Goal: Contribute content: Contribute content

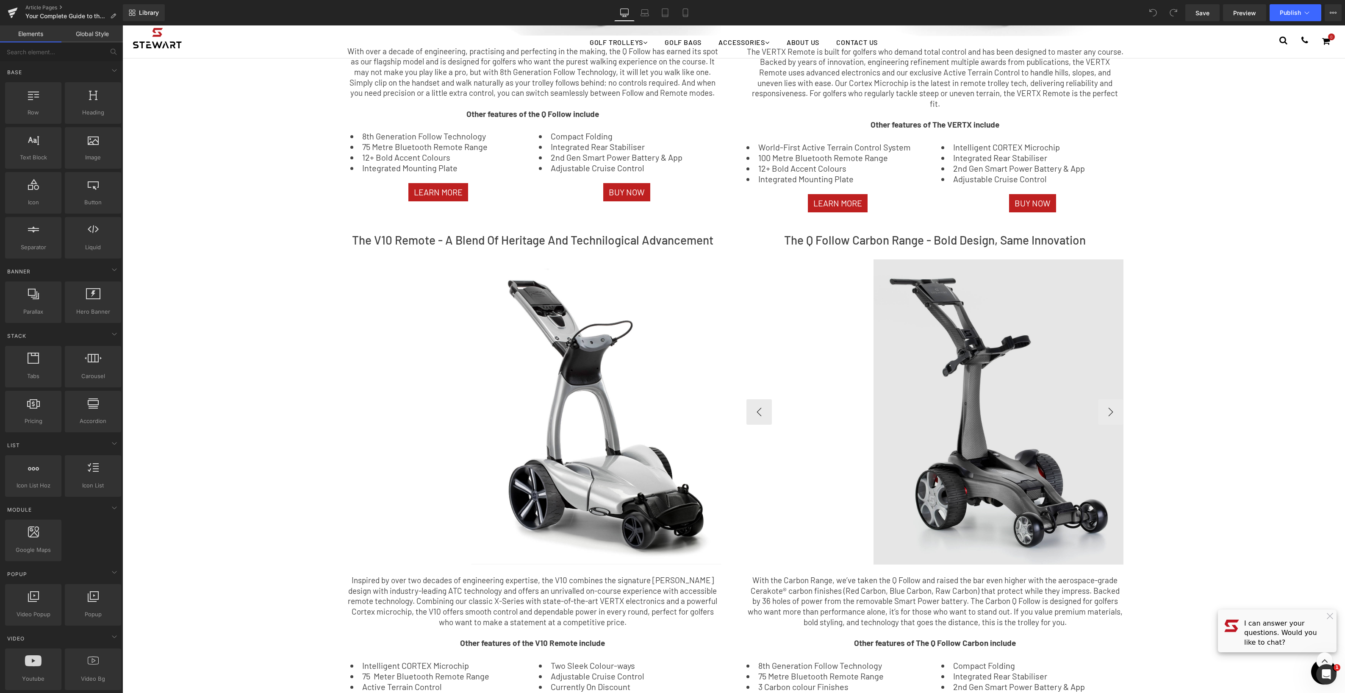
scroll to position [710, 0]
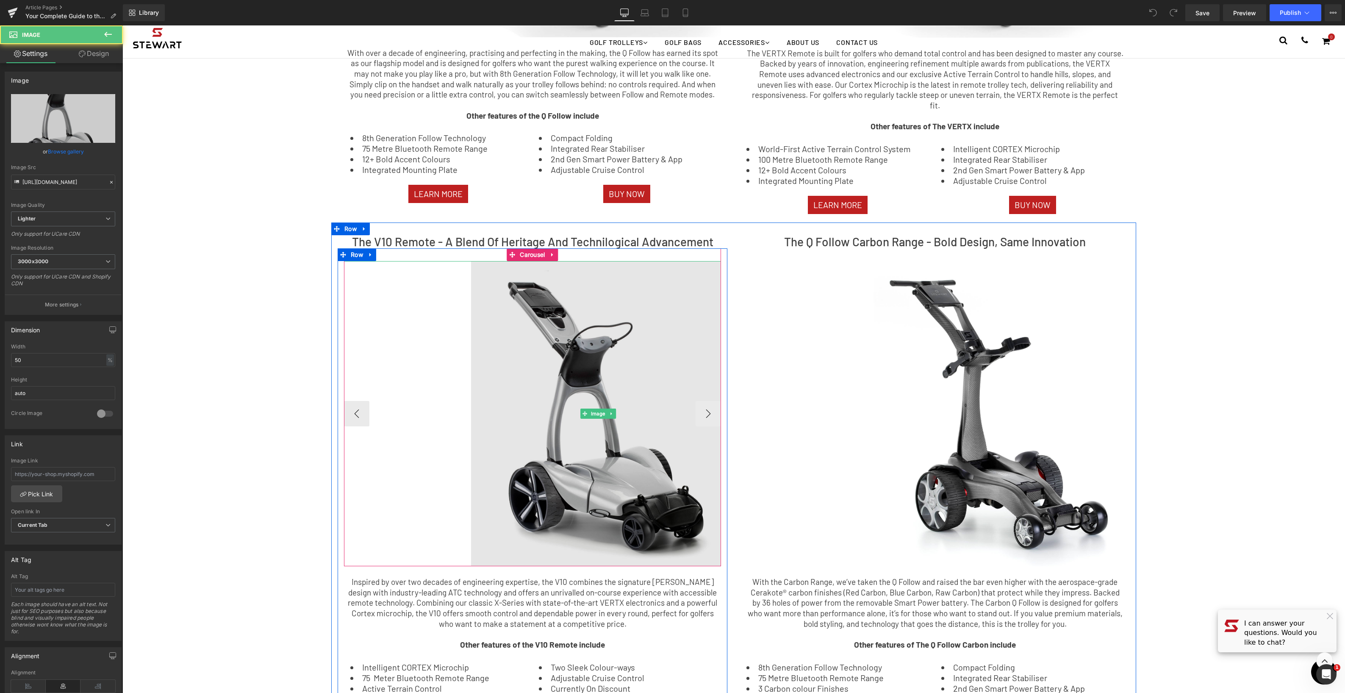
click at [572, 334] on img at bounding box center [598, 413] width 254 height 305
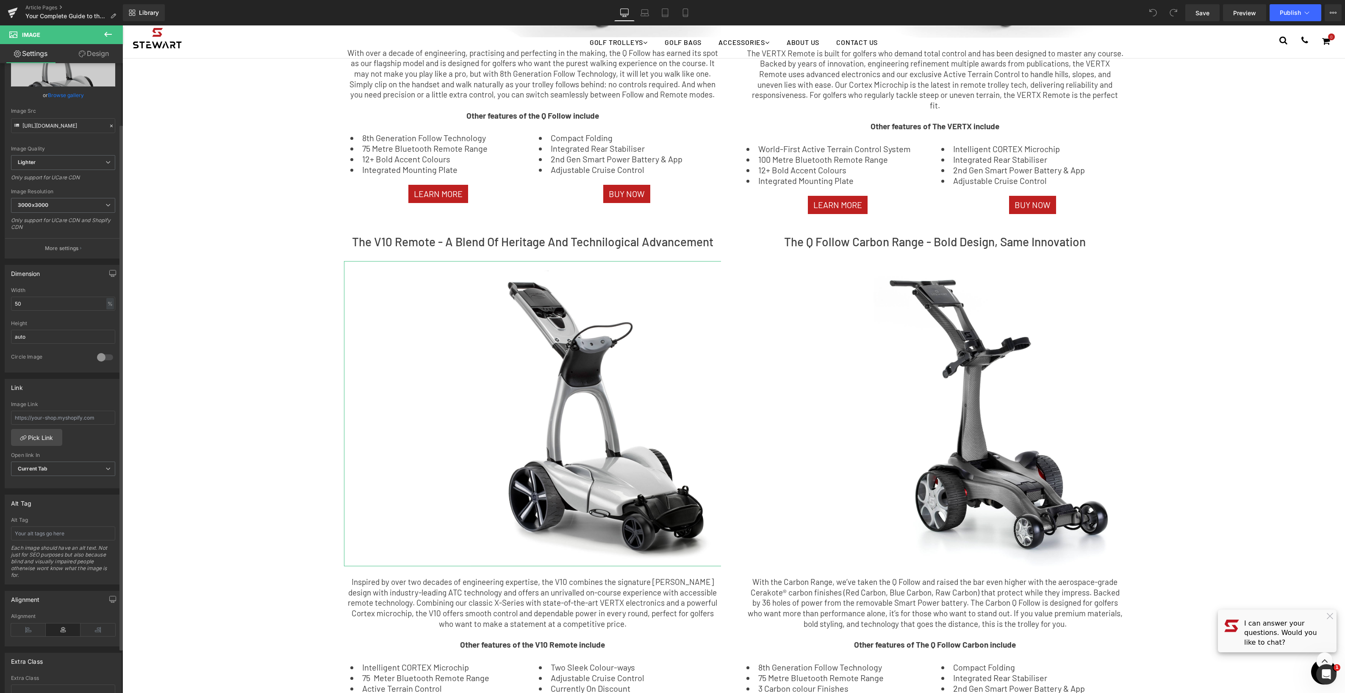
scroll to position [75, 0]
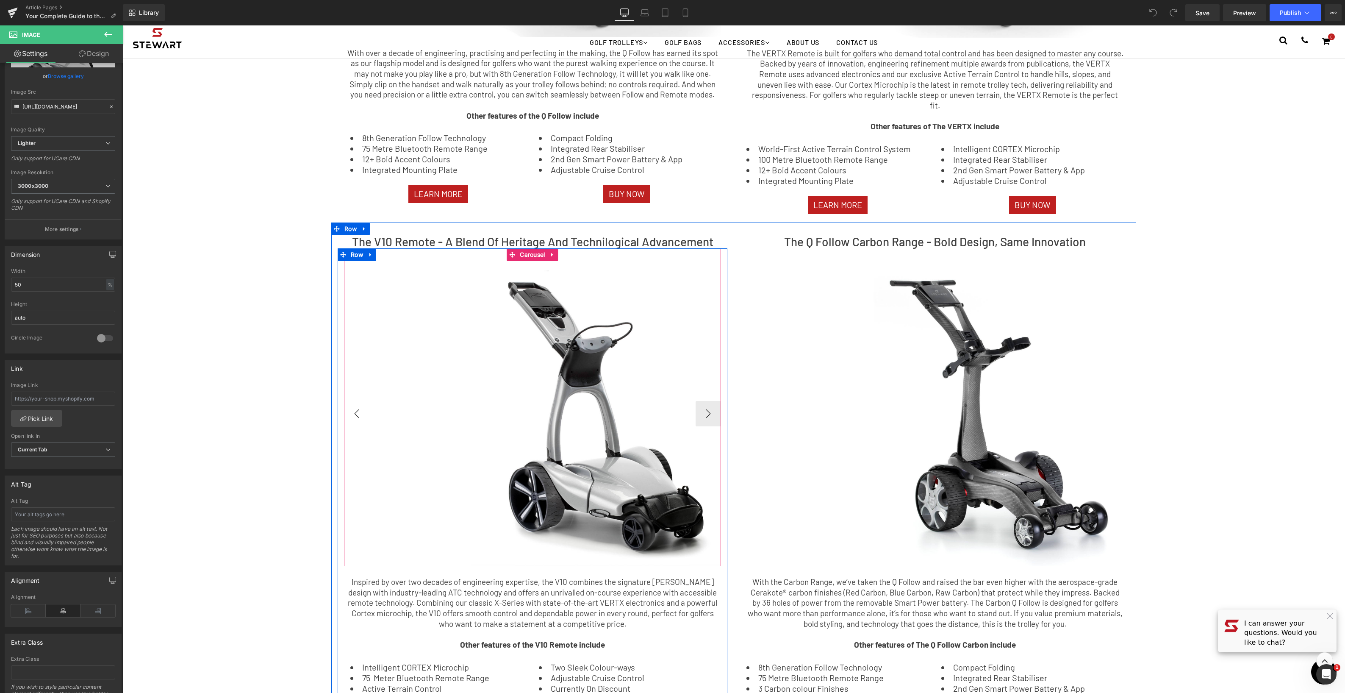
click at [358, 403] on button "‹" at bounding box center [356, 413] width 25 height 25
click at [713, 411] on button "›" at bounding box center [708, 413] width 25 height 25
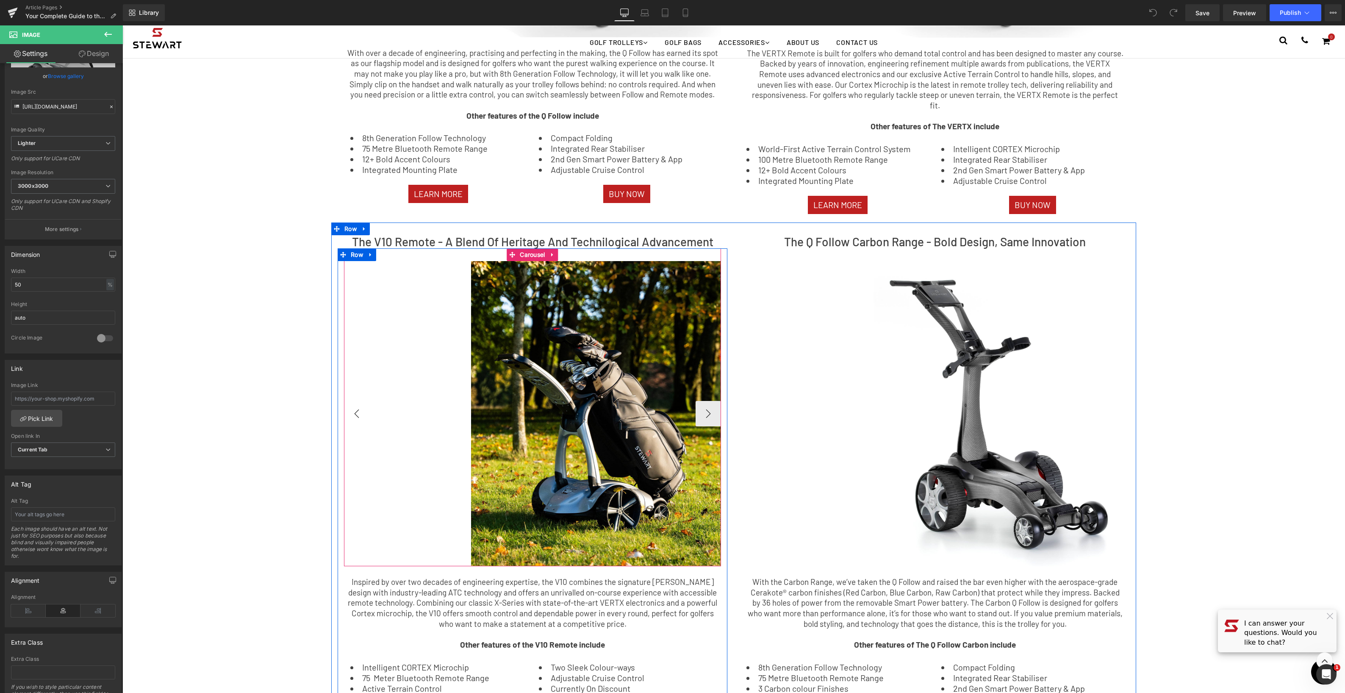
click at [352, 405] on button "‹" at bounding box center [356, 413] width 25 height 25
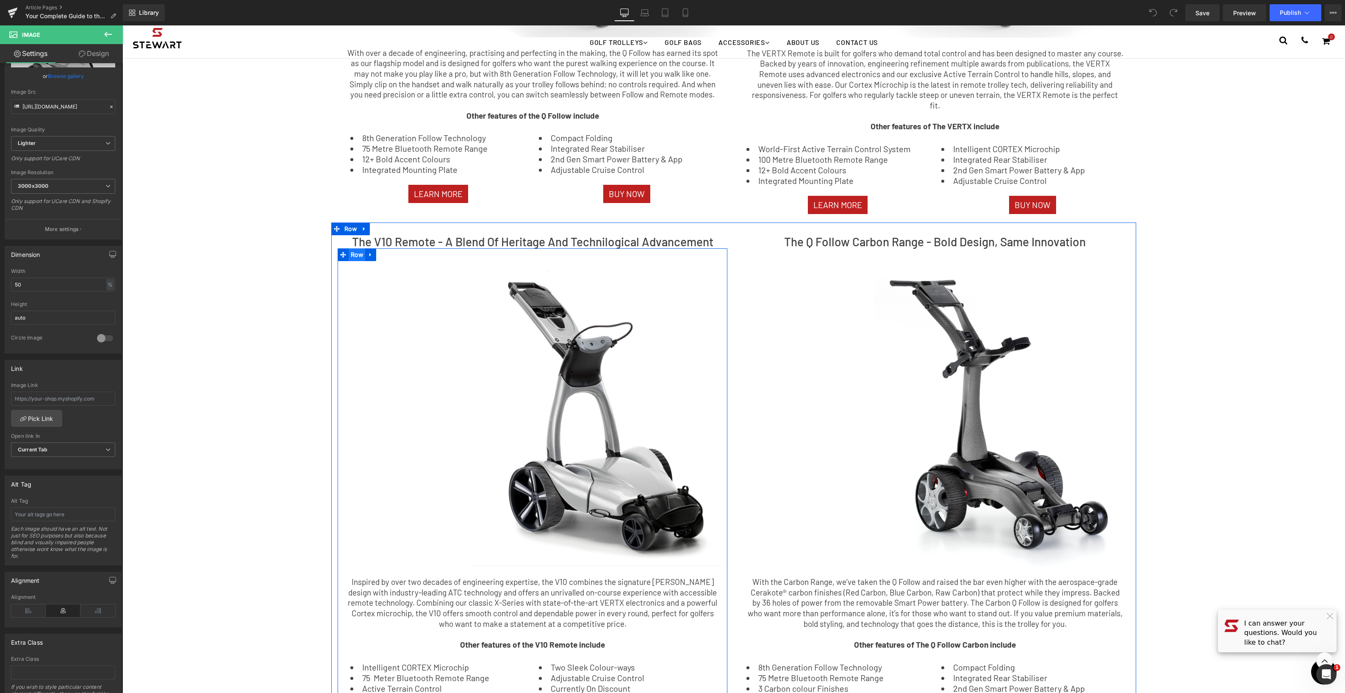
click at [360, 249] on span "Row" at bounding box center [357, 254] width 17 height 13
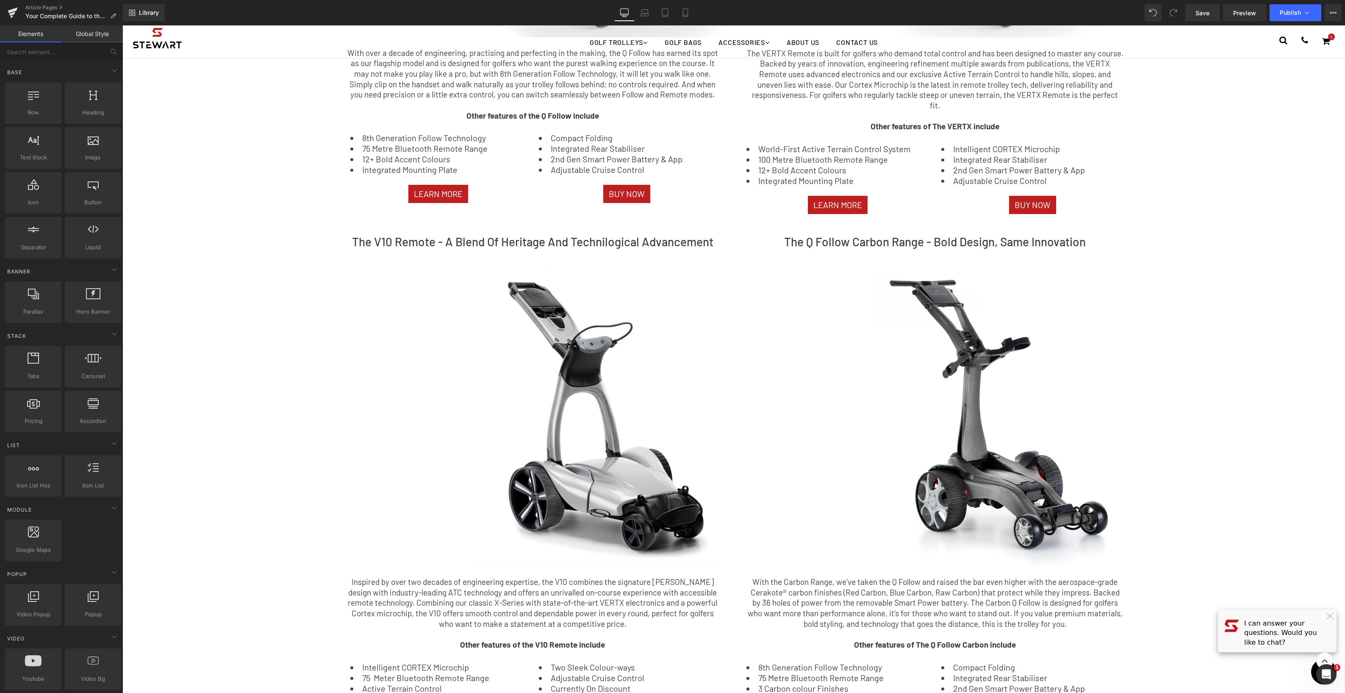
click at [239, 258] on div "Choosing Your [PERSON_NAME] Golf Trolley: The Key Benefits of Every Model Text …" at bounding box center [733, 335] width 1222 height 2041
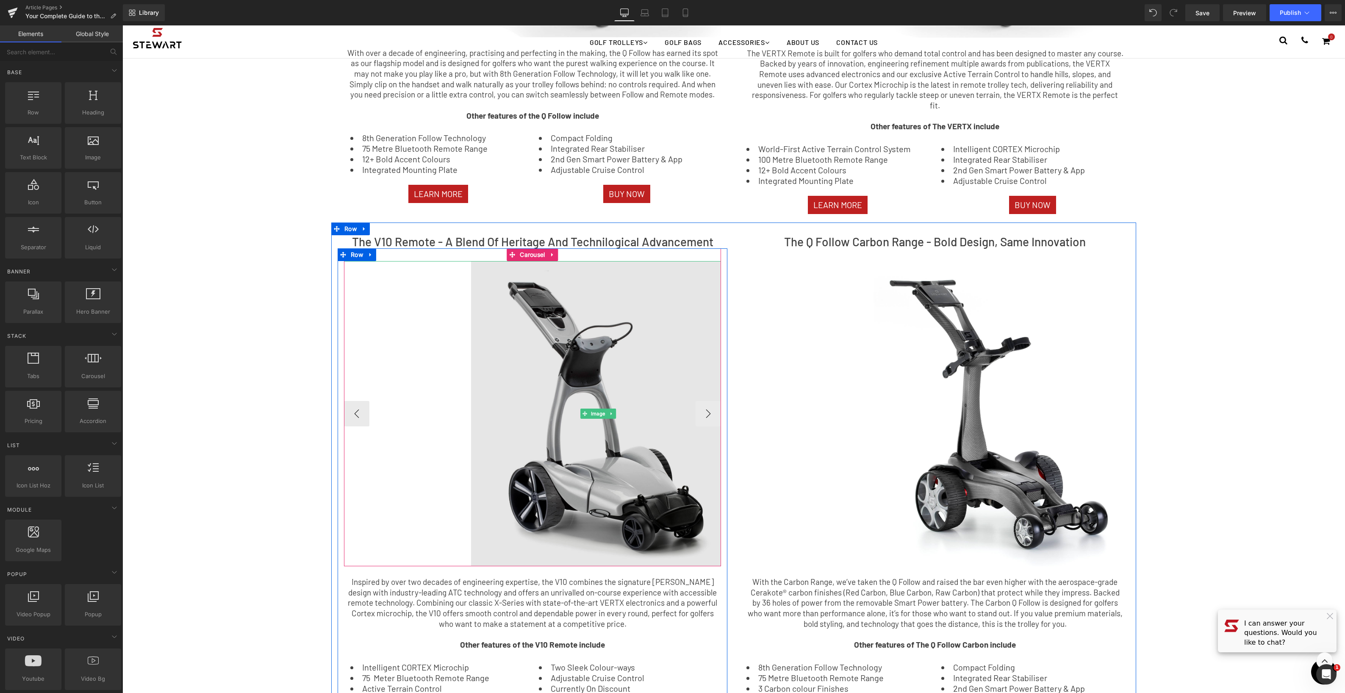
click at [560, 341] on img at bounding box center [598, 413] width 254 height 305
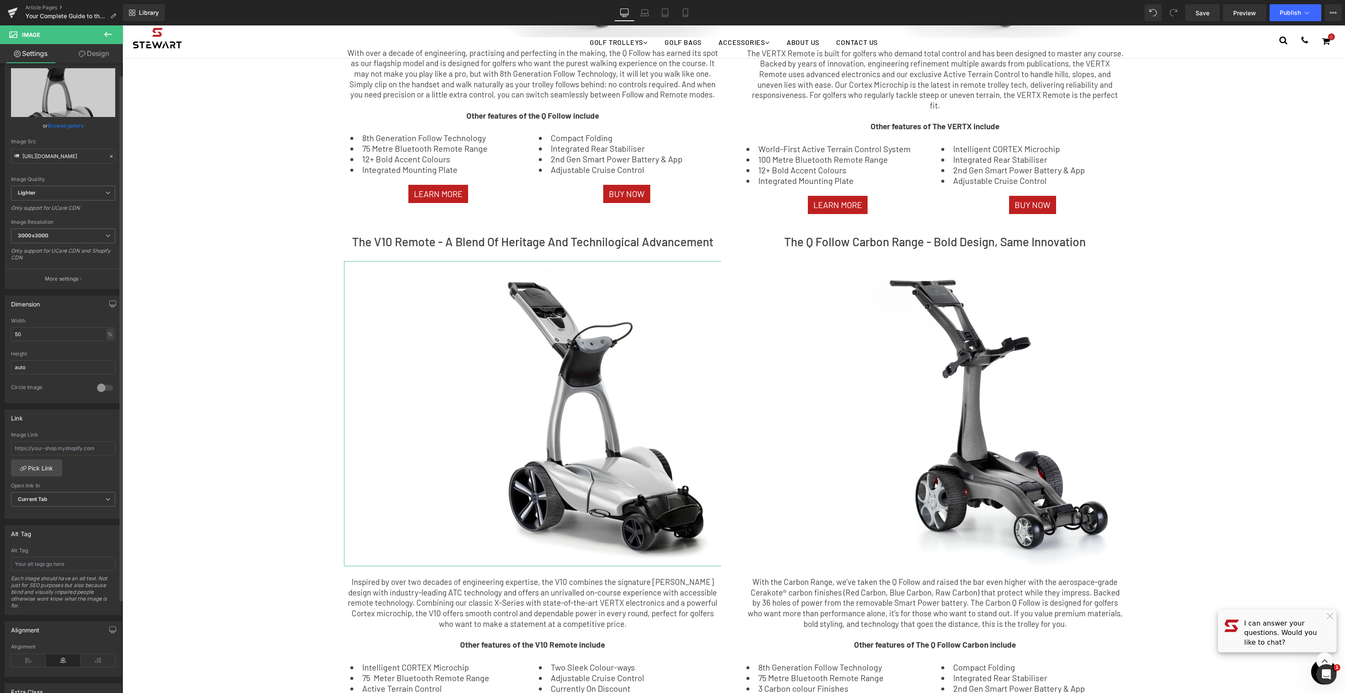
scroll to position [31, 0]
click at [110, 330] on div "%" at bounding box center [110, 328] width 8 height 11
click at [67, 331] on input "50" at bounding box center [63, 329] width 104 height 14
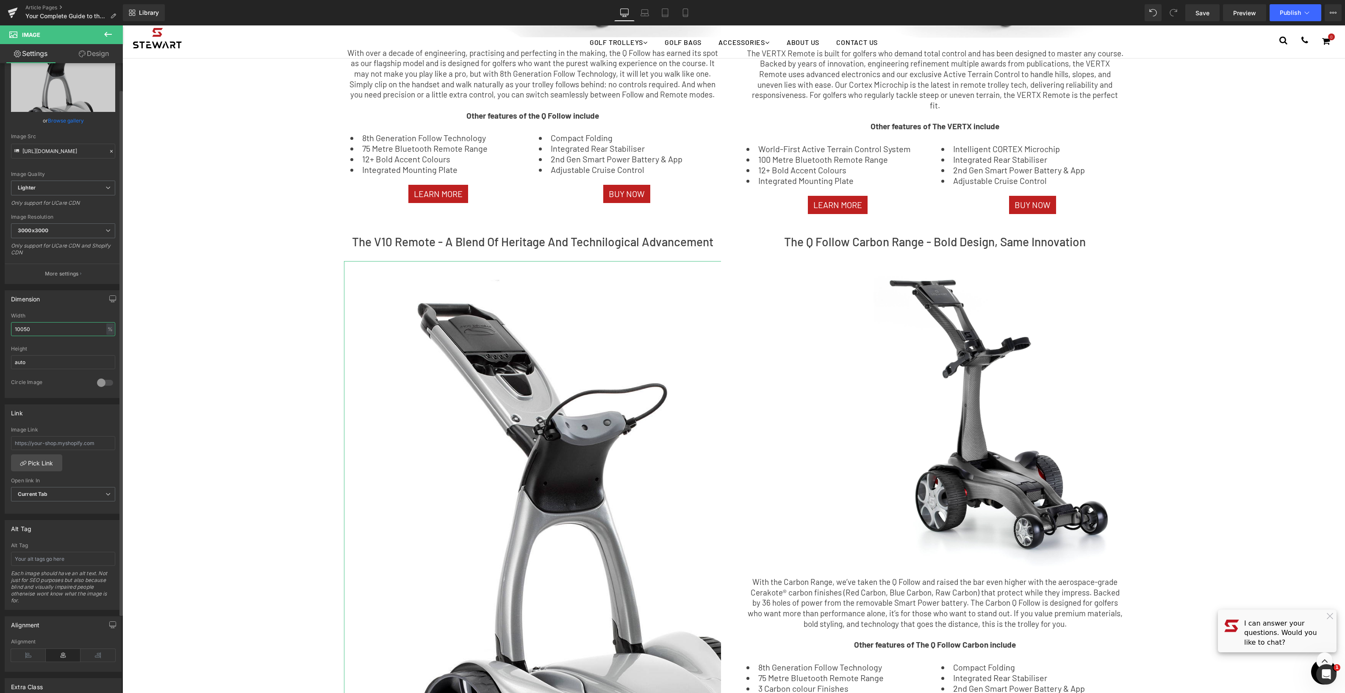
click at [30, 333] on input "10050" at bounding box center [63, 329] width 104 height 14
click at [30, 332] on input "10050" at bounding box center [63, 329] width 104 height 14
type input "50"
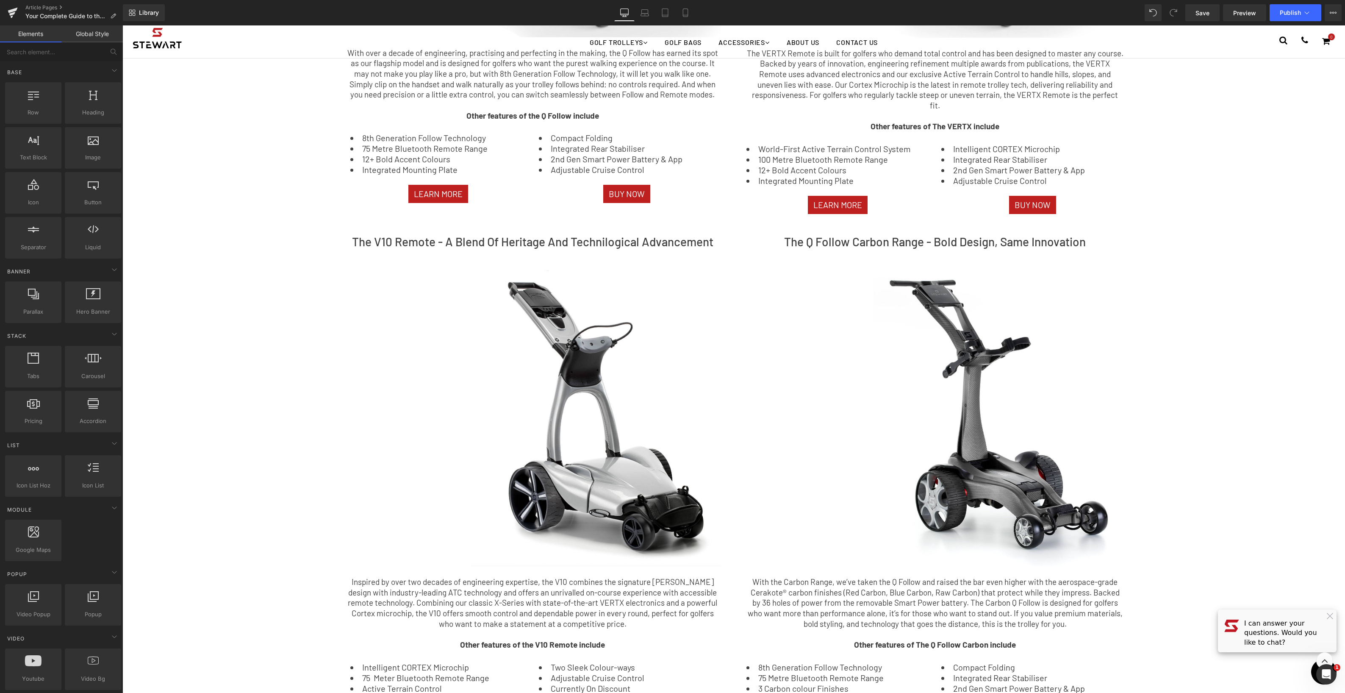
click at [181, 390] on div "Choosing Your [PERSON_NAME] Golf Trolley: The Key Benefits of Every Model Text …" at bounding box center [733, 335] width 1222 height 2041
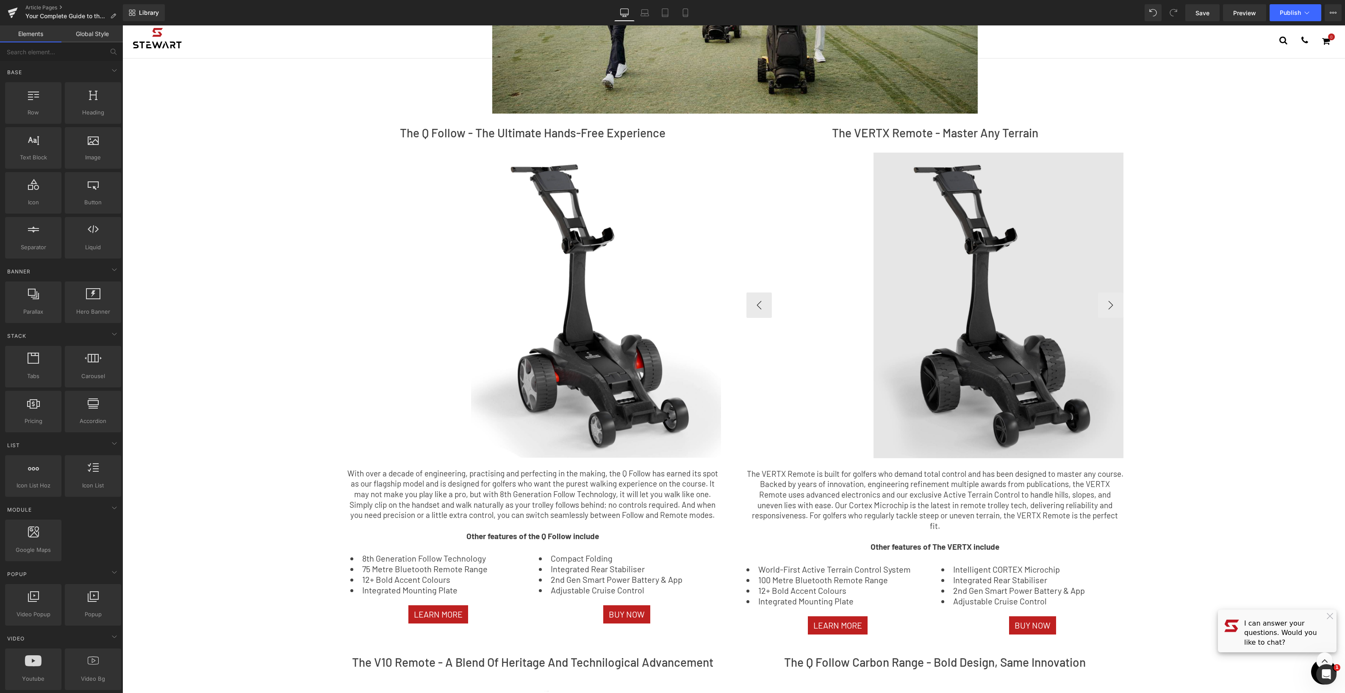
scroll to position [146, 0]
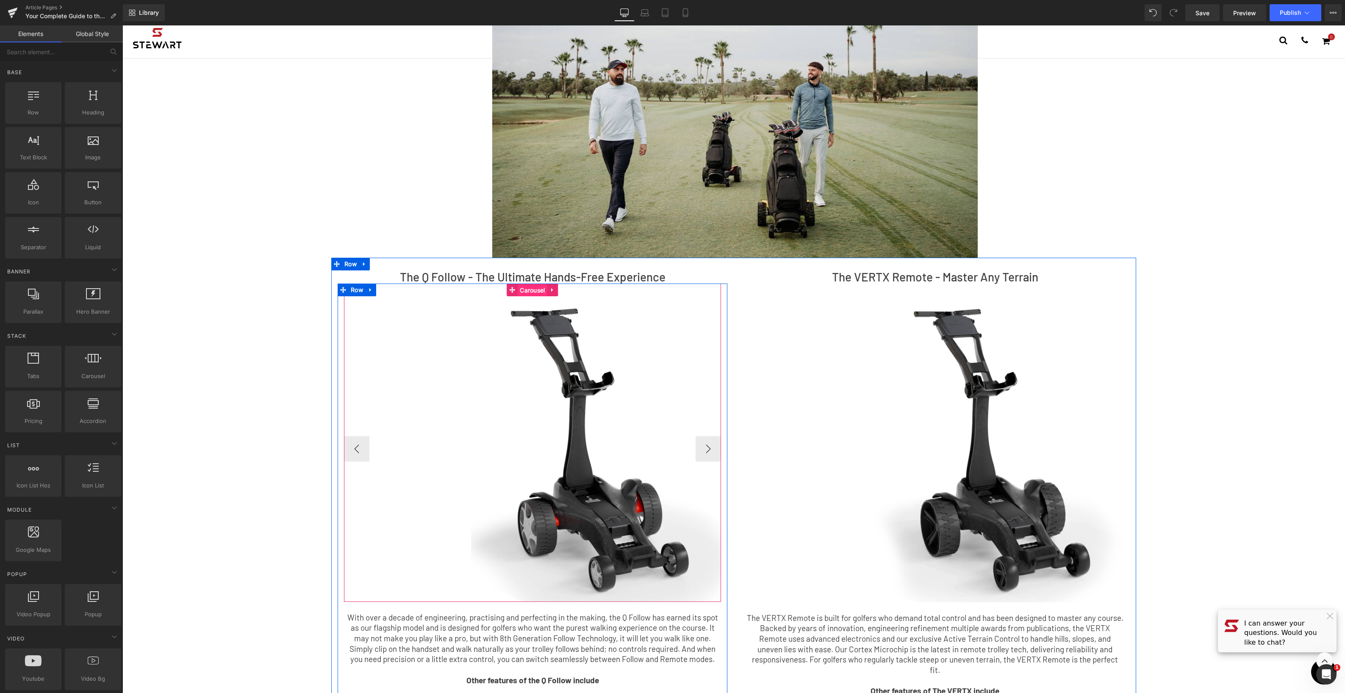
click at [526, 291] on span "Carousel" at bounding box center [532, 290] width 29 height 13
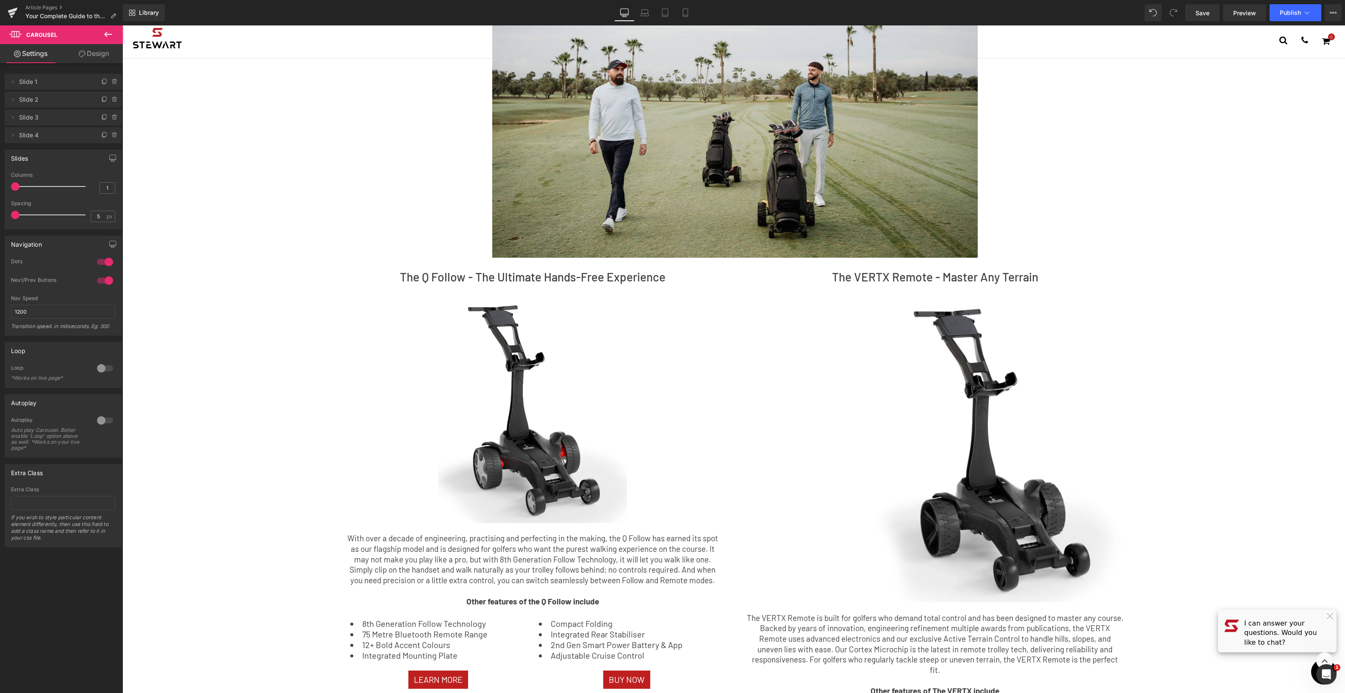
drag, startPoint x: 22, startPoint y: 216, endPoint x: -17, endPoint y: 215, distance: 38.6
click at [0, 215] on html "Carousel You are previewing how the will restyle your page. You can not edit El…" at bounding box center [672, 346] width 1345 height 693
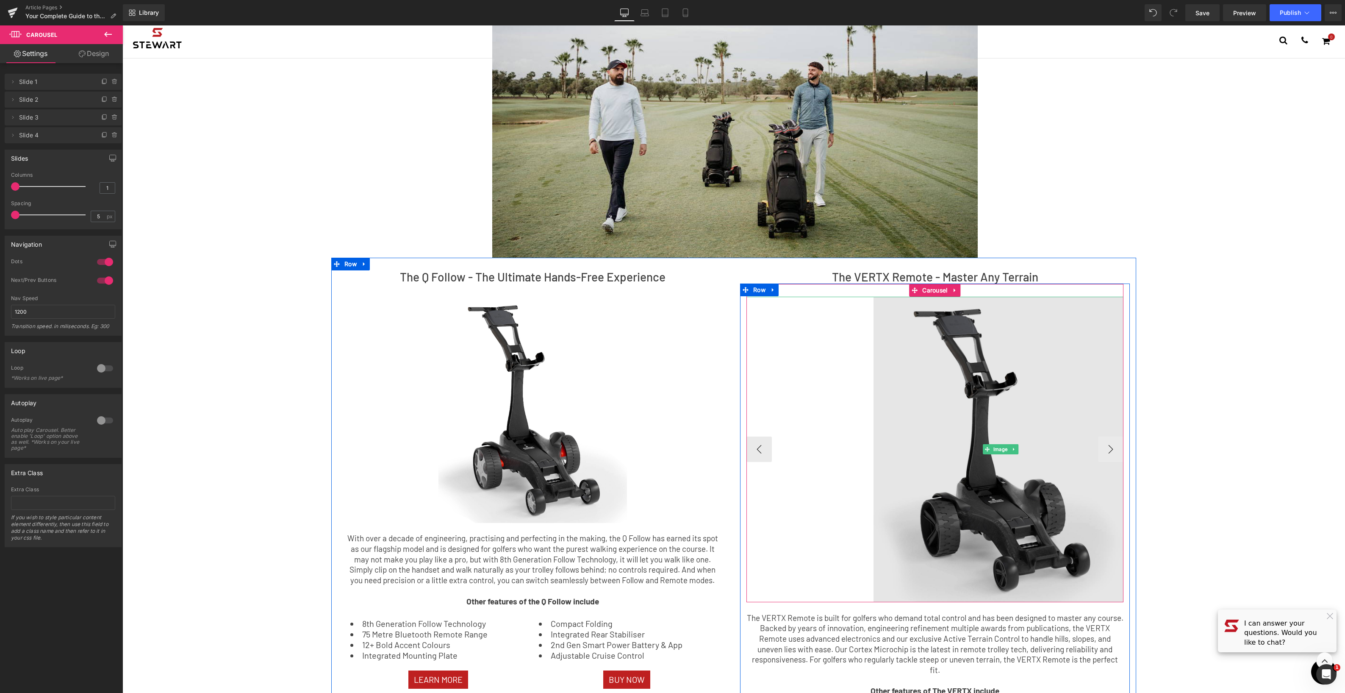
click at [954, 465] on img at bounding box center [1000, 449] width 254 height 305
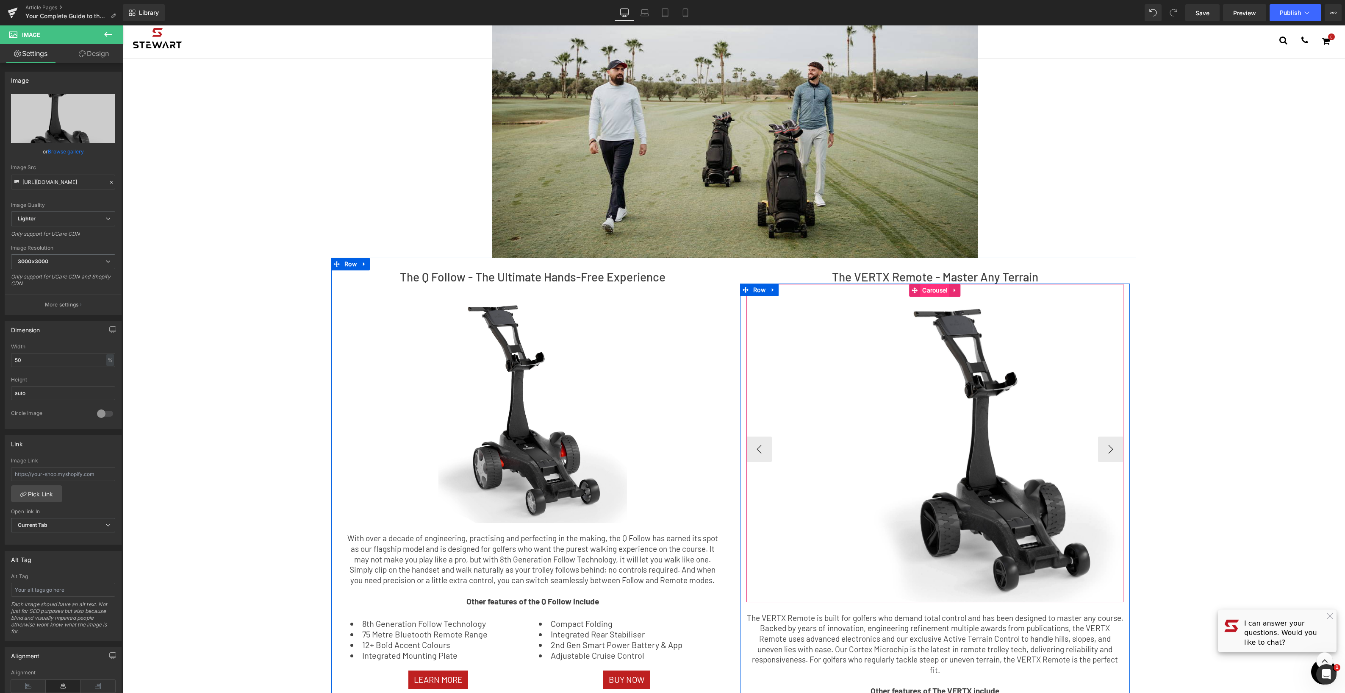
click at [936, 289] on span "Carousel" at bounding box center [934, 290] width 29 height 13
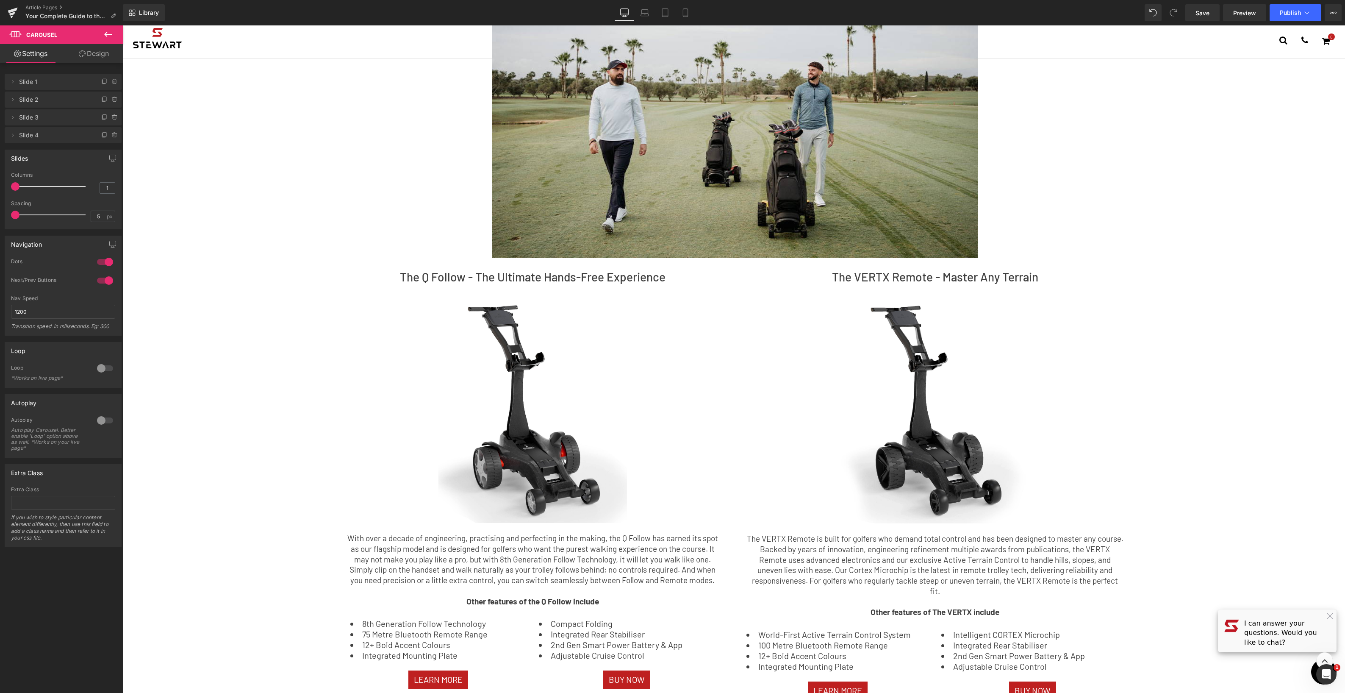
drag, startPoint x: -21, startPoint y: 219, endPoint x: -49, endPoint y: 219, distance: 28.0
click at [0, 219] on html "Carousel You are previewing how the will restyle your page. You can not edit El…" at bounding box center [672, 346] width 1345 height 693
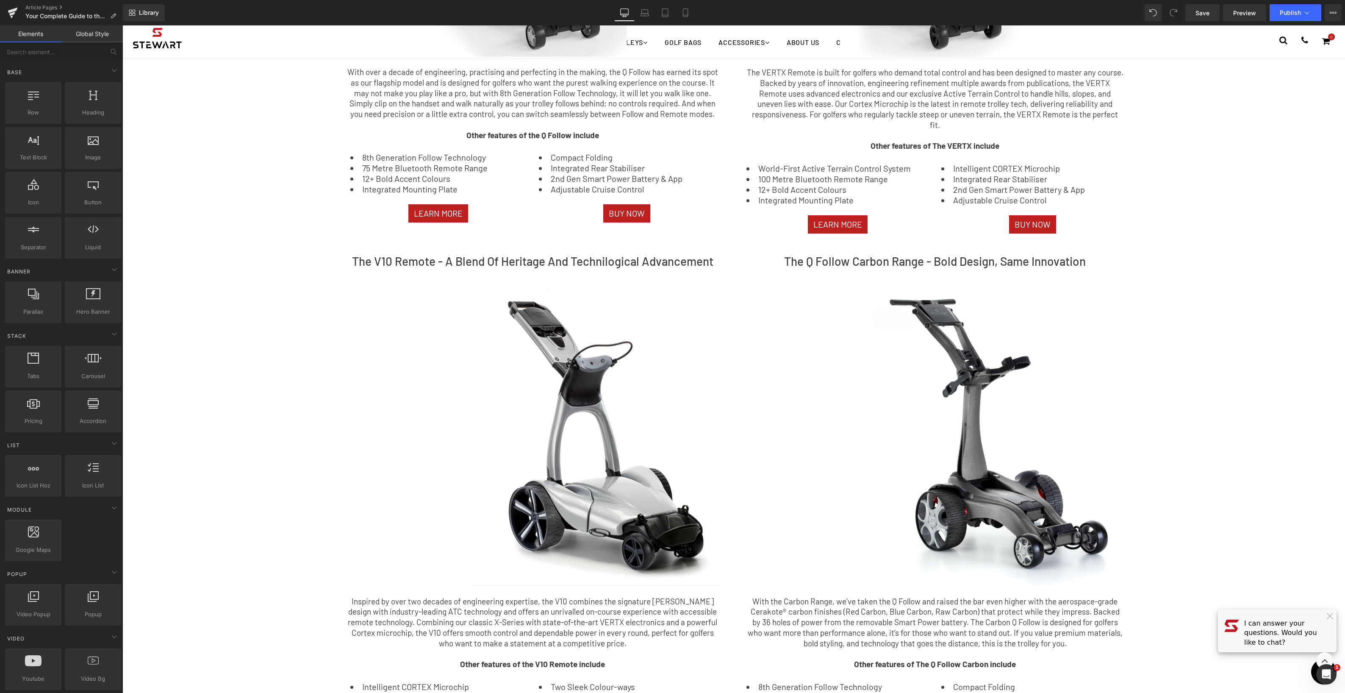
scroll to position [634, 0]
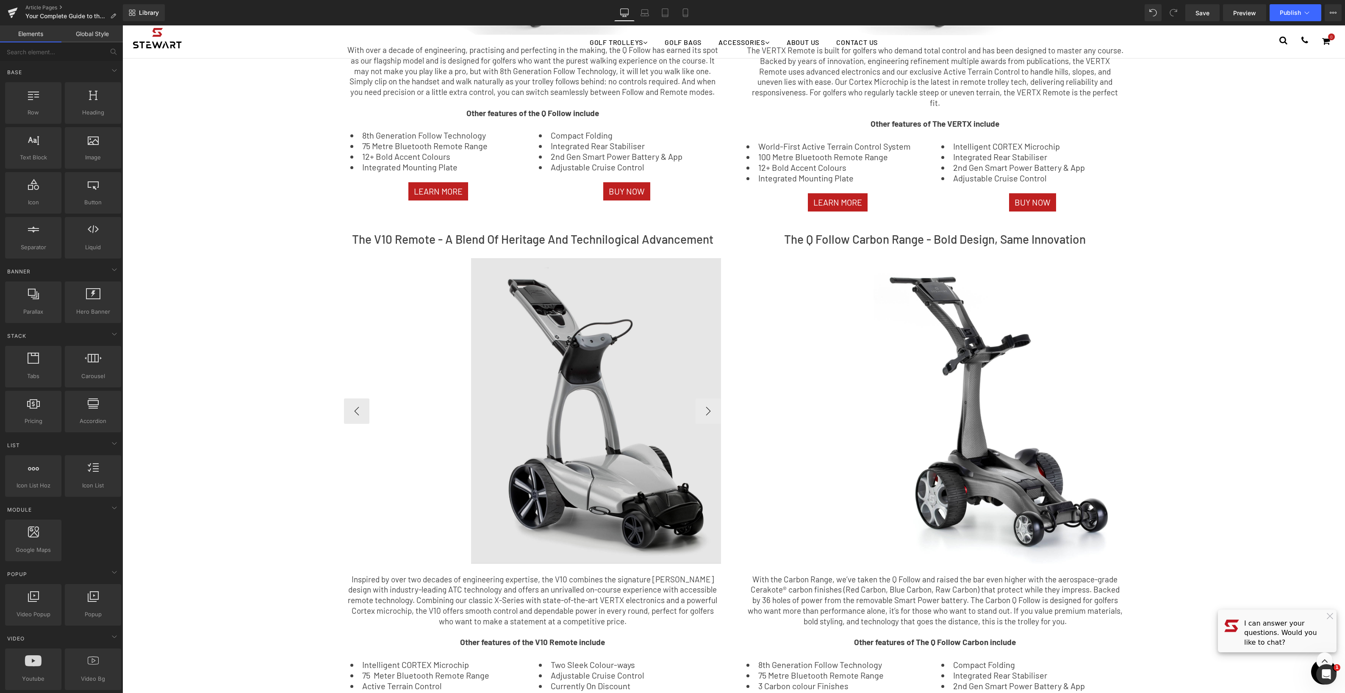
click at [577, 373] on img at bounding box center [598, 410] width 254 height 305
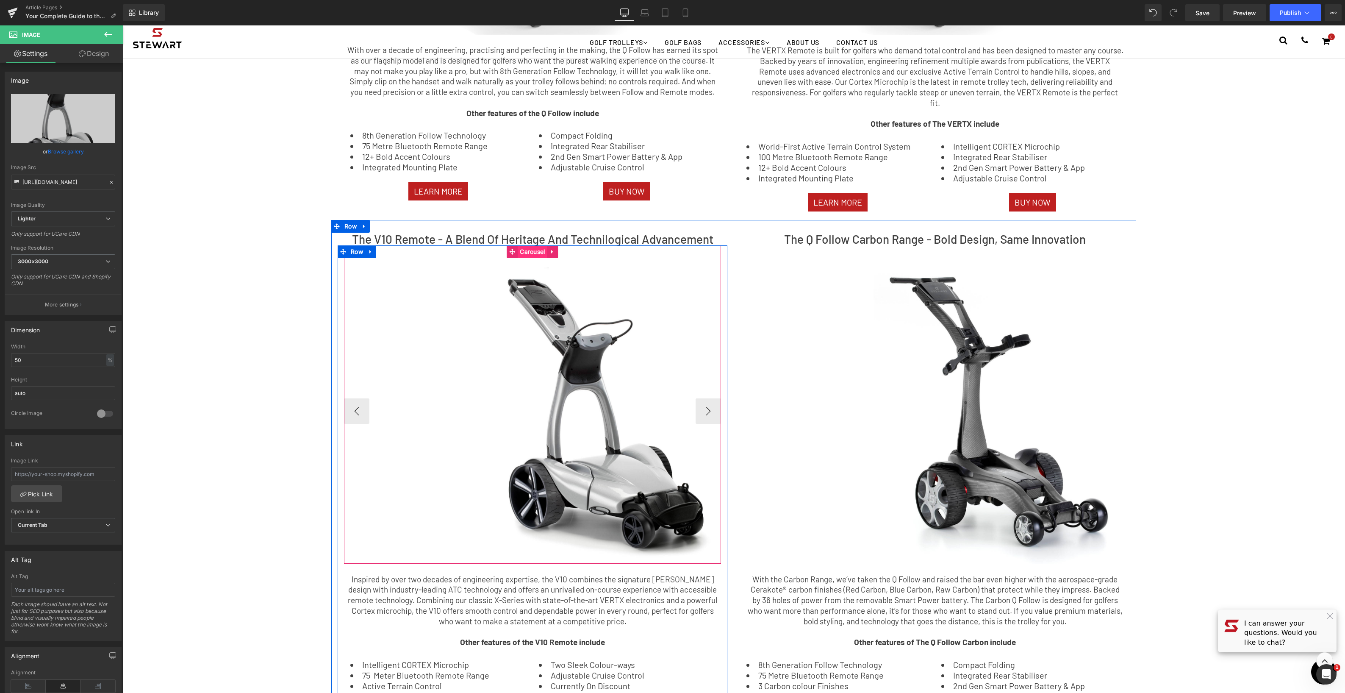
click at [535, 245] on span "Carousel" at bounding box center [532, 251] width 29 height 13
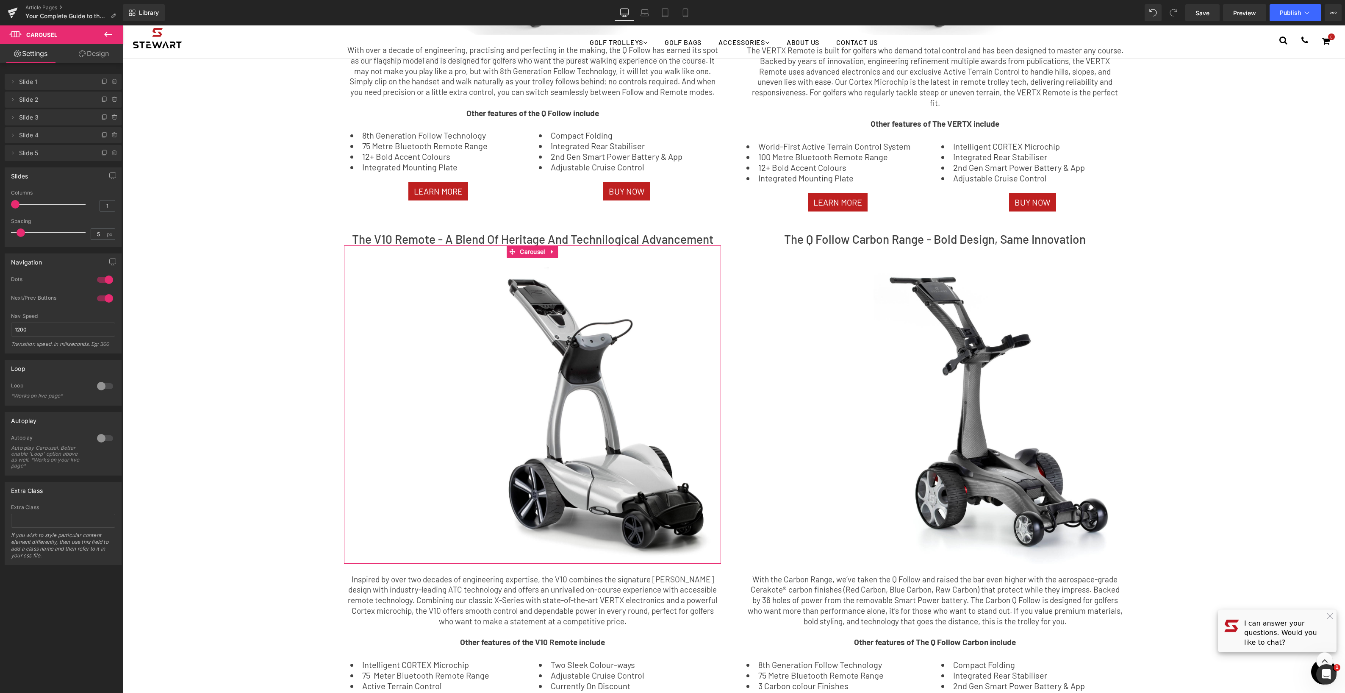
drag, startPoint x: 19, startPoint y: 233, endPoint x: -46, endPoint y: 232, distance: 64.8
click at [0, 232] on html "Carousel You are previewing how the will restyle your page. You can not edit El…" at bounding box center [672, 346] width 1345 height 693
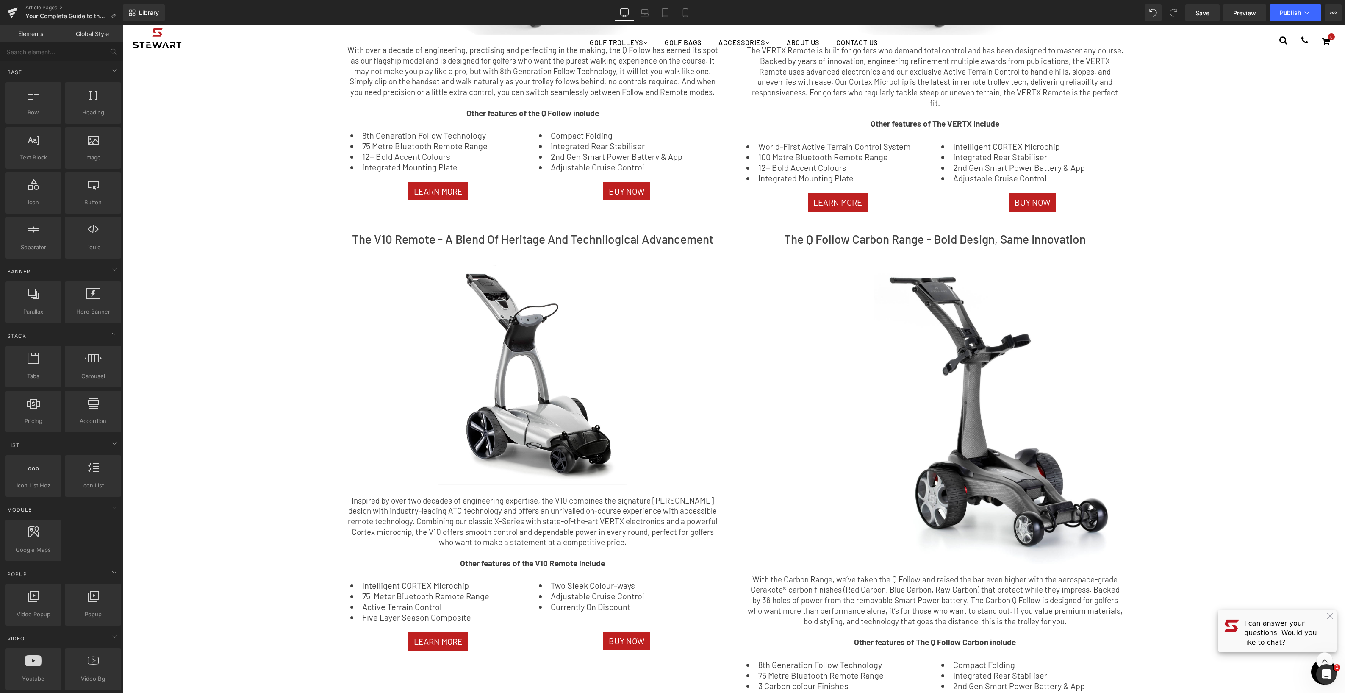
click at [283, 323] on div "Choosing Your [PERSON_NAME] Golf Trolley: The Key Benefits of Every Model Text …" at bounding box center [733, 372] width 1222 height 1963
click at [939, 245] on span "Carousel" at bounding box center [934, 251] width 29 height 13
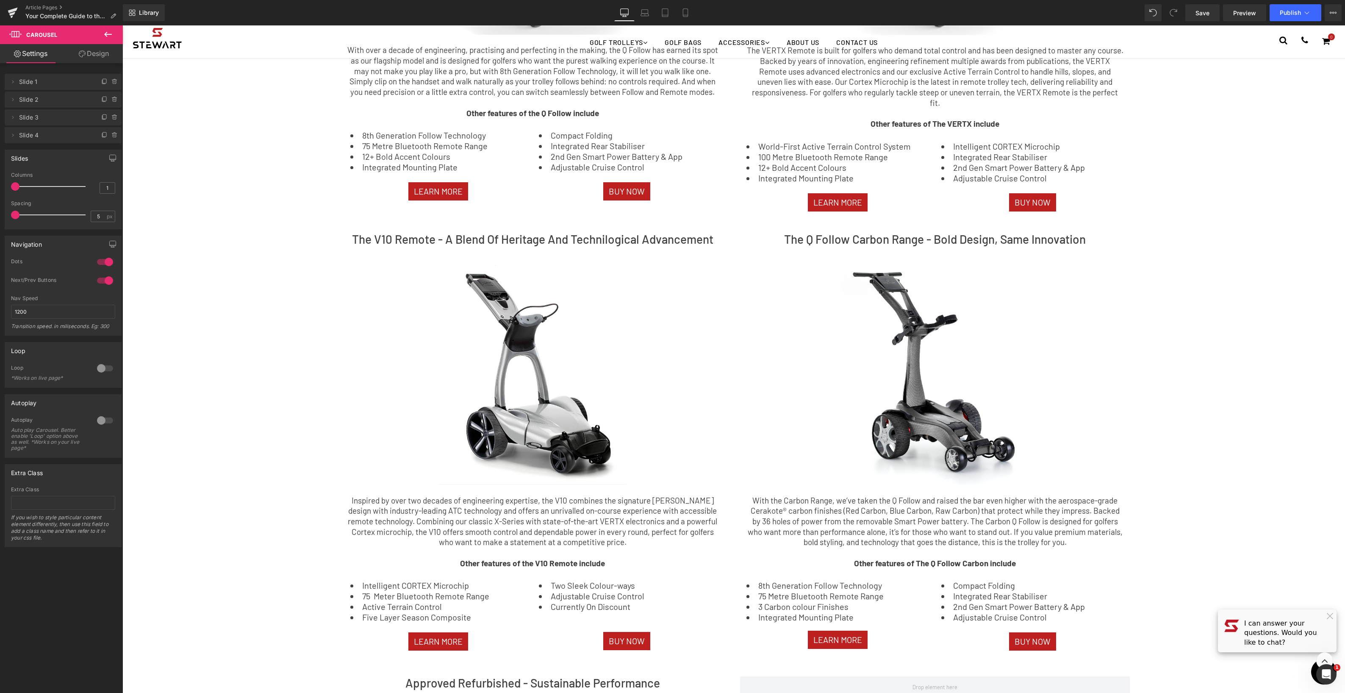
drag, startPoint x: 21, startPoint y: 213, endPoint x: -39, endPoint y: 213, distance: 60.2
click at [0, 213] on html "Carousel You are previewing how the will restyle your page. You can not edit El…" at bounding box center [672, 346] width 1345 height 693
click at [205, 338] on div "Choosing Your [PERSON_NAME] Golf Trolley: The Key Benefits of Every Model Text …" at bounding box center [733, 333] width 1222 height 1884
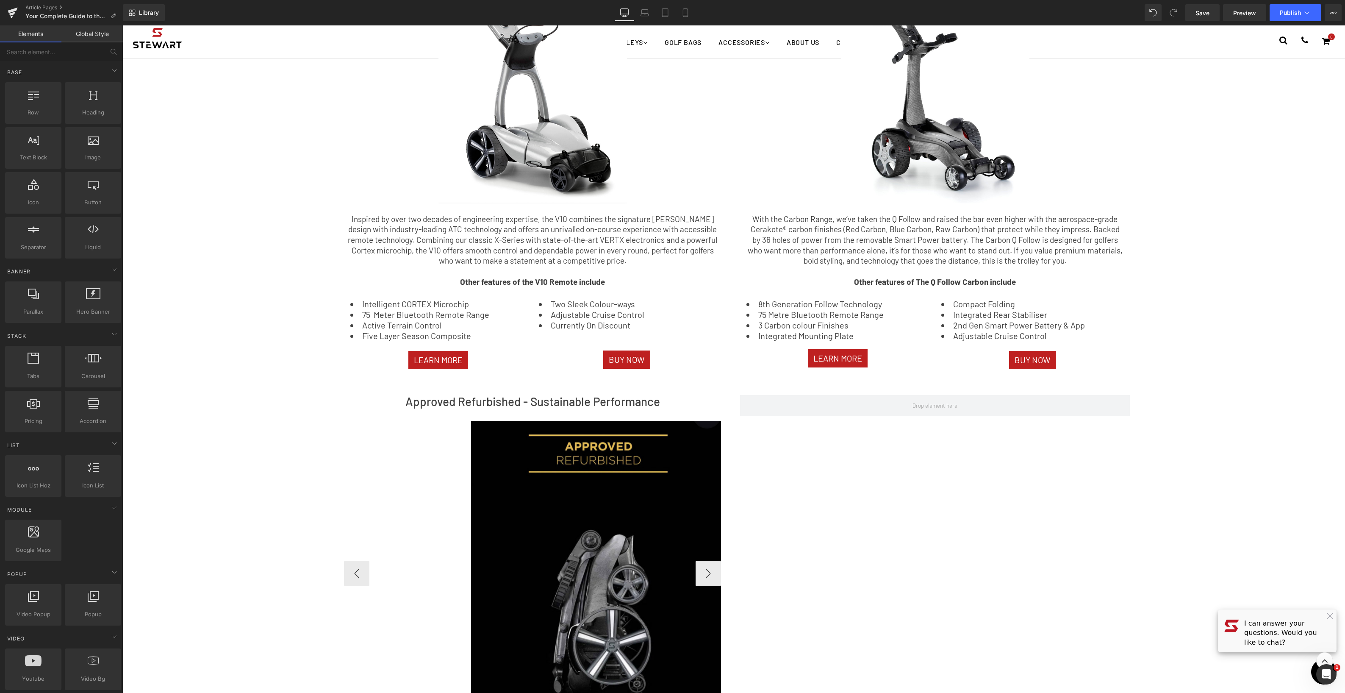
scroll to position [921, 0]
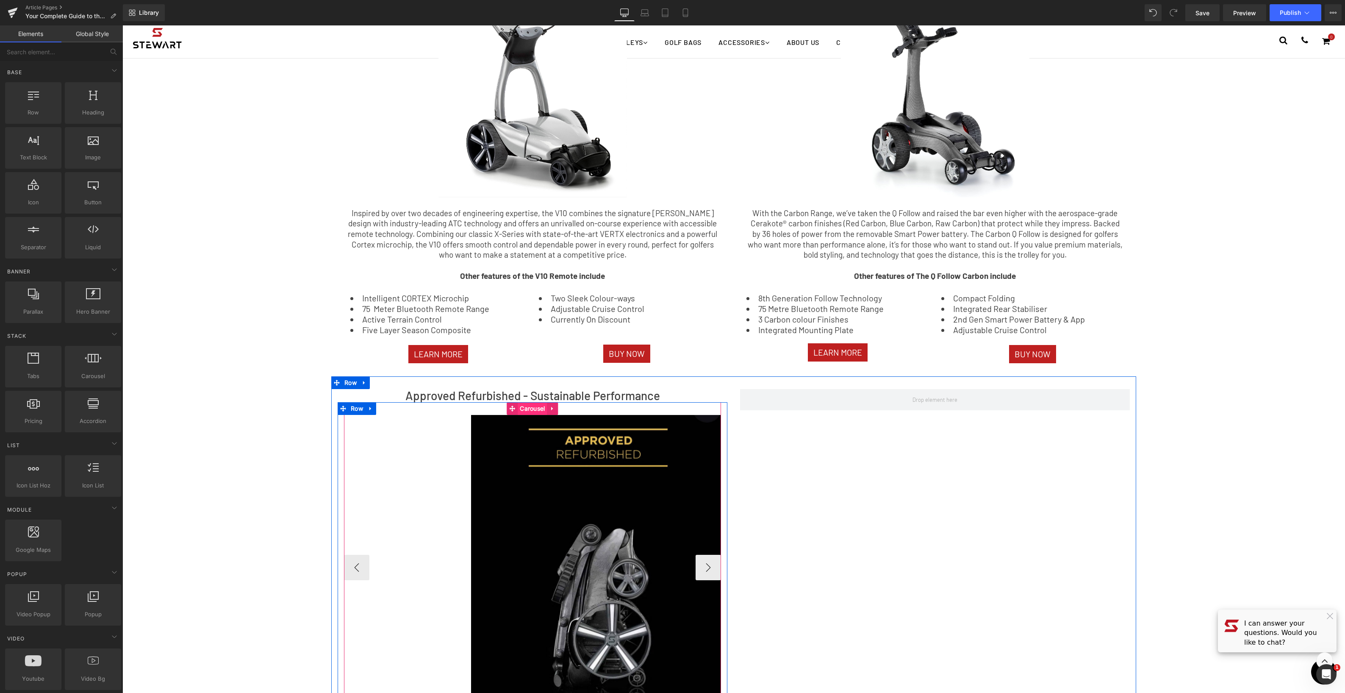
click at [537, 403] on span "Carousel" at bounding box center [532, 408] width 29 height 13
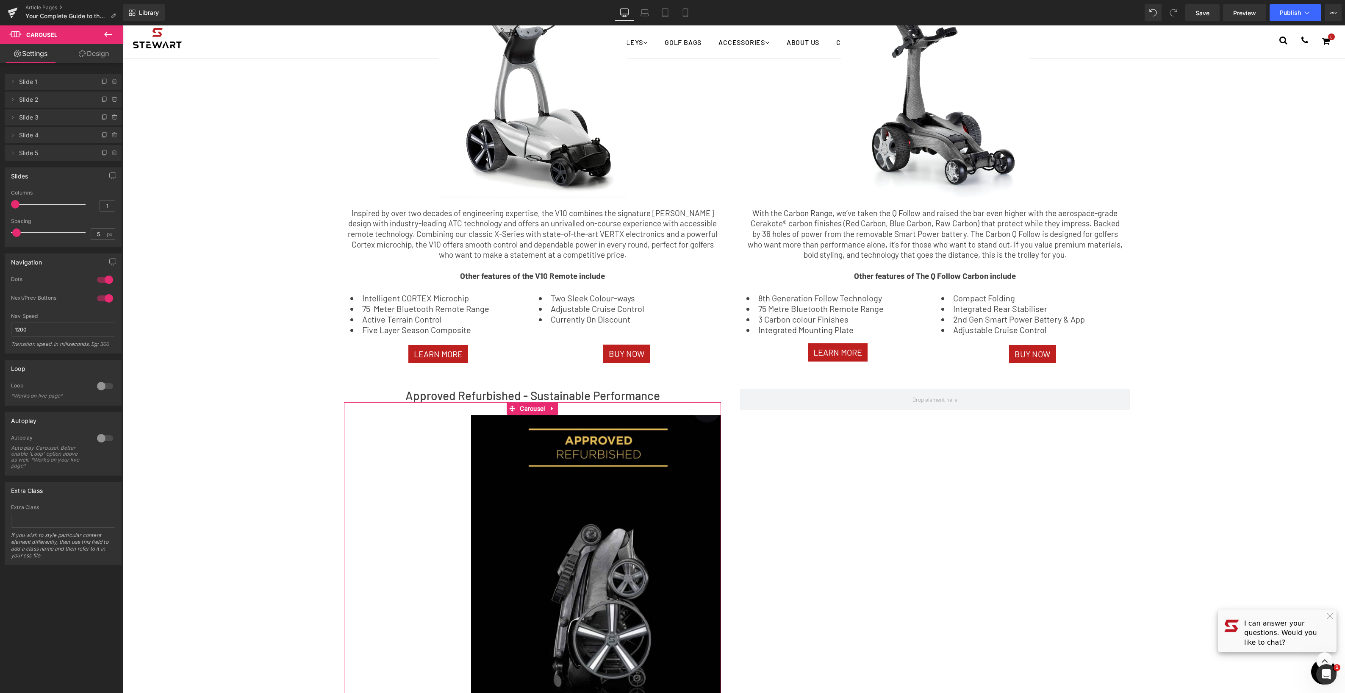
drag, startPoint x: 23, startPoint y: 231, endPoint x: -21, endPoint y: 231, distance: 44.1
click at [0, 231] on html "Carousel You are previewing how the will restyle your page. You can not edit El…" at bounding box center [672, 346] width 1345 height 693
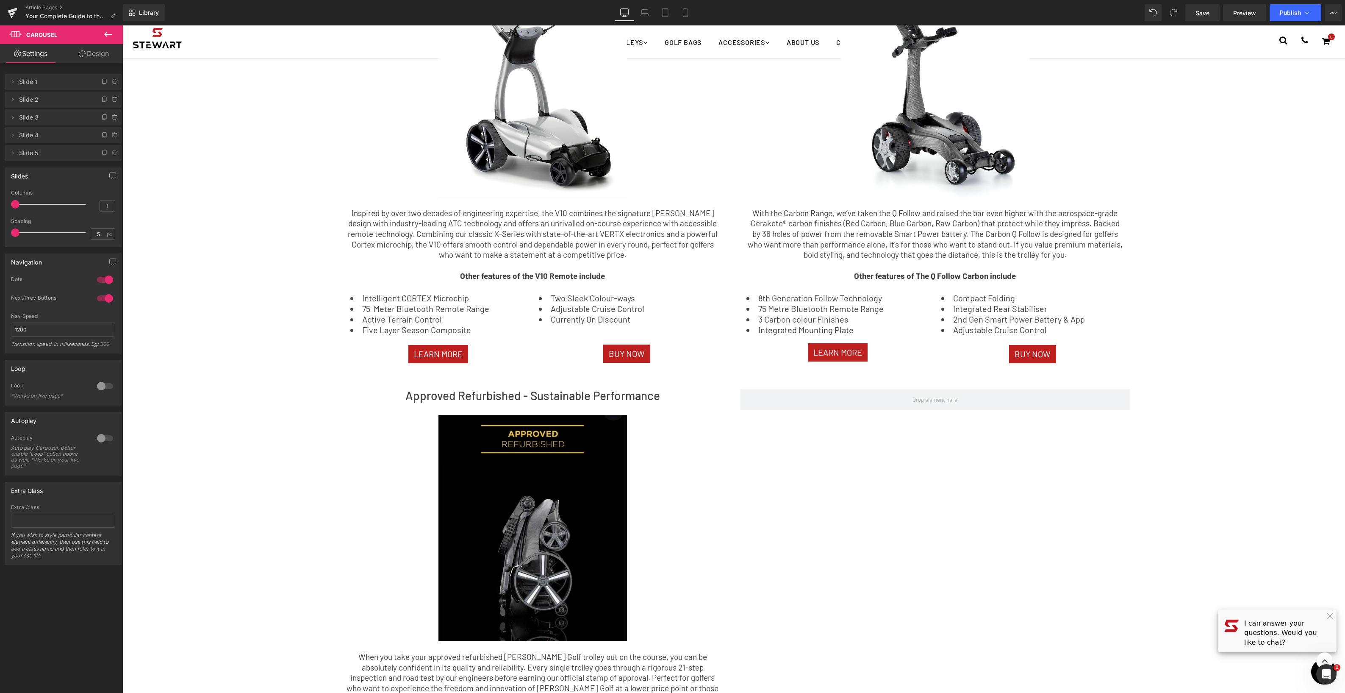
click at [208, 386] on div "Choosing Your [PERSON_NAME] Golf Trolley: The Key Benefits of Every Model Text …" at bounding box center [733, 6] width 1222 height 1805
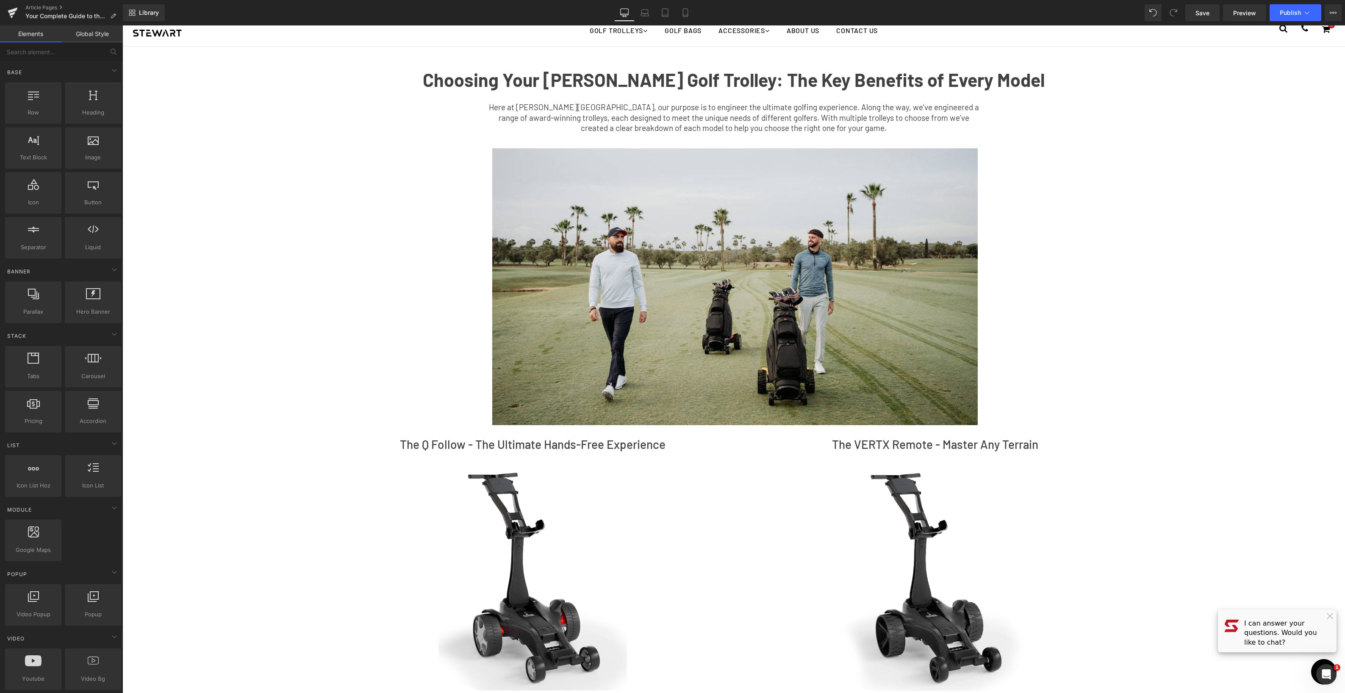
scroll to position [0, 0]
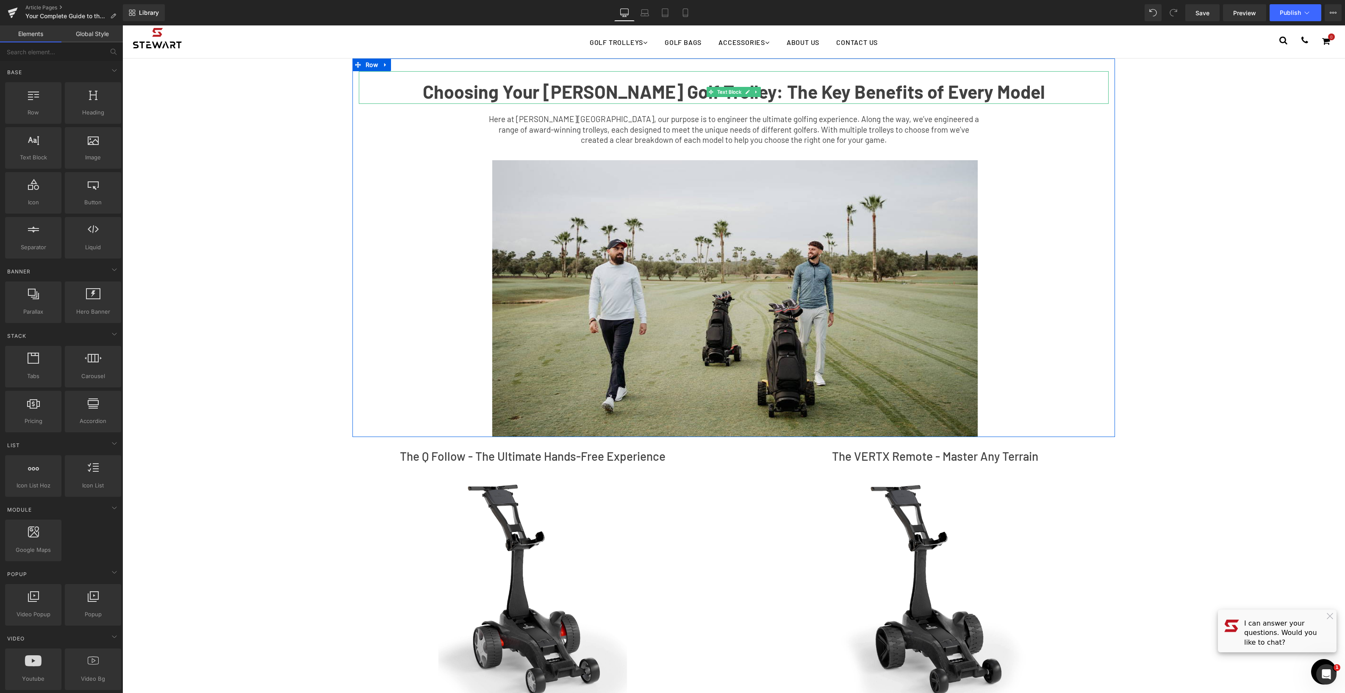
click at [817, 92] on b "Choosing Your [PERSON_NAME] Golf Trolley: The Key Benefits of Every Model" at bounding box center [734, 91] width 622 height 22
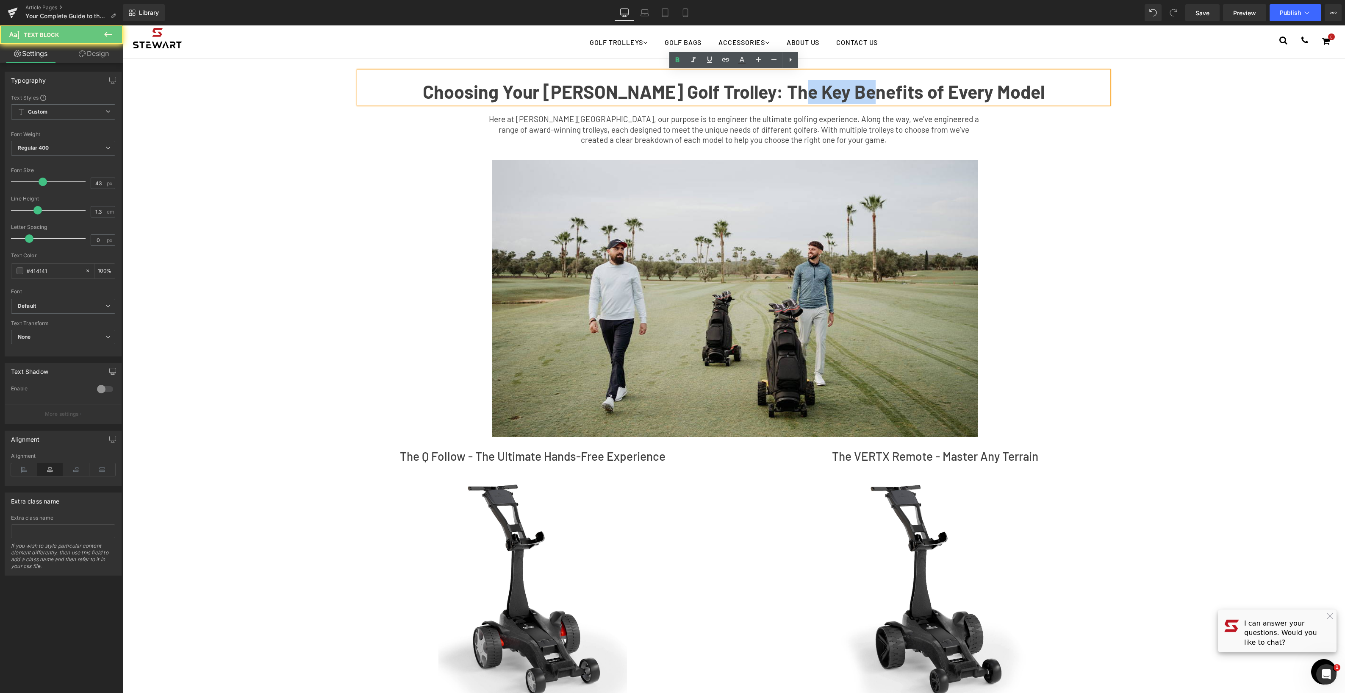
click at [817, 92] on b "Choosing Your [PERSON_NAME] Golf Trolley: The Key Benefits of Every Model" at bounding box center [734, 91] width 622 height 22
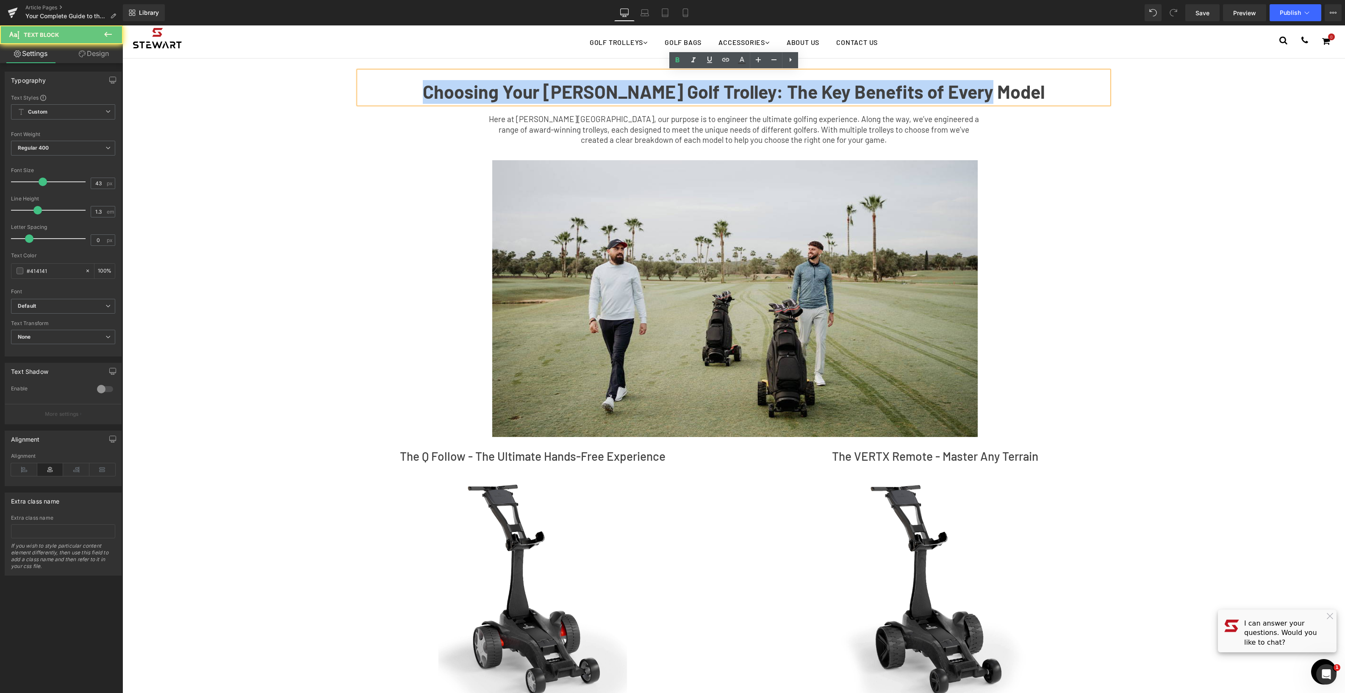
click at [817, 92] on b "Choosing Your [PERSON_NAME] Golf Trolley: The Key Benefits of Every Model" at bounding box center [734, 91] width 622 height 22
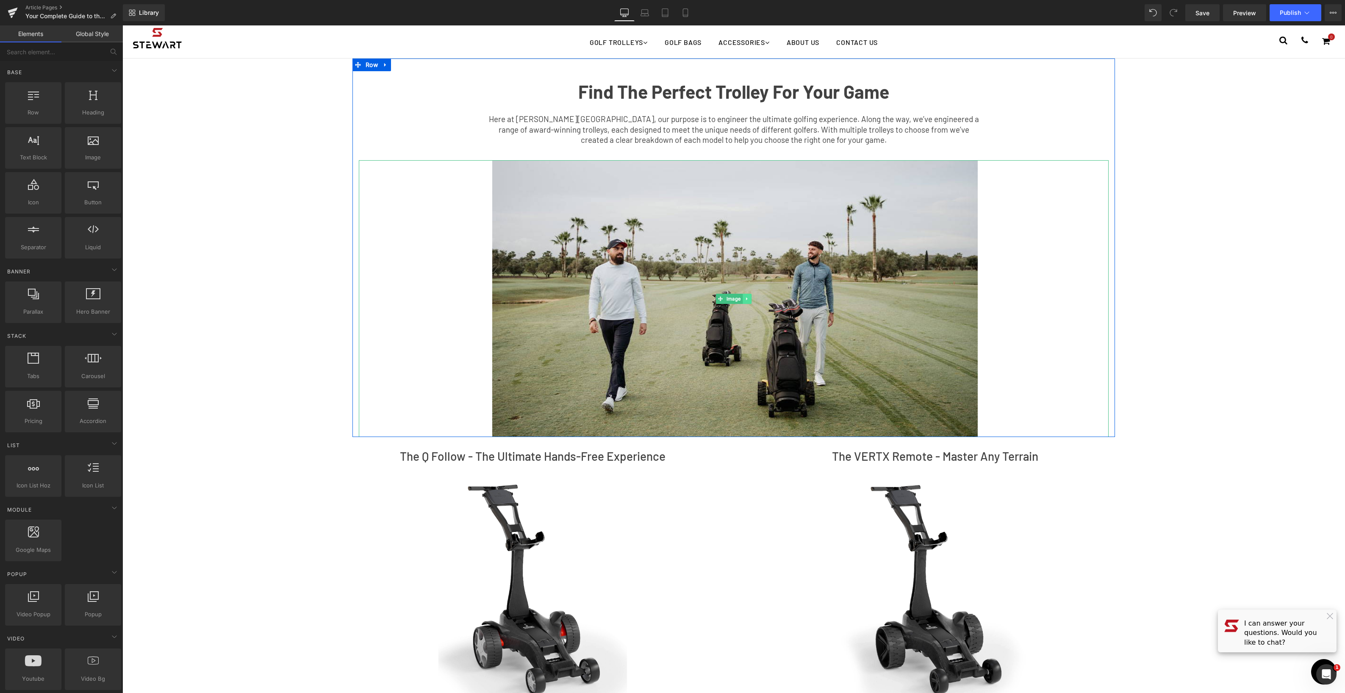
click at [747, 299] on icon at bounding box center [747, 298] width 5 height 5
click at [751, 300] on icon at bounding box center [751, 298] width 5 height 5
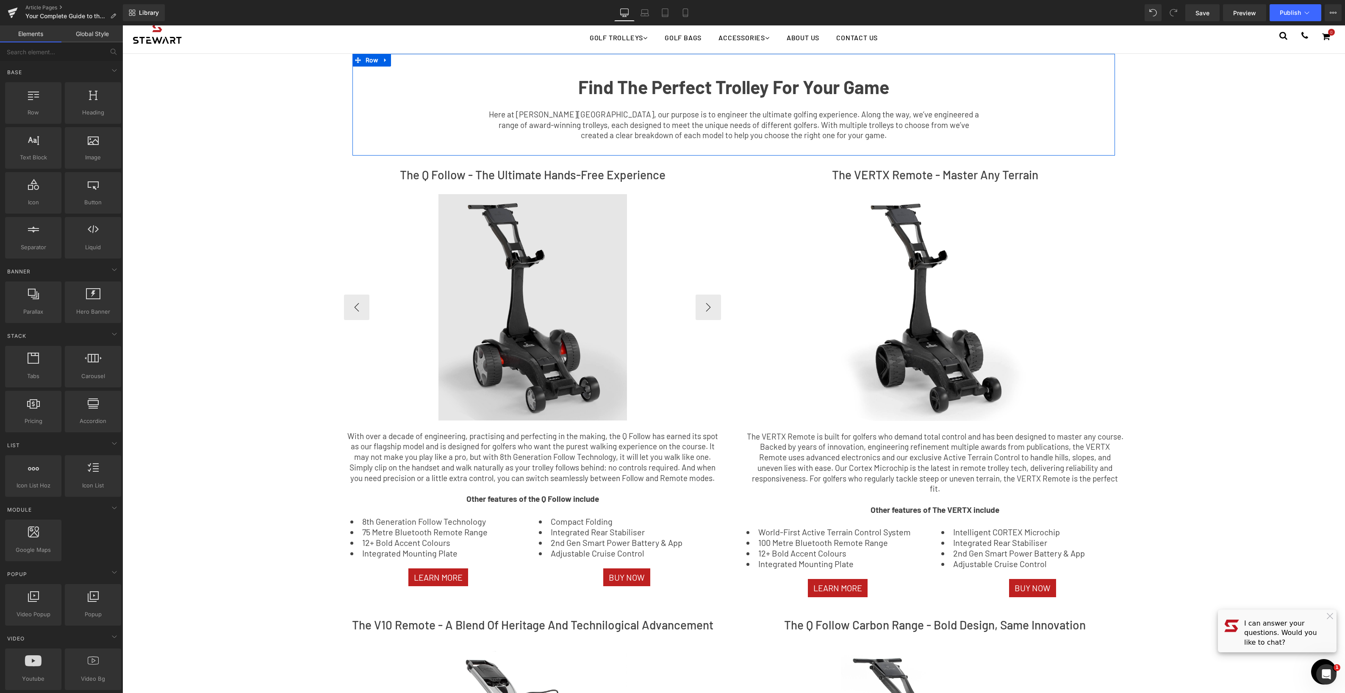
scroll to position [4, 0]
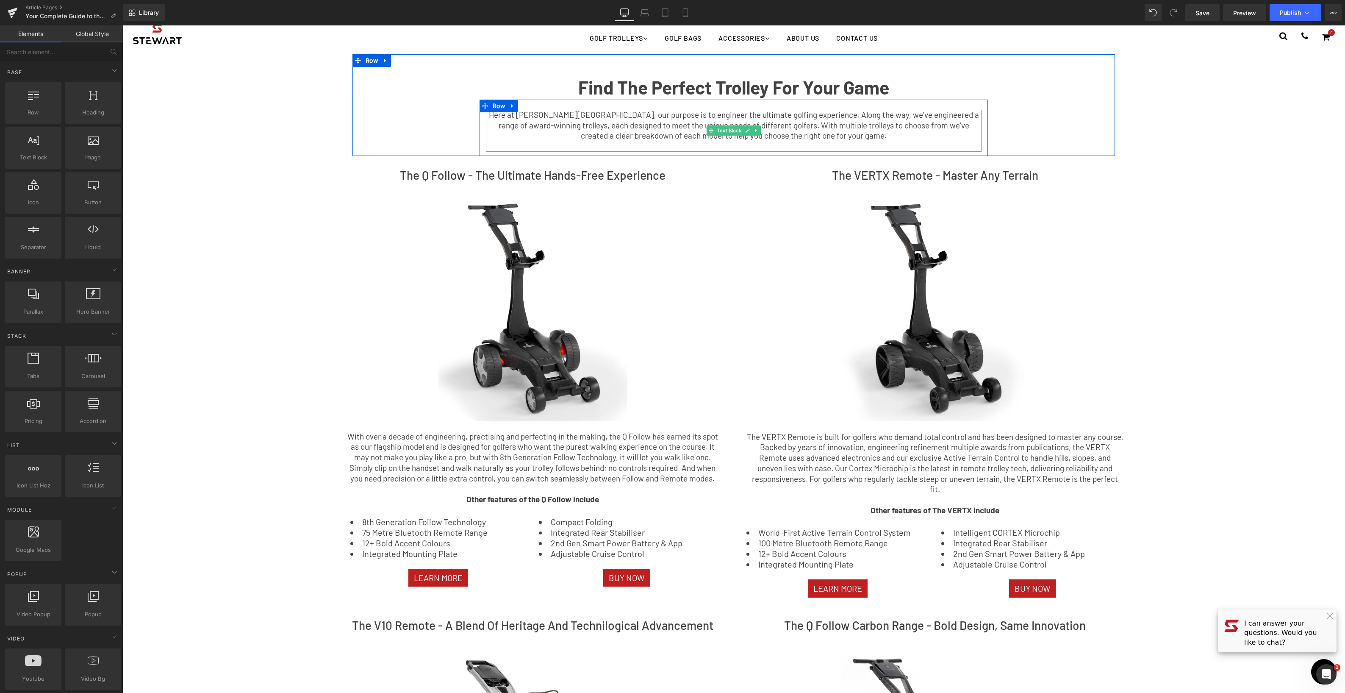
click at [768, 116] on span "Here at [PERSON_NAME][GEOGRAPHIC_DATA], our purpose is to engineer the ultimate…" at bounding box center [734, 125] width 490 height 30
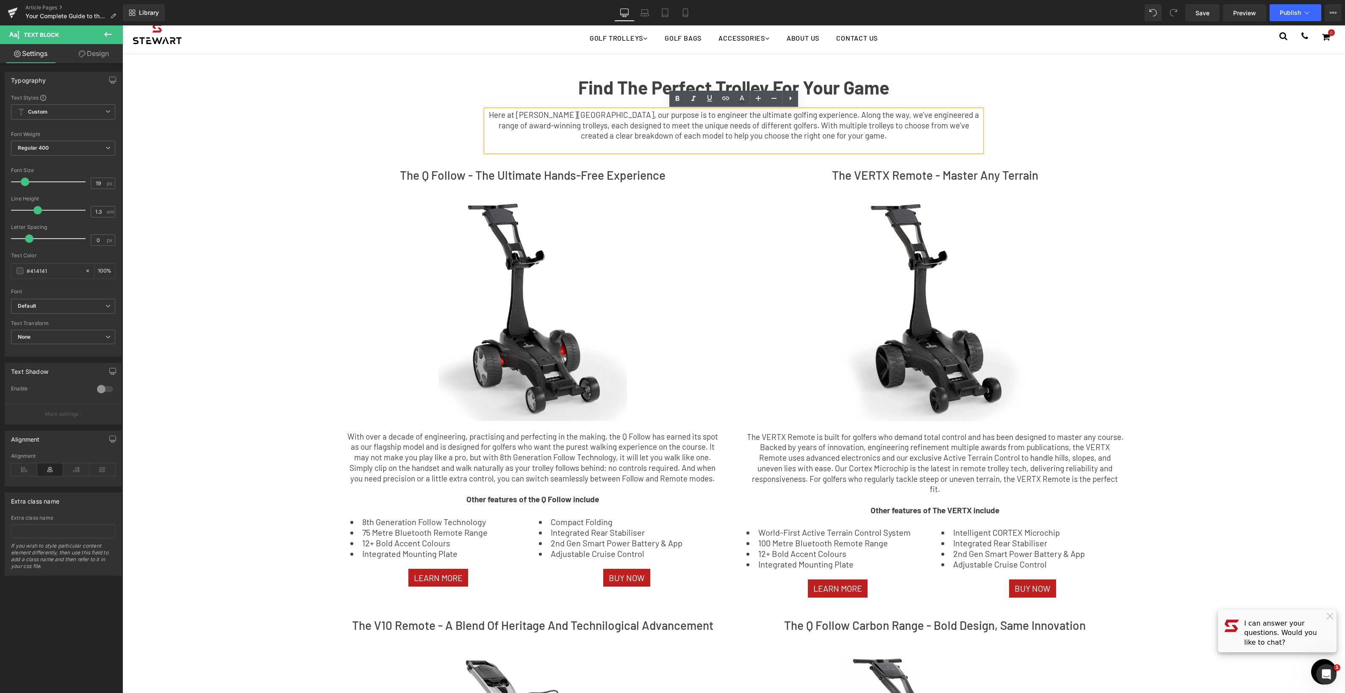
click at [768, 115] on span "Here at [PERSON_NAME][GEOGRAPHIC_DATA], our purpose is to engineer the ultimate…" at bounding box center [734, 125] width 490 height 30
click at [853, 128] on span "Here at [PERSON_NAME][GEOGRAPHIC_DATA], our purpose is to engineer the ultimate…" at bounding box center [733, 125] width 495 height 30
drag, startPoint x: 824, startPoint y: 114, endPoint x: 939, endPoint y: 134, distance: 116.4
click at [940, 114] on span "Here at [PERSON_NAME][GEOGRAPHIC_DATA], our purpose is to engineer the ultimate…" at bounding box center [733, 125] width 495 height 30
drag, startPoint x: 953, startPoint y: 115, endPoint x: 971, endPoint y: 114, distance: 18.2
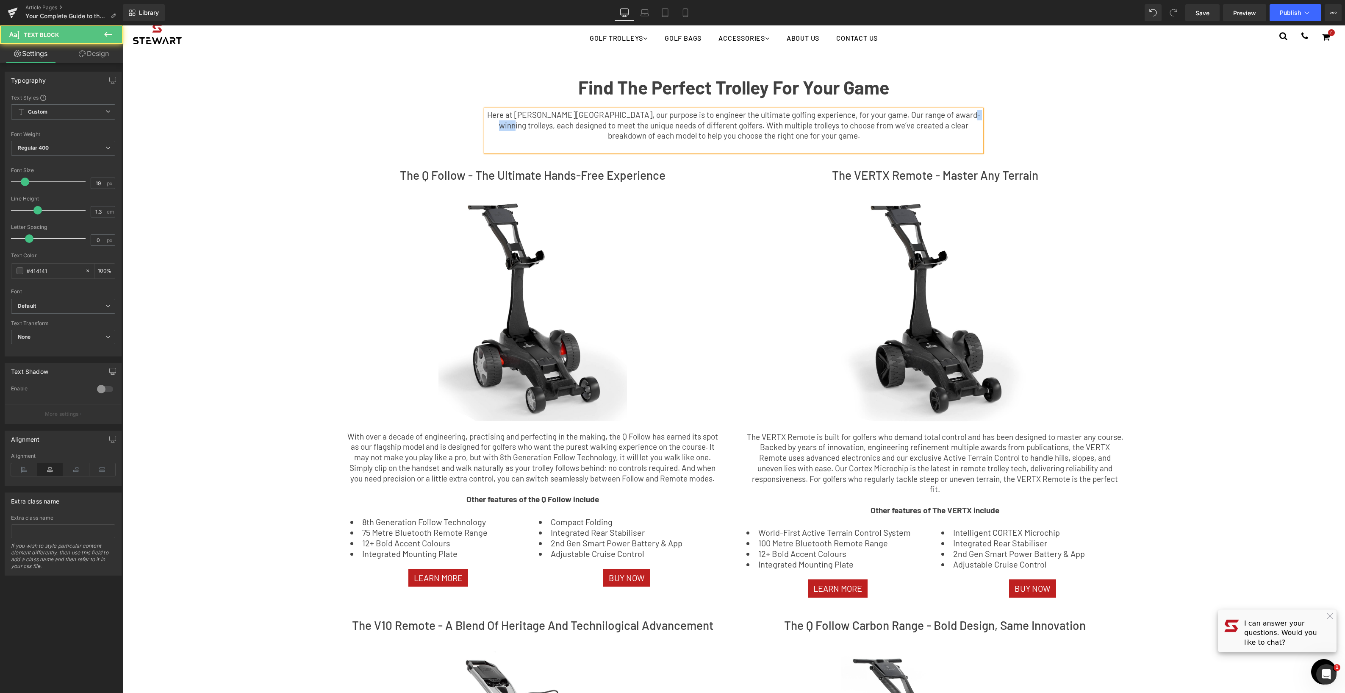
click at [971, 114] on p "Here at [PERSON_NAME][GEOGRAPHIC_DATA], our purpose is to engineer the ultimate…" at bounding box center [734, 125] width 496 height 31
click at [584, 126] on span "Here at [PERSON_NAME][GEOGRAPHIC_DATA], our purpose is to engineer the ultimate…" at bounding box center [733, 125] width 493 height 30
drag, startPoint x: 629, startPoint y: 126, endPoint x: 616, endPoint y: 134, distance: 15.0
click at [600, 126] on span "Here at [PERSON_NAME][GEOGRAPHIC_DATA], our purpose is to engineer the ultimate…" at bounding box center [733, 125] width 493 height 30
click at [640, 125] on span "Here at [PERSON_NAME][GEOGRAPHIC_DATA], our purpose is to engineer the ultimate…" at bounding box center [733, 125] width 493 height 30
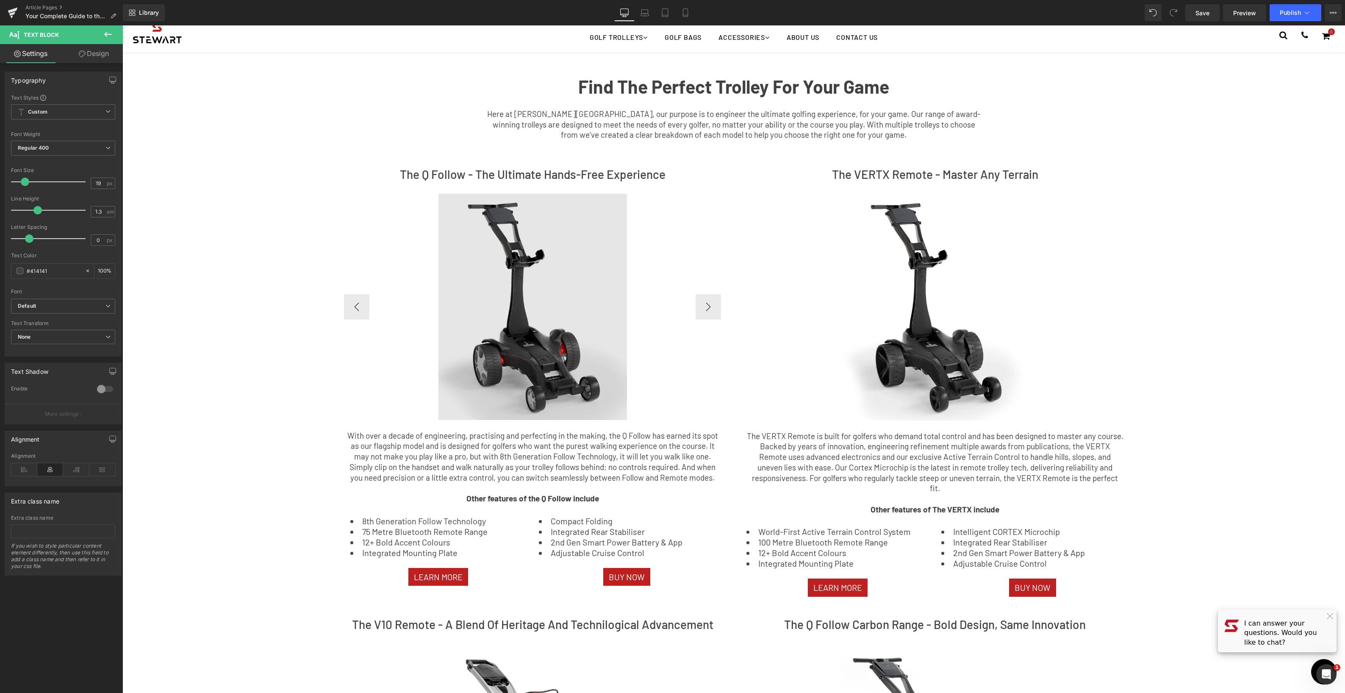
scroll to position [0, 0]
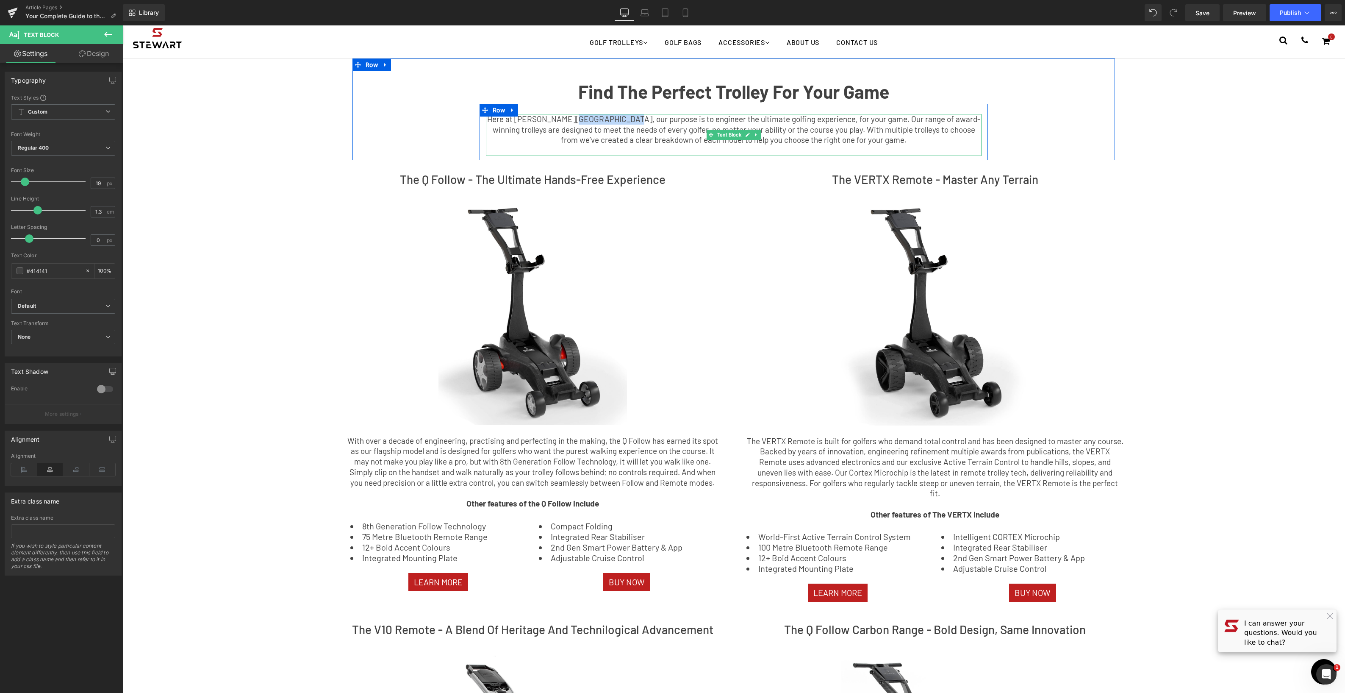
drag, startPoint x: 576, startPoint y: 120, endPoint x: 624, endPoint y: 118, distance: 47.9
click at [624, 118] on span "Here at [PERSON_NAME][GEOGRAPHIC_DATA], our purpose is to engineer the ultimate…" at bounding box center [733, 129] width 493 height 30
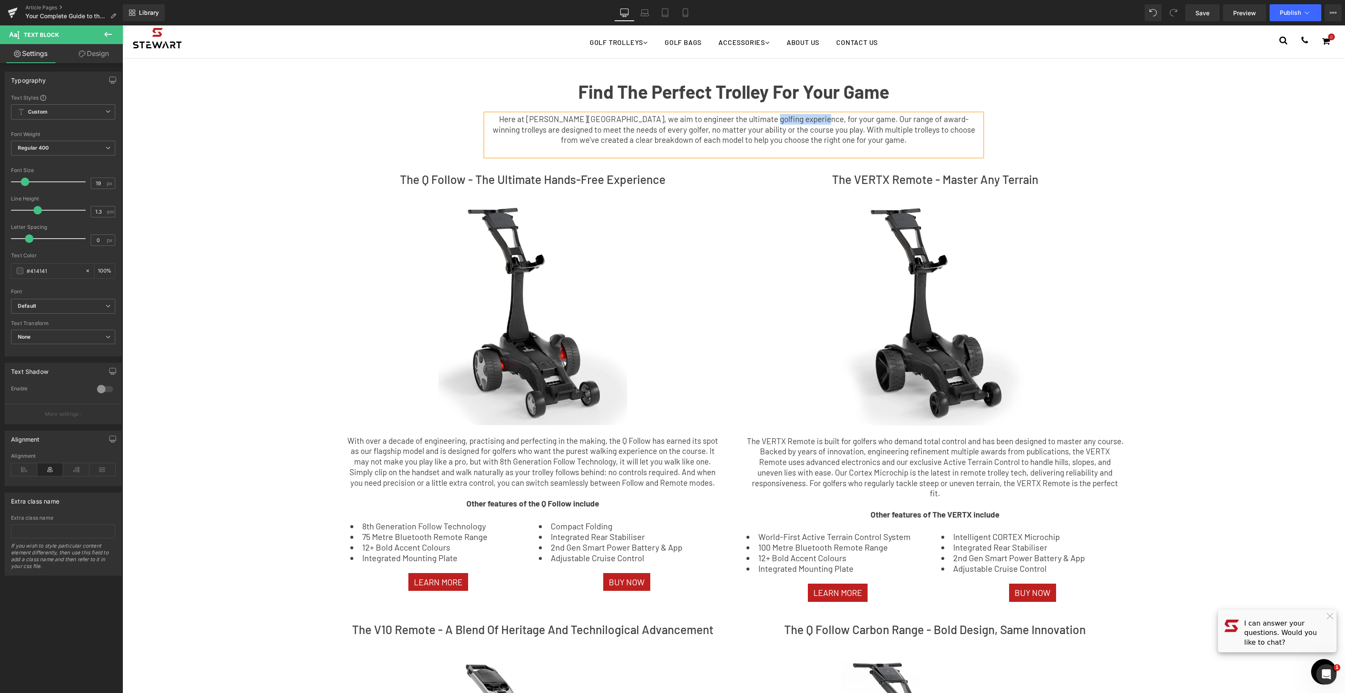
drag, startPoint x: 743, startPoint y: 119, endPoint x: 791, endPoint y: 117, distance: 48.8
click at [791, 117] on span "Here at [PERSON_NAME][GEOGRAPHIC_DATA], we aim to engineer the ultimate golfing…" at bounding box center [734, 129] width 482 height 30
click at [786, 128] on span "Here at [PERSON_NAME][GEOGRAPHIC_DATA], we aim to engineer the ultimate golfing…" at bounding box center [734, 129] width 482 height 30
drag, startPoint x: 792, startPoint y: 120, endPoint x: 466, endPoint y: 120, distance: 326.2
click at [466, 120] on div "Find The Perfect Trolley For Your Game Text Block Here at [PERSON_NAME][GEOGRAP…" at bounding box center [733, 115] width 762 height 89
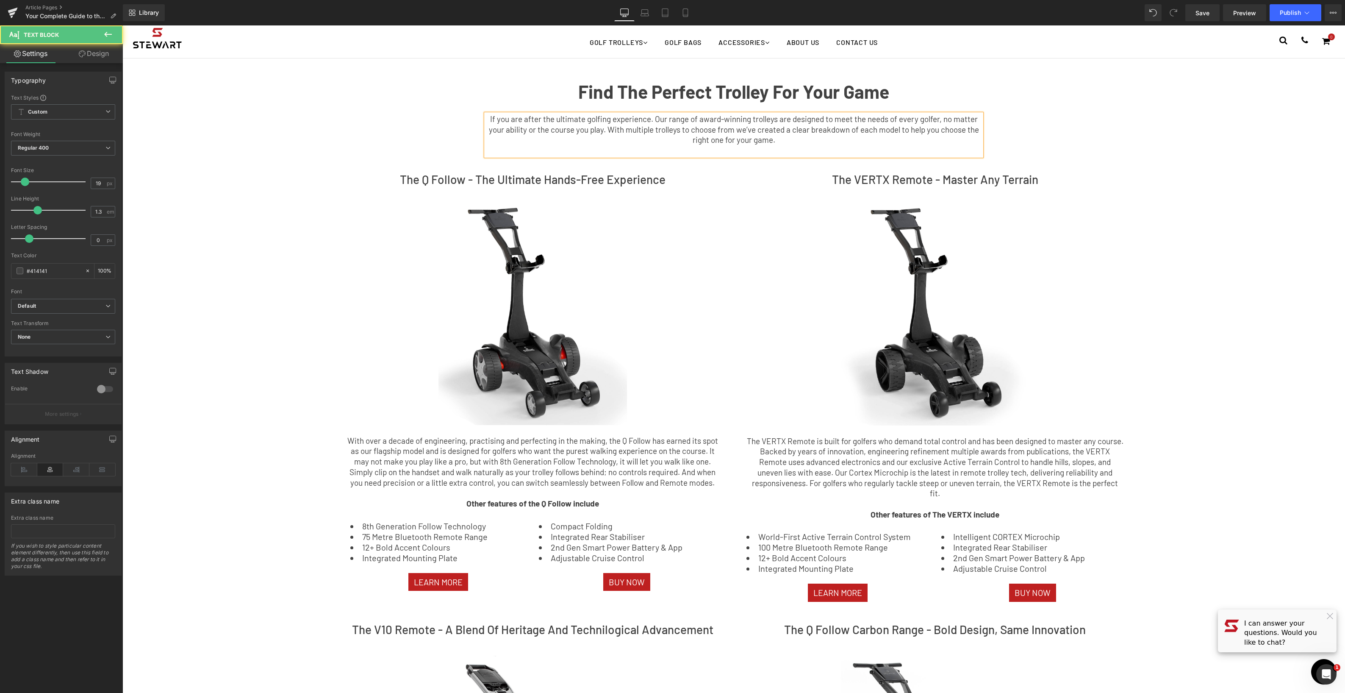
click at [593, 118] on span "If you are after the ultimate golfing experience. Our range of award-winning tr…" at bounding box center [734, 129] width 490 height 30
drag, startPoint x: 669, startPoint y: 119, endPoint x: 676, endPoint y: 134, distance: 17.1
click at [668, 119] on span "If you are after the ultimate on-course experience. Our range of award-winning …" at bounding box center [734, 129] width 476 height 30
click at [679, 119] on span "If you are after the ultimate on-course experience and the best of British engi…" at bounding box center [734, 129] width 482 height 30
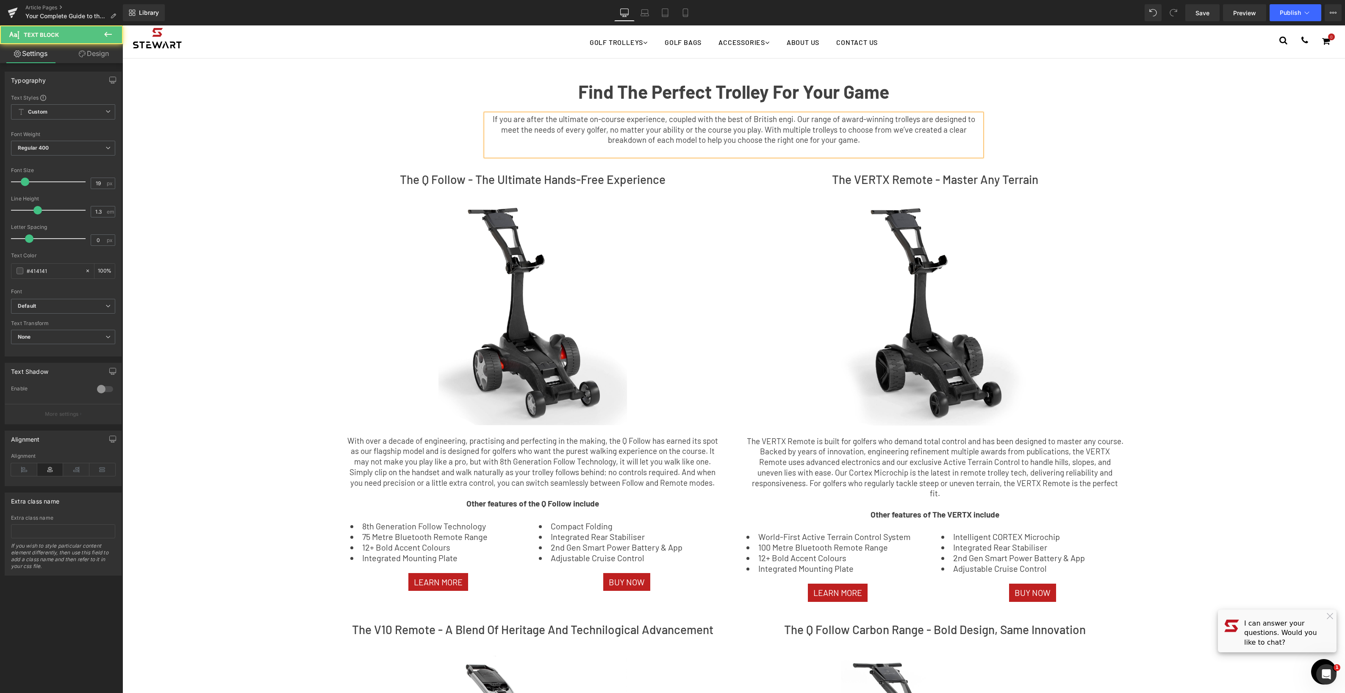
click at [793, 118] on span "If you are after the ultimate on-course experience, coupled with the best of Br…" at bounding box center [734, 129] width 482 height 30
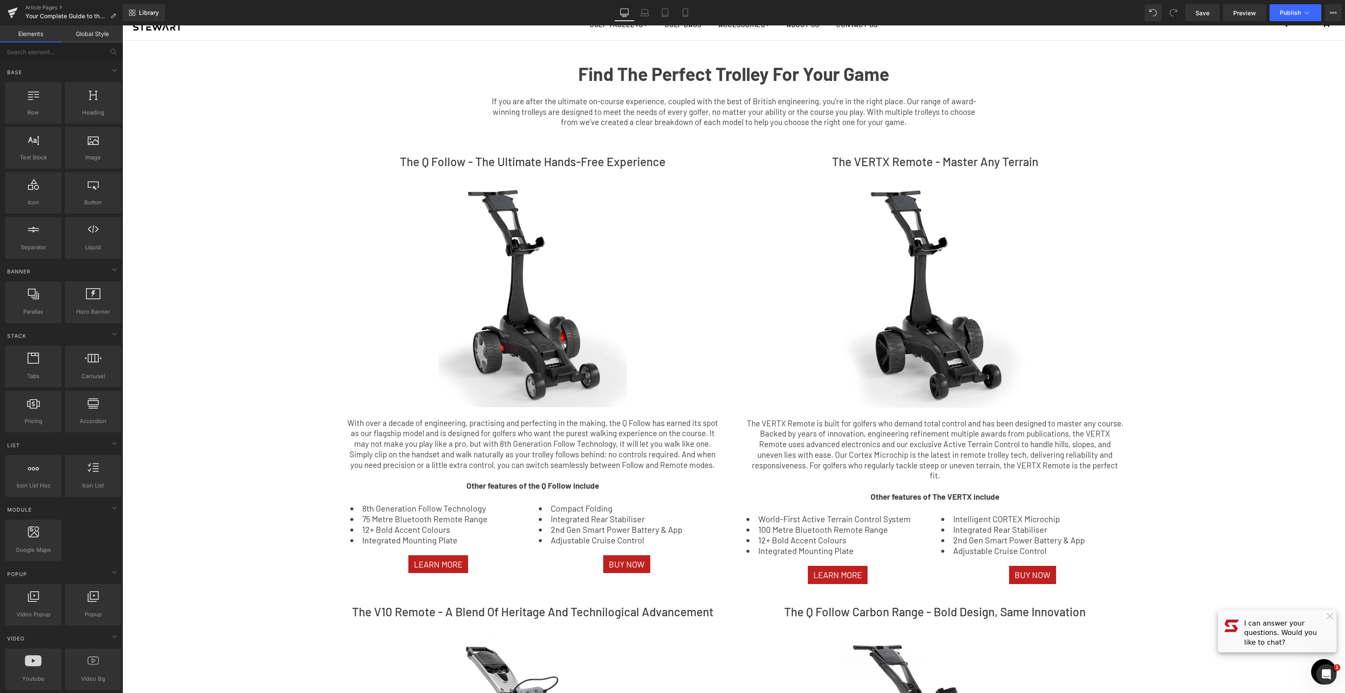
scroll to position [22, 0]
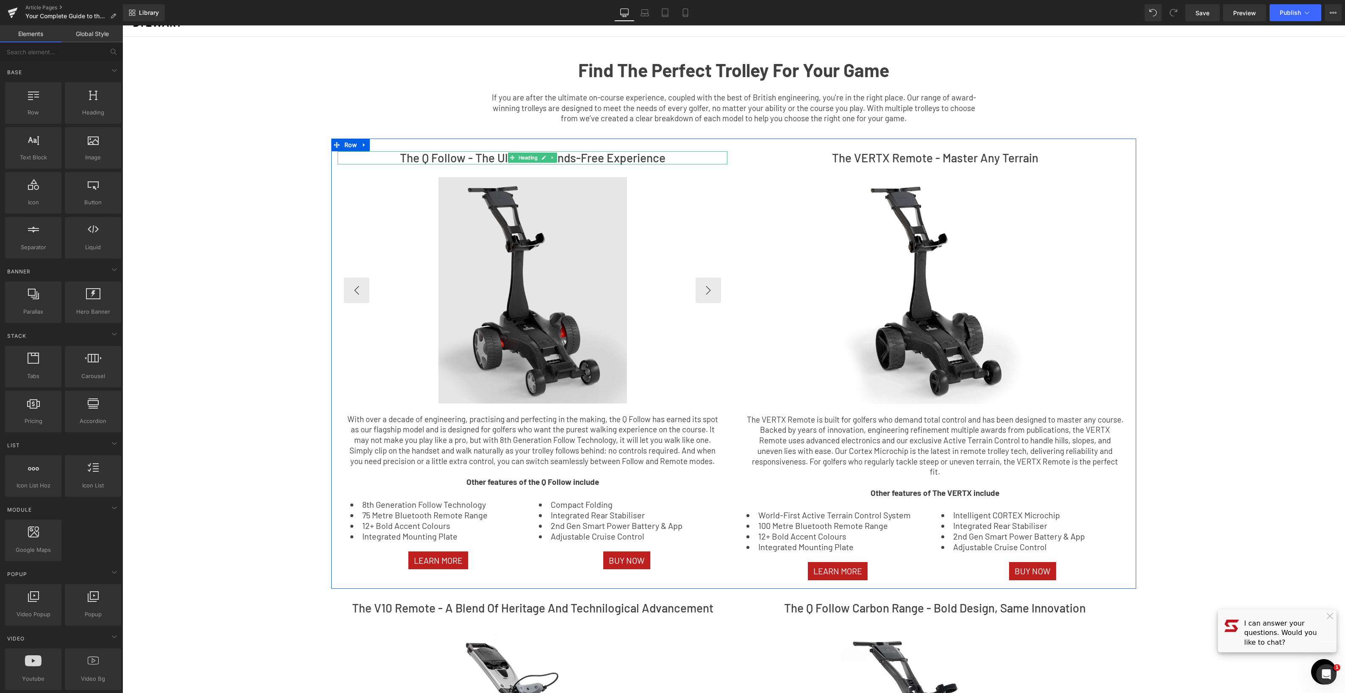
click at [424, 157] on h2 "The Q Follow - The Ultimate Hands-Free Experience" at bounding box center [533, 157] width 390 height 13
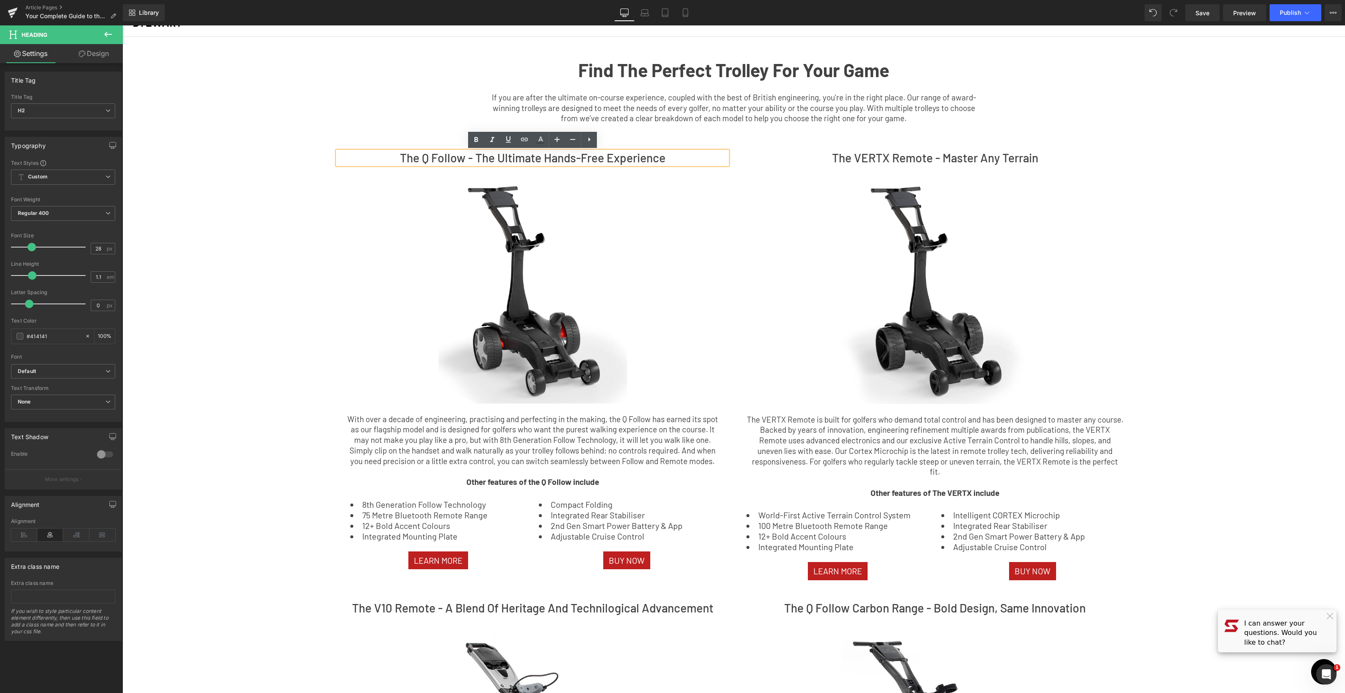
click at [421, 158] on h2 "The Q Follow - The Ultimate Hands-Free Experience" at bounding box center [533, 157] width 390 height 13
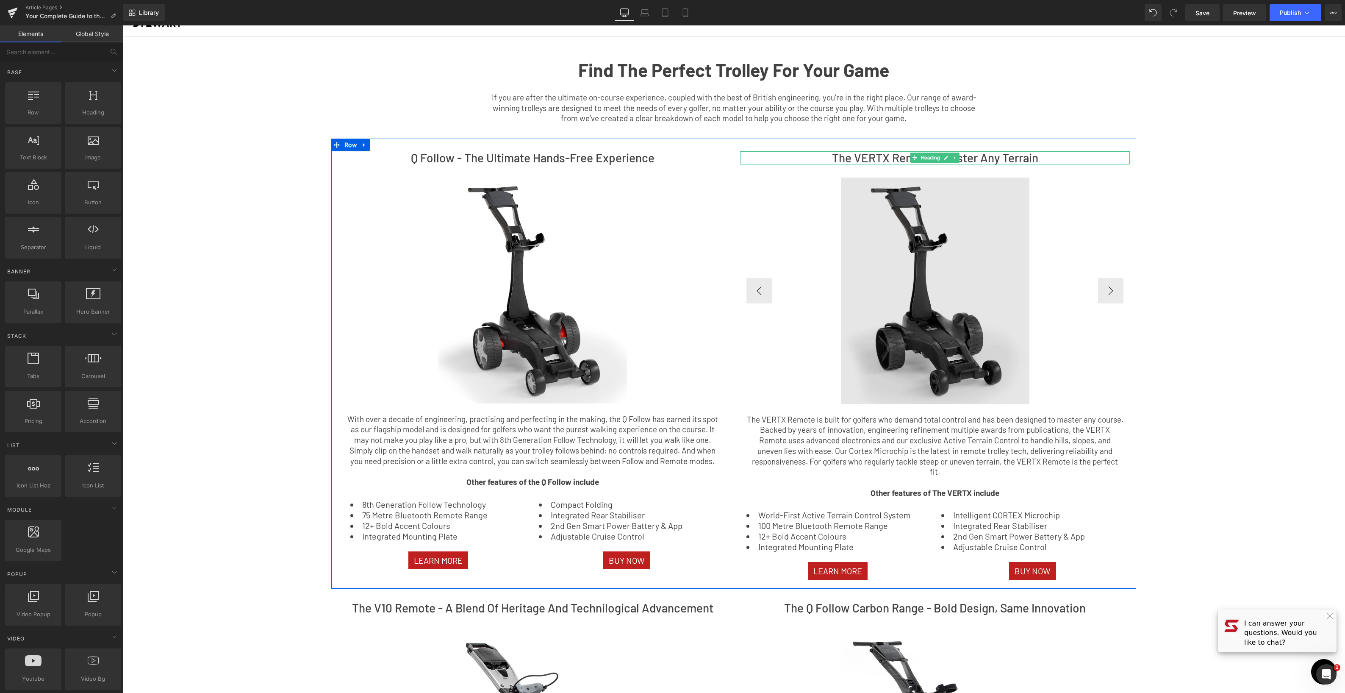
click at [855, 158] on h2 "The VERTX Remote - Master Any Terrain" at bounding box center [935, 157] width 390 height 13
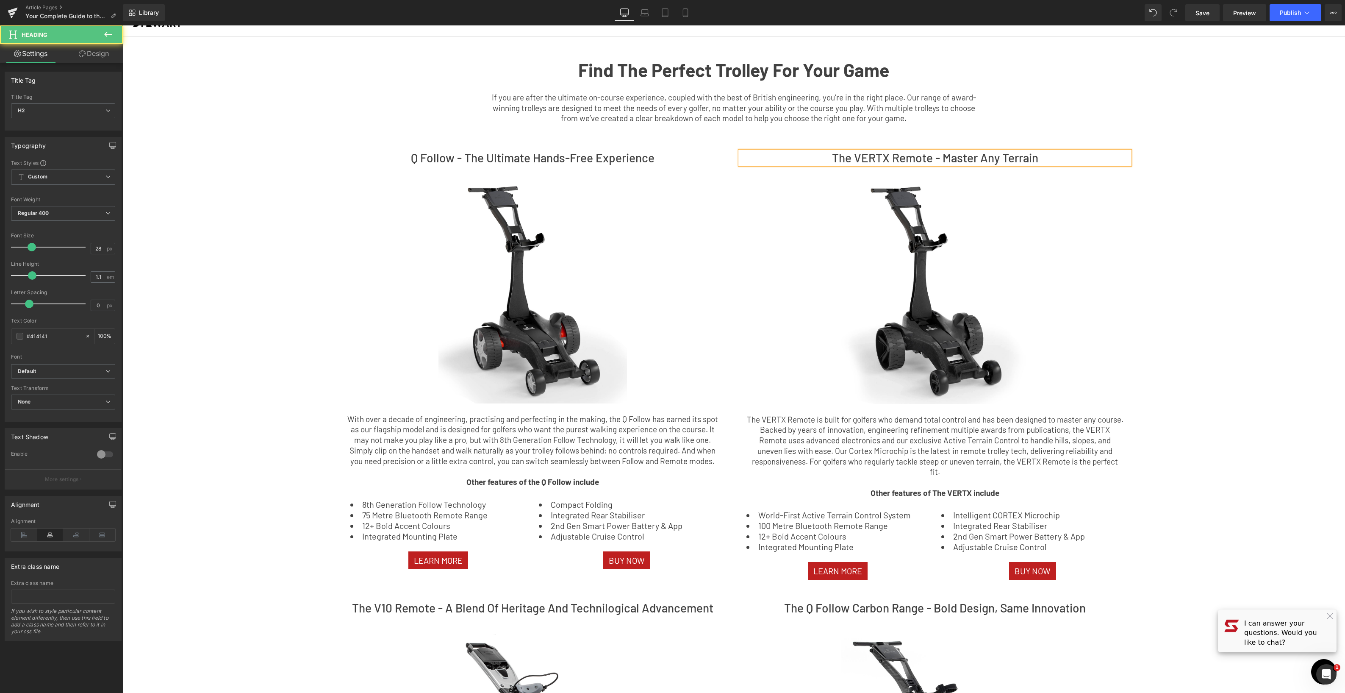
click at [855, 161] on h2 "The VERTX Remote - Master Any Terrain" at bounding box center [935, 157] width 390 height 13
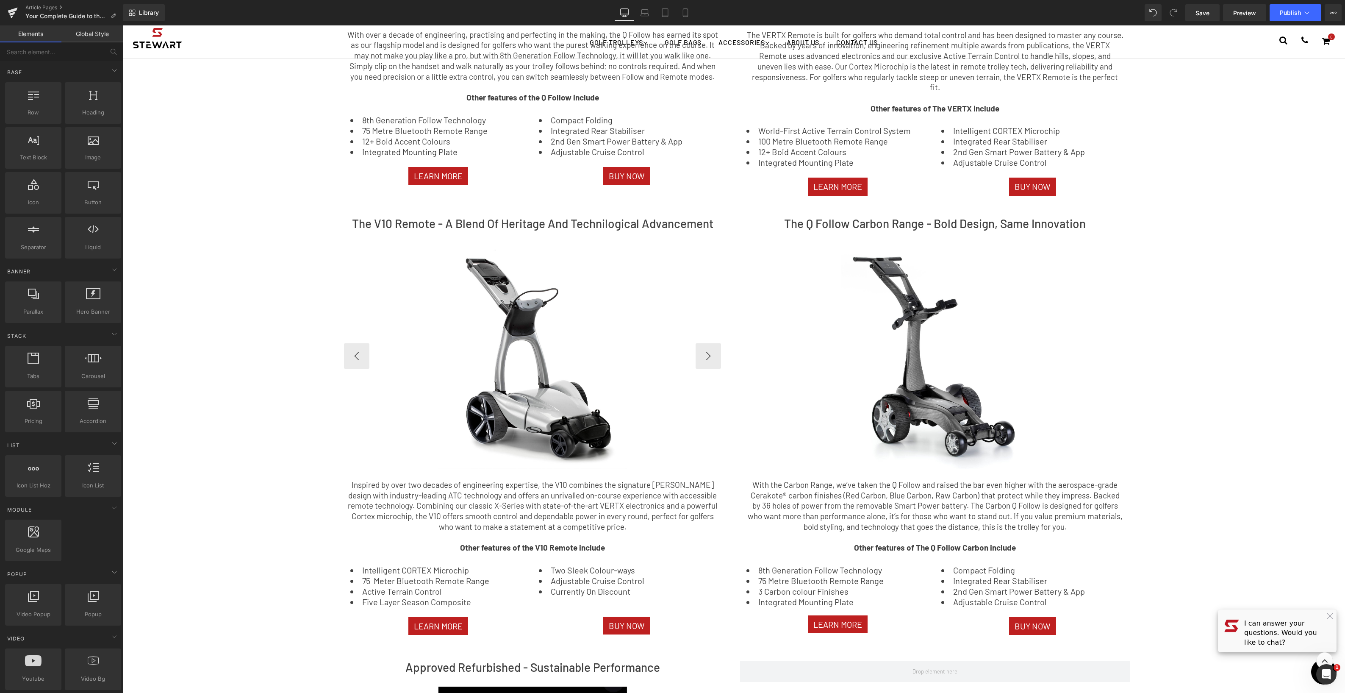
scroll to position [373, 0]
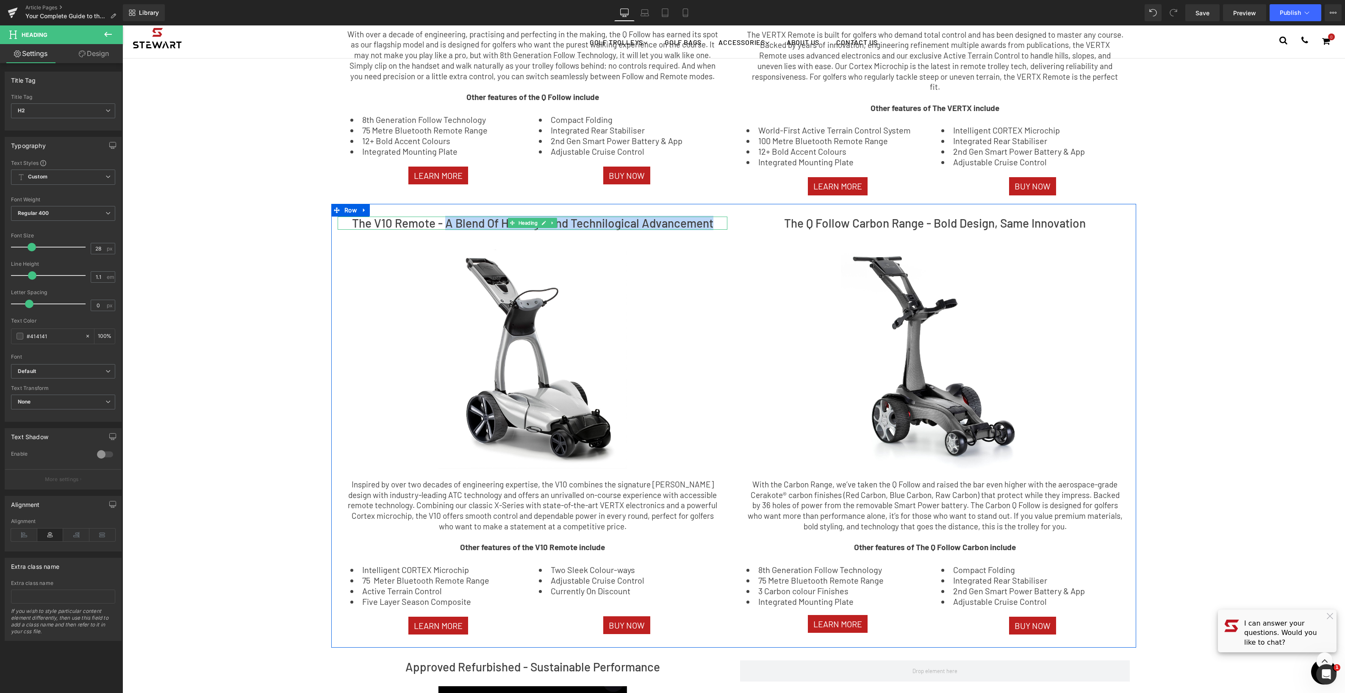
drag, startPoint x: 464, startPoint y: 216, endPoint x: 717, endPoint y: 217, distance: 252.9
click at [717, 217] on h2 "The V10 Remote - A Blend Of Heritage And Technilogical Advancement" at bounding box center [533, 222] width 390 height 13
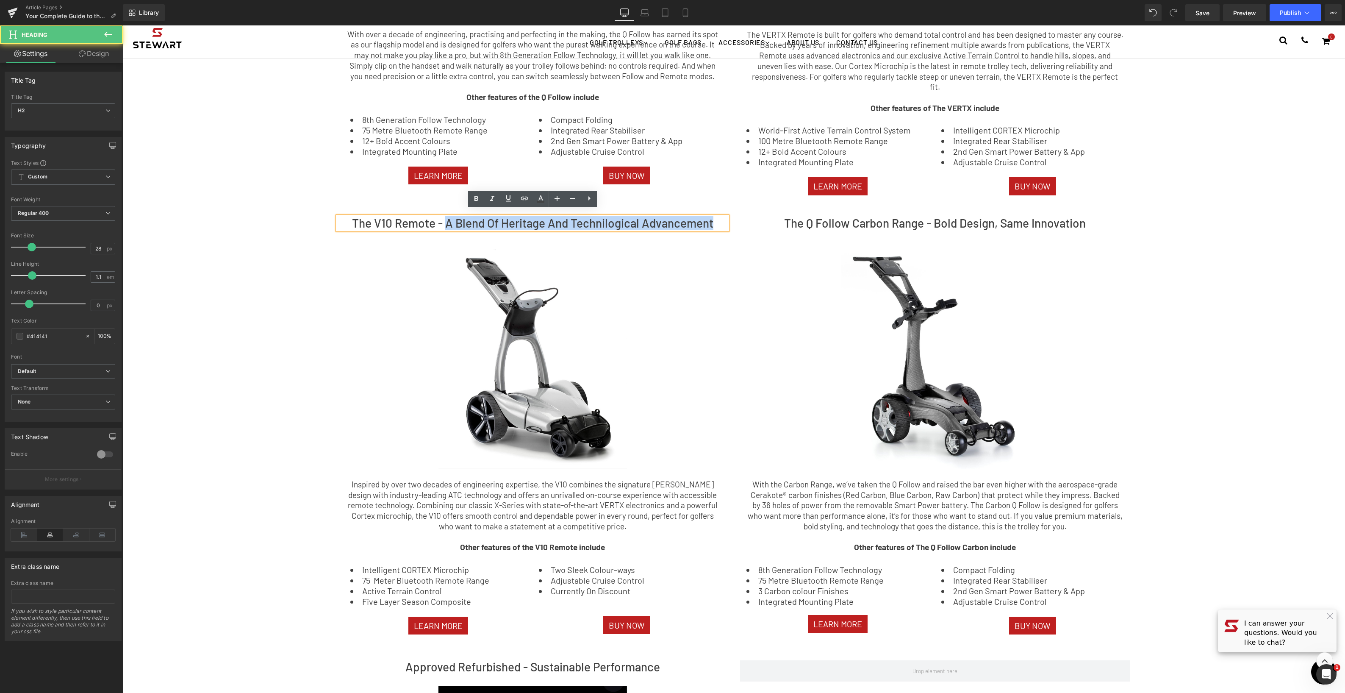
click at [646, 216] on h2 "The V10 Remote - A Blend Of Heritage And Technilogical Advancement" at bounding box center [533, 222] width 390 height 13
drag, startPoint x: 716, startPoint y: 218, endPoint x: 448, endPoint y: 219, distance: 268.1
click at [448, 219] on h2 "The V10 Remote - A Blend Of Heritage And Technilogical Advancement" at bounding box center [533, 222] width 390 height 13
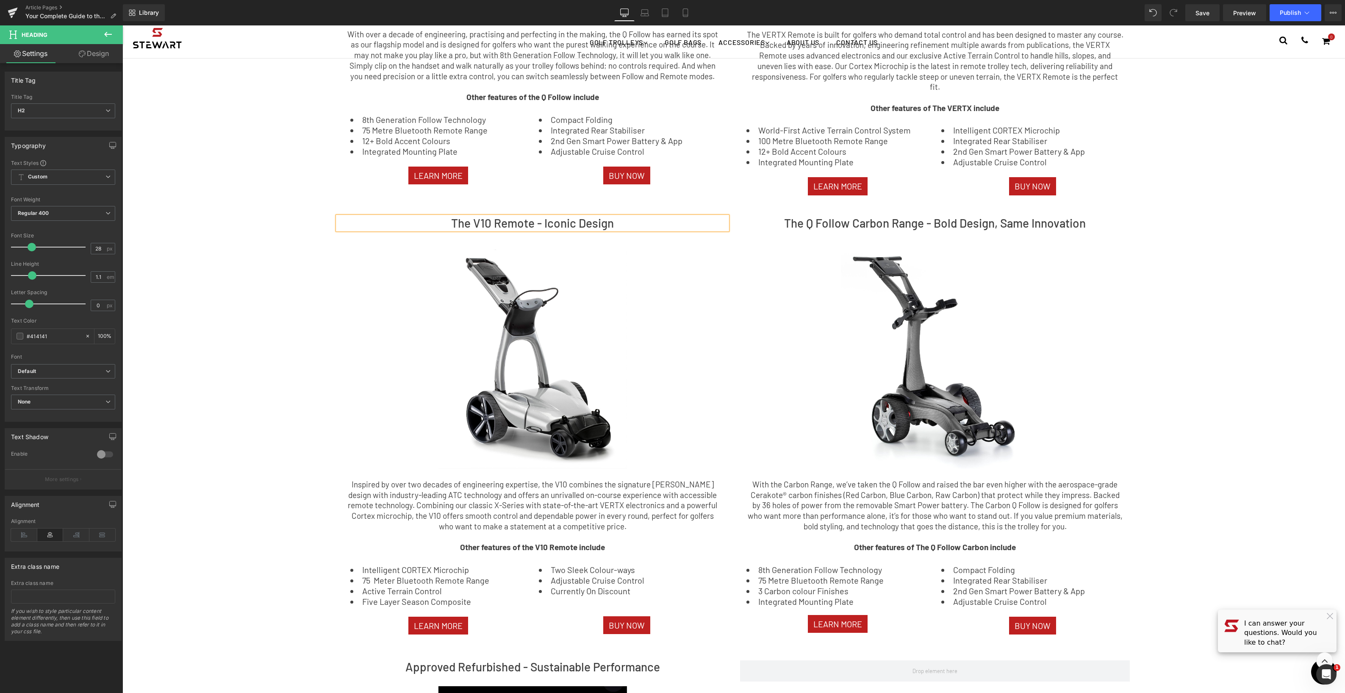
click at [274, 308] on div "Find The Perfect Trolley For Your Game Text Block If you are after the ultimate…" at bounding box center [733, 416] width 1222 height 1528
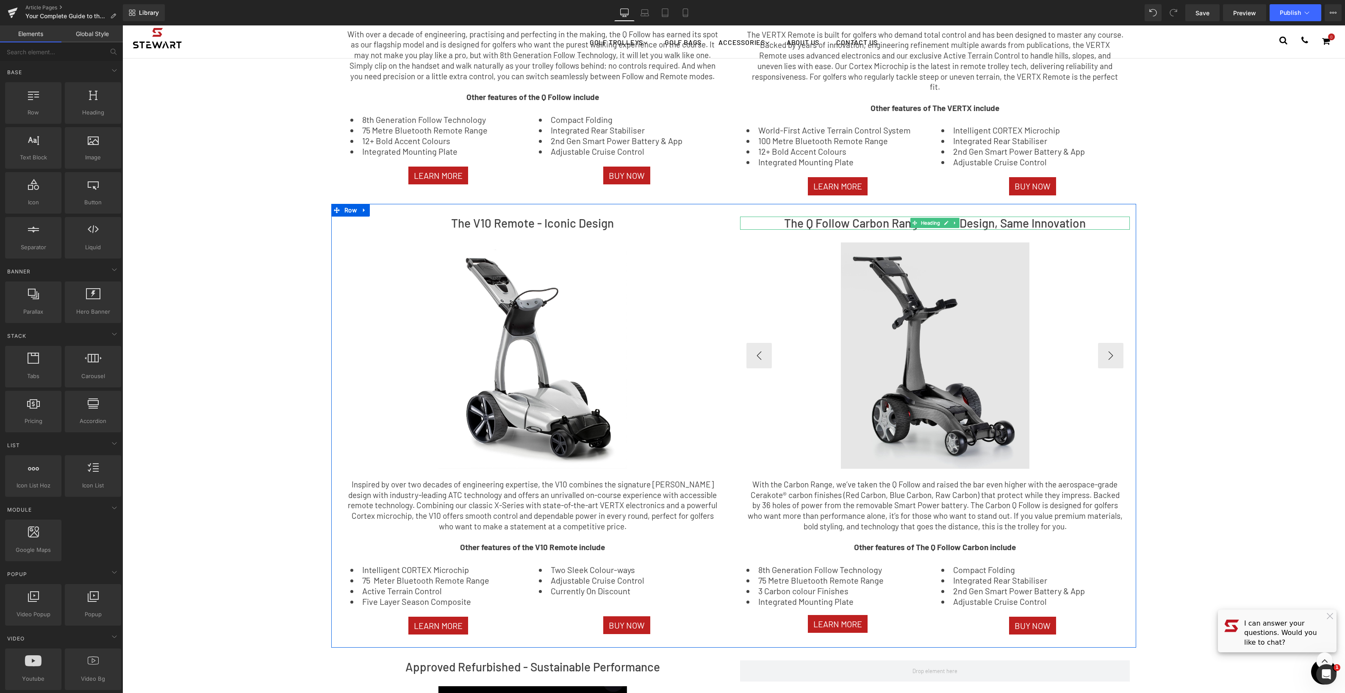
click at [806, 217] on h2 "The Q Follow Carbon Range - Bold Design, Same Innovation" at bounding box center [935, 222] width 390 height 13
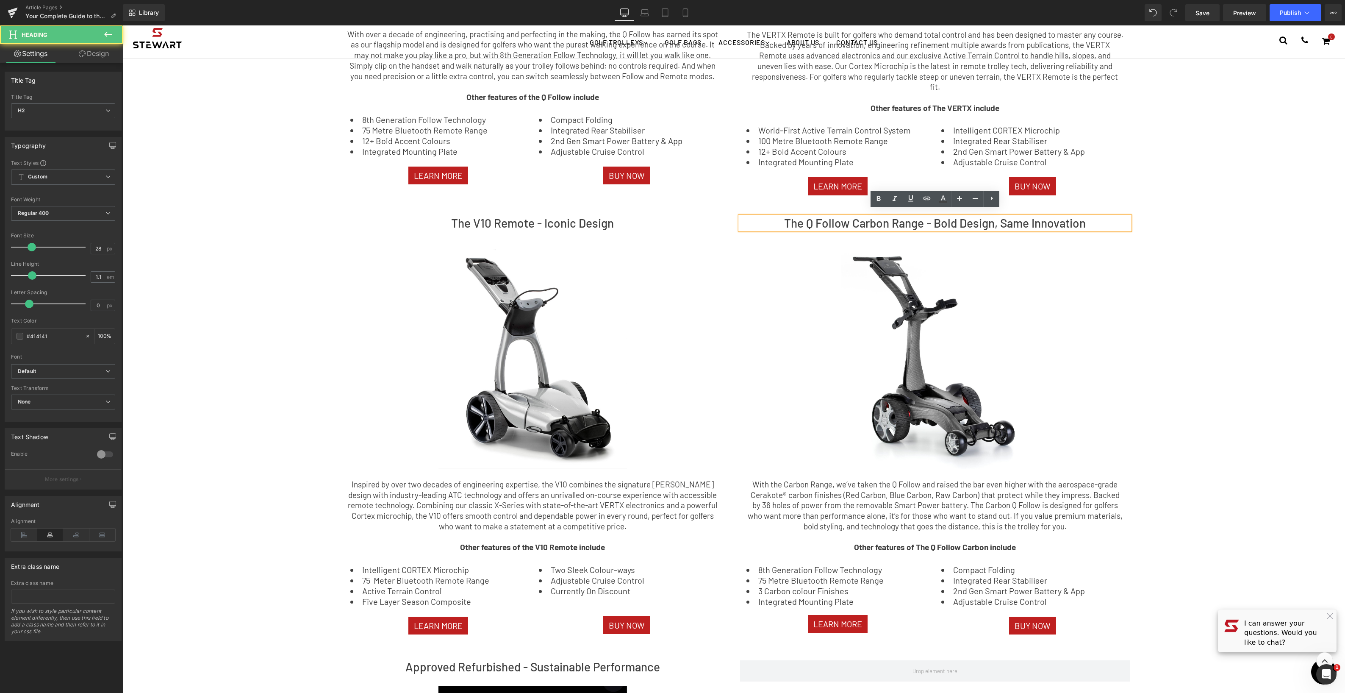
click at [809, 216] on h2 "The Q Follow Carbon Range - Bold Design, Same Innovation" at bounding box center [935, 222] width 390 height 13
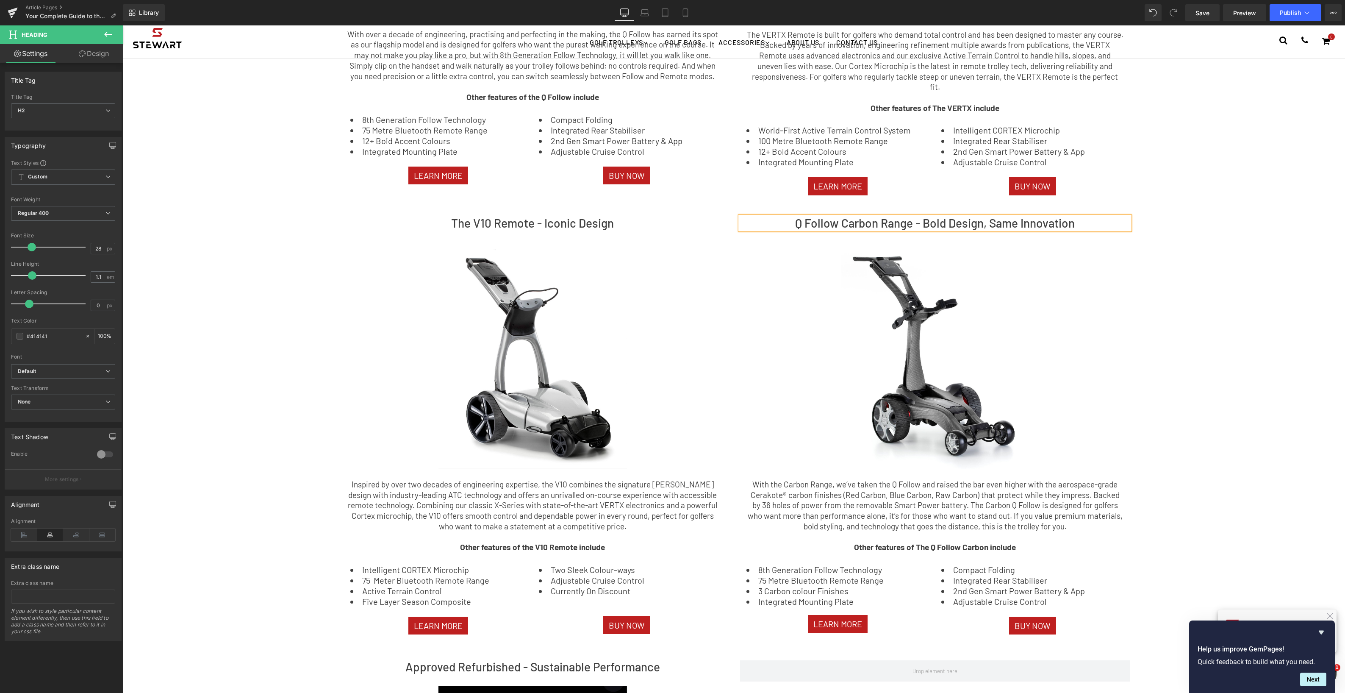
click at [1209, 280] on div "Find The Perfect Trolley For Your Game Text Block If you are after the ultimate…" at bounding box center [733, 416] width 1222 height 1528
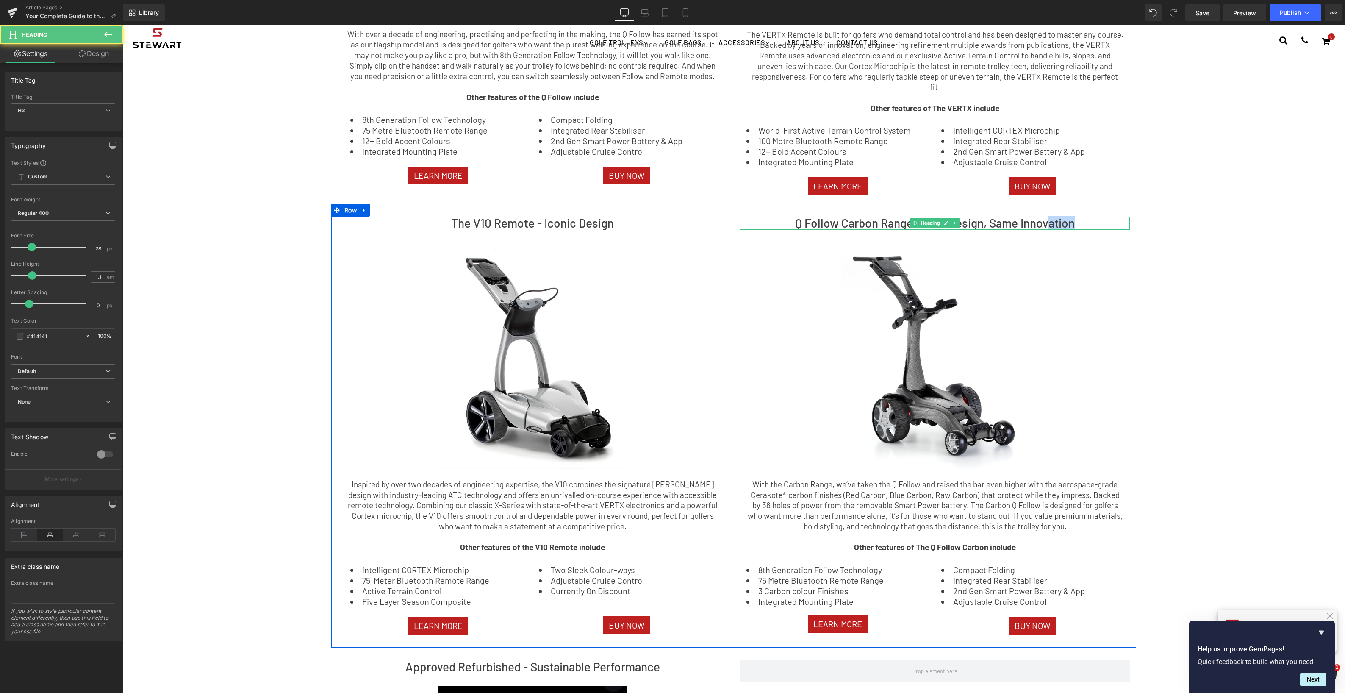
drag, startPoint x: 1051, startPoint y: 217, endPoint x: 1046, endPoint y: 217, distance: 4.7
click at [1046, 217] on h2 "Q Follow Carbon Range - Bold Design, Same Innovation" at bounding box center [935, 222] width 390 height 13
click at [1085, 219] on h2 "Q Follow Carbon Range - Bold Design, Same Innovation" at bounding box center [935, 222] width 390 height 13
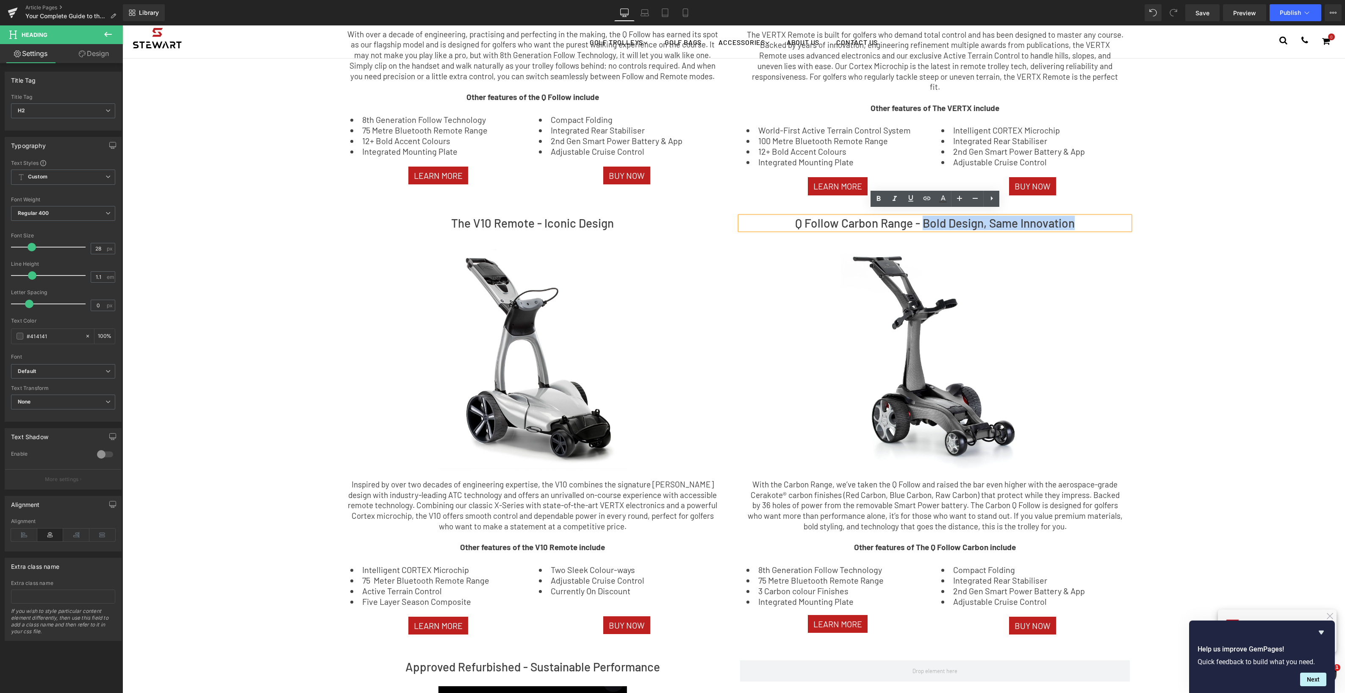
drag, startPoint x: 1081, startPoint y: 218, endPoint x: 922, endPoint y: 217, distance: 159.3
click at [922, 217] on h2 "Q Follow Carbon Range - Bold Design, Same Innovation" at bounding box center [935, 222] width 390 height 13
click at [1103, 350] on button "›" at bounding box center [1110, 355] width 25 height 25
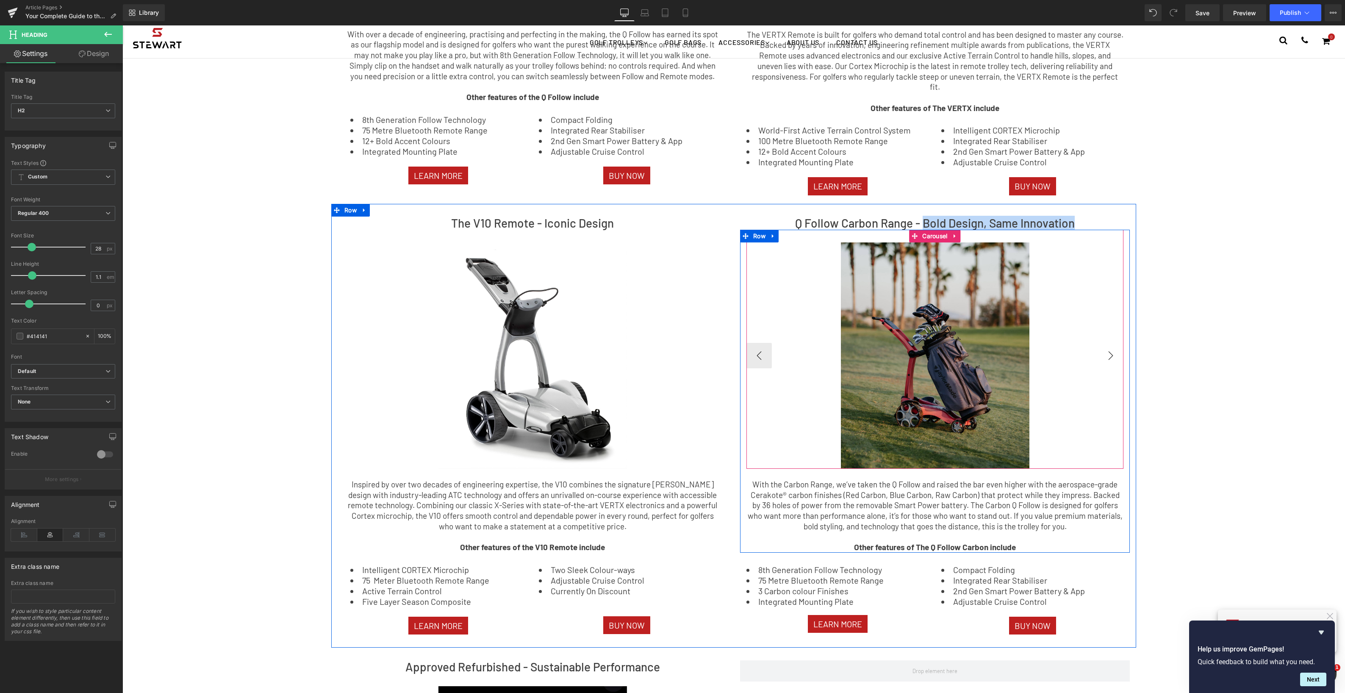
click at [1103, 349] on button "›" at bounding box center [1110, 355] width 25 height 25
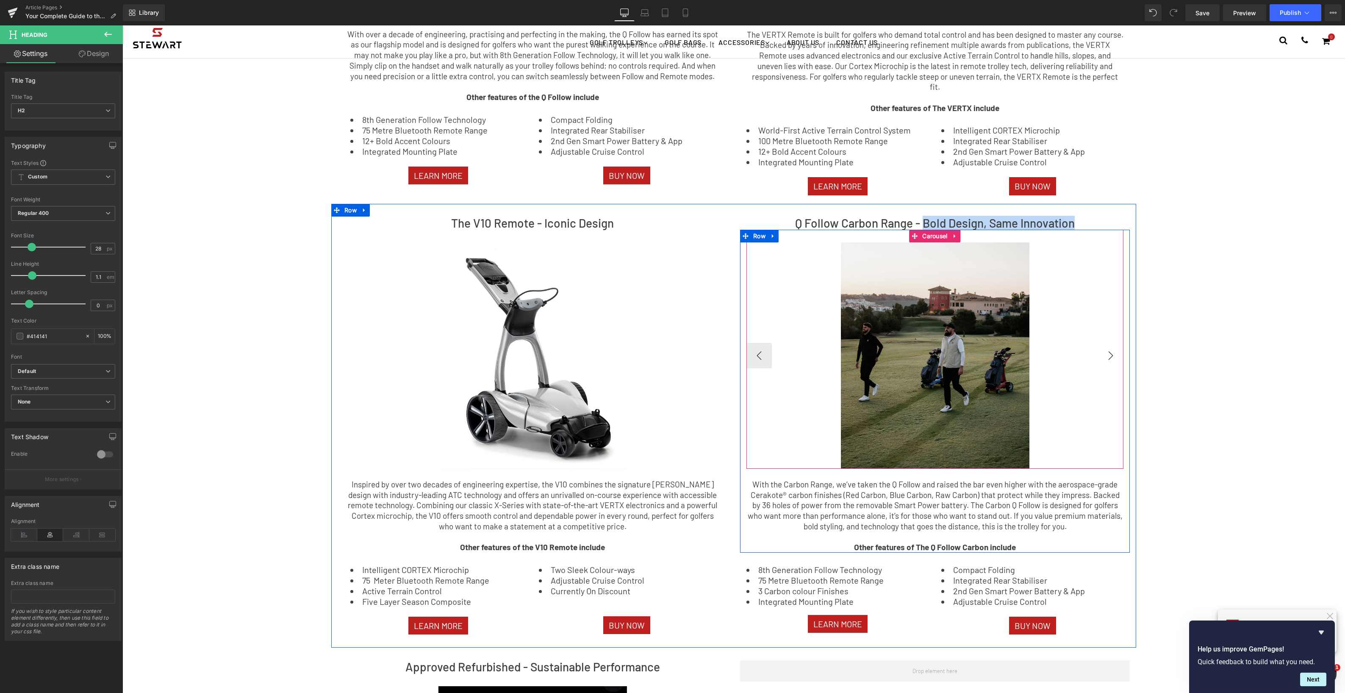
click at [1107, 349] on button "›" at bounding box center [1110, 355] width 25 height 25
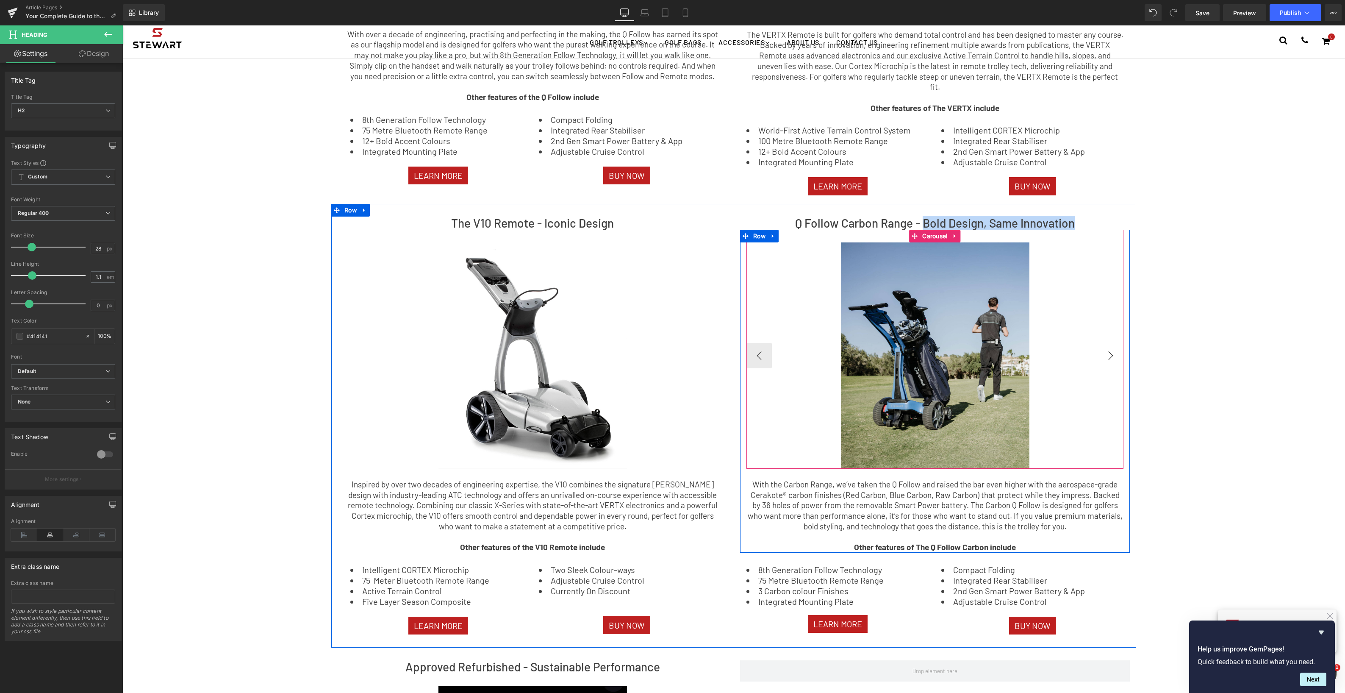
click at [1109, 350] on button "›" at bounding box center [1110, 355] width 25 height 25
click at [761, 349] on button "‹" at bounding box center [758, 355] width 25 height 25
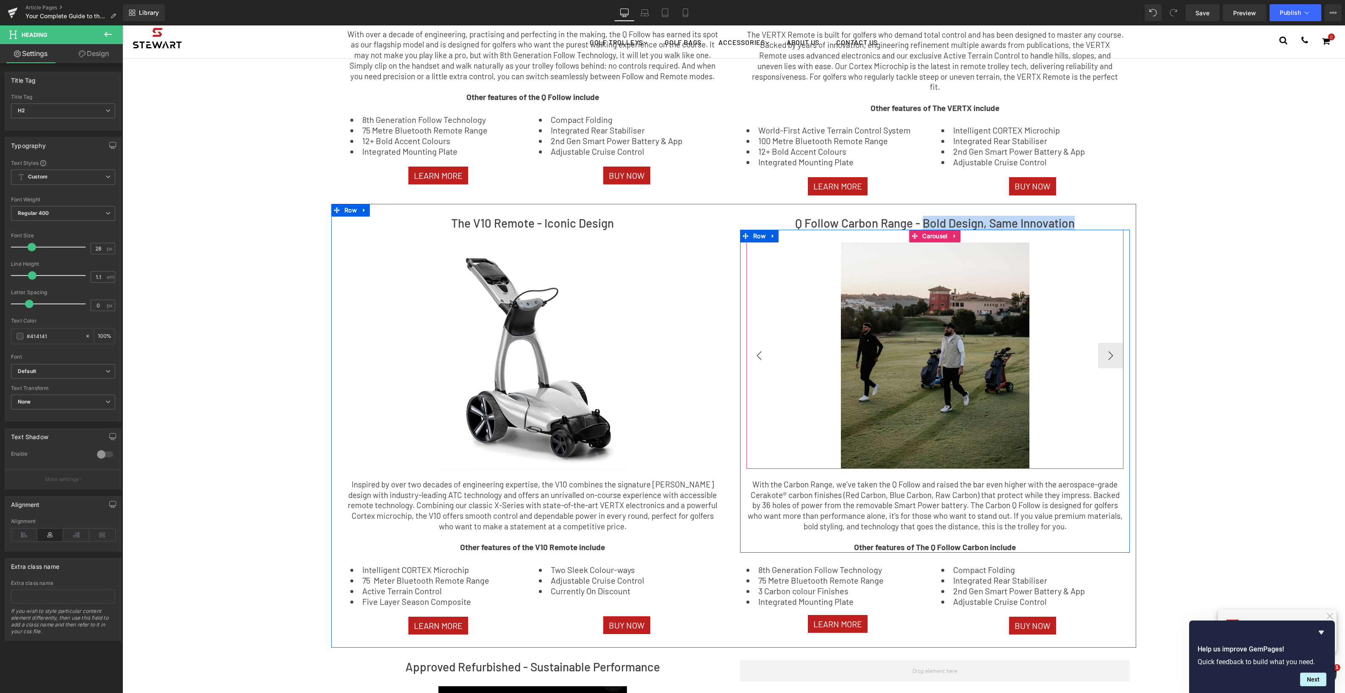
click at [761, 349] on button "‹" at bounding box center [758, 355] width 25 height 25
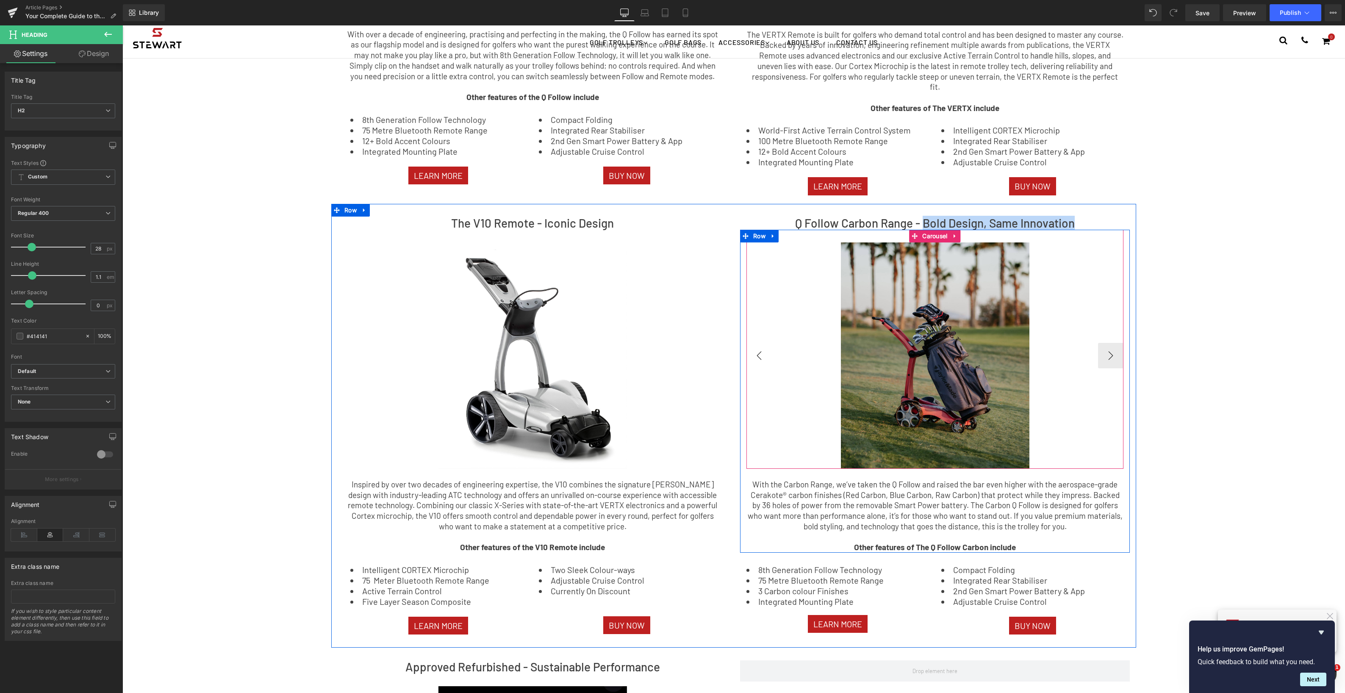
click at [761, 349] on button "‹" at bounding box center [758, 355] width 25 height 25
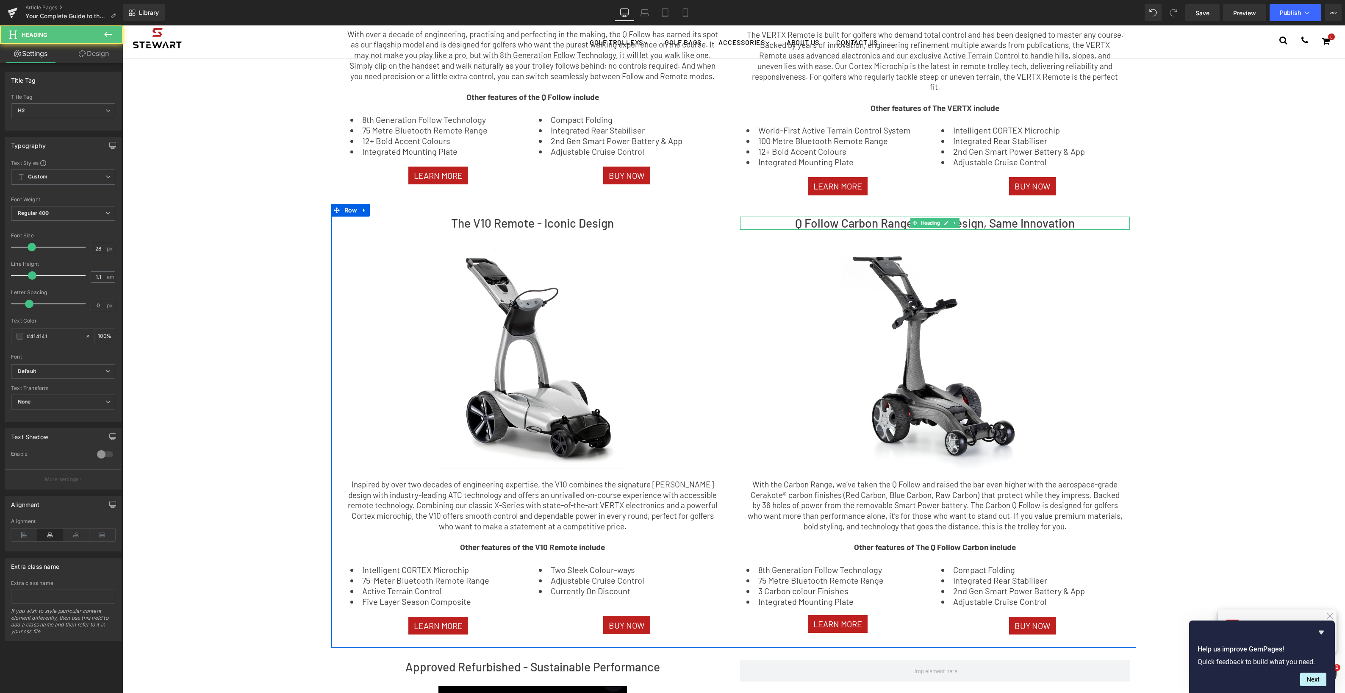
click at [1081, 217] on h2 "Q Follow Carbon Range - Bold Design, Same Innovation" at bounding box center [935, 222] width 390 height 13
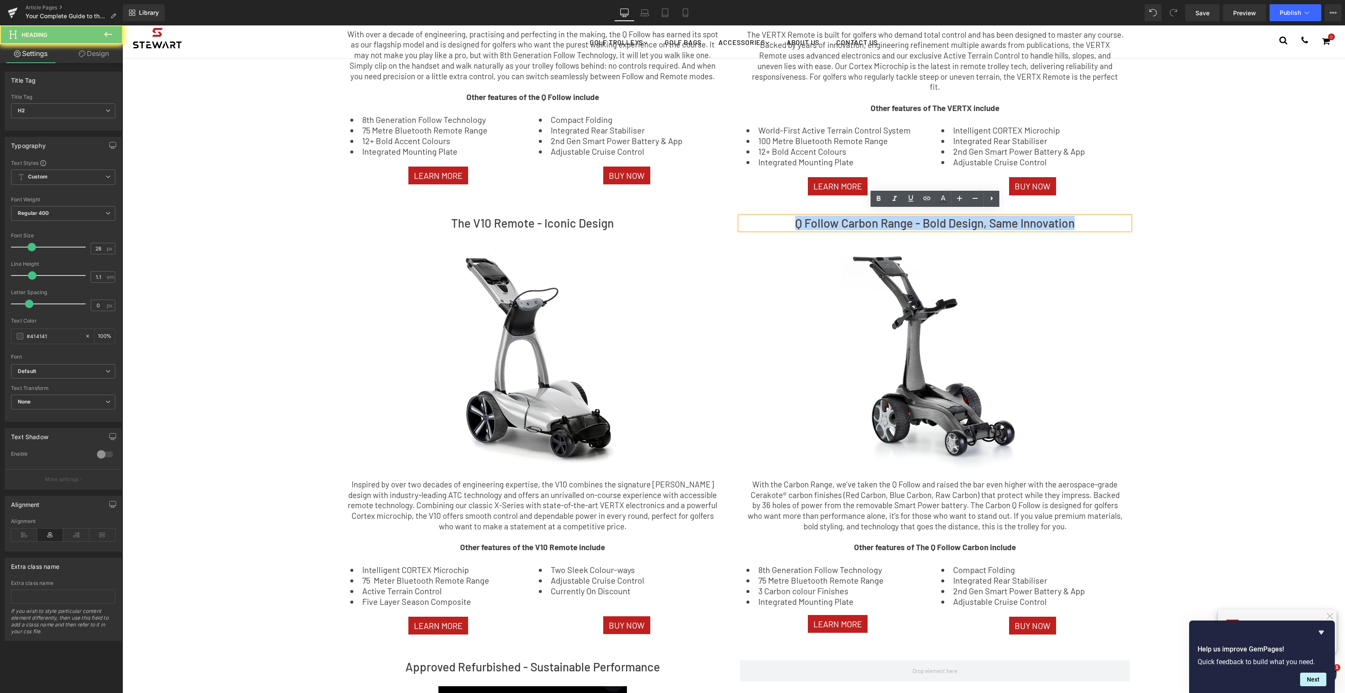
click at [1081, 217] on h2 "Q Follow Carbon Range - Bold Design, Same Innovation" at bounding box center [935, 222] width 390 height 13
click at [993, 230] on div "Image Image Image Image ‹ › [GEOGRAPHIC_DATA]" at bounding box center [934, 349] width 377 height 239
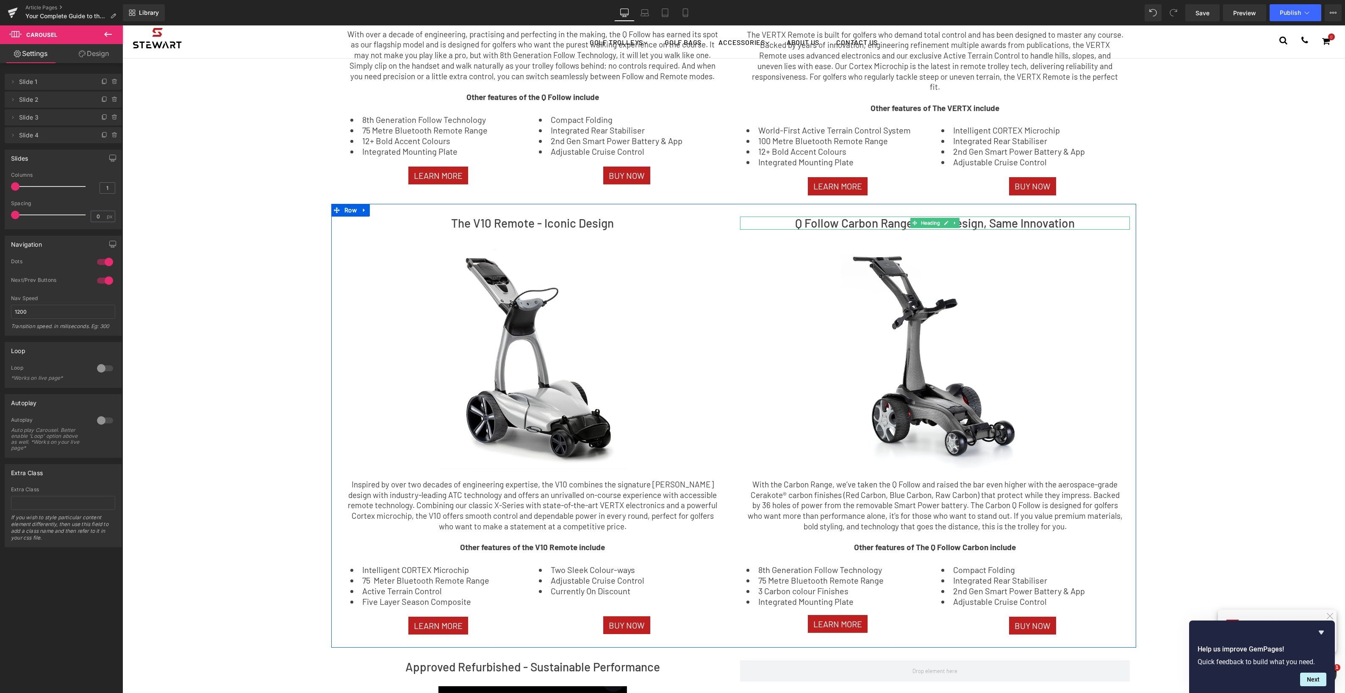
drag, startPoint x: 918, startPoint y: 216, endPoint x: 1030, endPoint y: 215, distance: 112.3
click at [918, 218] on span at bounding box center [914, 223] width 9 height 10
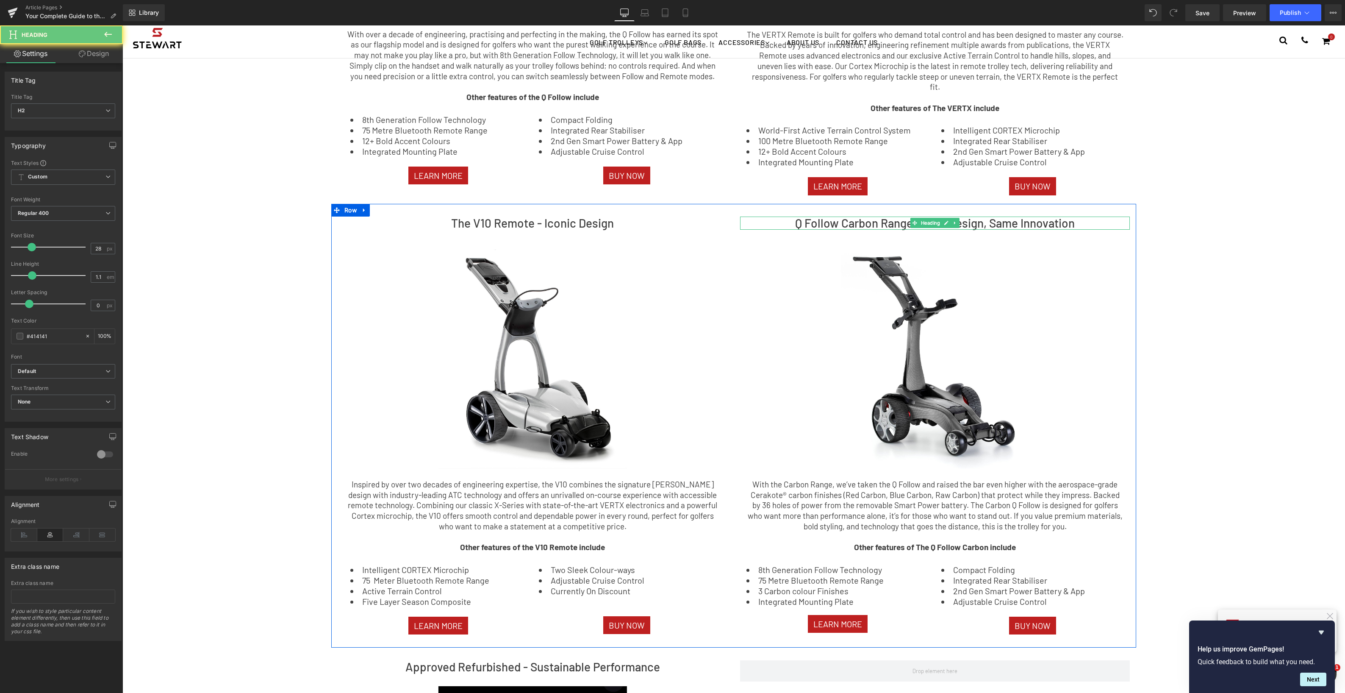
click at [1030, 216] on h2 "Q Follow Carbon Range - Bold Design, Same Innovation" at bounding box center [935, 222] width 390 height 13
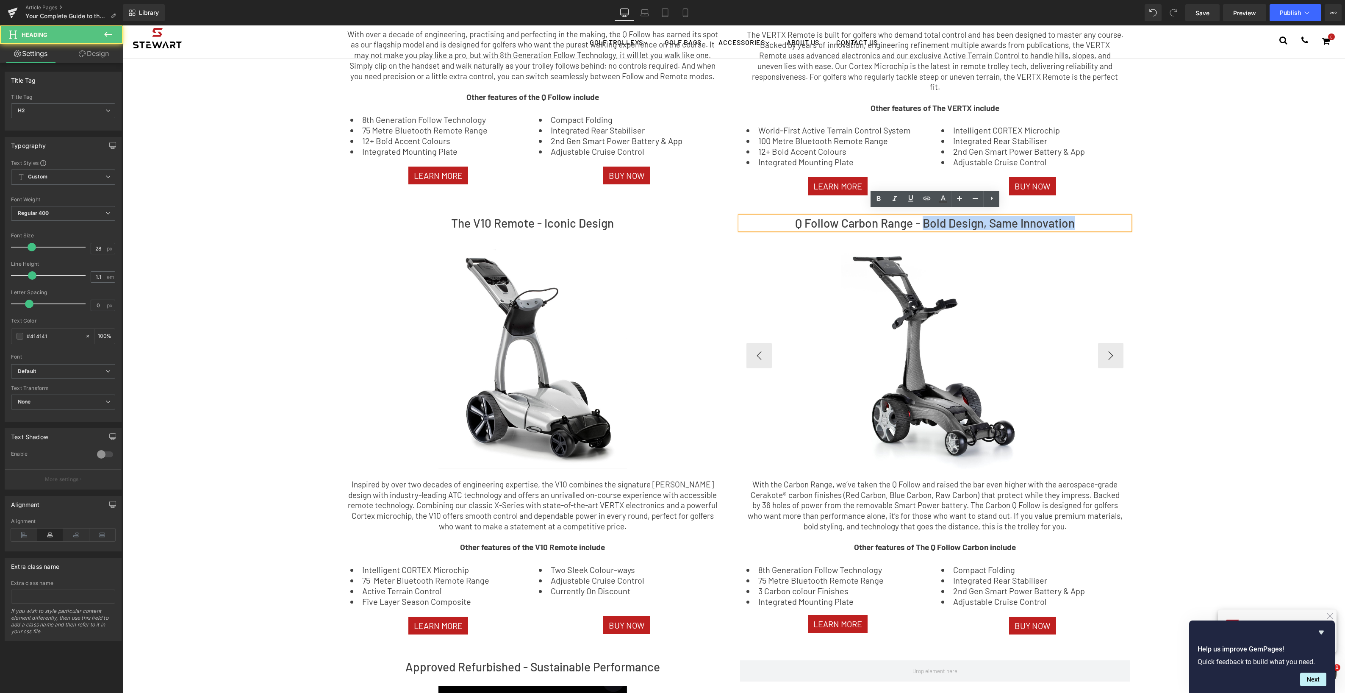
drag, startPoint x: 924, startPoint y: 217, endPoint x: 1091, endPoint y: 258, distance: 172.4
click at [1077, 216] on h2 "Q Follow Carbon Range - Bold Design, Same Innovation" at bounding box center [935, 222] width 390 height 13
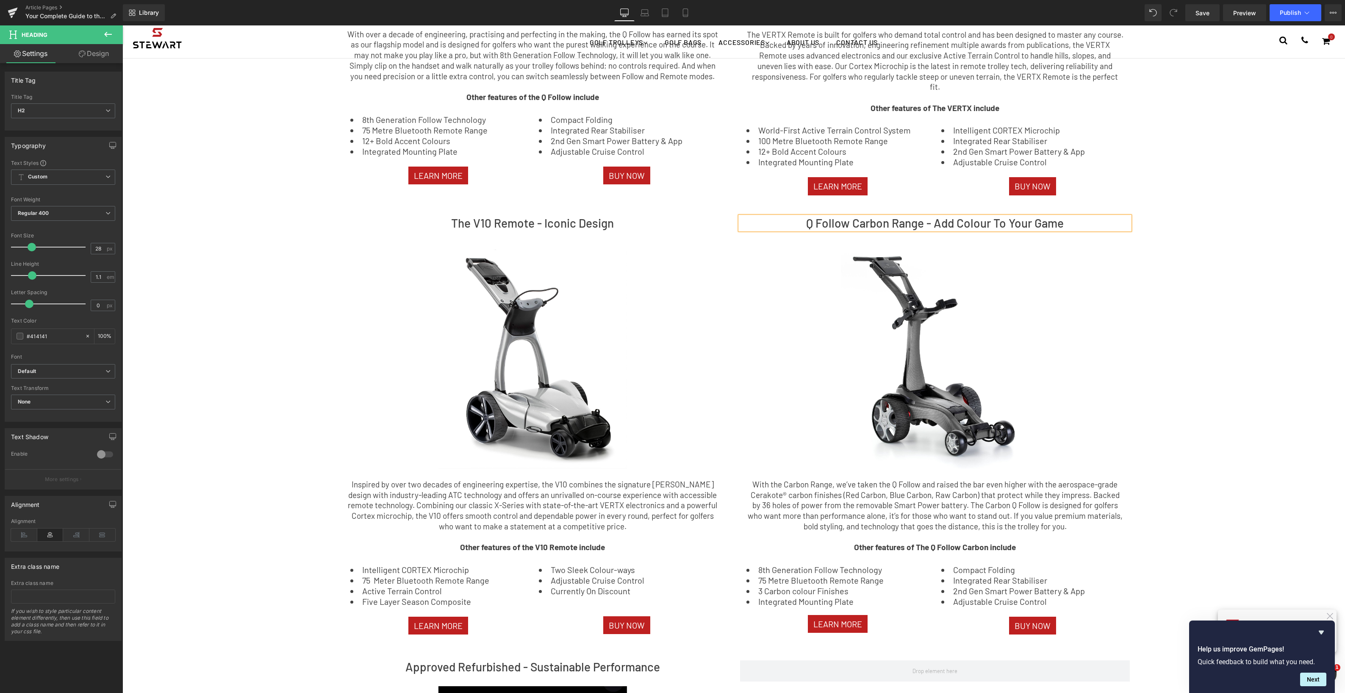
click at [1270, 346] on div "Find The Perfect Trolley For Your Game Text Block If you are after the ultimate…" at bounding box center [733, 416] width 1222 height 1528
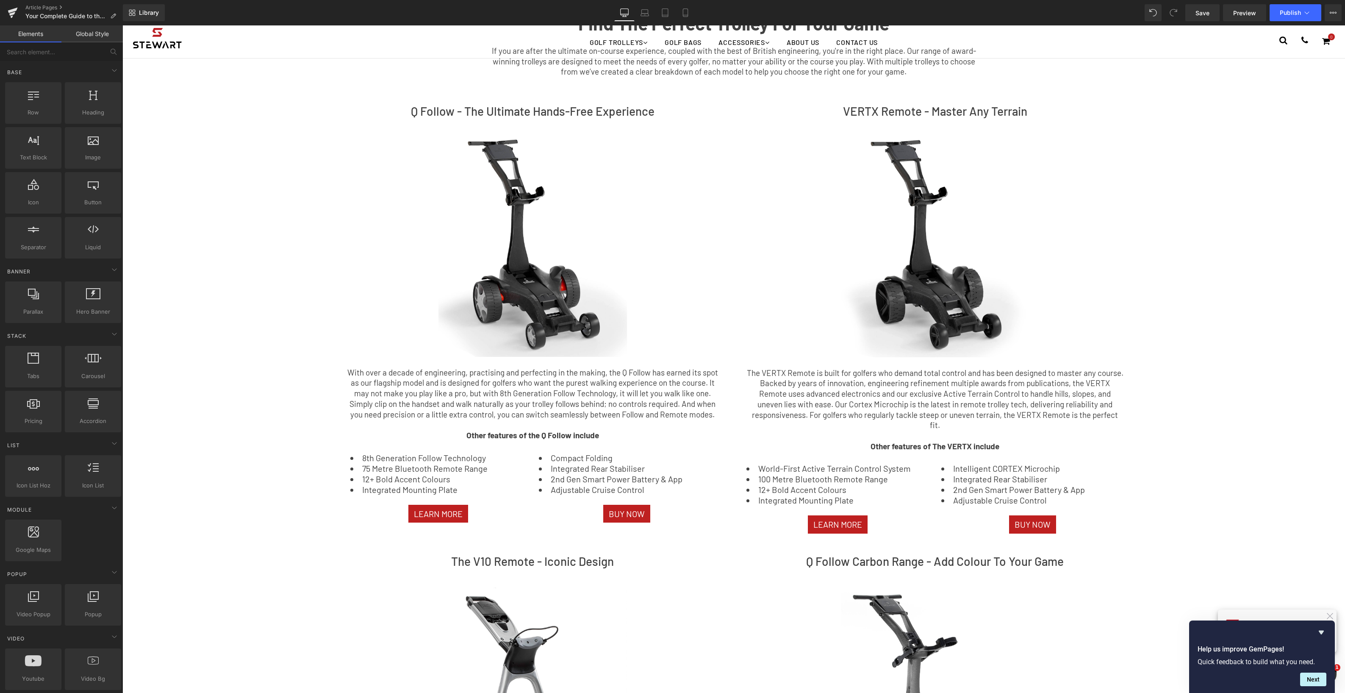
scroll to position [0, 0]
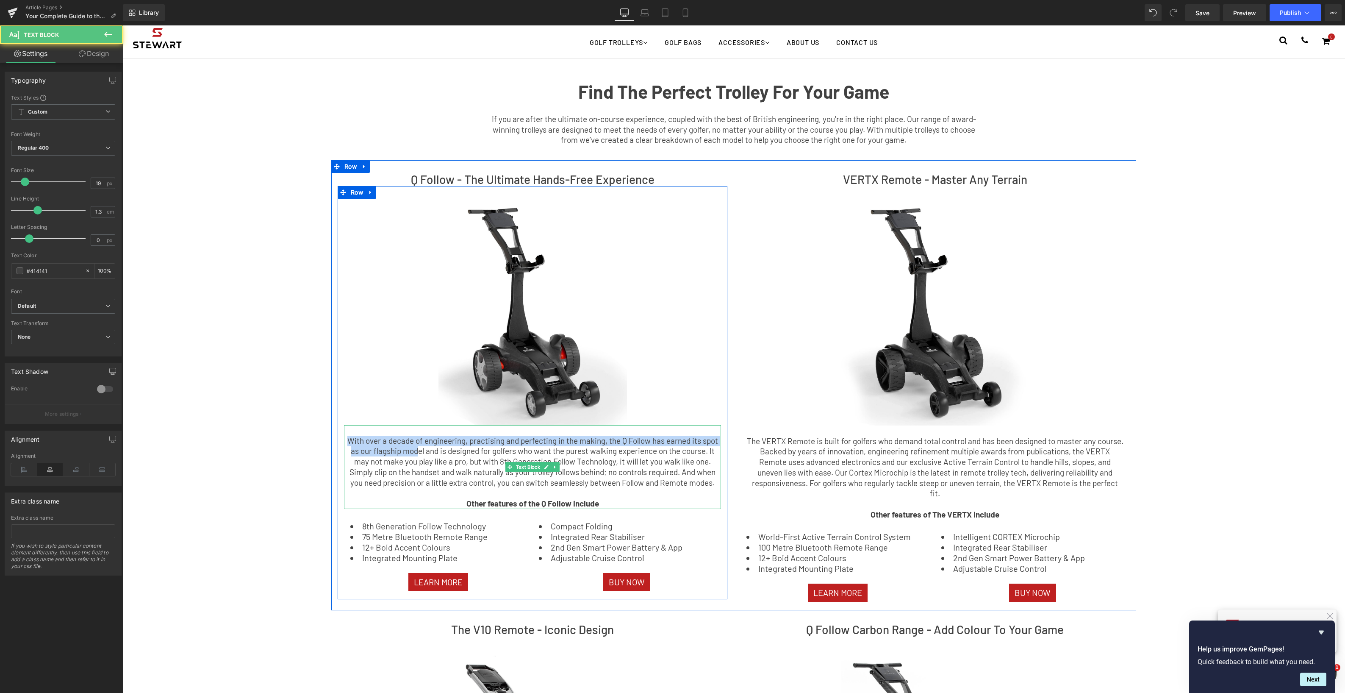
drag, startPoint x: 410, startPoint y: 447, endPoint x: 403, endPoint y: 447, distance: 6.8
click at [415, 447] on p "With over a decade of engineering, practising and perfecting in the making, the…" at bounding box center [532, 461] width 377 height 53
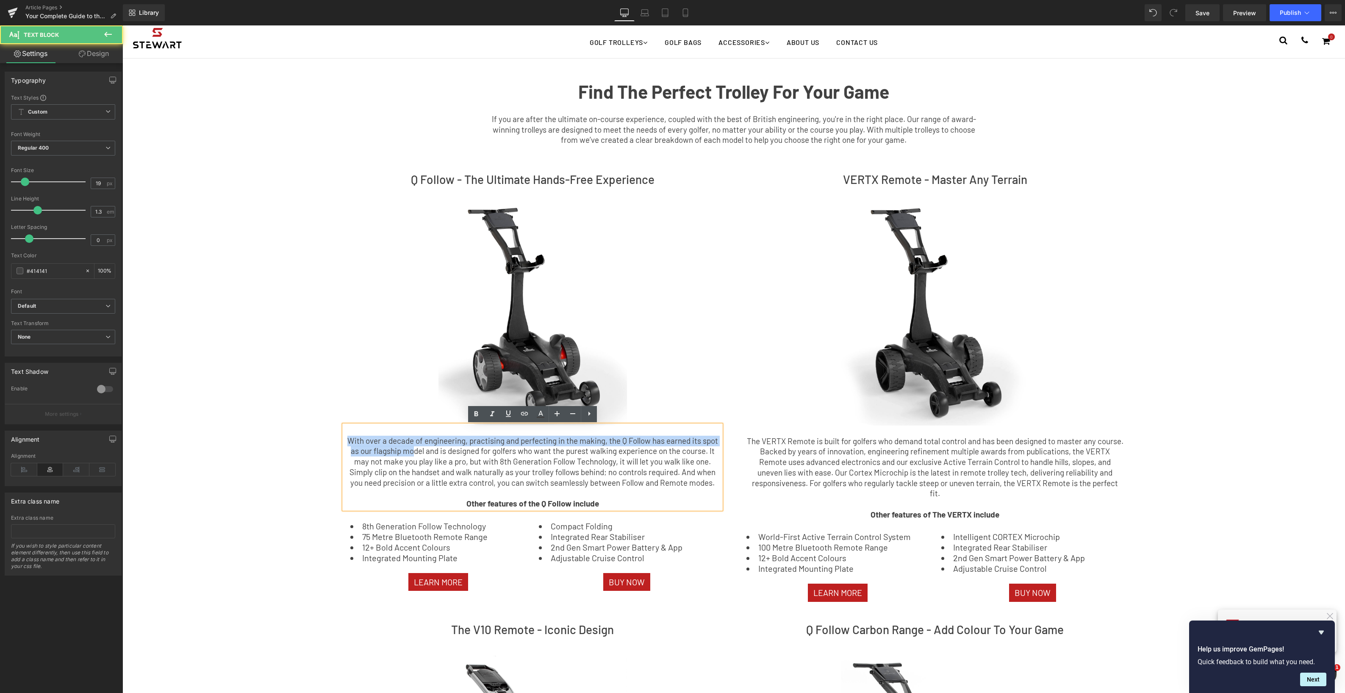
click at [387, 447] on p "With over a decade of engineering, practising and perfecting in the making, the…" at bounding box center [532, 461] width 377 height 53
drag, startPoint x: 348, startPoint y: 440, endPoint x: 563, endPoint y: 448, distance: 215.8
click at [563, 448] on p "With over a decade of engineering, practising and perfecting in the making, the…" at bounding box center [532, 461] width 377 height 53
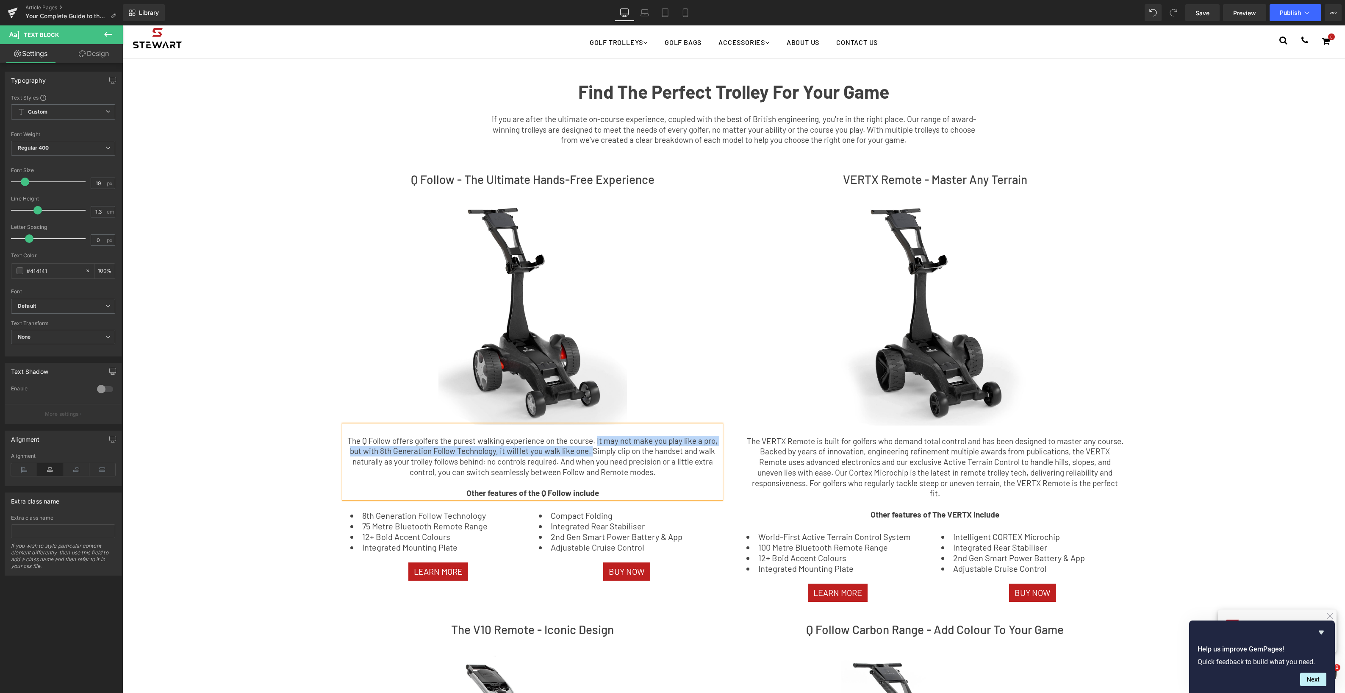
drag, startPoint x: 597, startPoint y: 439, endPoint x: 594, endPoint y: 450, distance: 11.5
click at [594, 450] on p "The Q Follow offers golfers the purest walking experience on the course. It may…" at bounding box center [532, 456] width 377 height 42
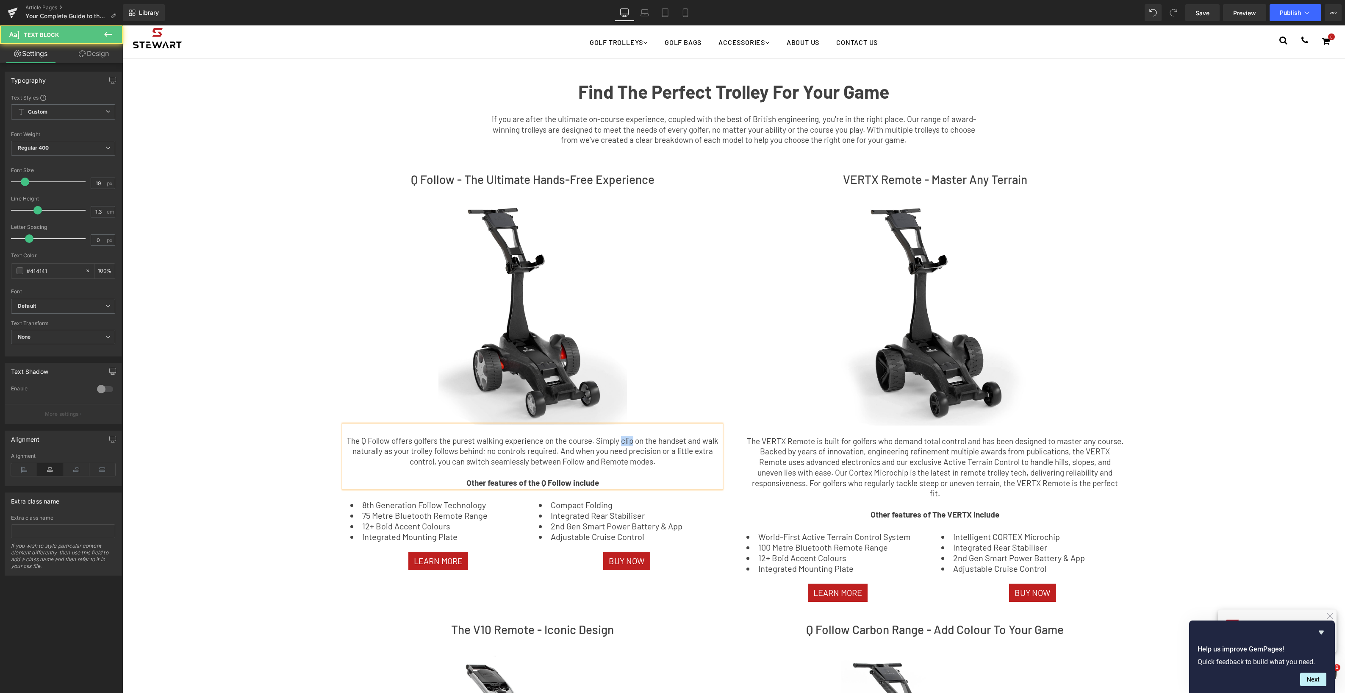
drag, startPoint x: 635, startPoint y: 441, endPoint x: 624, endPoint y: 441, distance: 10.6
click at [621, 441] on p "The Q Follow offers golfers the purest walking experience on the course. Simply…" at bounding box center [532, 450] width 377 height 31
click at [372, 452] on p "The Q Follow offers golfers the purest walking experience on the course. Simply…" at bounding box center [532, 450] width 377 height 31
drag, startPoint x: 610, startPoint y: 451, endPoint x: 671, endPoint y: 465, distance: 62.1
click at [678, 449] on p "The Q Follow offers golfers the purest walking experience on the course. Simply…" at bounding box center [532, 450] width 377 height 31
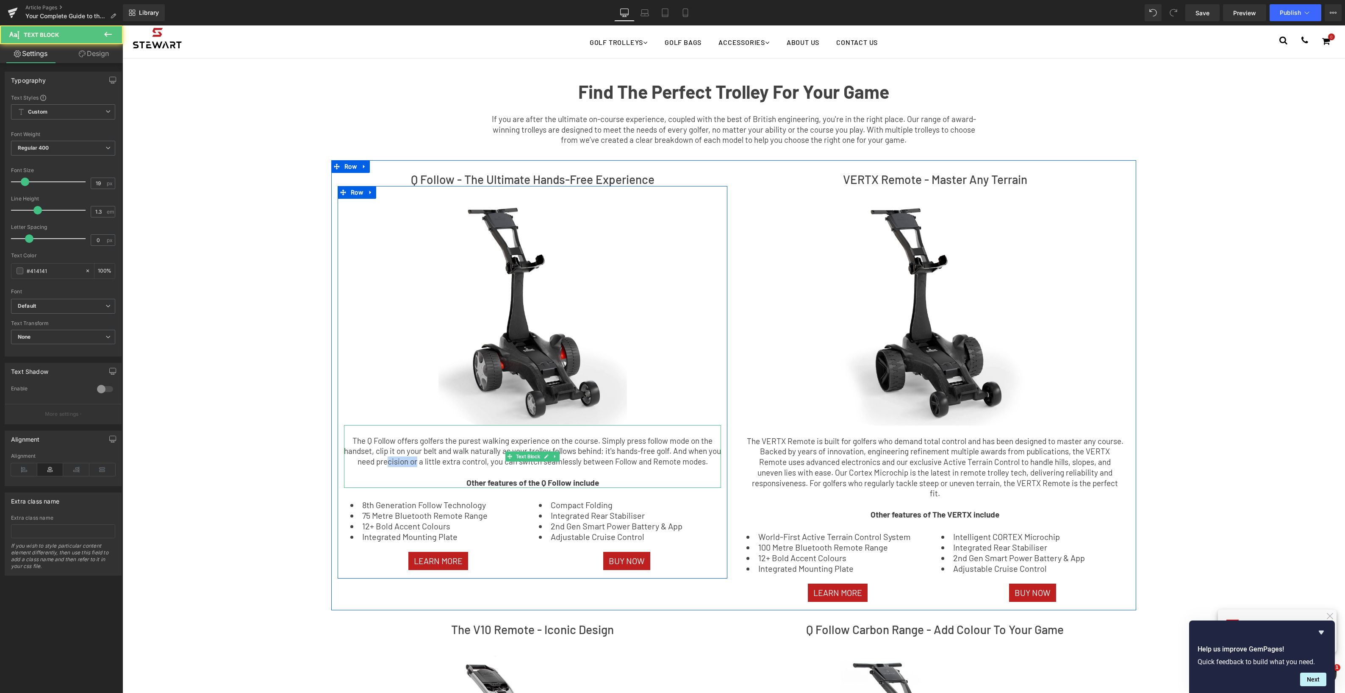
drag, startPoint x: 398, startPoint y: 462, endPoint x: 391, endPoint y: 462, distance: 7.2
click at [396, 462] on p "The Q Follow offers golfers the purest walking experience on the course. Simply…" at bounding box center [532, 450] width 377 height 31
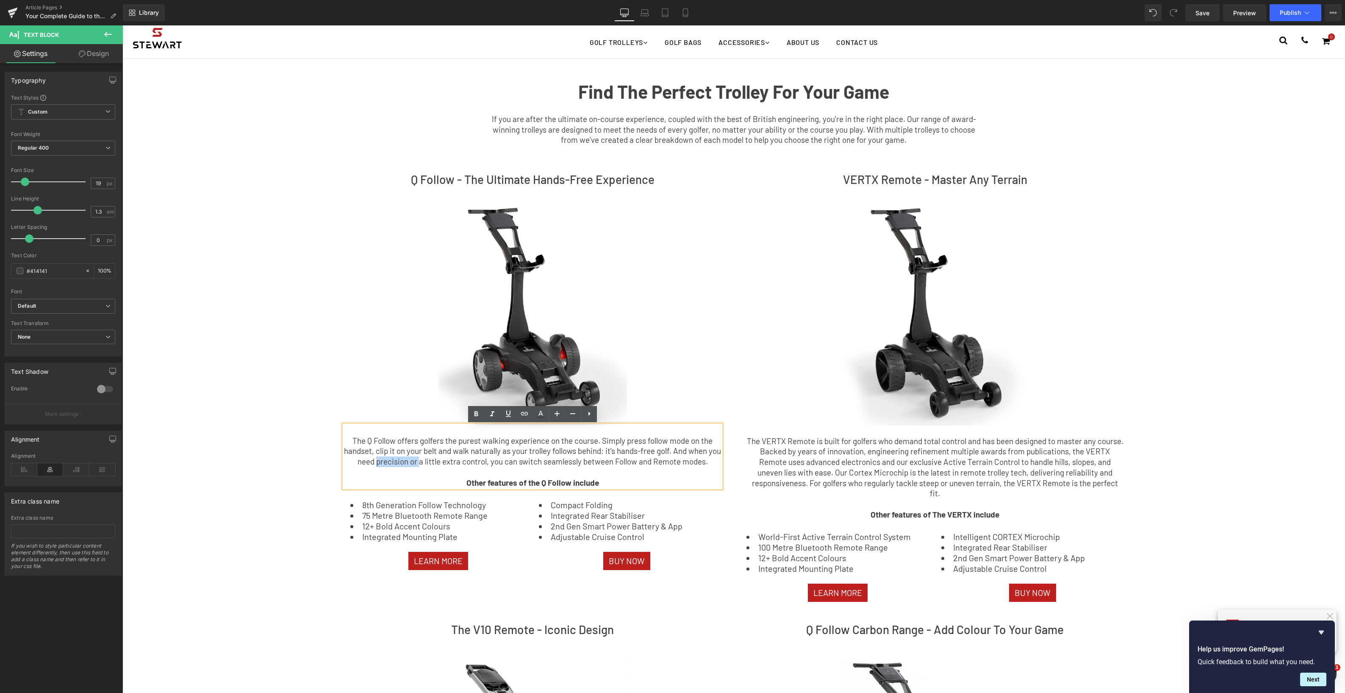
drag, startPoint x: 383, startPoint y: 462, endPoint x: 426, endPoint y: 461, distance: 42.8
click at [426, 461] on p "The Q Follow offers golfers the purest walking experience on the course. Simply…" at bounding box center [532, 450] width 377 height 31
click at [603, 460] on p "The Q Follow offers golfers the purest walking experience on the course. Simply…" at bounding box center [532, 450] width 377 height 31
click at [641, 460] on p "The Q Follow offers golfers the purest walking experience on the course. Simply…" at bounding box center [532, 450] width 377 height 31
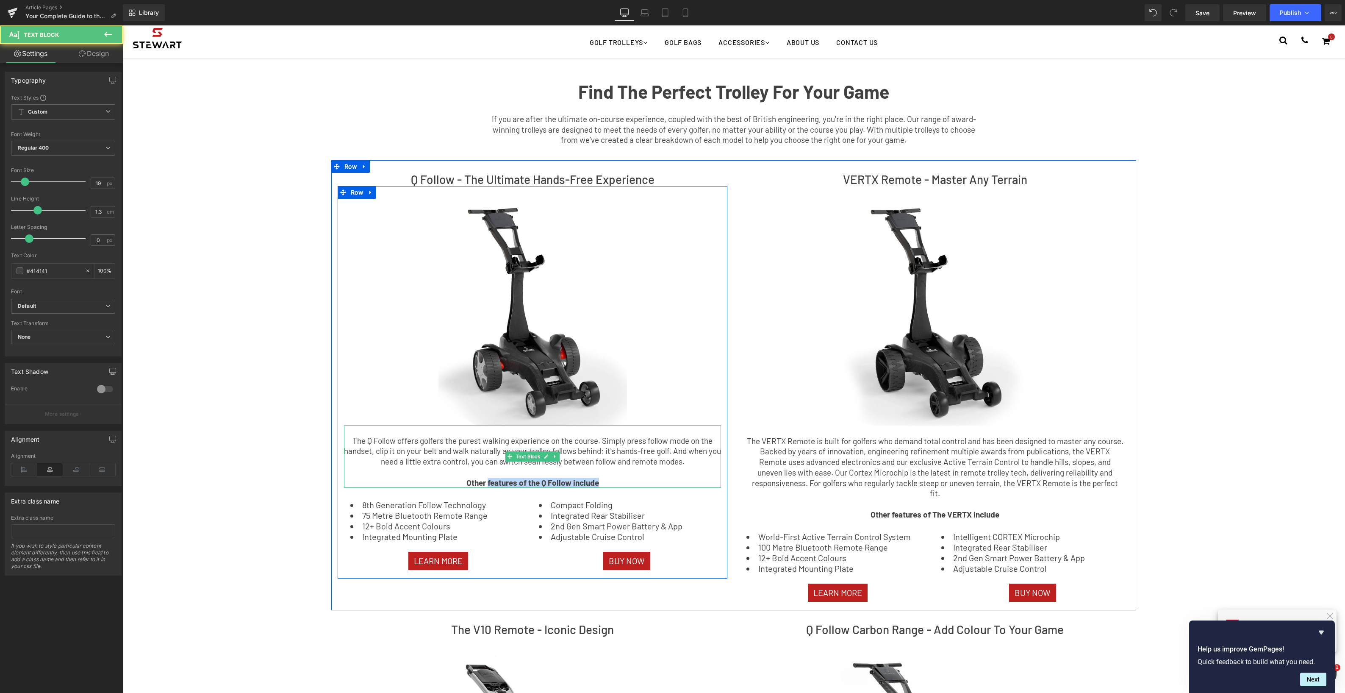
click at [487, 478] on p "Other features of the Q Follow include" at bounding box center [532, 482] width 377 height 11
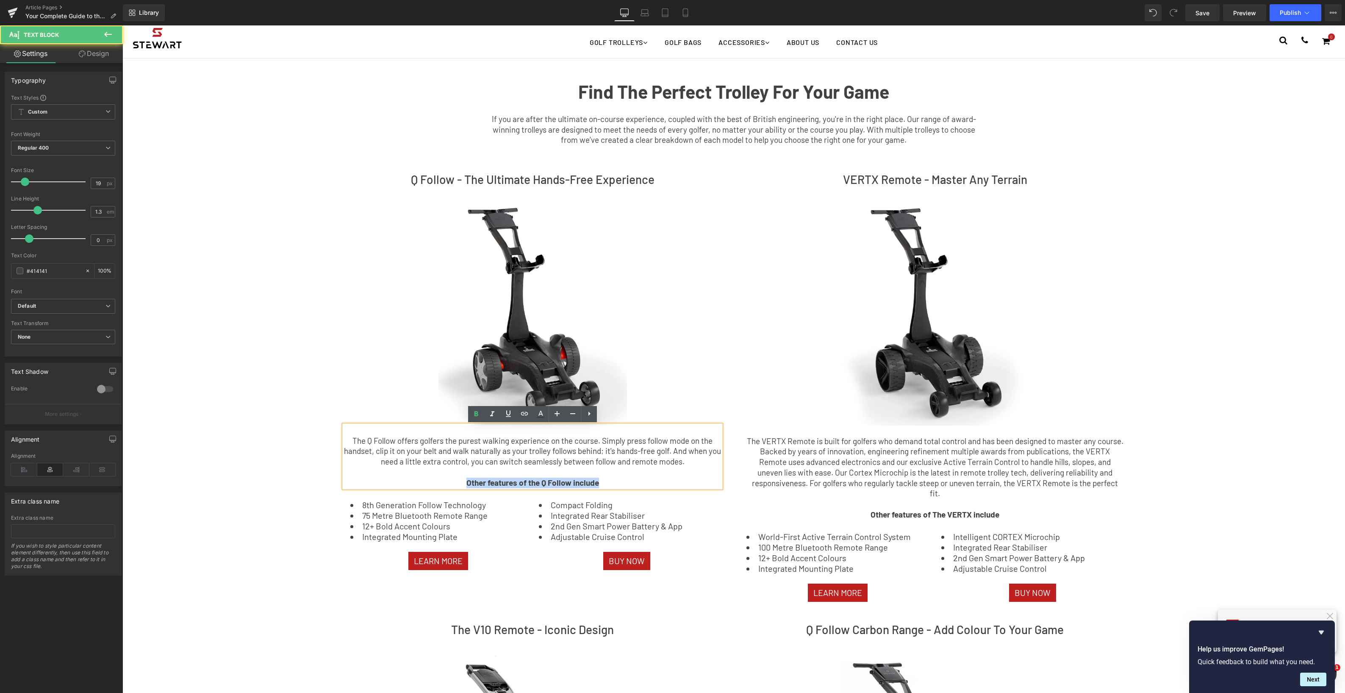
drag, startPoint x: 466, startPoint y: 481, endPoint x: 609, endPoint y: 484, distance: 143.2
click at [609, 484] on p "Other features of the Q Follow include" at bounding box center [532, 482] width 377 height 11
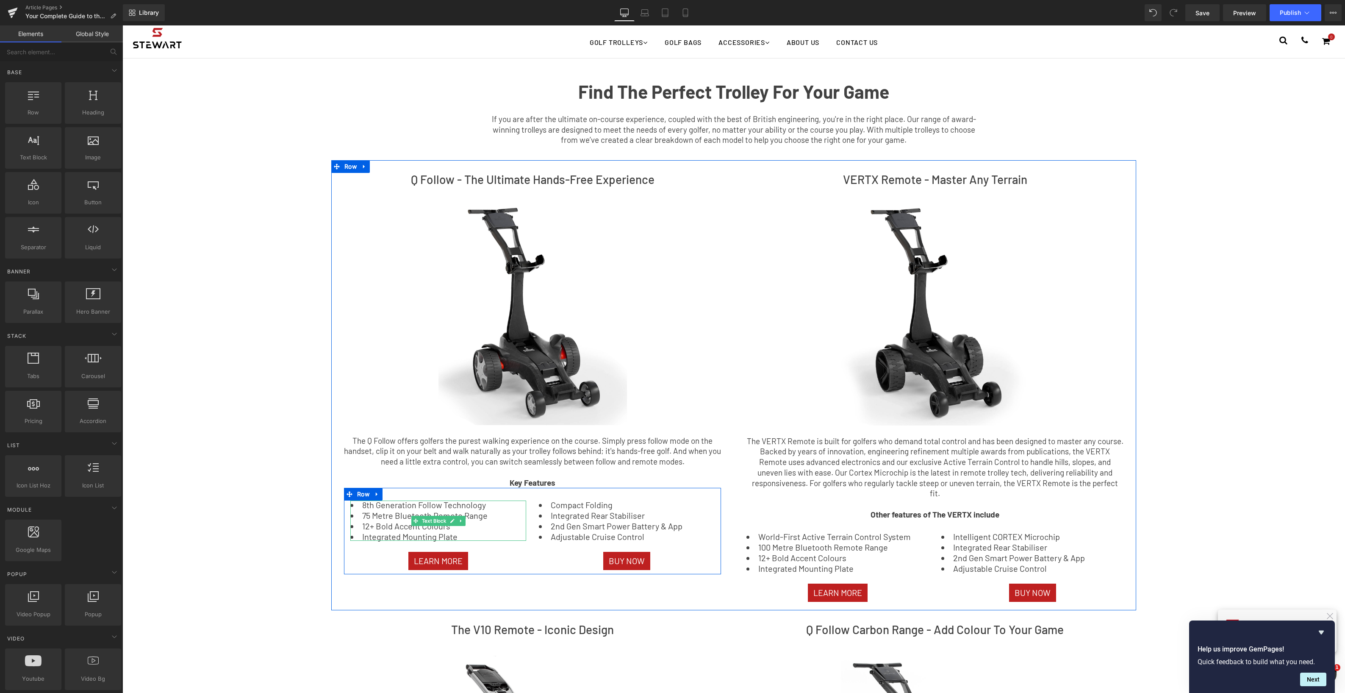
click at [402, 536] on li "Integrated Mounting Plate" at bounding box center [438, 536] width 176 height 8
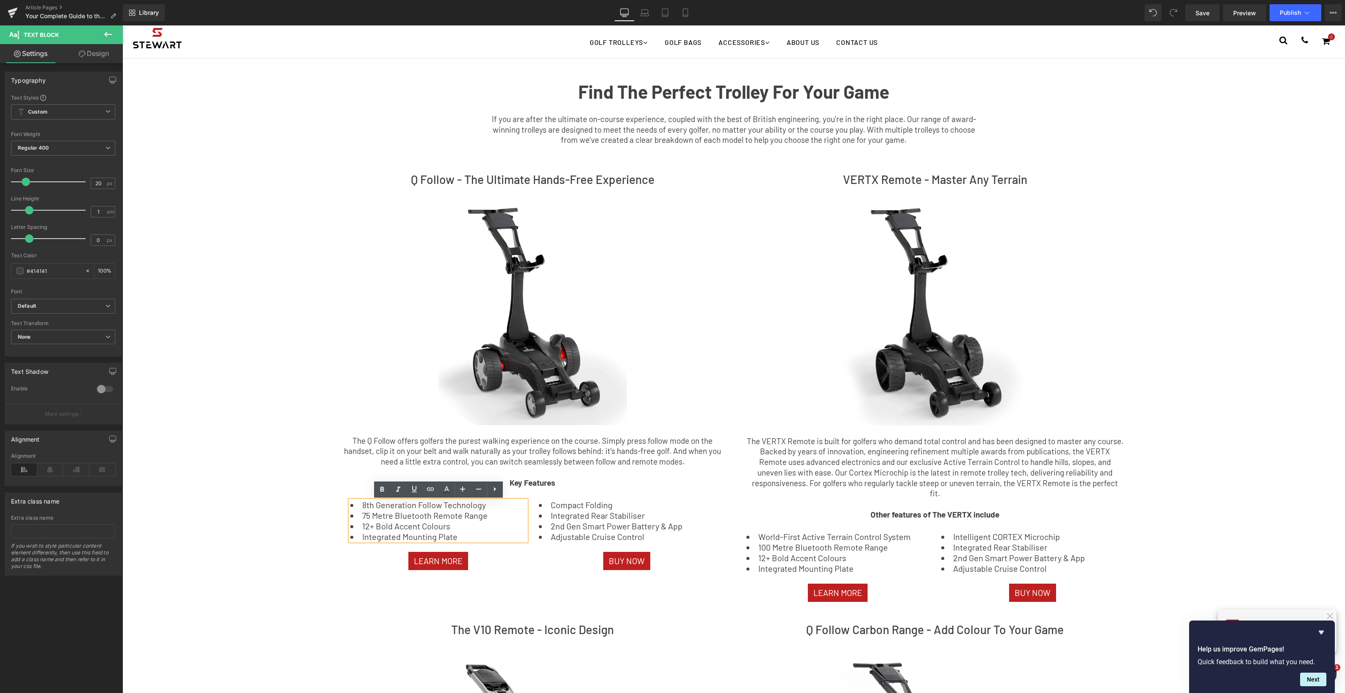
click at [402, 536] on li "Integrated Mounting Plate" at bounding box center [438, 536] width 176 height 8
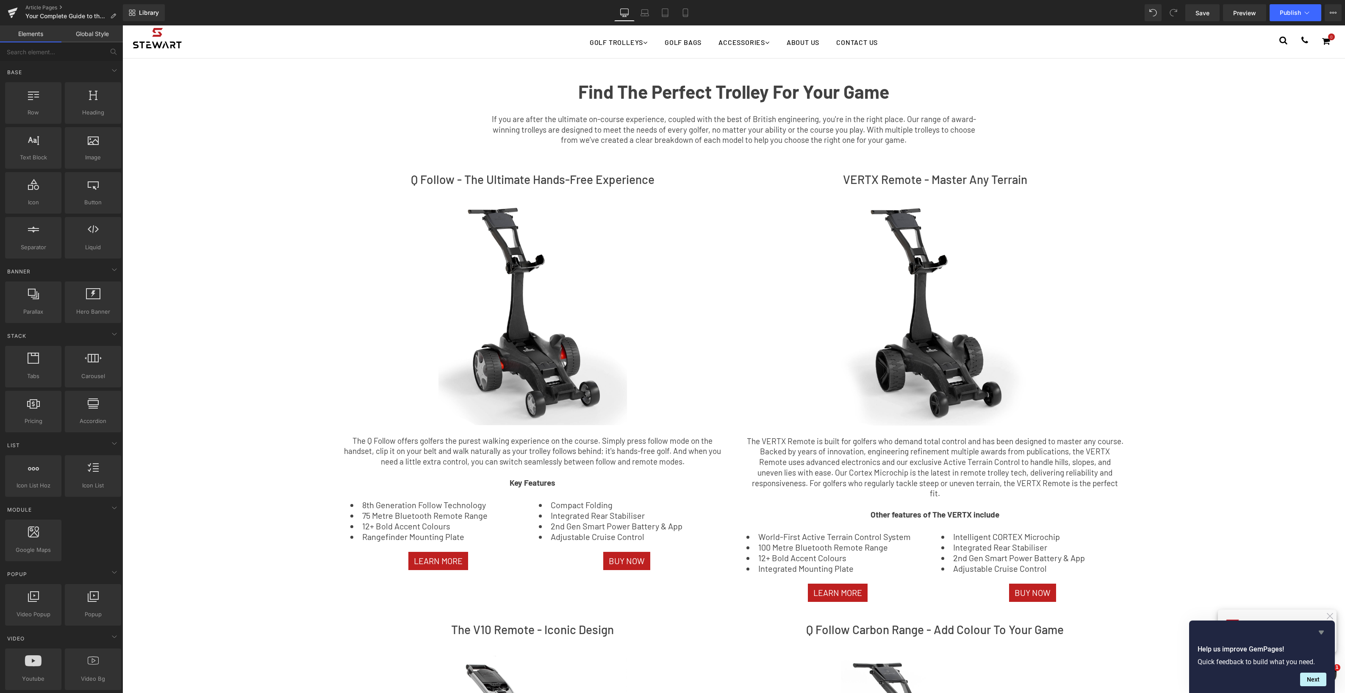
click at [1321, 632] on icon "Hide survey" at bounding box center [1321, 632] width 5 height 4
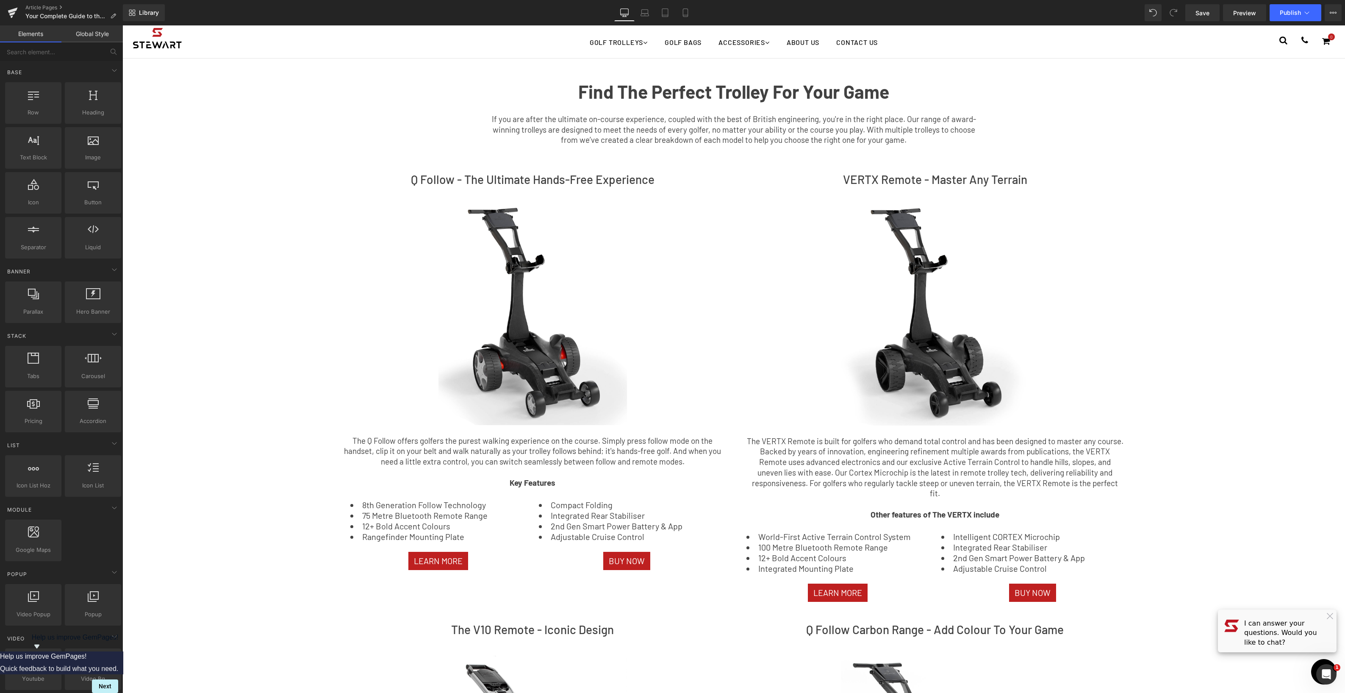
drag, startPoint x: 678, startPoint y: 527, endPoint x: 670, endPoint y: 527, distance: 8.1
click at [678, 527] on li "2nd Gen Smart Power Battery & App" at bounding box center [627, 525] width 176 height 8
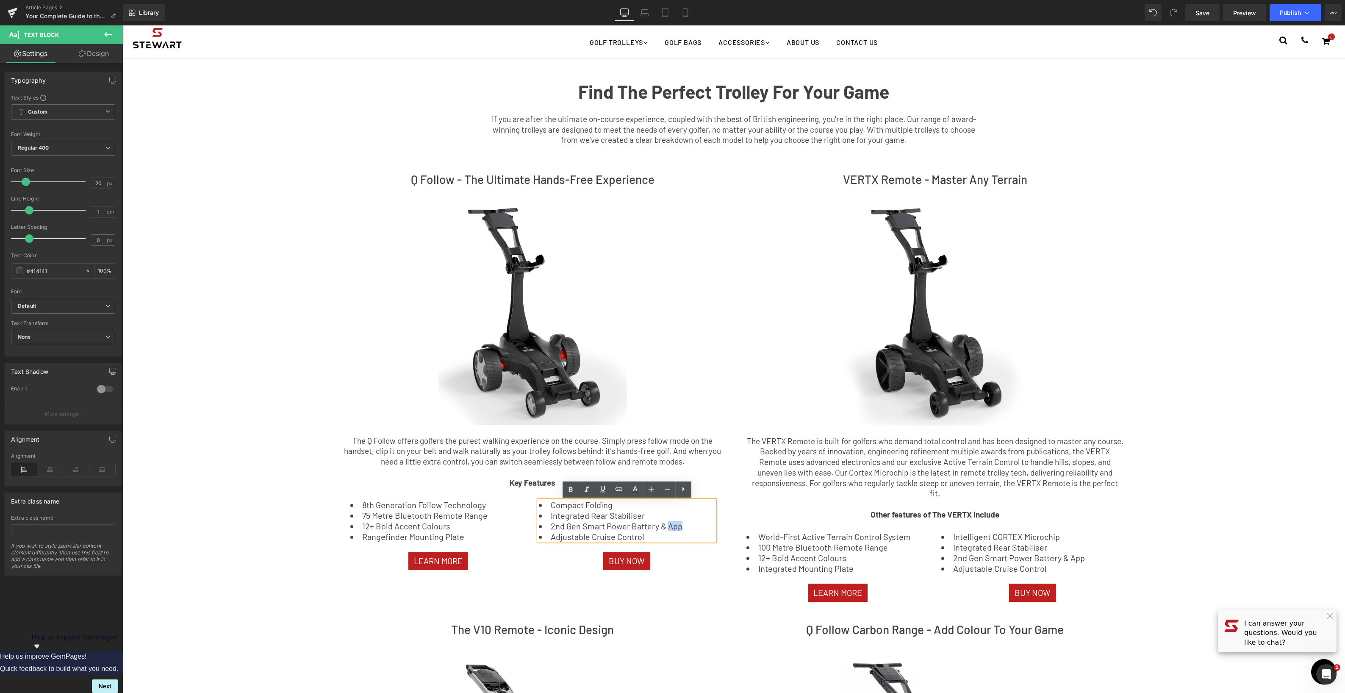
click at [667, 527] on li "2nd Gen Smart Power Battery & App" at bounding box center [627, 525] width 176 height 8
click at [667, 528] on li "2nd Gen Smart Power Battery & App" at bounding box center [627, 525] width 176 height 8
click at [666, 527] on li "2nd Gen Smart Power Battery & App" at bounding box center [627, 525] width 176 height 8
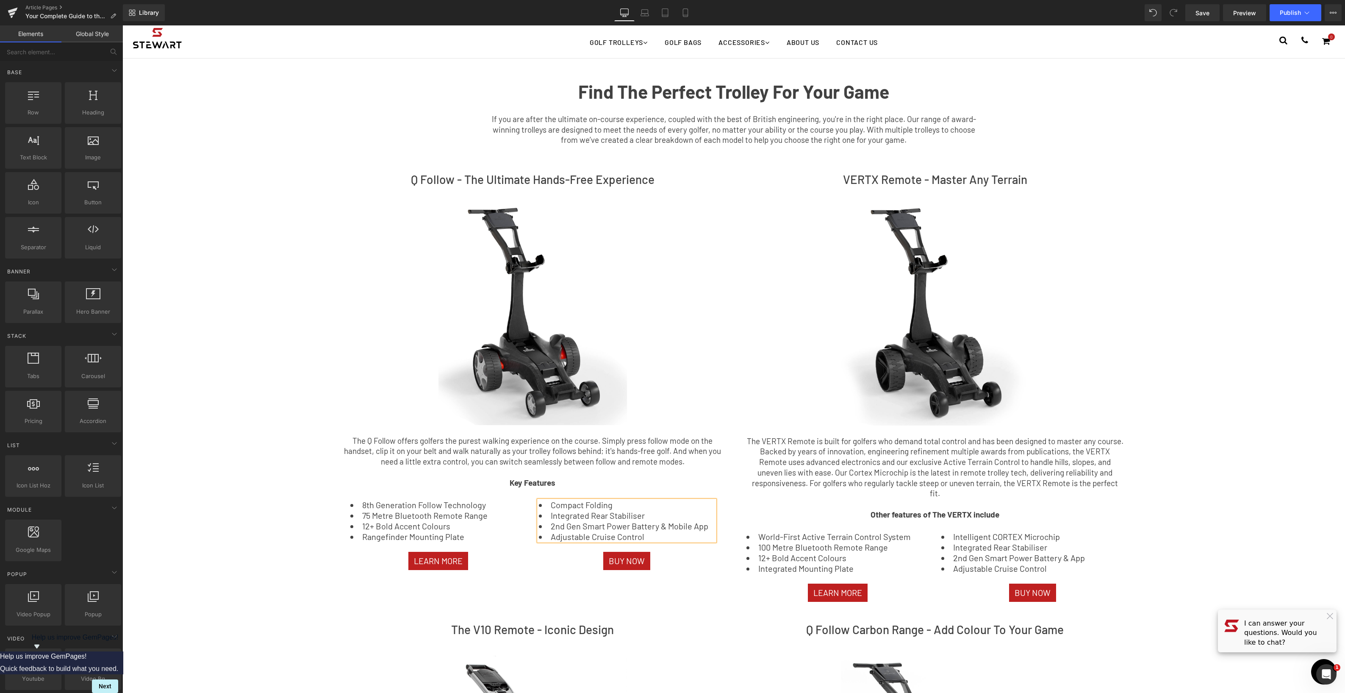
drag, startPoint x: 432, startPoint y: 561, endPoint x: 340, endPoint y: 493, distance: 114.5
click at [432, 561] on span "Button" at bounding box center [438, 561] width 19 height 10
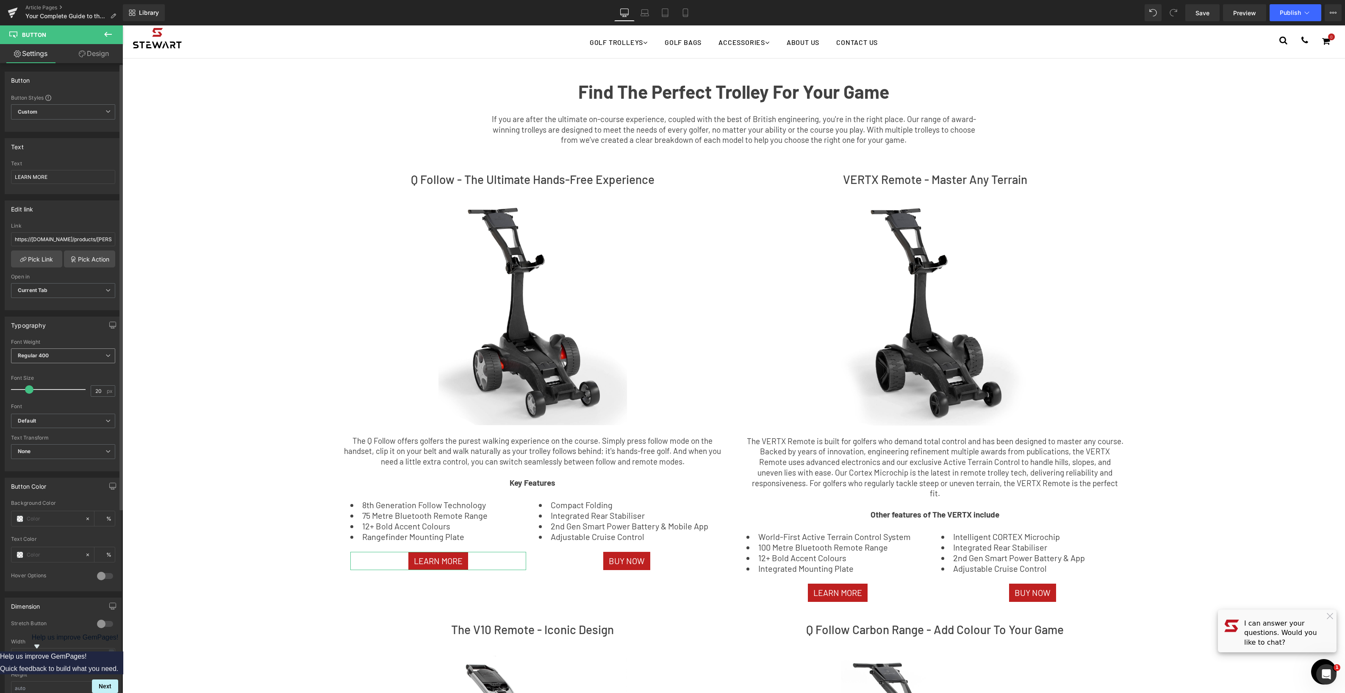
click at [90, 358] on span "Regular 400" at bounding box center [63, 355] width 104 height 15
click at [63, 419] on li "Semi Bold 600" at bounding box center [63, 418] width 105 height 13
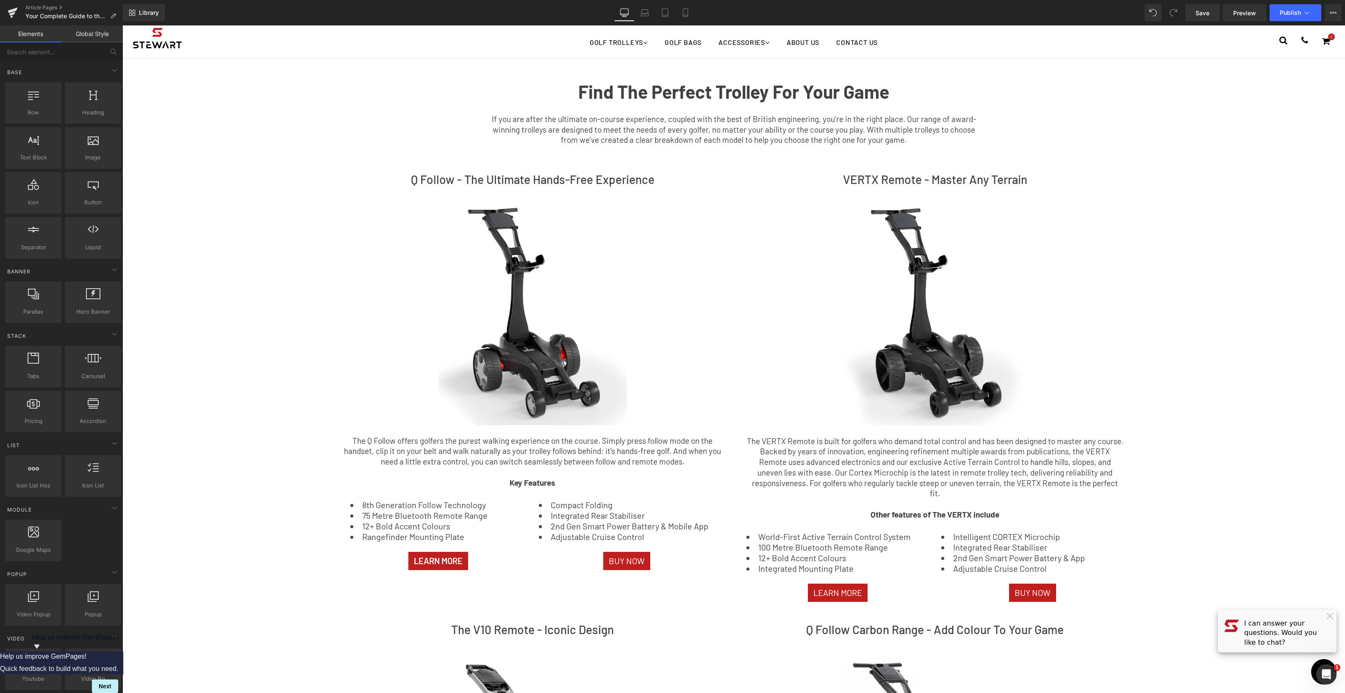
drag, startPoint x: 195, startPoint y: 509, endPoint x: 271, endPoint y: 539, distance: 81.4
click at [440, 559] on span "Button" at bounding box center [438, 561] width 19 height 10
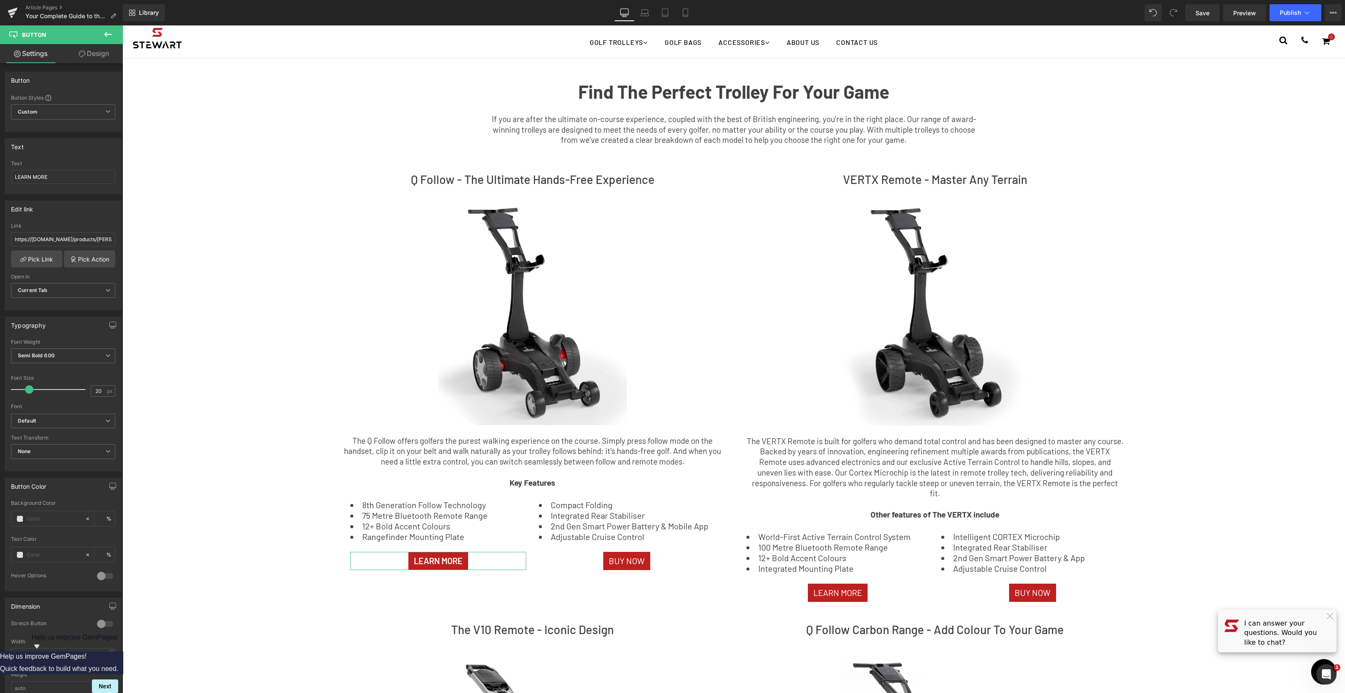
drag, startPoint x: 90, startPoint y: 50, endPoint x: 45, endPoint y: 178, distance: 135.6
click at [90, 50] on link "Design" at bounding box center [93, 53] width 61 height 19
click at [0, 0] on div "Corner" at bounding box center [0, 0] width 0 height 0
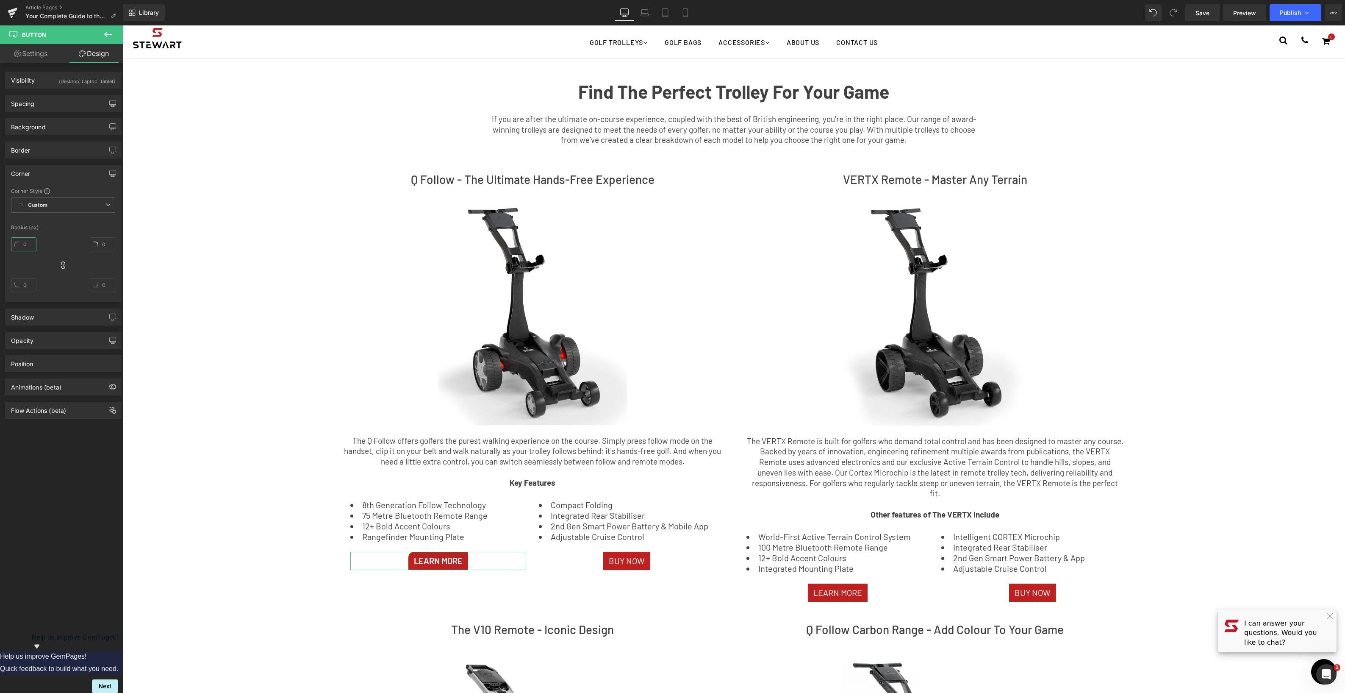
drag, startPoint x: 25, startPoint y: 244, endPoint x: 29, endPoint y: 233, distance: 12.1
click at [29, 233] on div "Corner Style Custom Custom Setup Global Style Custom Setup Global Style Radius …" at bounding box center [63, 244] width 116 height 114
click at [66, 262] on div at bounding box center [63, 268] width 104 height 68
click at [62, 265] on icon at bounding box center [63, 265] width 8 height 8
click at [62, 266] on icon at bounding box center [63, 265] width 8 height 8
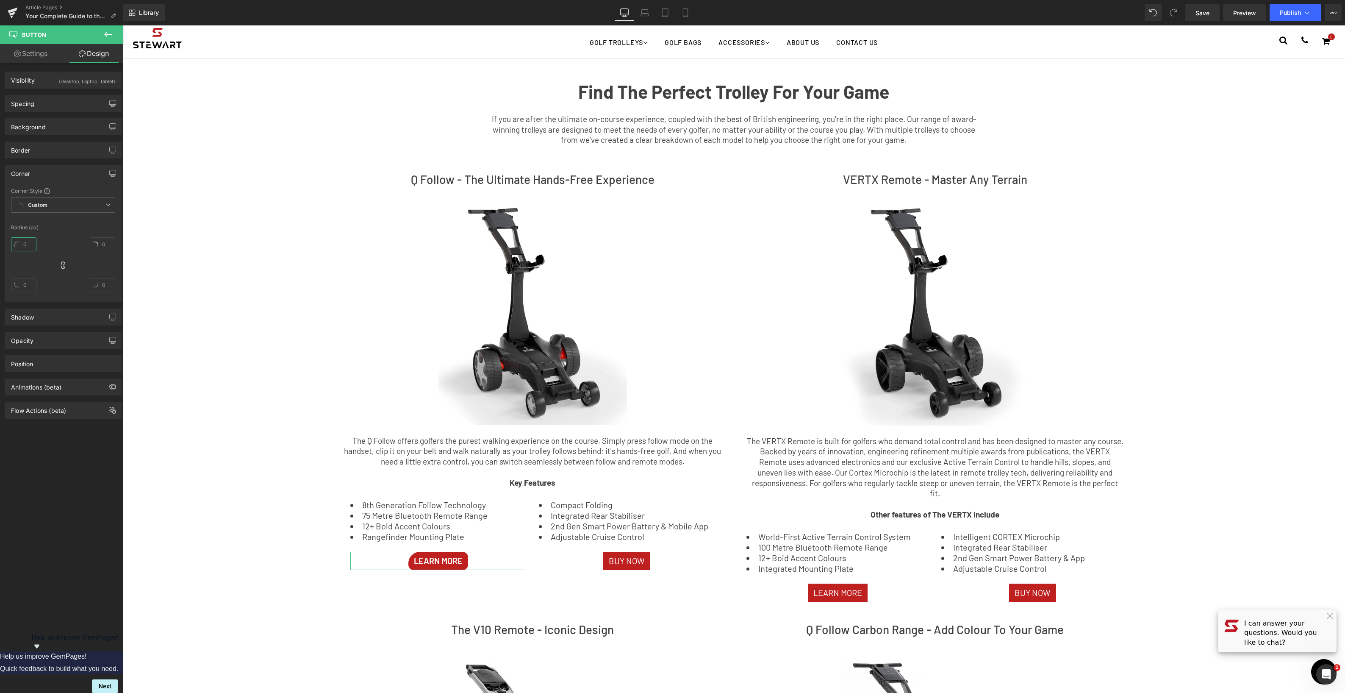
drag, startPoint x: 25, startPoint y: 242, endPoint x: 26, endPoint y: 233, distance: 9.1
click at [26, 233] on div "Corner Style Custom Custom Setup Global Style Custom Setup Global Style Radius …" at bounding box center [63, 244] width 116 height 114
click at [60, 268] on icon at bounding box center [63, 265] width 8 height 8
click at [59, 262] on icon at bounding box center [63, 265] width 8 height 8
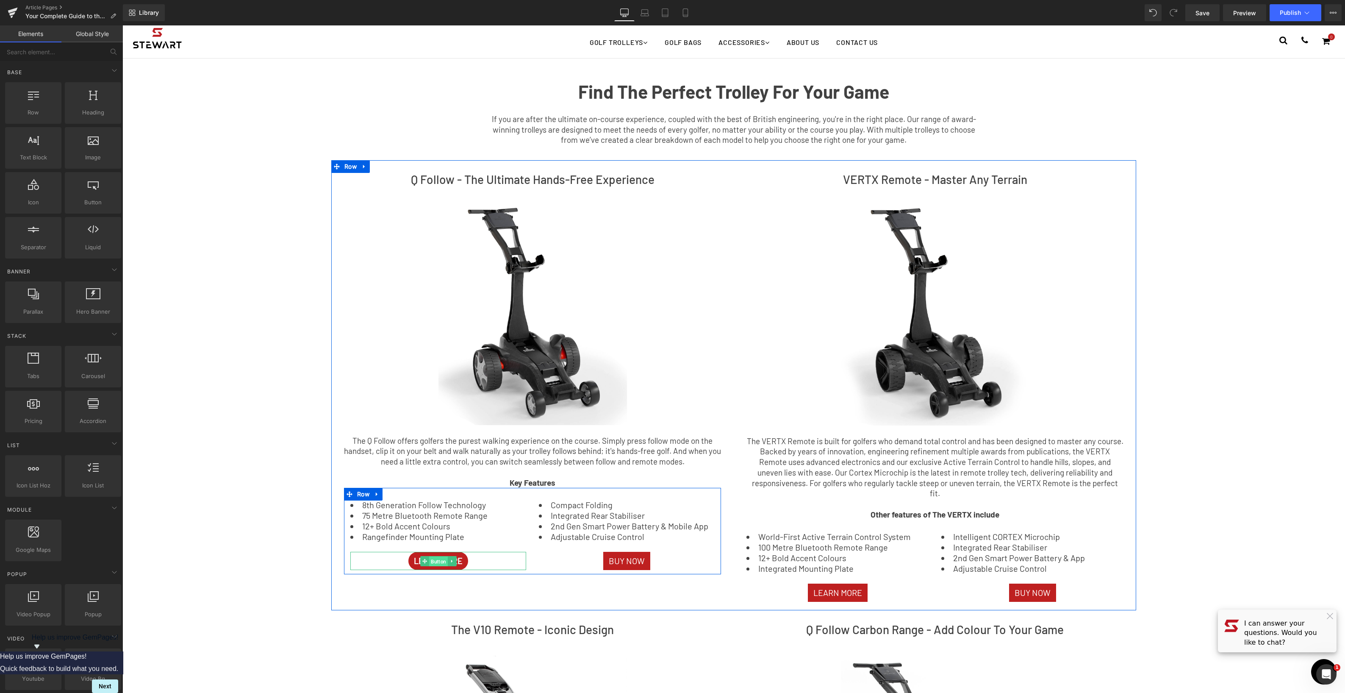
click at [441, 559] on span "Button" at bounding box center [438, 561] width 19 height 10
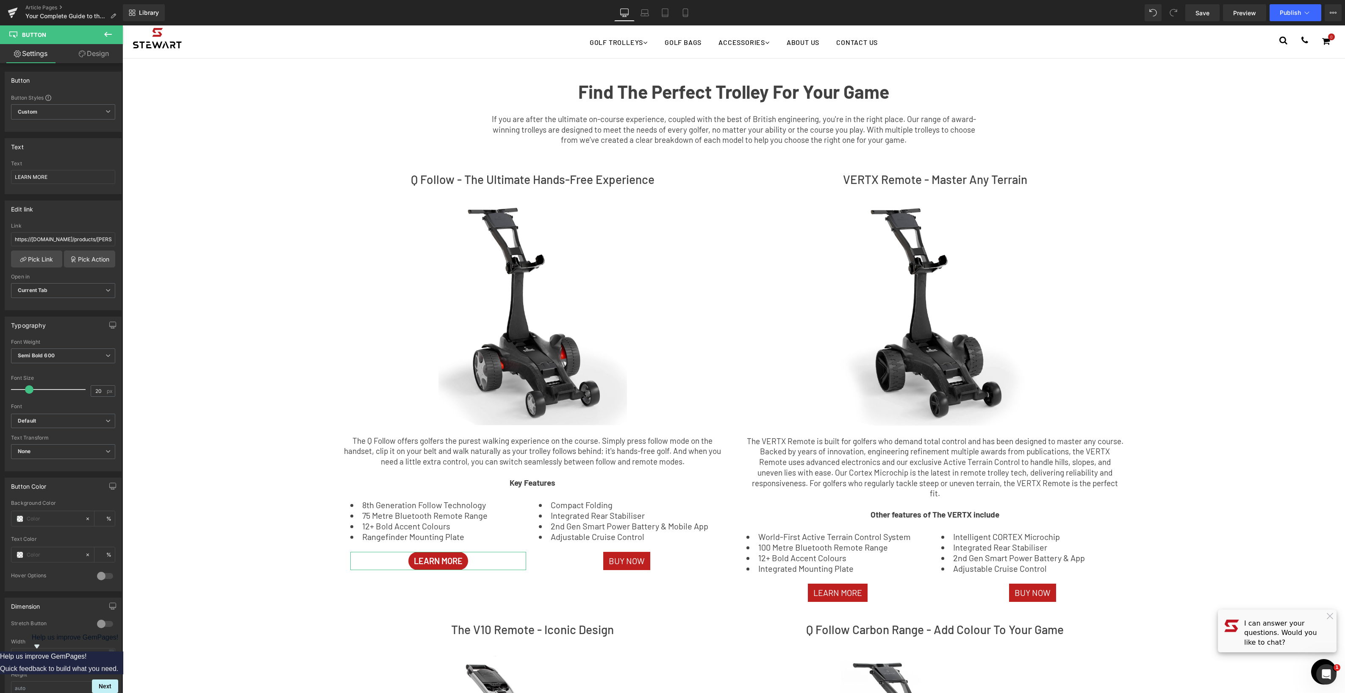
click at [98, 49] on link "Design" at bounding box center [93, 53] width 61 height 19
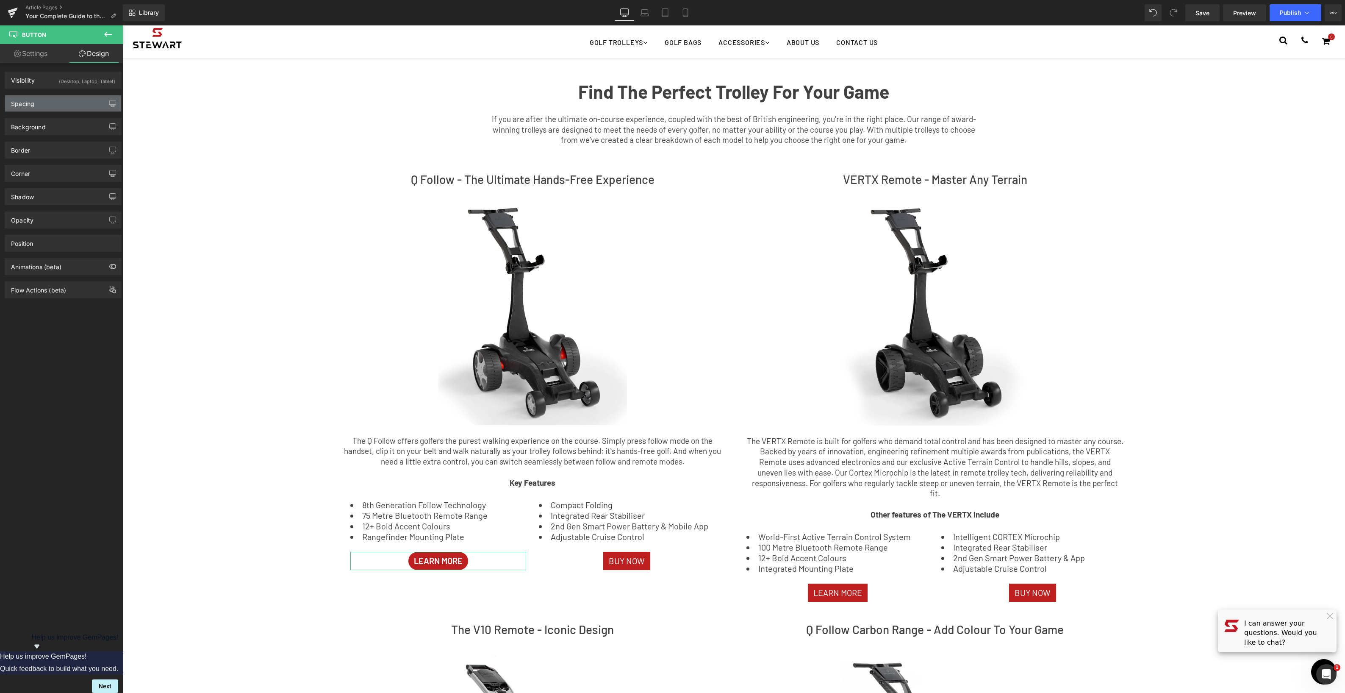
click at [33, 104] on div "Spacing" at bounding box center [22, 101] width 23 height 12
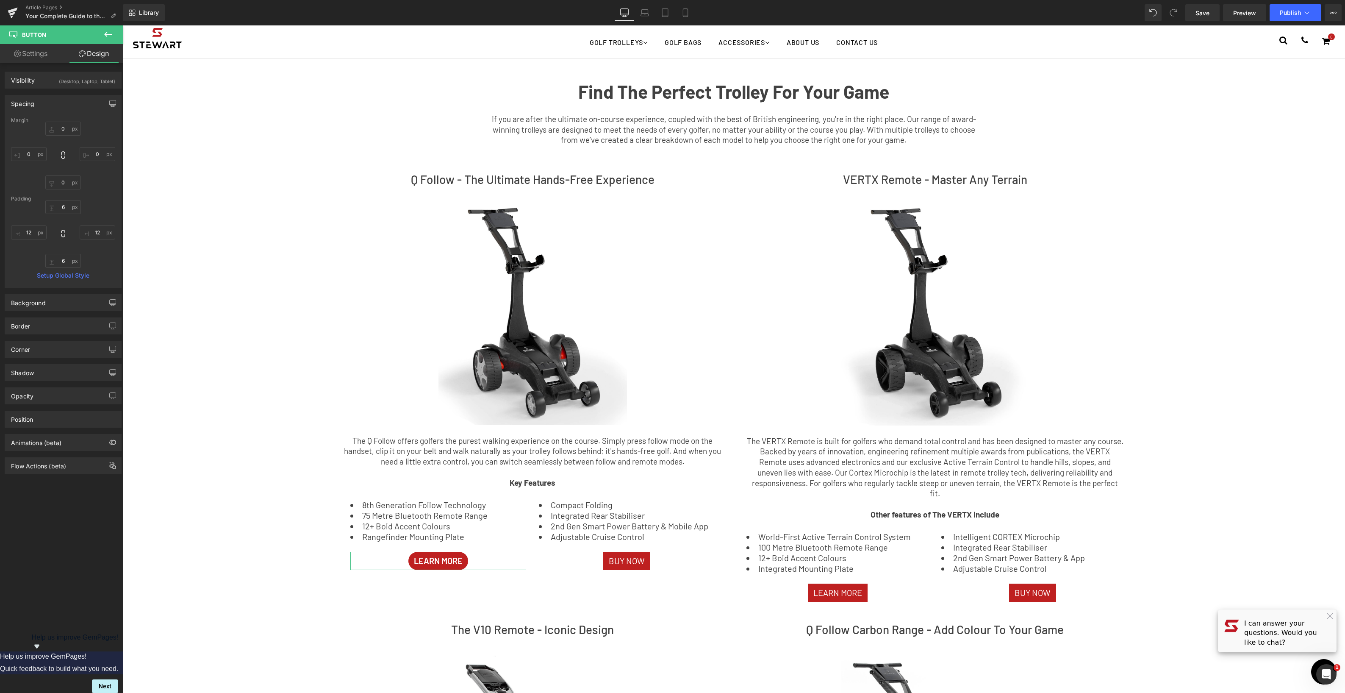
click at [66, 234] on div at bounding box center [63, 234] width 104 height 68
click at [64, 234] on icon at bounding box center [63, 233] width 8 height 8
click at [30, 232] on input "text" at bounding box center [29, 232] width 36 height 14
click at [33, 233] on input "text" at bounding box center [29, 232] width 36 height 14
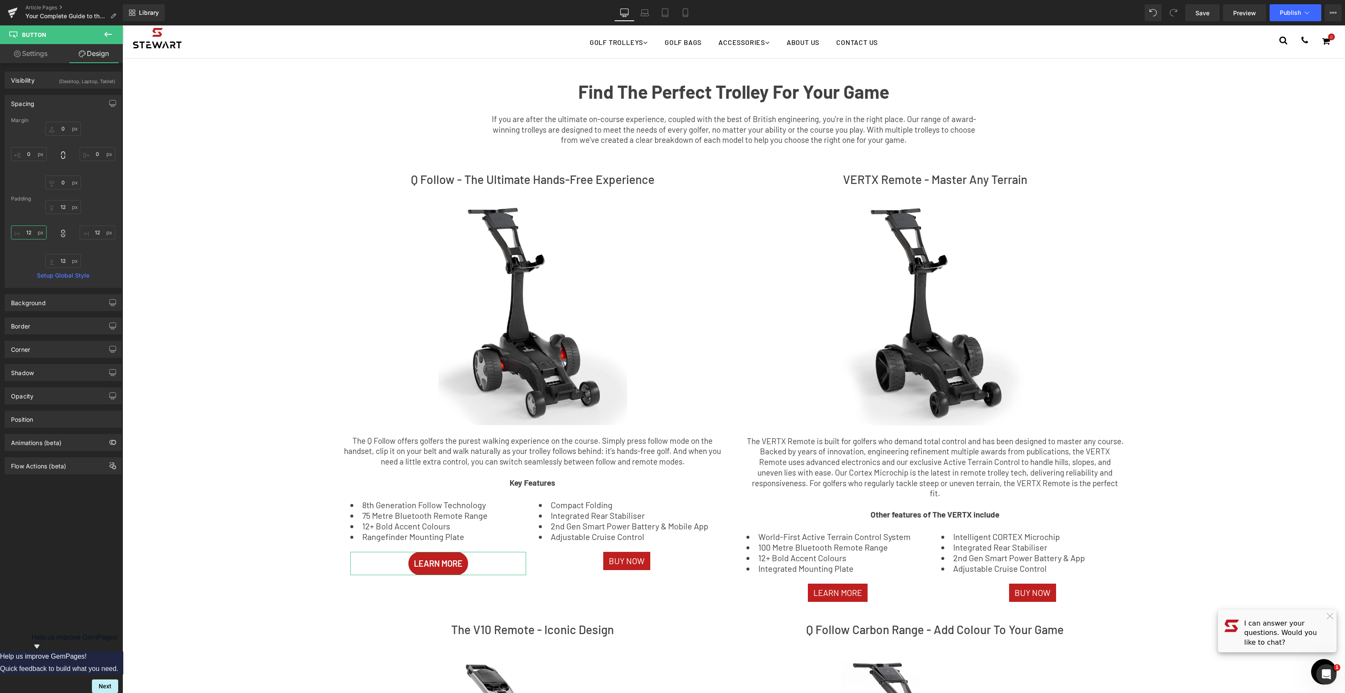
click at [33, 233] on input "text" at bounding box center [29, 232] width 36 height 14
click at [35, 233] on input "text" at bounding box center [29, 232] width 36 height 14
drag, startPoint x: 15, startPoint y: 233, endPoint x: 31, endPoint y: 232, distance: 15.8
click at [30, 232] on input "text" at bounding box center [29, 232] width 36 height 14
type input "20"
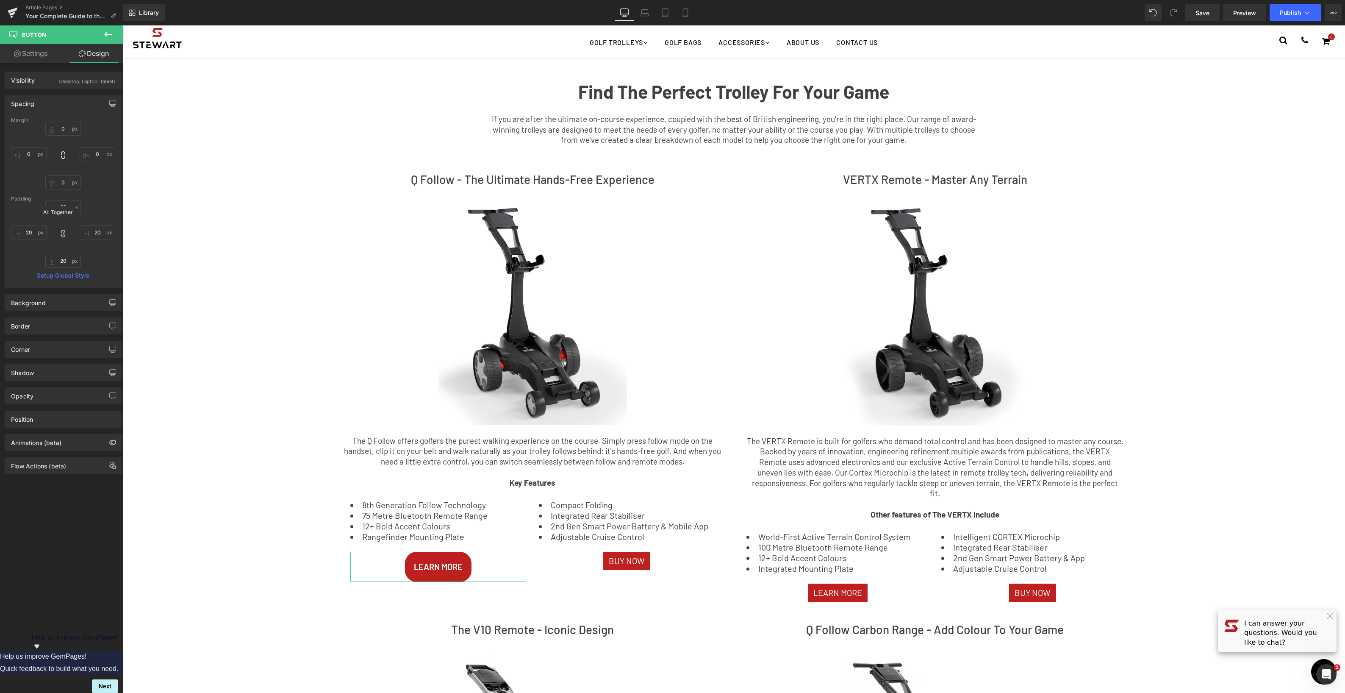
click at [63, 234] on icon at bounding box center [63, 234] width 4 height 8
click at [65, 207] on input "text" at bounding box center [63, 207] width 36 height 14
type input "8"
click at [67, 269] on div "Margin [GEOGRAPHIC_DATA] 8 20 Setup Global Style" at bounding box center [63, 202] width 116 height 170
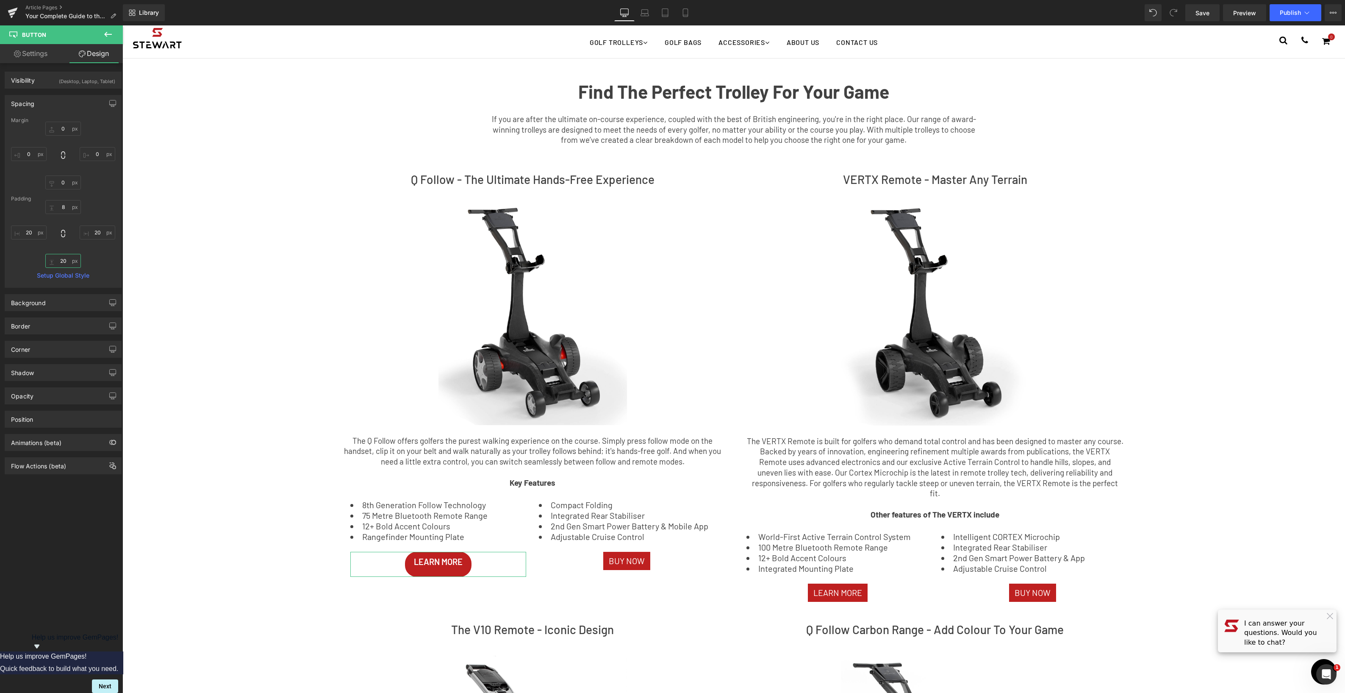
click at [68, 263] on input "text" at bounding box center [63, 261] width 36 height 14
click at [67, 263] on input "text" at bounding box center [63, 261] width 36 height 14
type input "8"
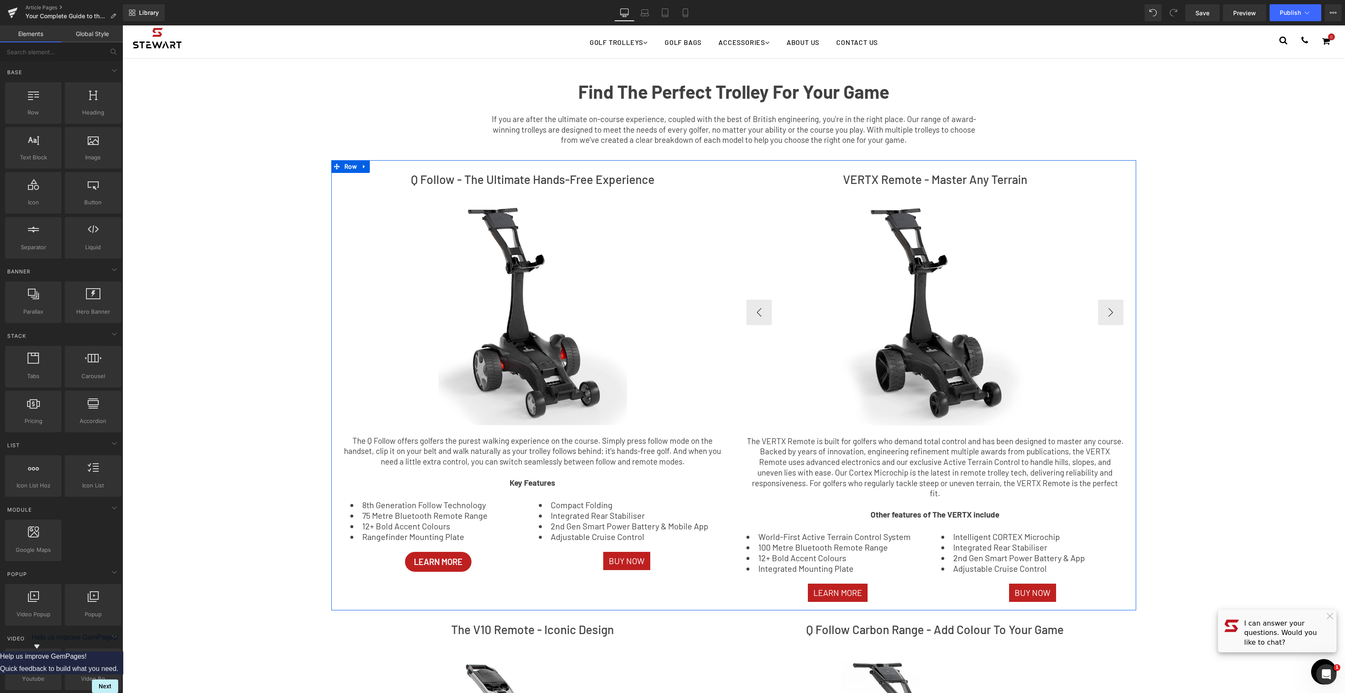
scroll to position [8, 0]
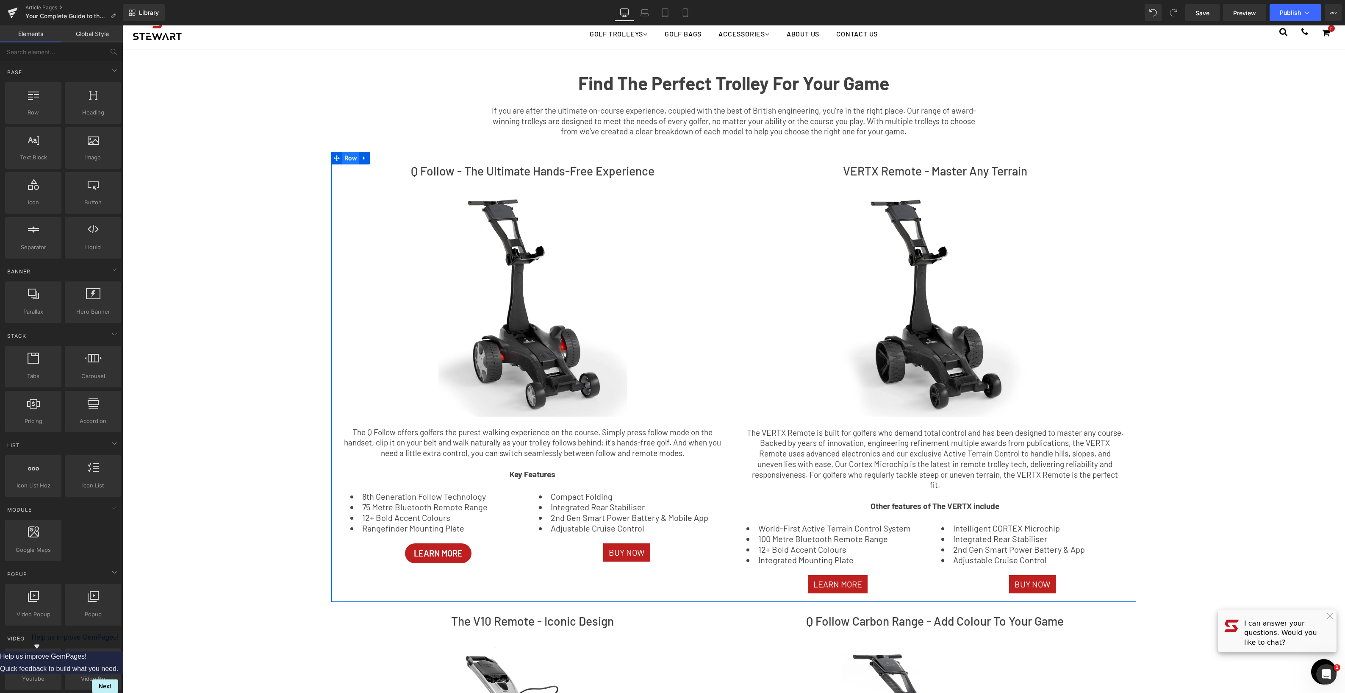
click at [350, 160] on span "Row" at bounding box center [350, 158] width 17 height 13
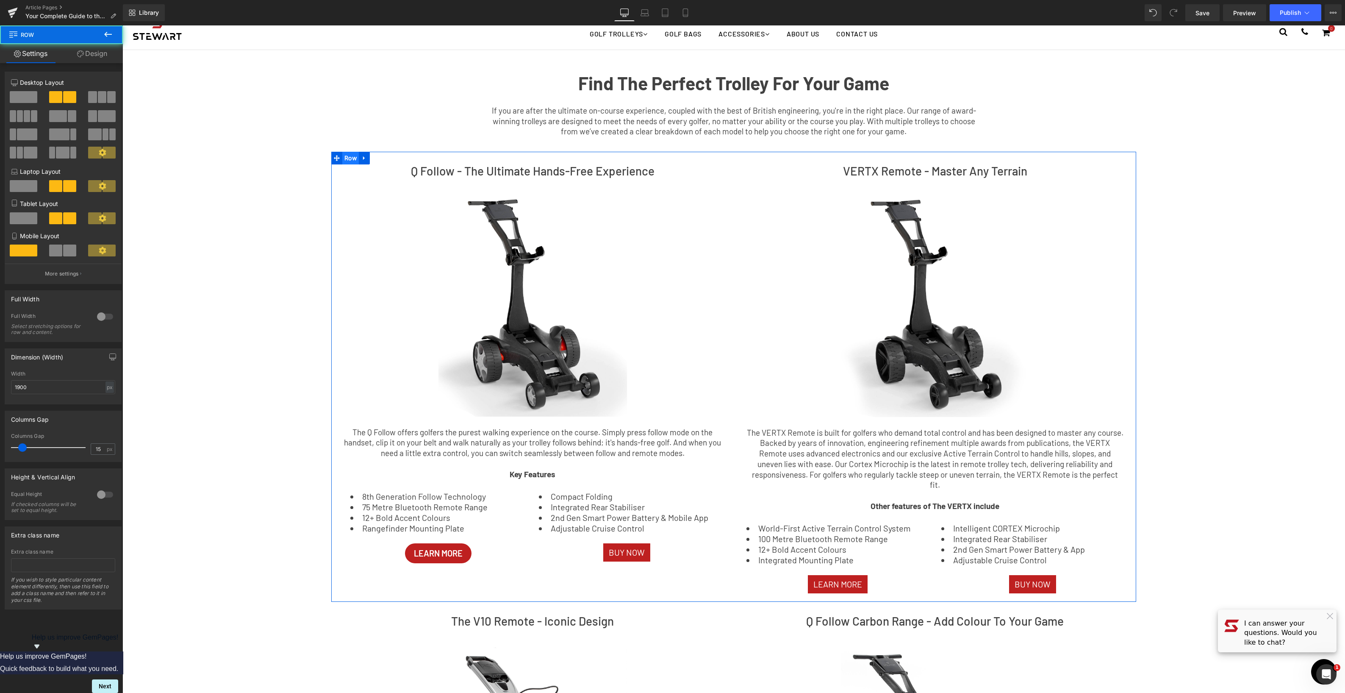
scroll to position [11, 0]
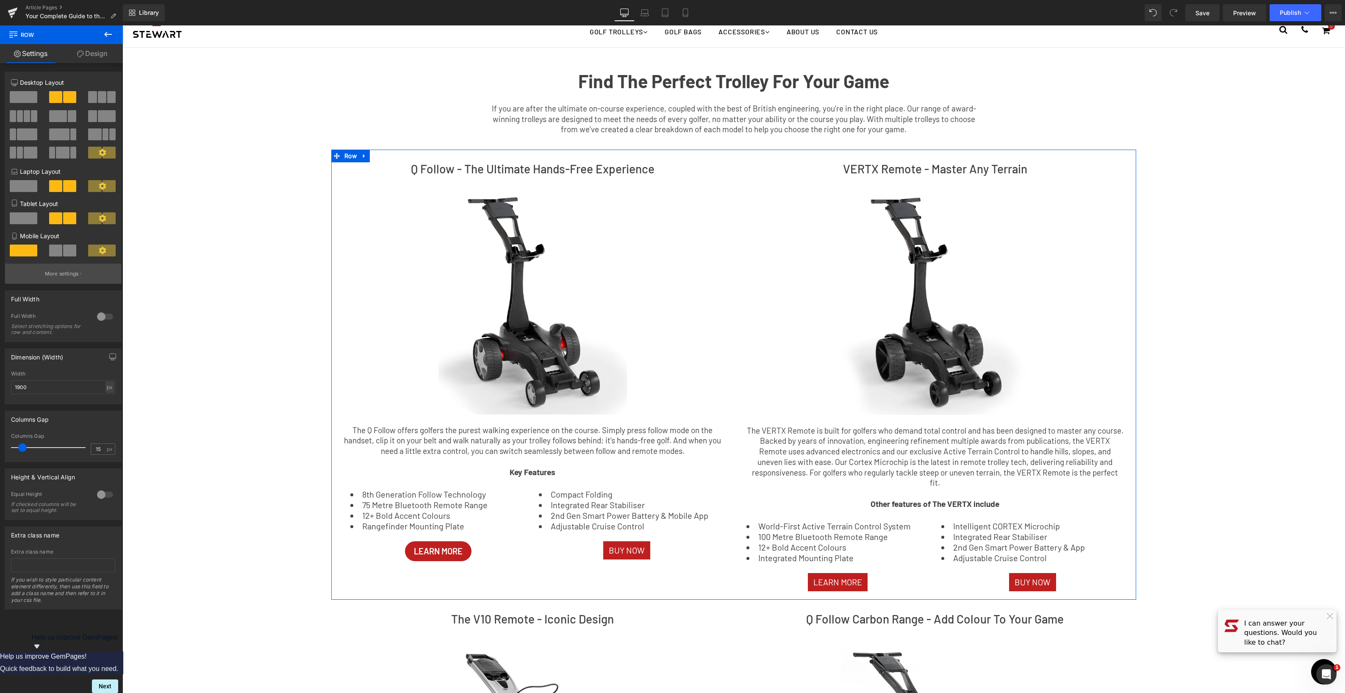
click at [60, 253] on span at bounding box center [55, 250] width 13 height 12
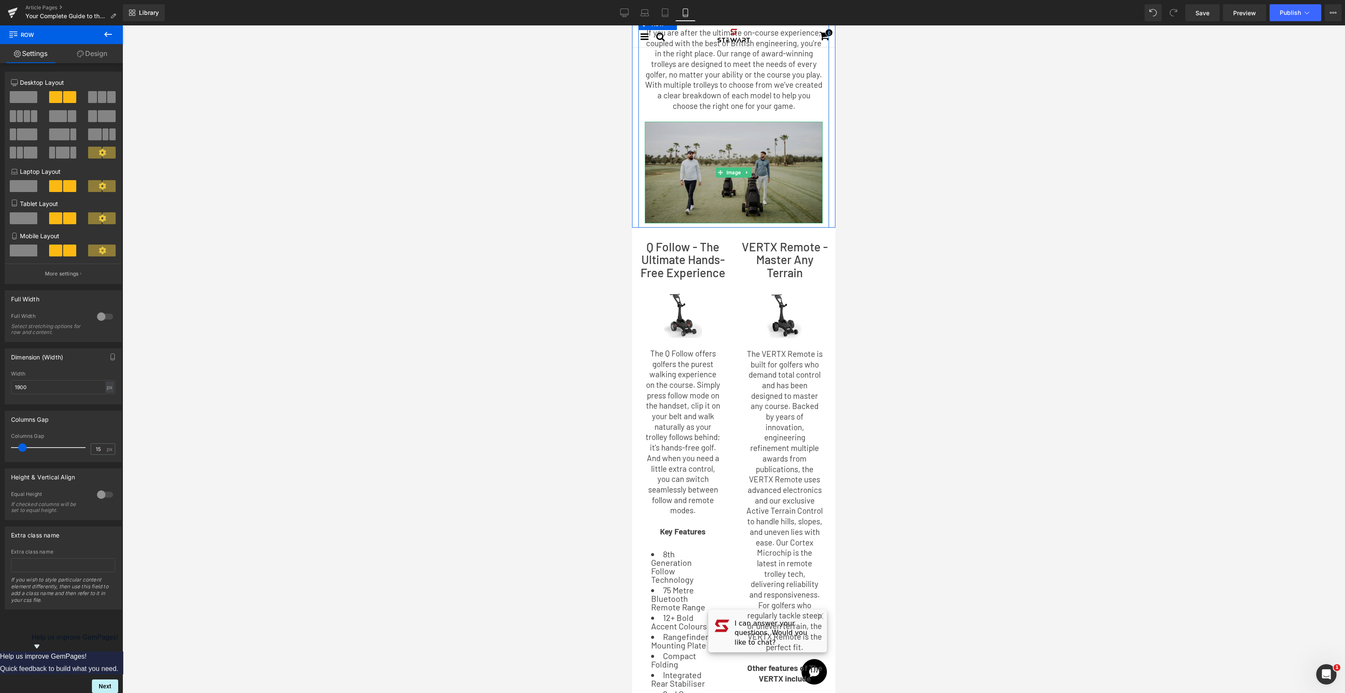
scroll to position [0, 0]
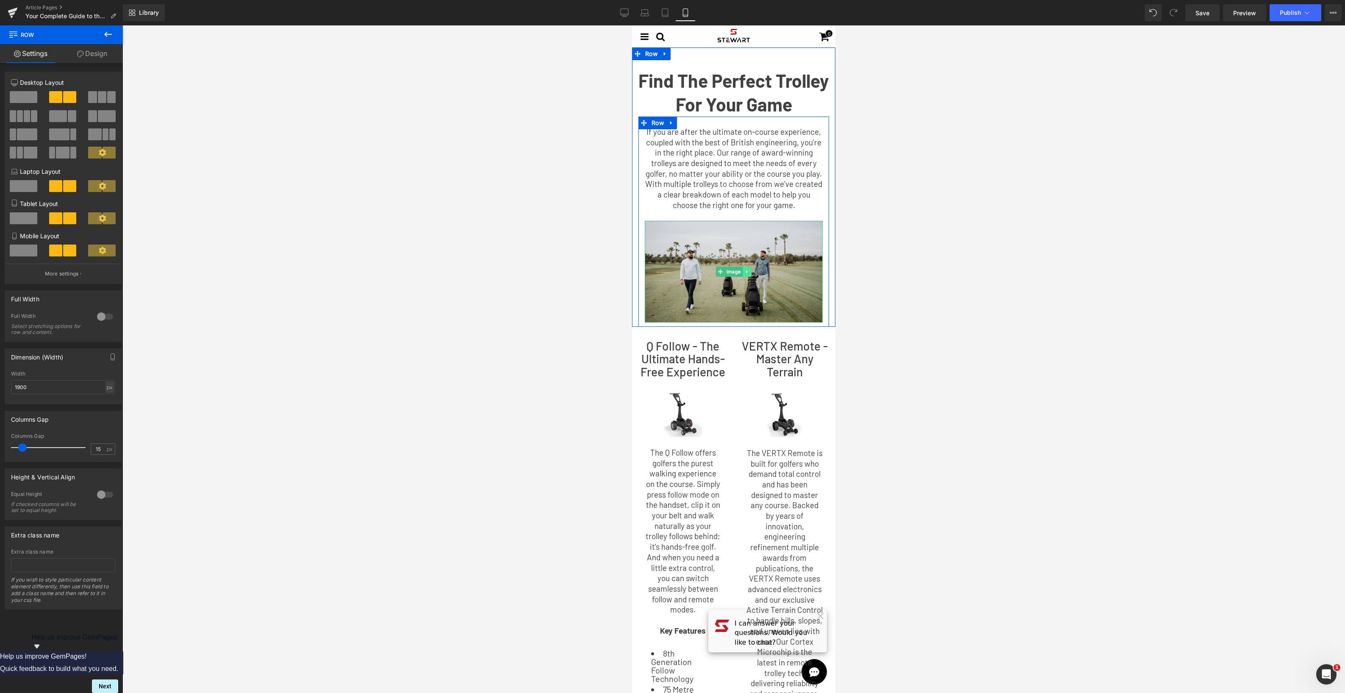
click at [750, 269] on link at bounding box center [747, 271] width 9 height 10
click at [751, 272] on icon at bounding box center [751, 271] width 5 height 5
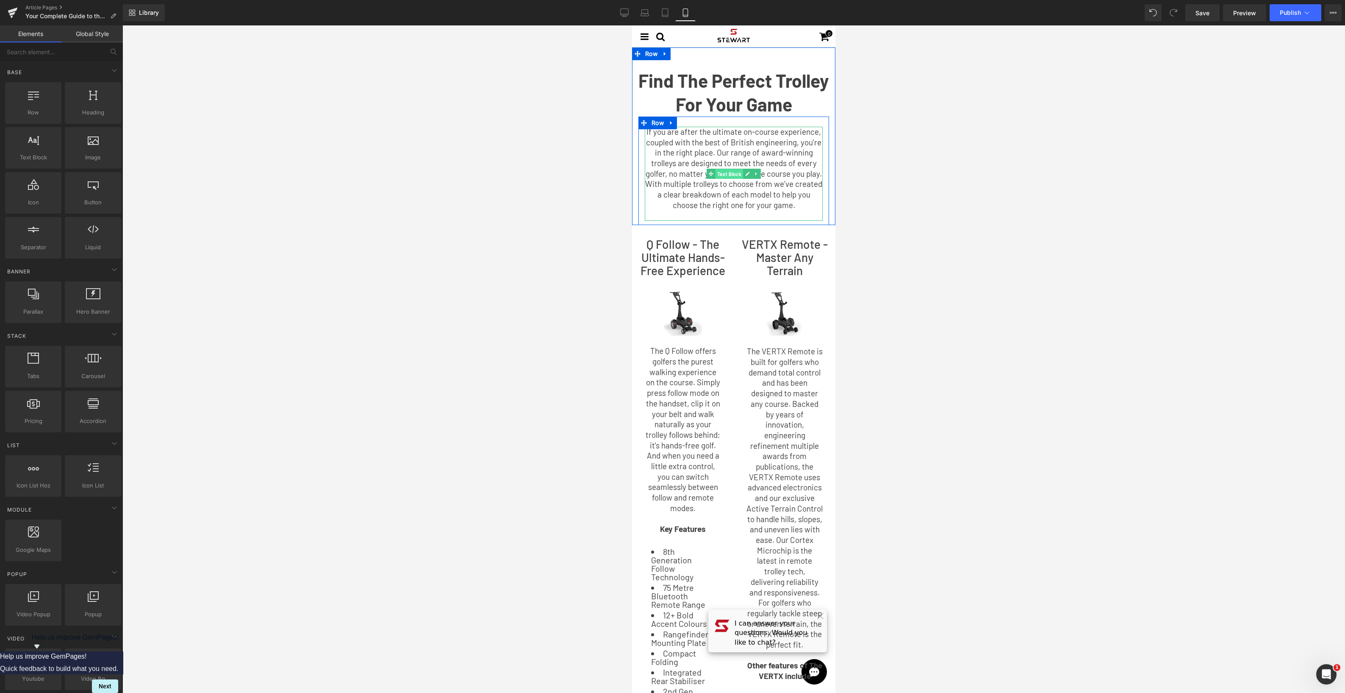
drag, startPoint x: 726, startPoint y: 175, endPoint x: 1042, endPoint y: 197, distance: 316.4
click at [726, 175] on span "Text Block" at bounding box center [729, 174] width 28 height 10
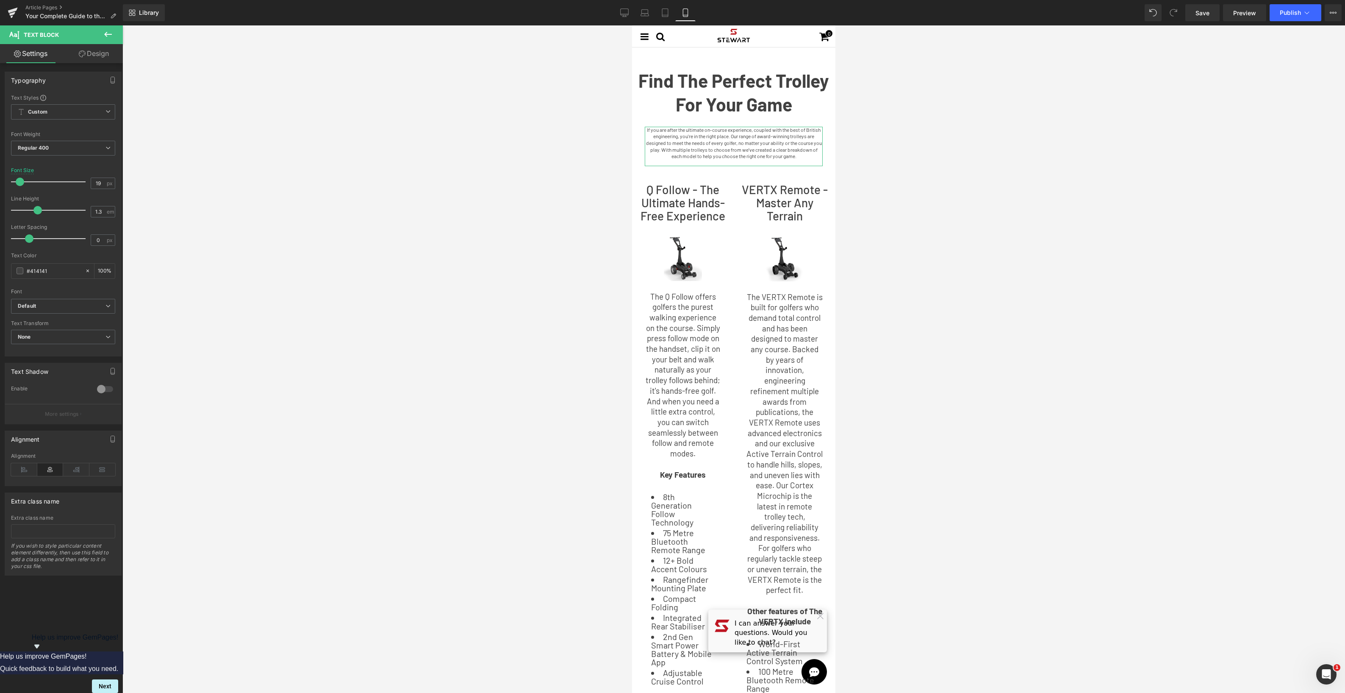
drag, startPoint x: 23, startPoint y: 183, endPoint x: 19, endPoint y: 183, distance: 4.7
click at [19, 183] on span at bounding box center [20, 181] width 8 height 8
click at [315, 222] on div at bounding box center [733, 358] width 1222 height 667
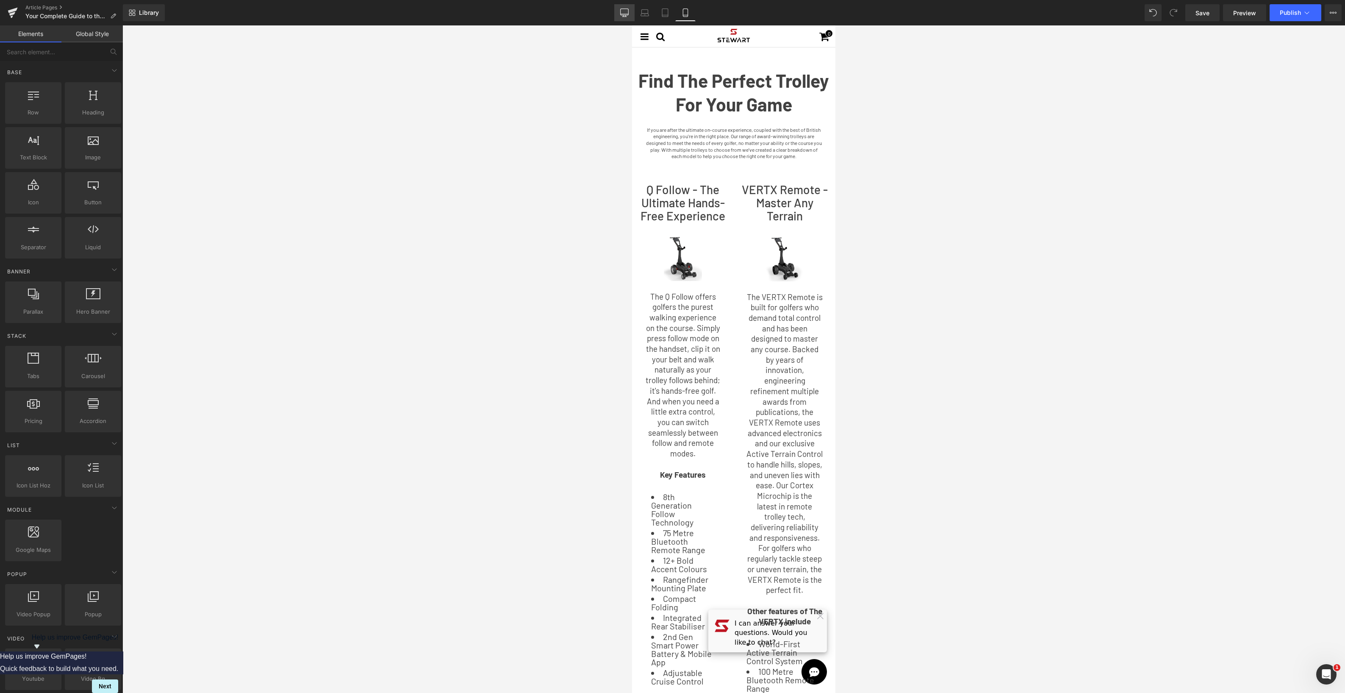
click at [622, 14] on icon at bounding box center [624, 14] width 8 height 0
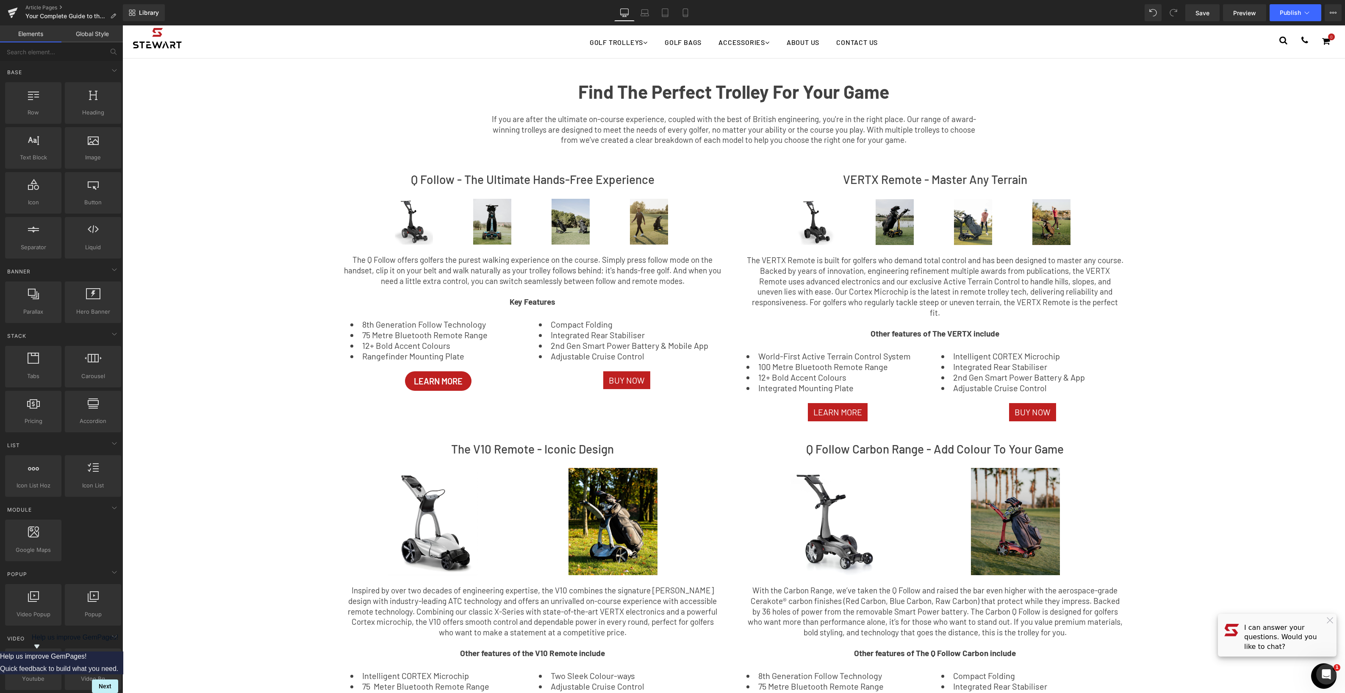
scroll to position [33, 0]
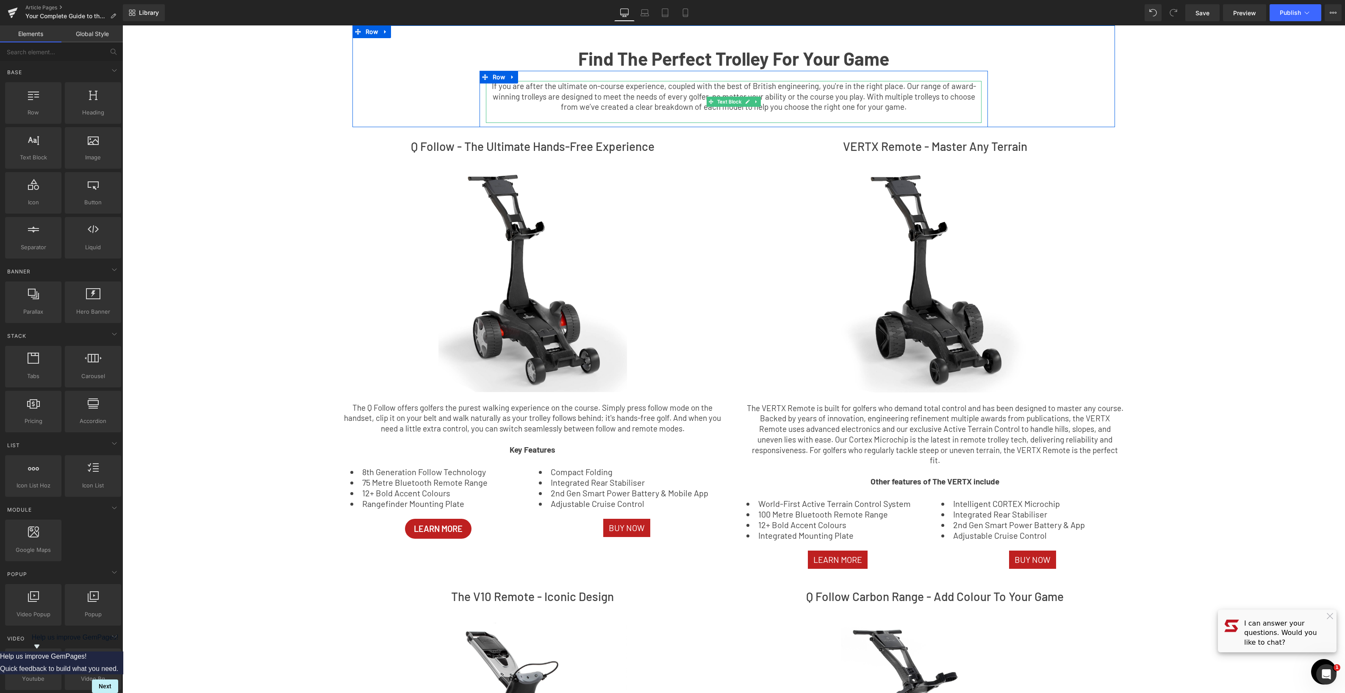
click at [657, 96] on span "If you are after the ultimate on-course experience, coupled with the best of Br…" at bounding box center [734, 96] width 484 height 30
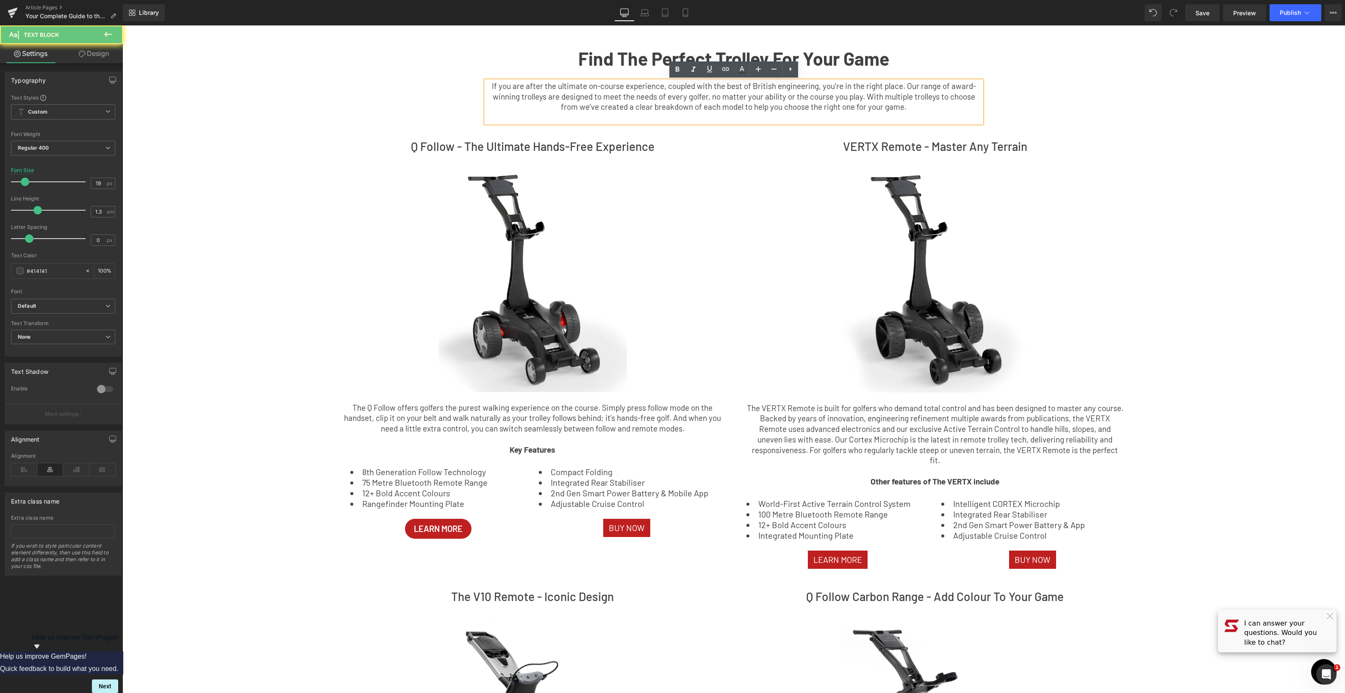
click at [635, 100] on span "If you are after the ultimate on-course experience, coupled with the best of Br…" at bounding box center [734, 96] width 484 height 30
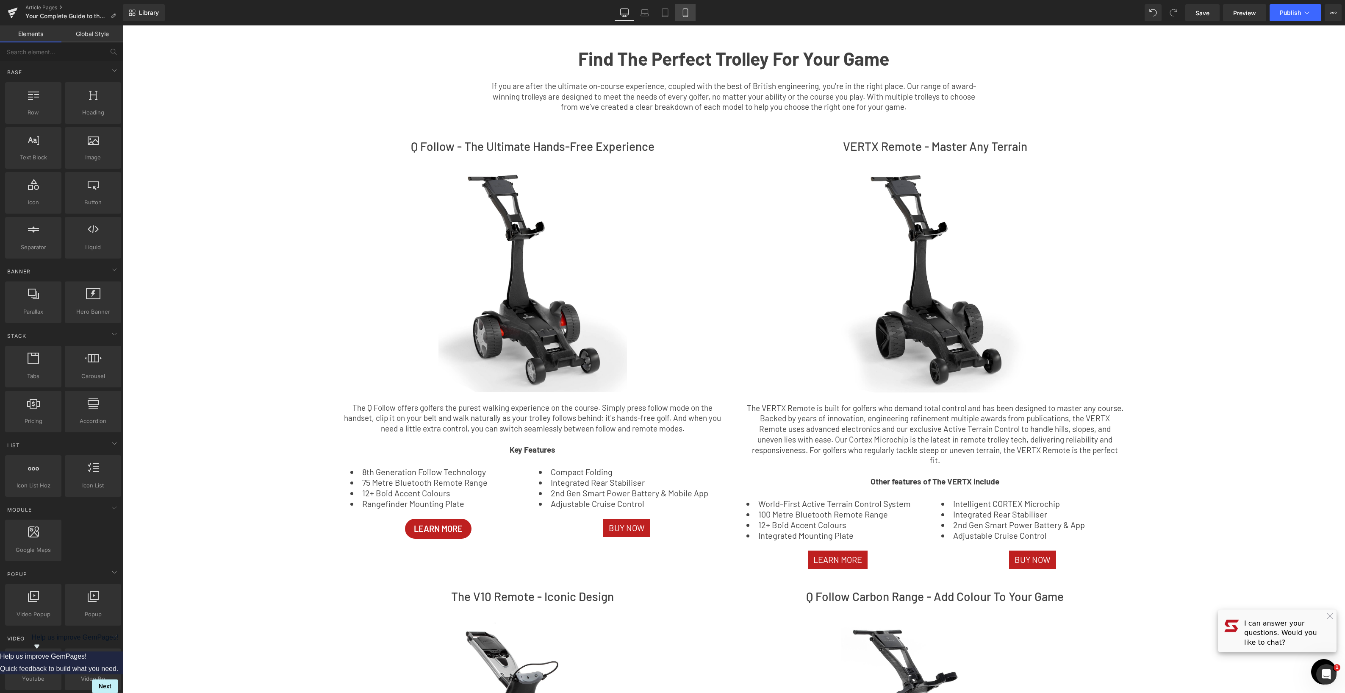
click at [685, 13] on icon at bounding box center [685, 12] width 8 height 8
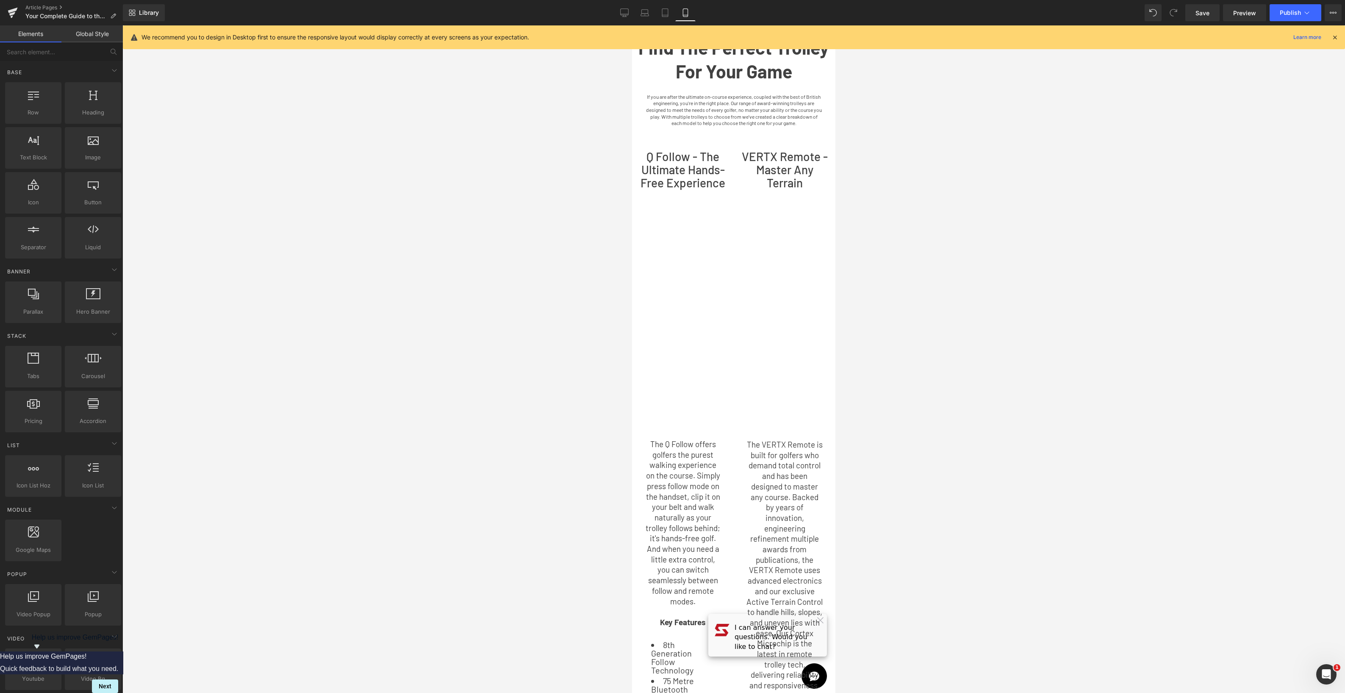
scroll to position [22, 0]
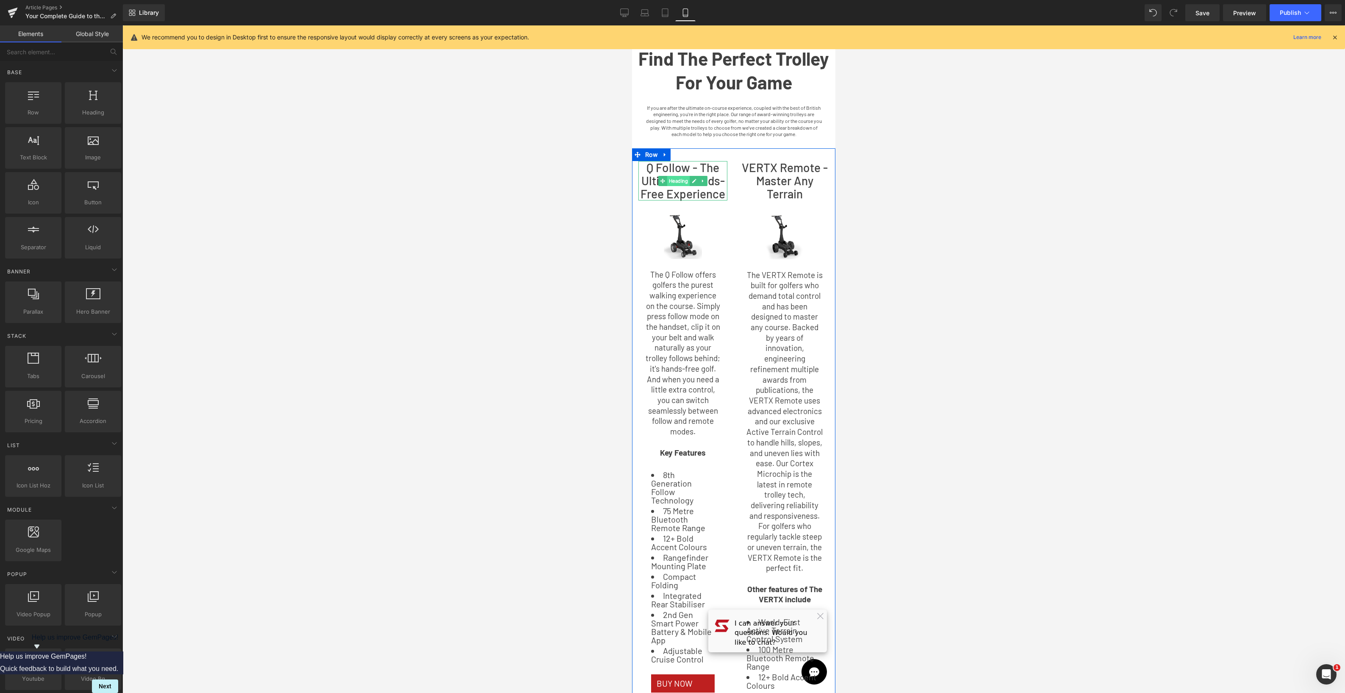
click at [679, 180] on span "Heading" at bounding box center [678, 181] width 23 height 10
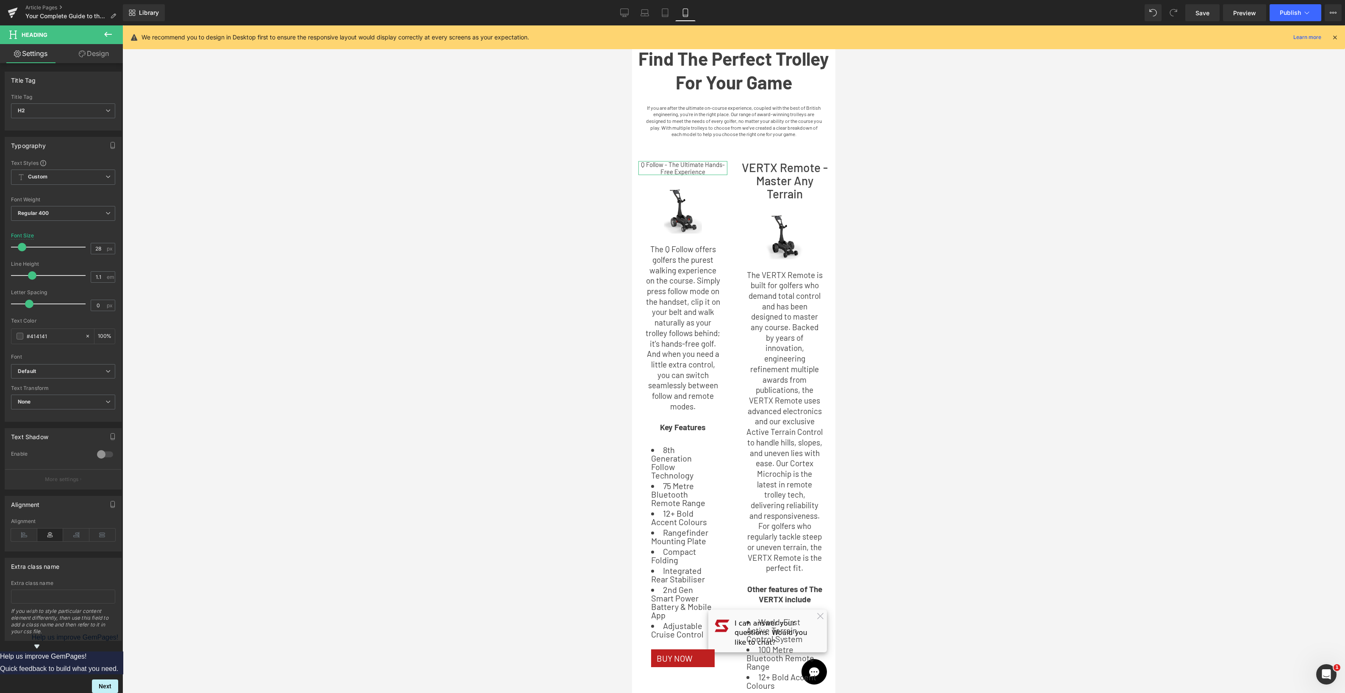
drag, startPoint x: 31, startPoint y: 247, endPoint x: 22, endPoint y: 247, distance: 9.4
click at [22, 247] on span at bounding box center [22, 247] width 8 height 8
click at [86, 213] on span "Regular 400" at bounding box center [63, 213] width 104 height 15
click at [48, 276] on div "Medium 500" at bounding box center [39, 279] width 31 height 6
drag, startPoint x: 779, startPoint y: 178, endPoint x: 878, endPoint y: 214, distance: 104.7
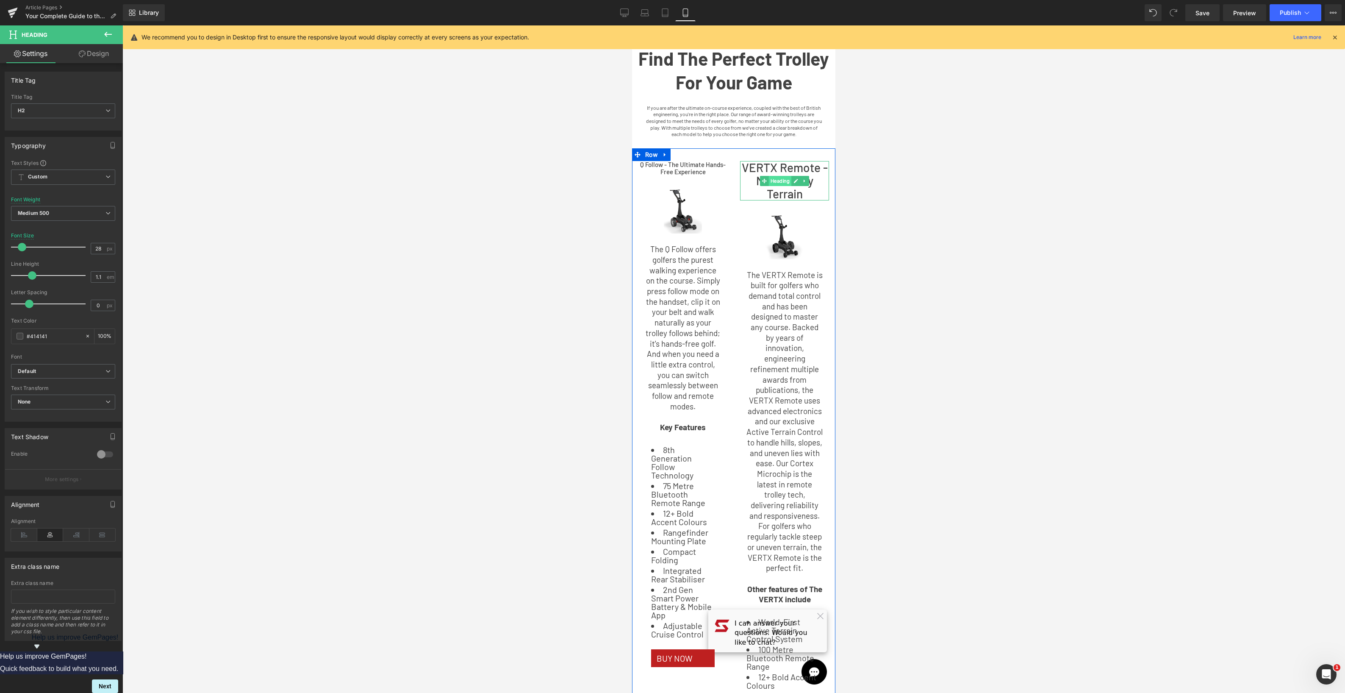
click at [779, 178] on span "Heading" at bounding box center [780, 181] width 23 height 10
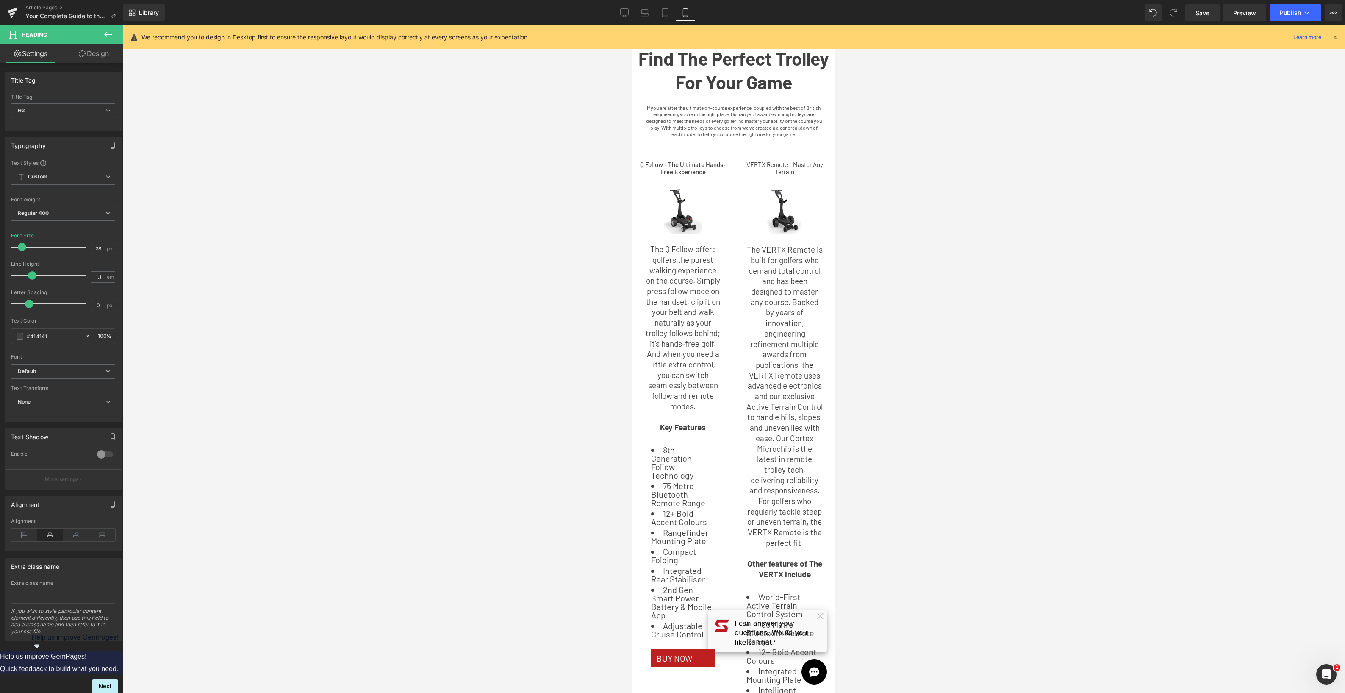
drag, startPoint x: 30, startPoint y: 246, endPoint x: 22, endPoint y: 246, distance: 8.5
click at [22, 246] on span at bounding box center [22, 247] width 8 height 8
click at [66, 218] on span "Regular 400" at bounding box center [63, 213] width 104 height 15
click at [55, 275] on li "Medium 500" at bounding box center [63, 278] width 105 height 13
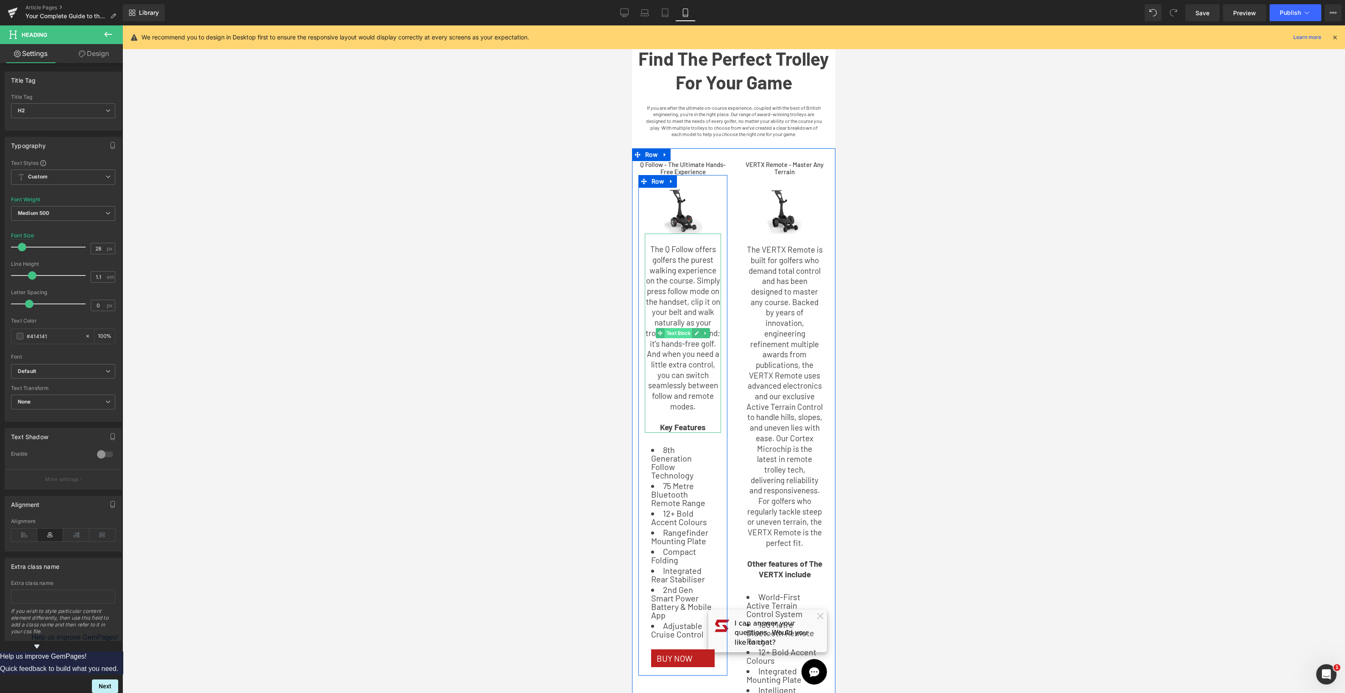
click at [675, 333] on span "Text Block" at bounding box center [679, 333] width 28 height 10
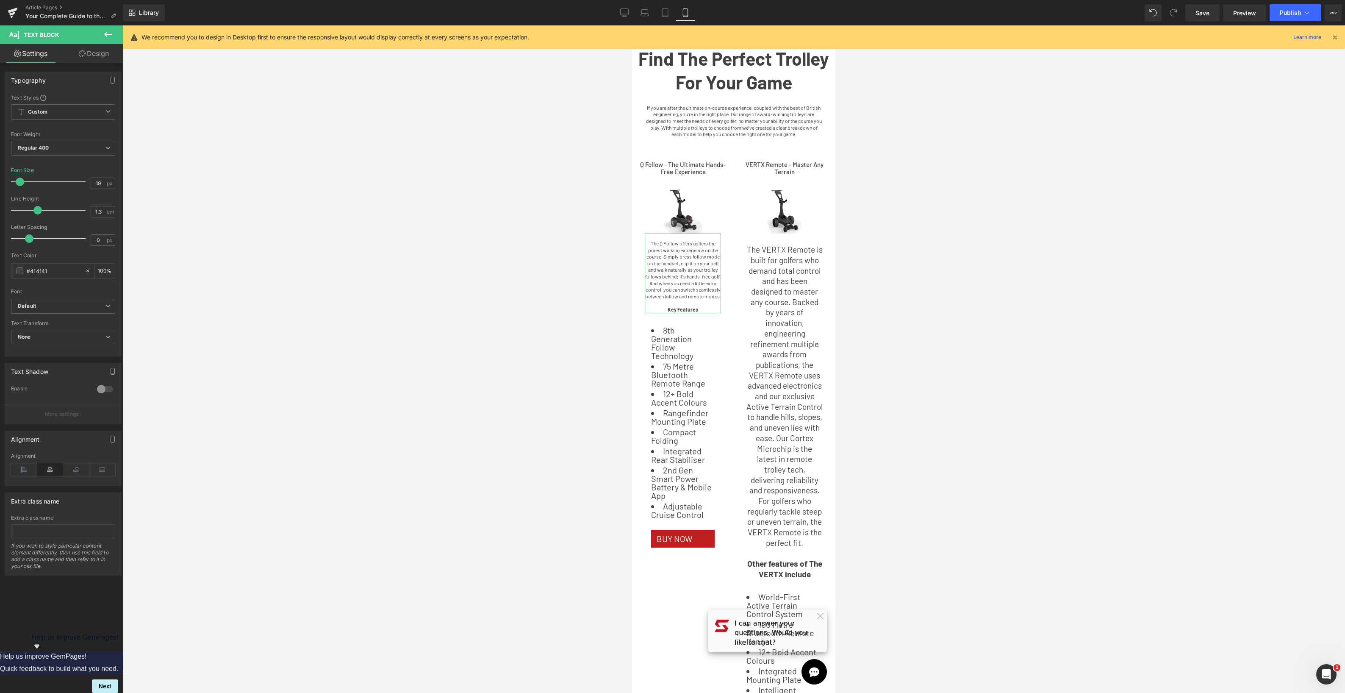
drag, startPoint x: 23, startPoint y: 181, endPoint x: 19, endPoint y: 180, distance: 4.3
click at [19, 180] on span at bounding box center [20, 181] width 8 height 8
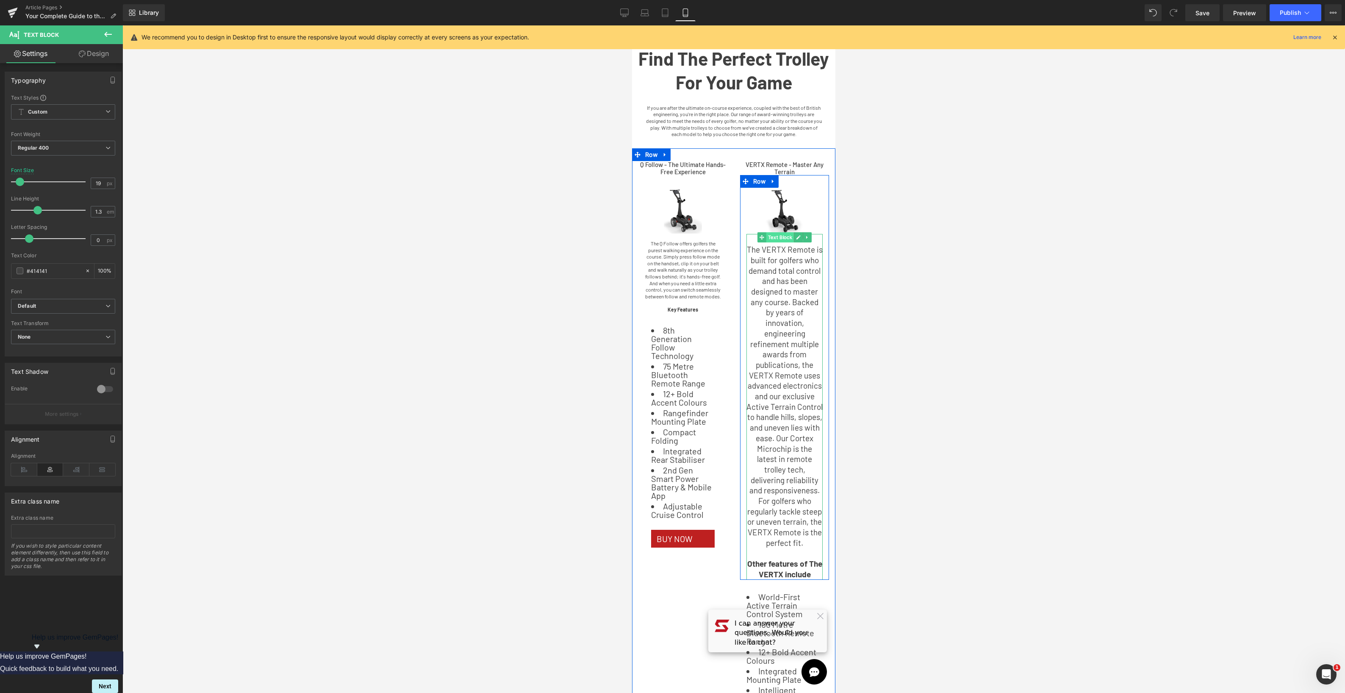
click at [785, 316] on p "The VERTX Remote is built for golfers who demand total control and has been des…" at bounding box center [784, 395] width 76 height 303
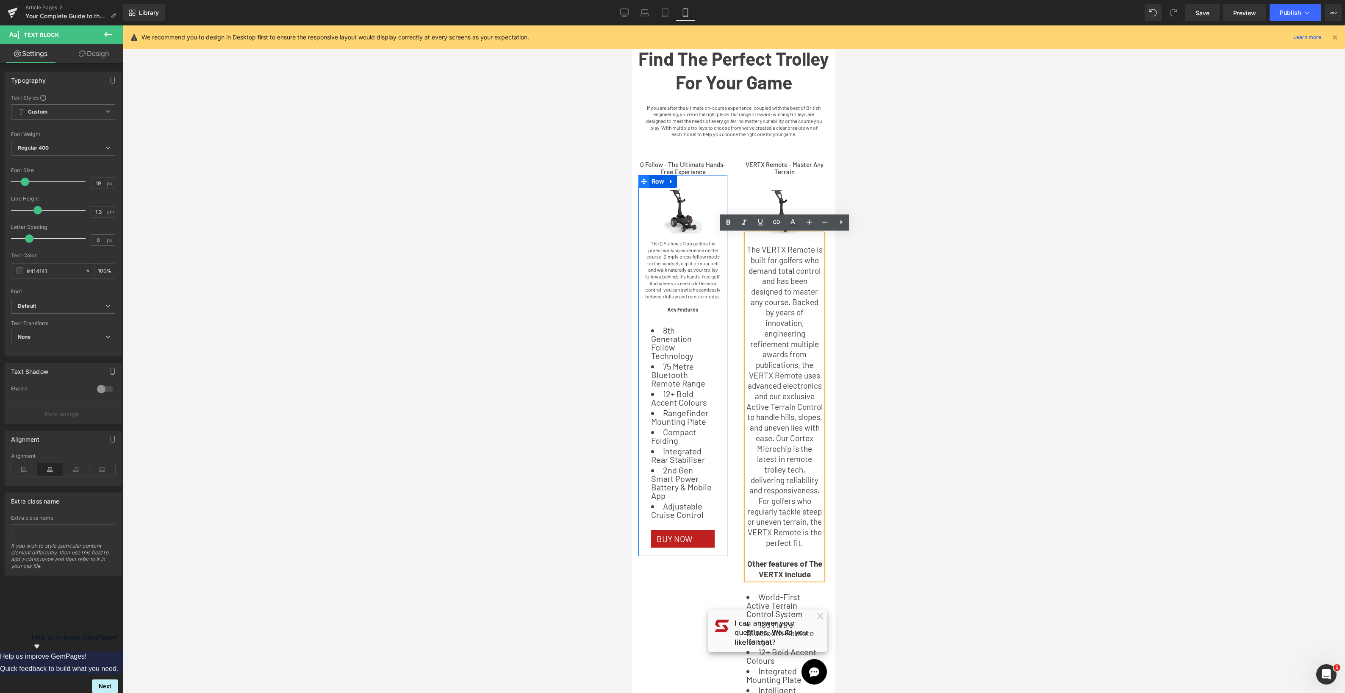
click at [640, 177] on span at bounding box center [643, 181] width 11 height 13
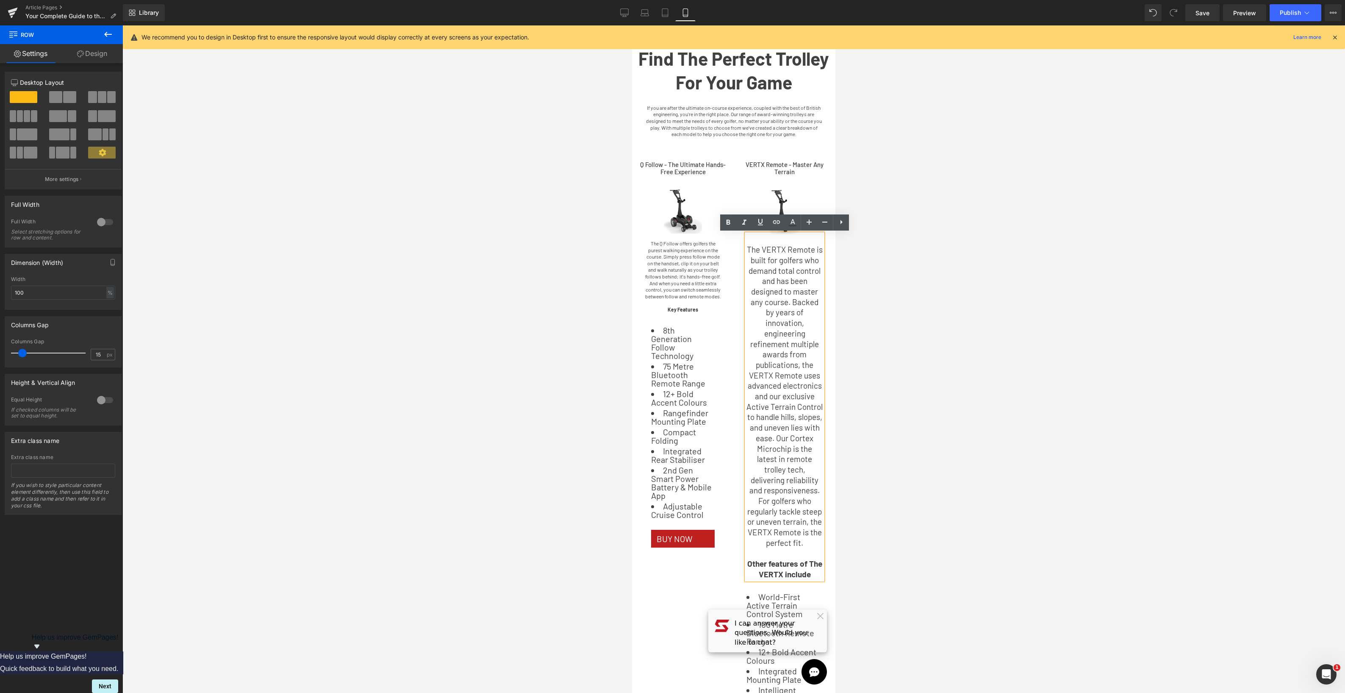
click at [1007, 189] on div at bounding box center [733, 358] width 1222 height 667
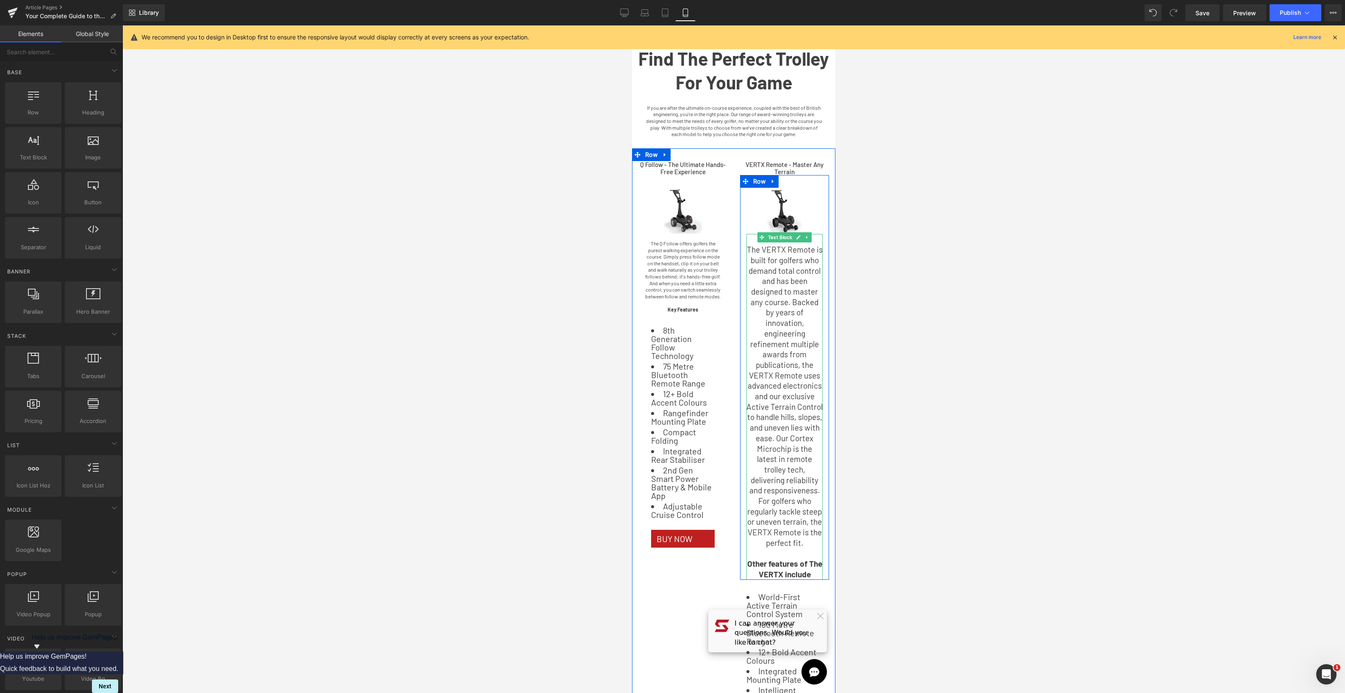
click at [782, 238] on span "Text Block" at bounding box center [780, 237] width 28 height 10
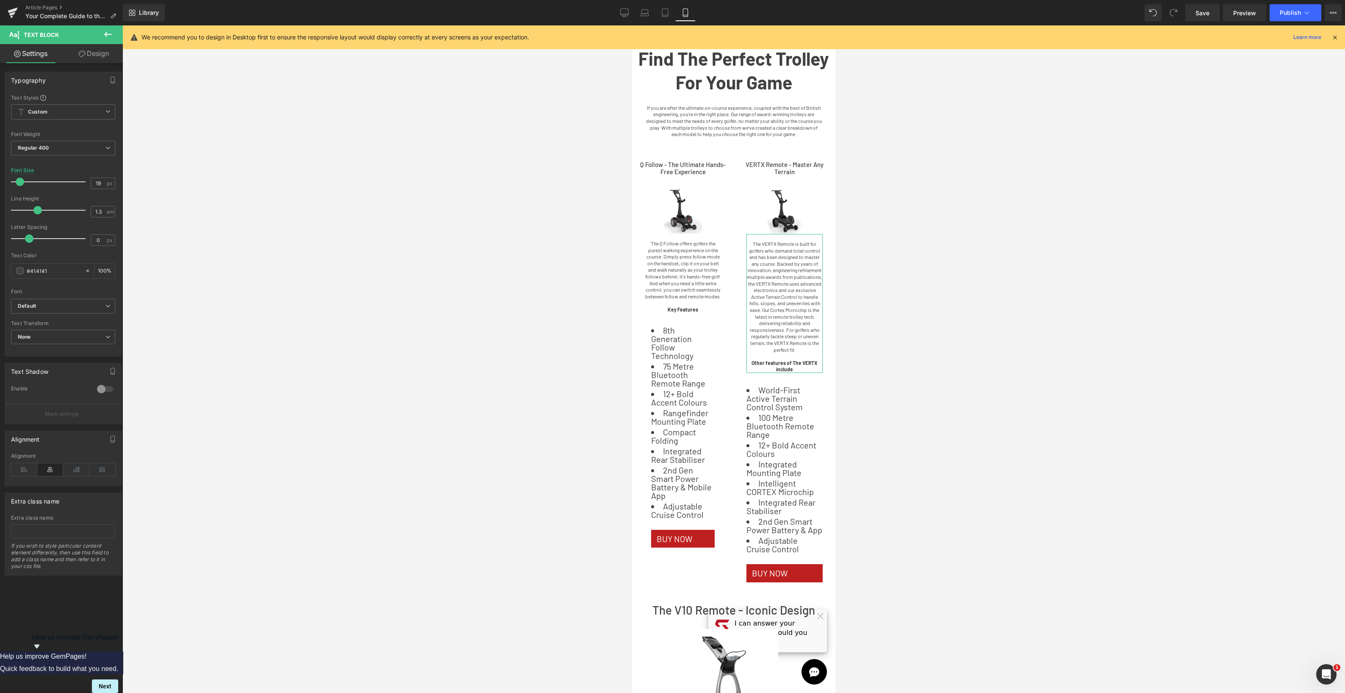
click at [19, 182] on span at bounding box center [20, 181] width 8 height 8
click at [355, 319] on div at bounding box center [733, 358] width 1222 height 667
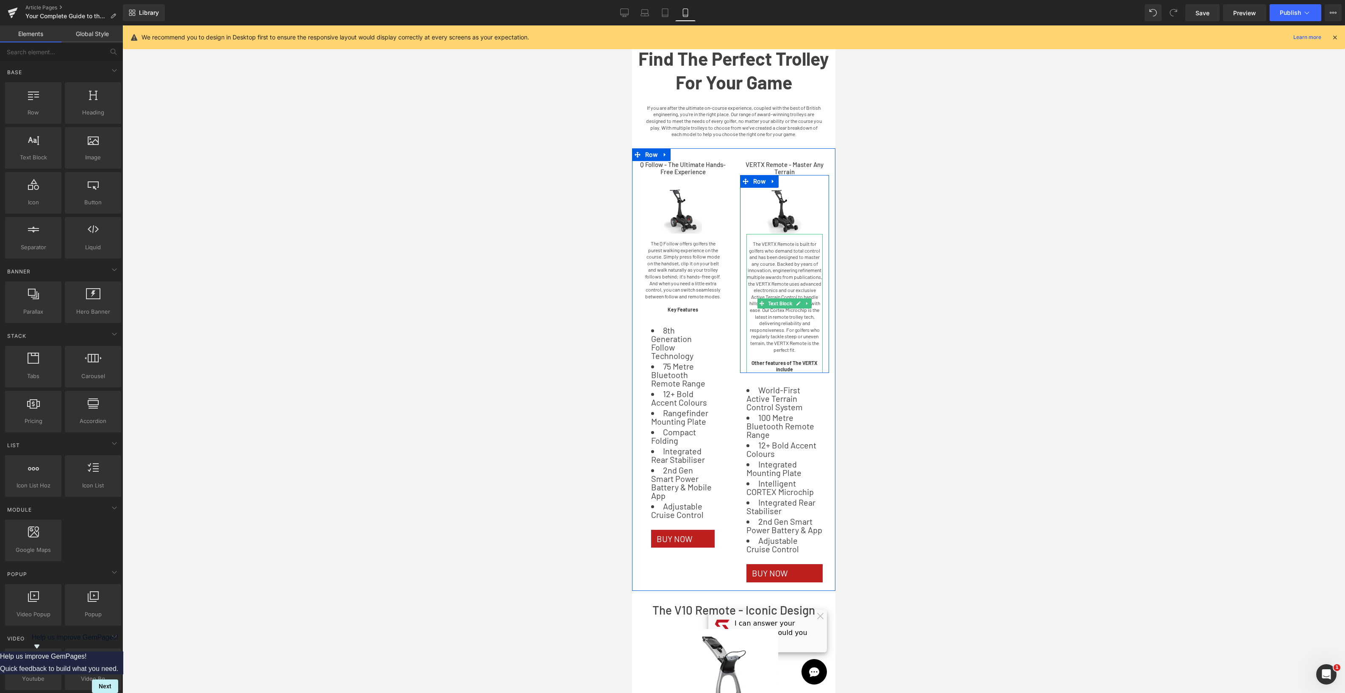
click at [788, 363] on strong "Other features of The VERTX include" at bounding box center [784, 366] width 66 height 13
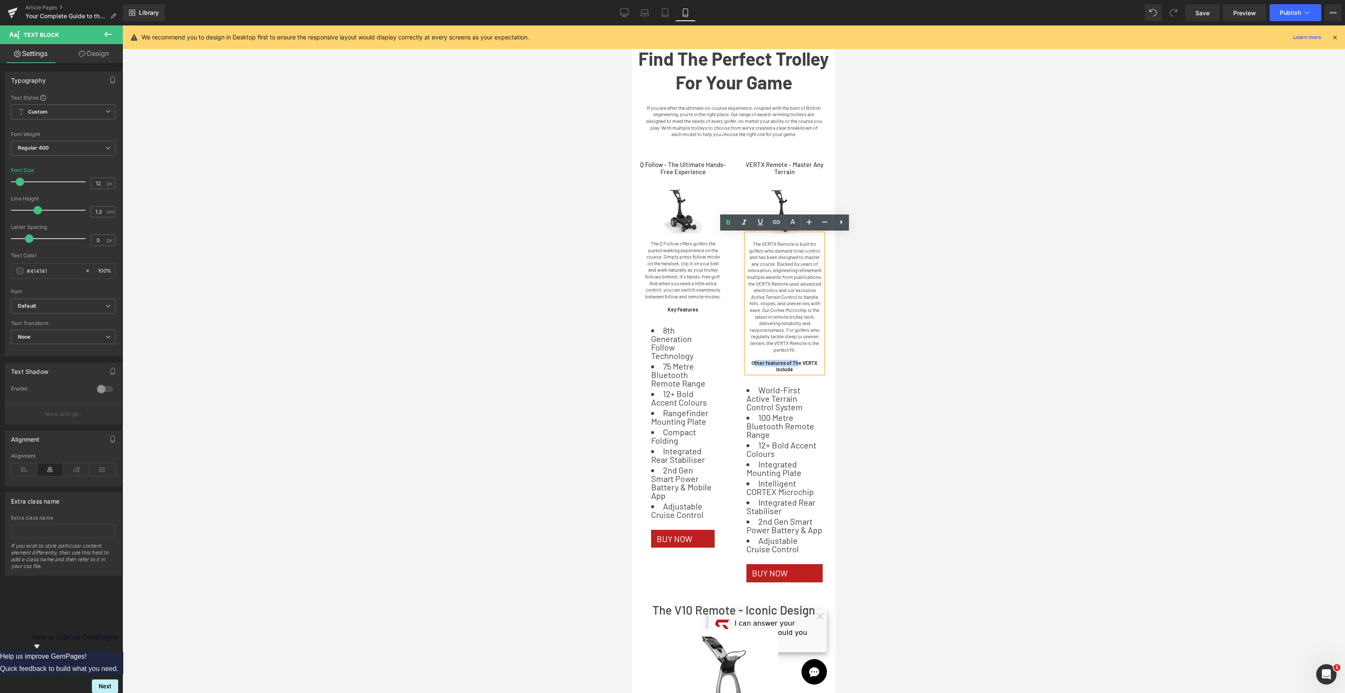
drag, startPoint x: 799, startPoint y: 363, endPoint x: 755, endPoint y: 362, distance: 44.5
click at [755, 362] on strong "Other features of The VERTX include" at bounding box center [784, 366] width 66 height 13
drag, startPoint x: 796, startPoint y: 369, endPoint x: 731, endPoint y: 361, distance: 65.3
click at [731, 361] on div "Q Follow - The Ultimate Hands-Free Experience Heading Image Image Image Image ‹…" at bounding box center [733, 369] width 203 height 442
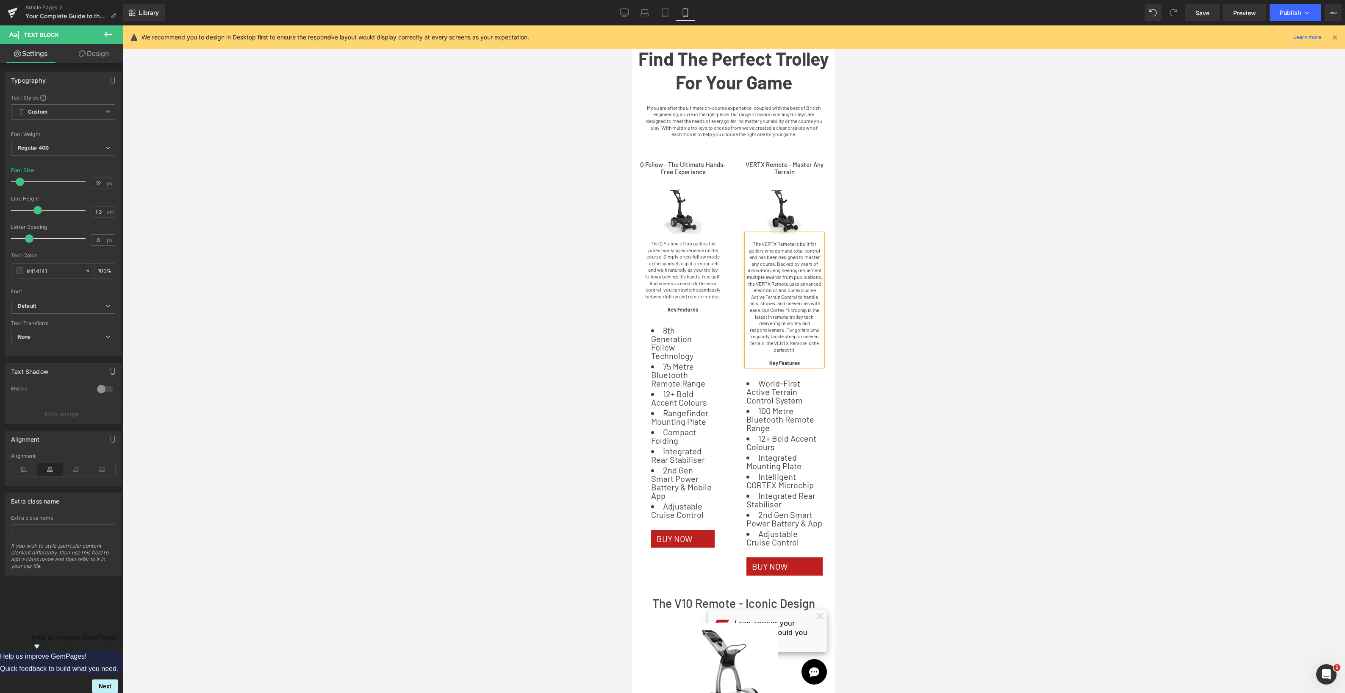
click at [339, 452] on div at bounding box center [733, 358] width 1222 height 667
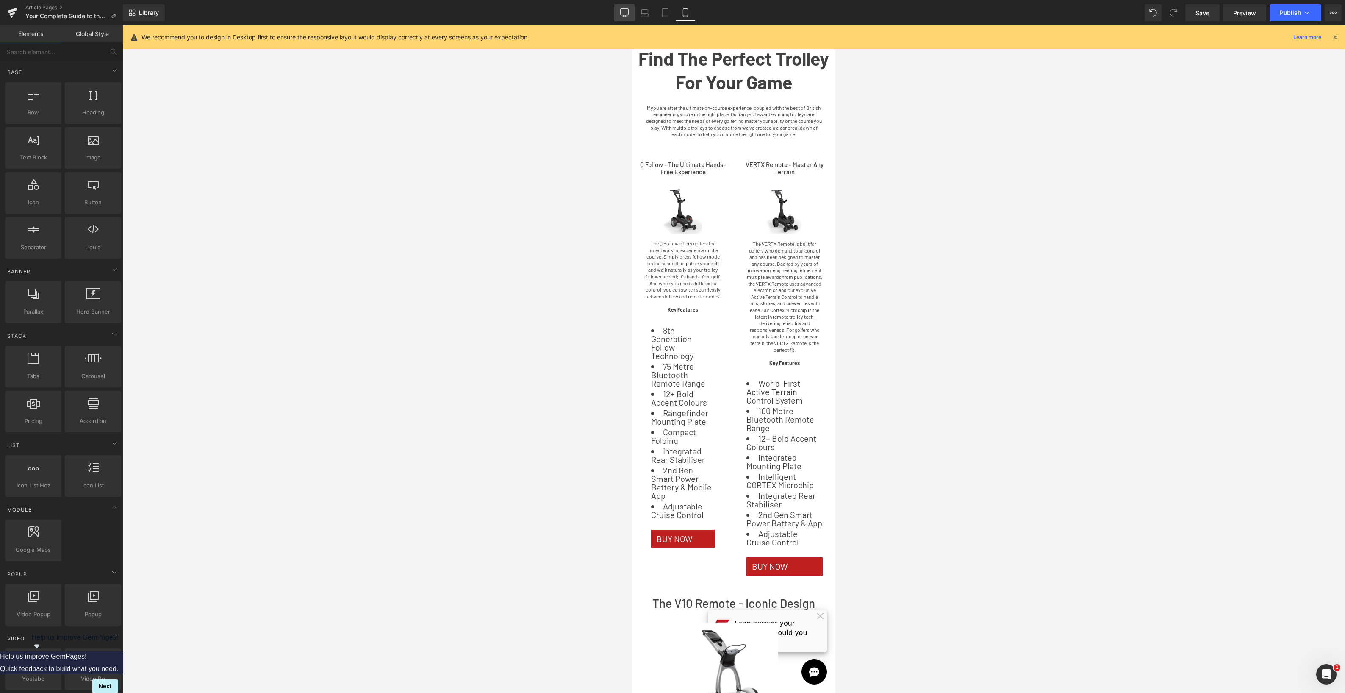
drag, startPoint x: 621, startPoint y: 14, endPoint x: 605, endPoint y: 214, distance: 200.6
click at [621, 14] on icon at bounding box center [624, 12] width 8 height 6
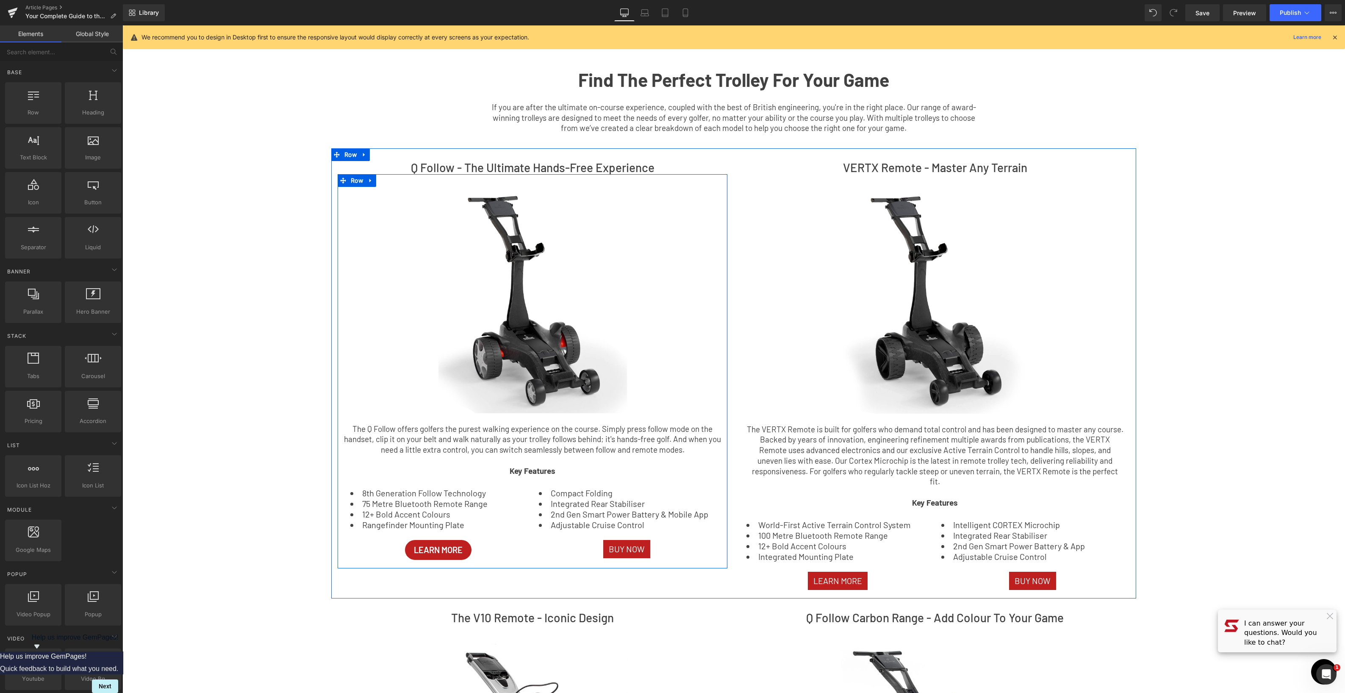
scroll to position [0, 0]
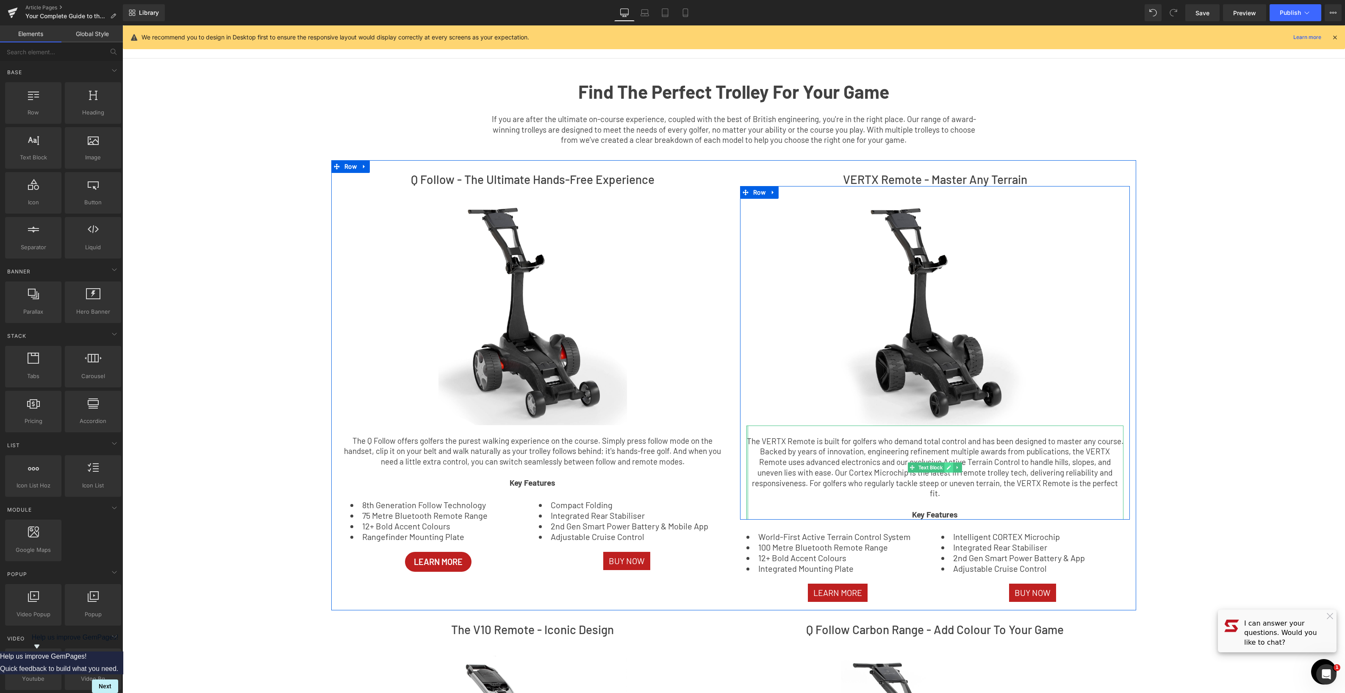
drag, startPoint x: 748, startPoint y: 441, endPoint x: 947, endPoint y: 468, distance: 201.4
click at [748, 441] on div "The VERTX Remote is built for golfers who demand total control and has been des…" at bounding box center [934, 472] width 377 height 94
click at [756, 441] on p "The VERTX Remote is built for golfers who demand total control and has been des…" at bounding box center [934, 467] width 377 height 63
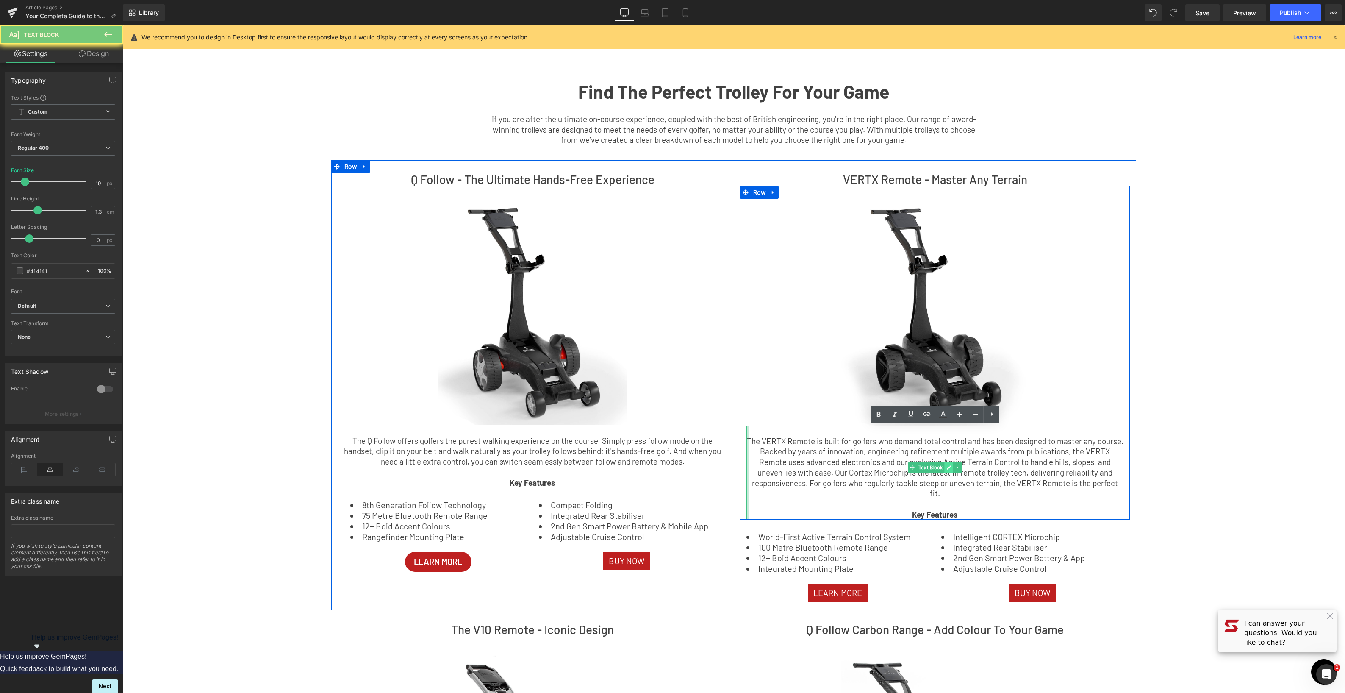
click at [863, 465] on p "The VERTX Remote is built for golfers who demand total control and has been des…" at bounding box center [934, 467] width 377 height 63
click at [800, 448] on p "The VERTX Remote is built for golfers who demand total control and has been des…" at bounding box center [934, 467] width 377 height 63
click at [802, 449] on p "The VERTX Remote is built for golfers who demand total control and has been des…" at bounding box center [934, 467] width 377 height 63
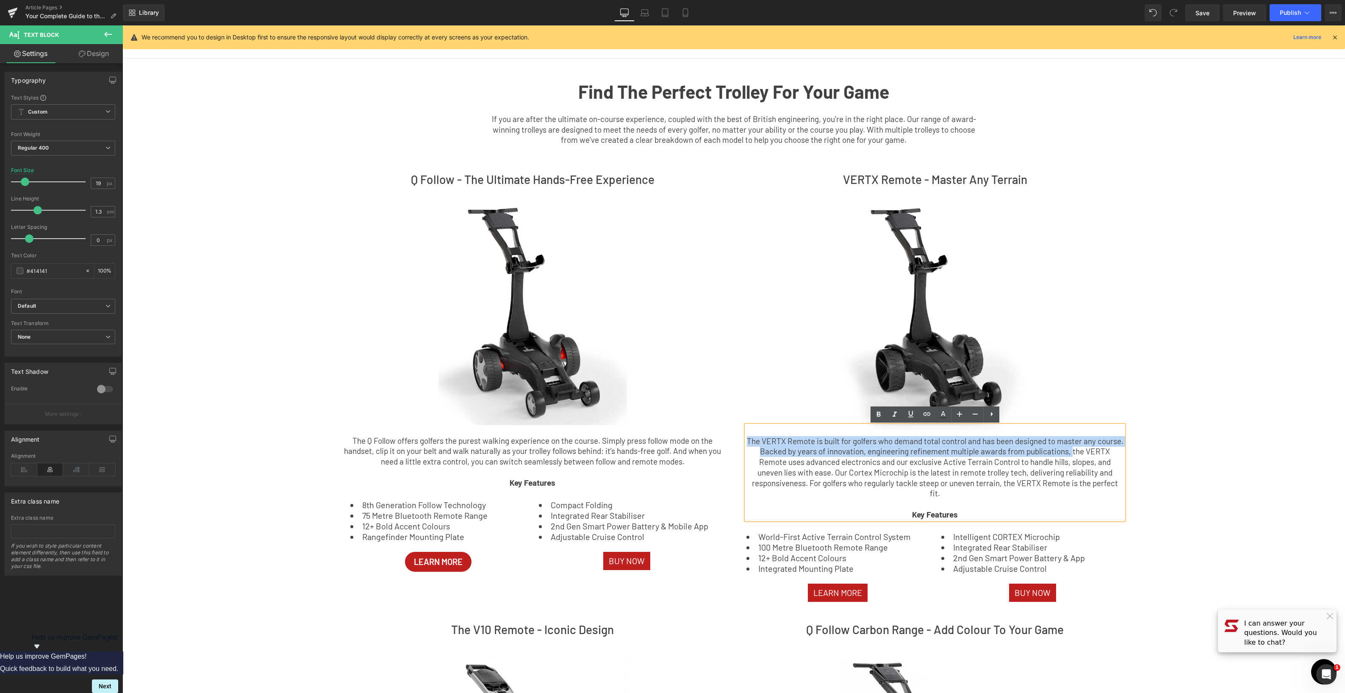
drag, startPoint x: 749, startPoint y: 441, endPoint x: 1073, endPoint y: 449, distance: 324.6
click at [1073, 449] on p "The VERTX Remote is built for golfers who demand total control and has been des…" at bounding box center [934, 467] width 377 height 63
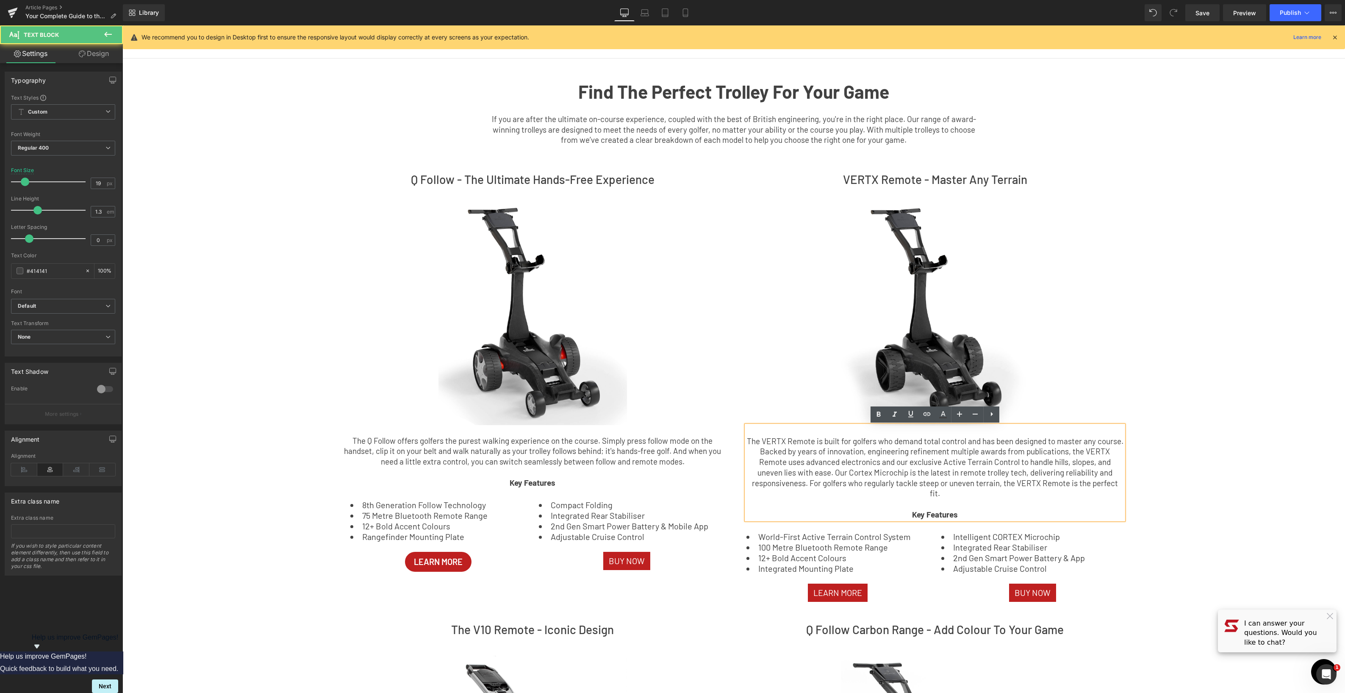
click at [1115, 480] on p "The VERTX Remote is built for golfers who demand total control and has been des…" at bounding box center [934, 467] width 377 height 63
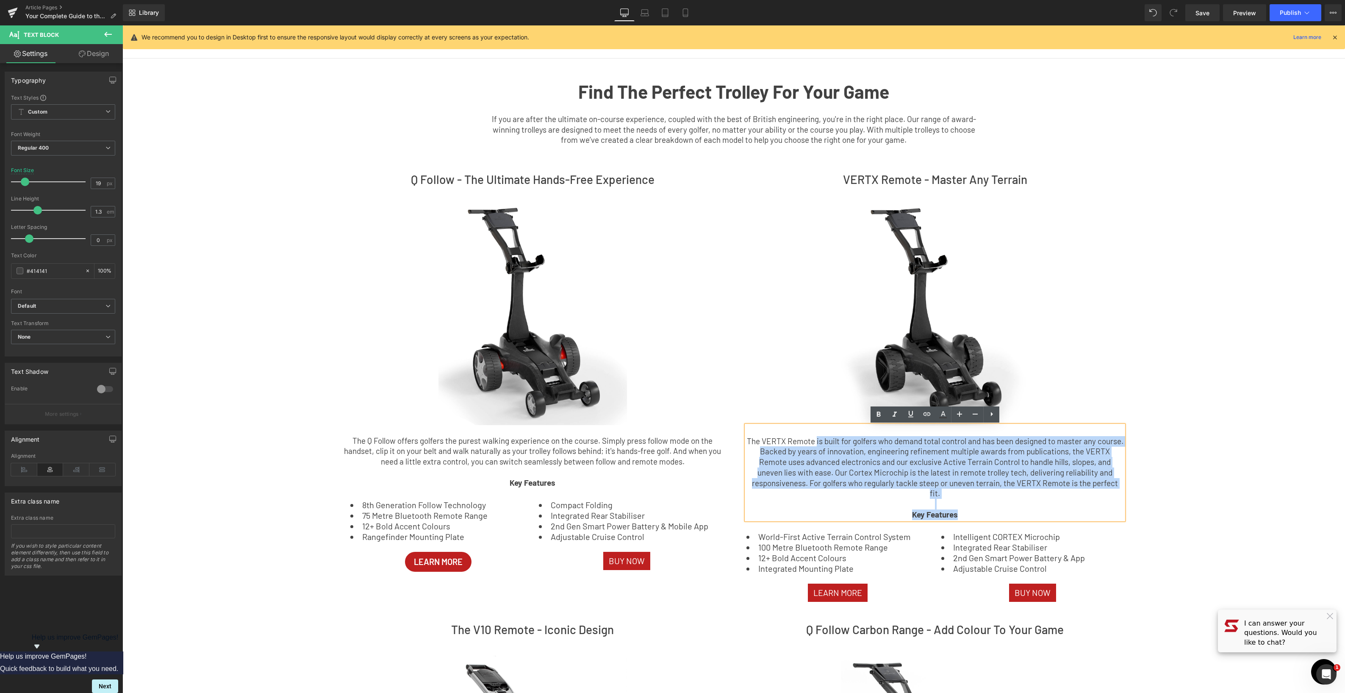
drag, startPoint x: 815, startPoint y: 441, endPoint x: 1125, endPoint y: 483, distance: 313.3
click at [1123, 483] on div "The VERTX Remote is built for golfers who demand total control and has been des…" at bounding box center [934, 472] width 377 height 94
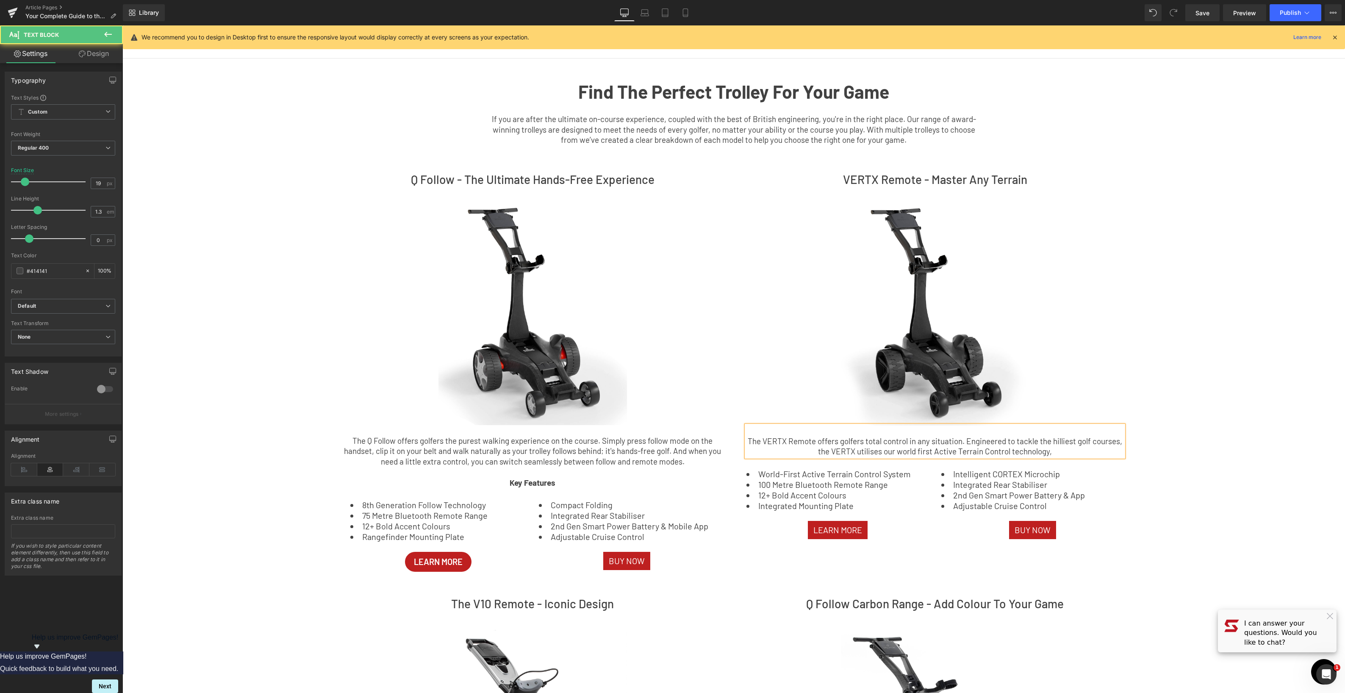
drag, startPoint x: 1041, startPoint y: 442, endPoint x: 1045, endPoint y: 459, distance: 17.2
click at [1041, 442] on p "The VERTX Remote offers golfers total control in any situation. Engineered to t…" at bounding box center [934, 446] width 377 height 21
click at [1063, 451] on p "The VERTX Remote offers golfers total control in any situation. Engineered to t…" at bounding box center [934, 446] width 377 height 21
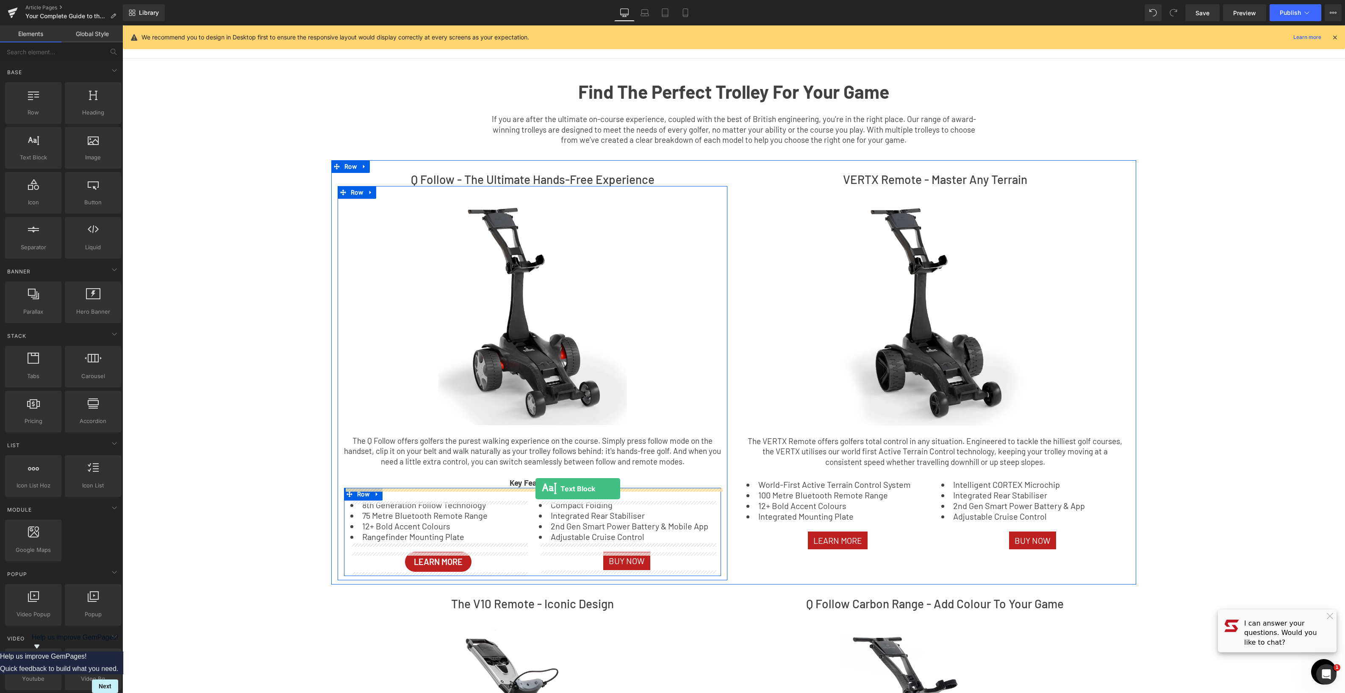
drag, startPoint x: 166, startPoint y: 183, endPoint x: 535, endPoint y: 488, distance: 478.4
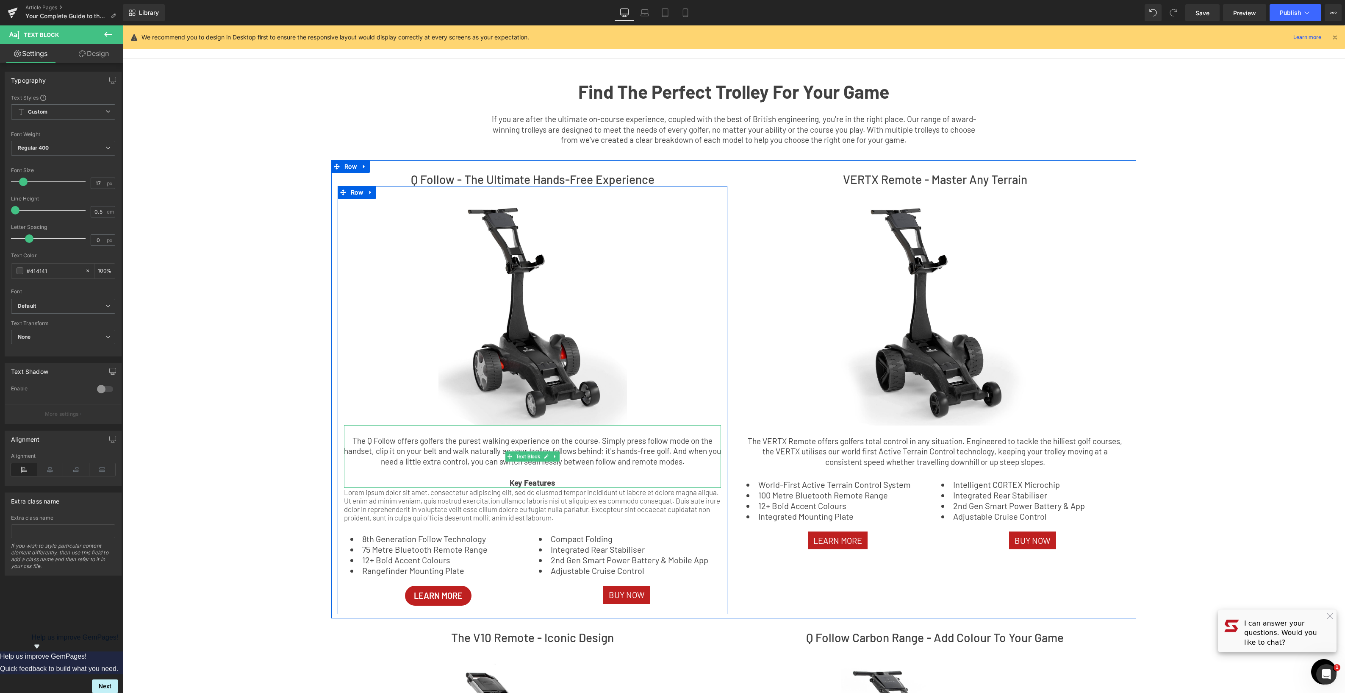
click at [407, 464] on p "The Q Follow offers golfers the purest walking experience on the course. Simply…" at bounding box center [532, 450] width 377 height 31
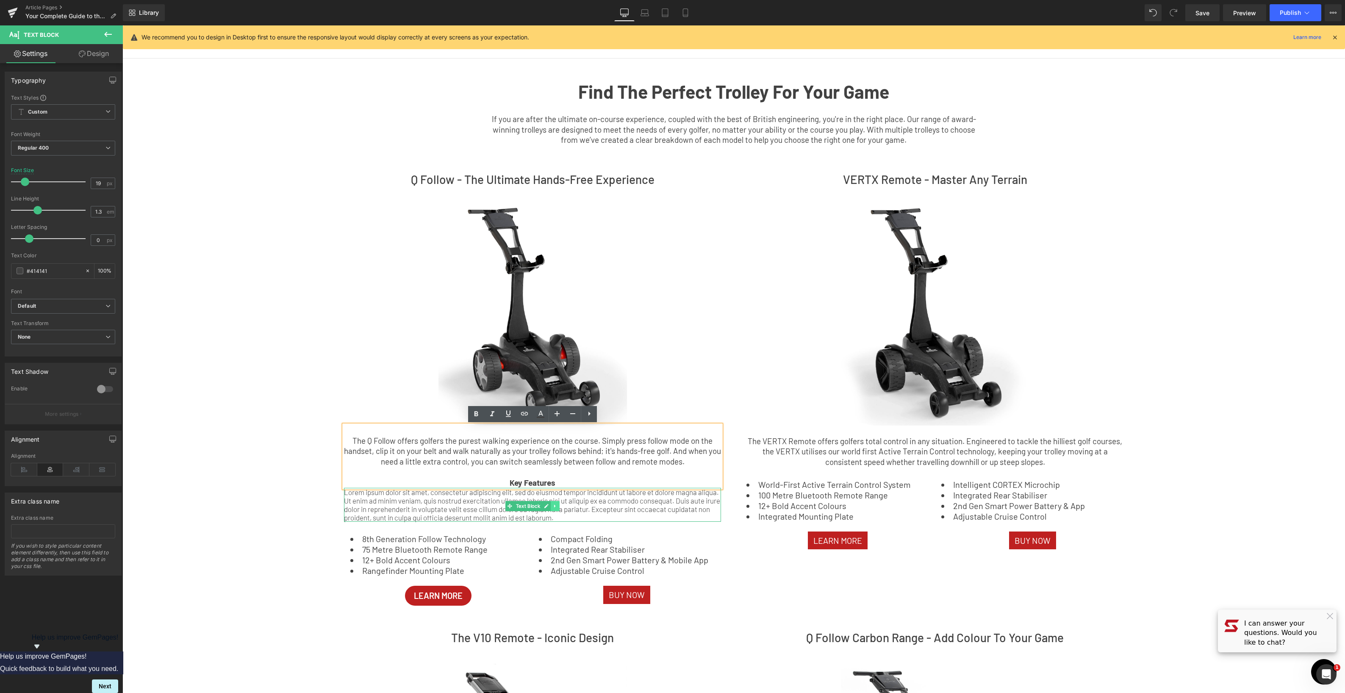
click at [555, 505] on icon at bounding box center [555, 505] width 5 height 5
click at [559, 507] on icon at bounding box center [559, 505] width 5 height 5
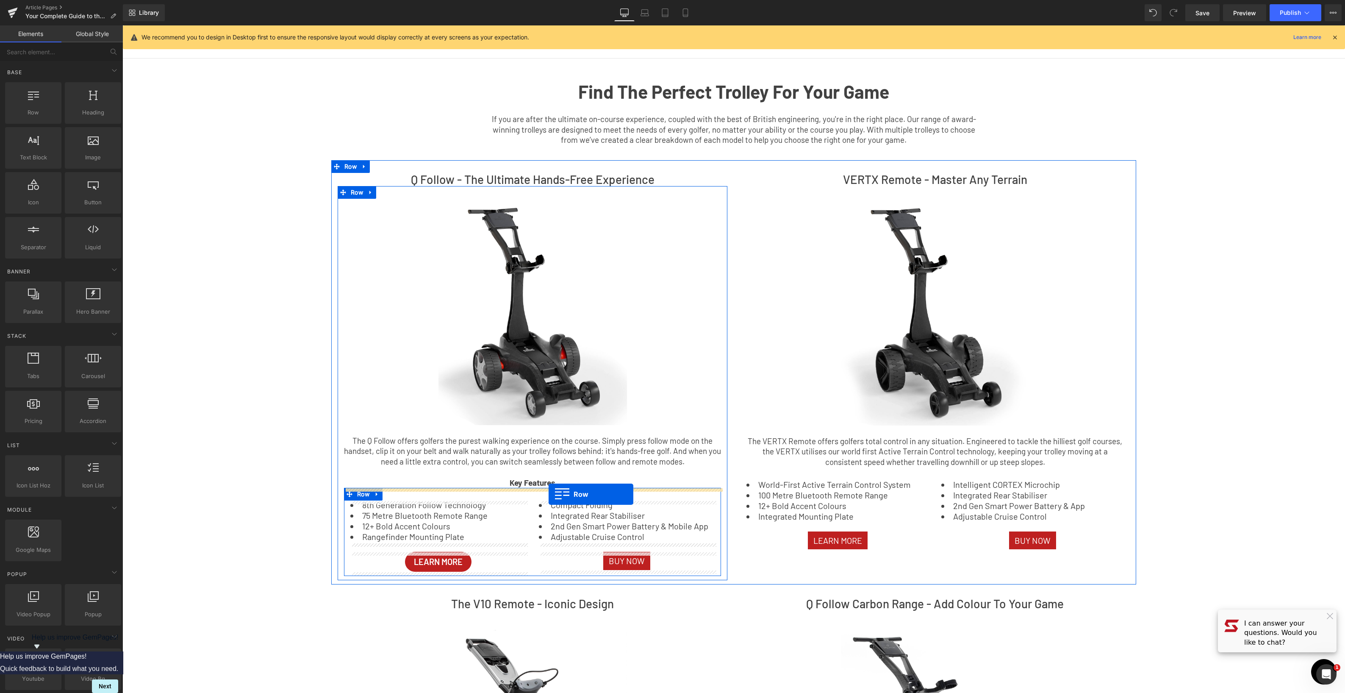
drag, startPoint x: 164, startPoint y: 142, endPoint x: 549, endPoint y: 494, distance: 521.1
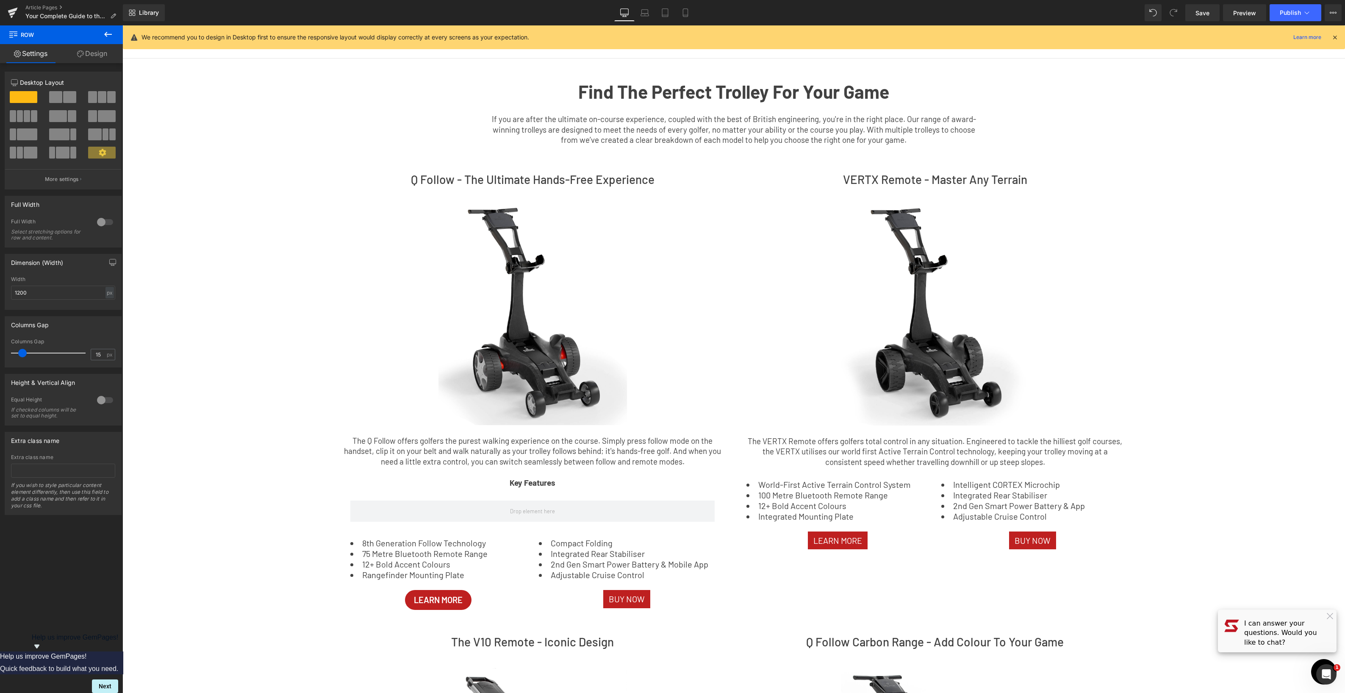
click at [105, 34] on icon at bounding box center [108, 34] width 8 height 5
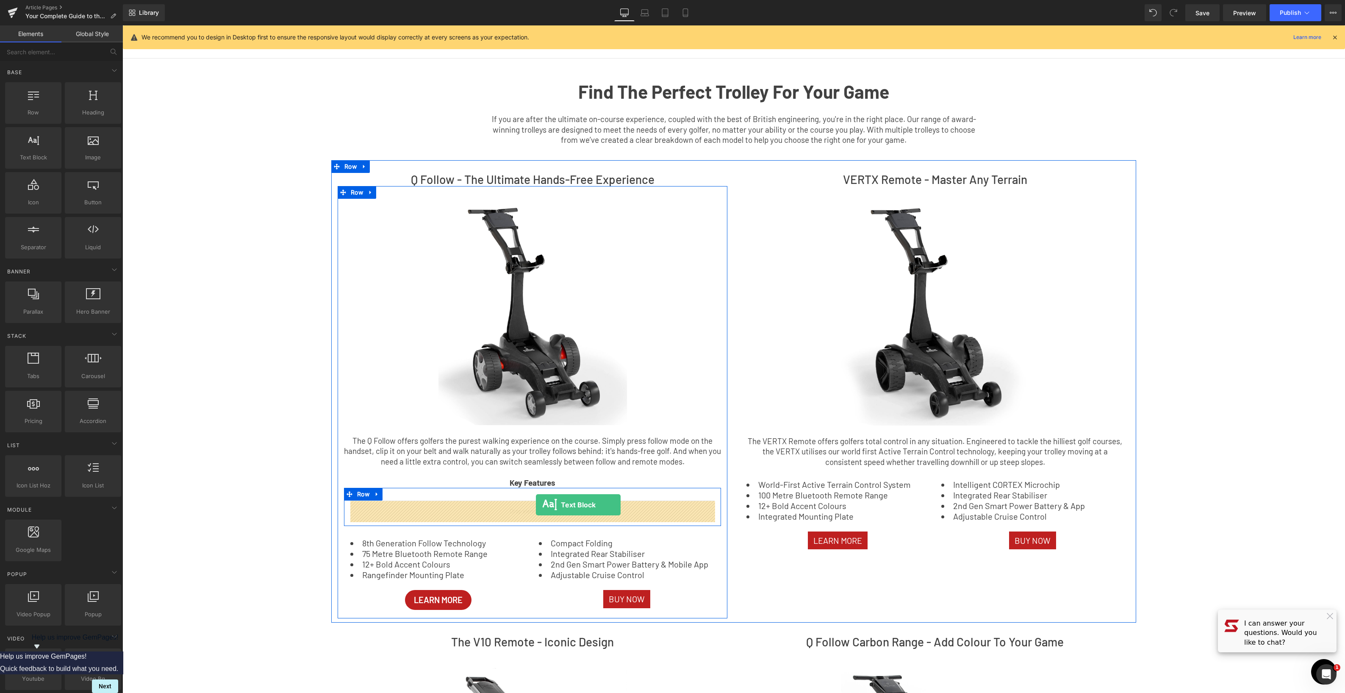
drag, startPoint x: 164, startPoint y: 176, endPoint x: 535, endPoint y: 504, distance: 495.7
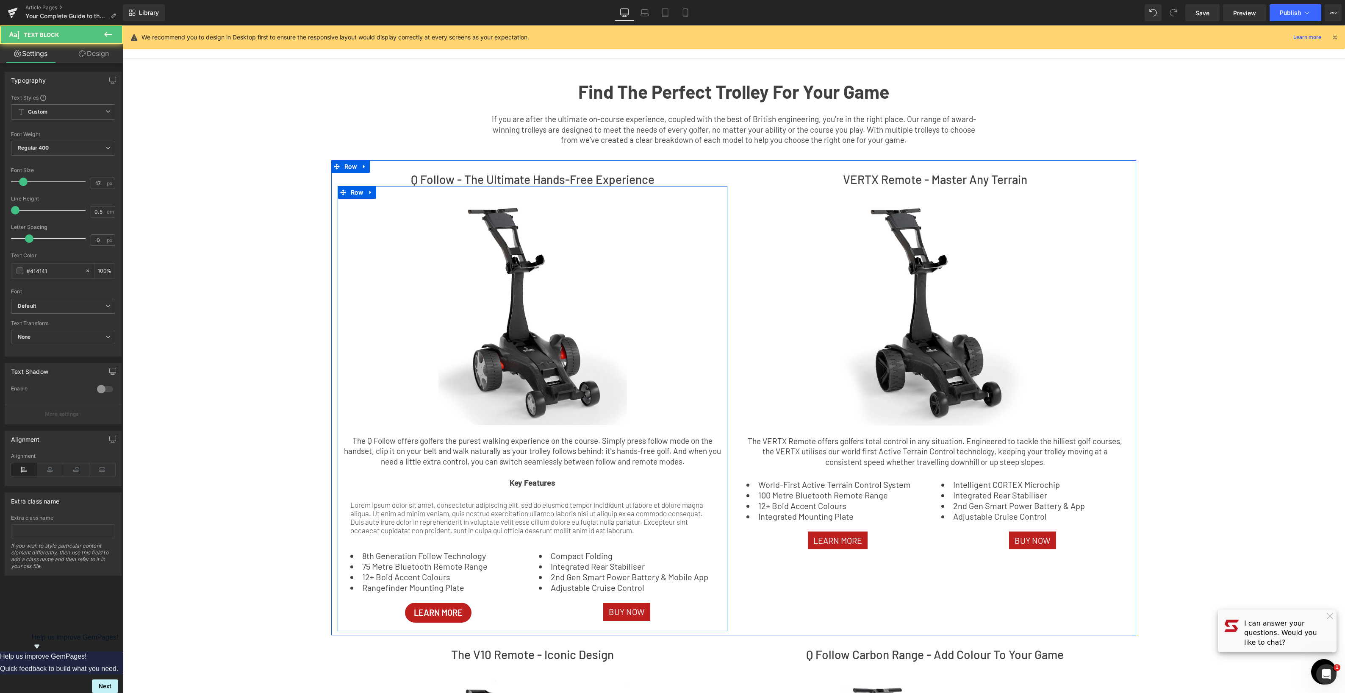
click at [574, 480] on p "Key Features" at bounding box center [532, 482] width 377 height 11
click at [562, 518] on p "Lorem ipsum dolor sit amet, consectetur adipiscing elit, sed do eiusmod tempor …" at bounding box center [532, 517] width 364 height 34
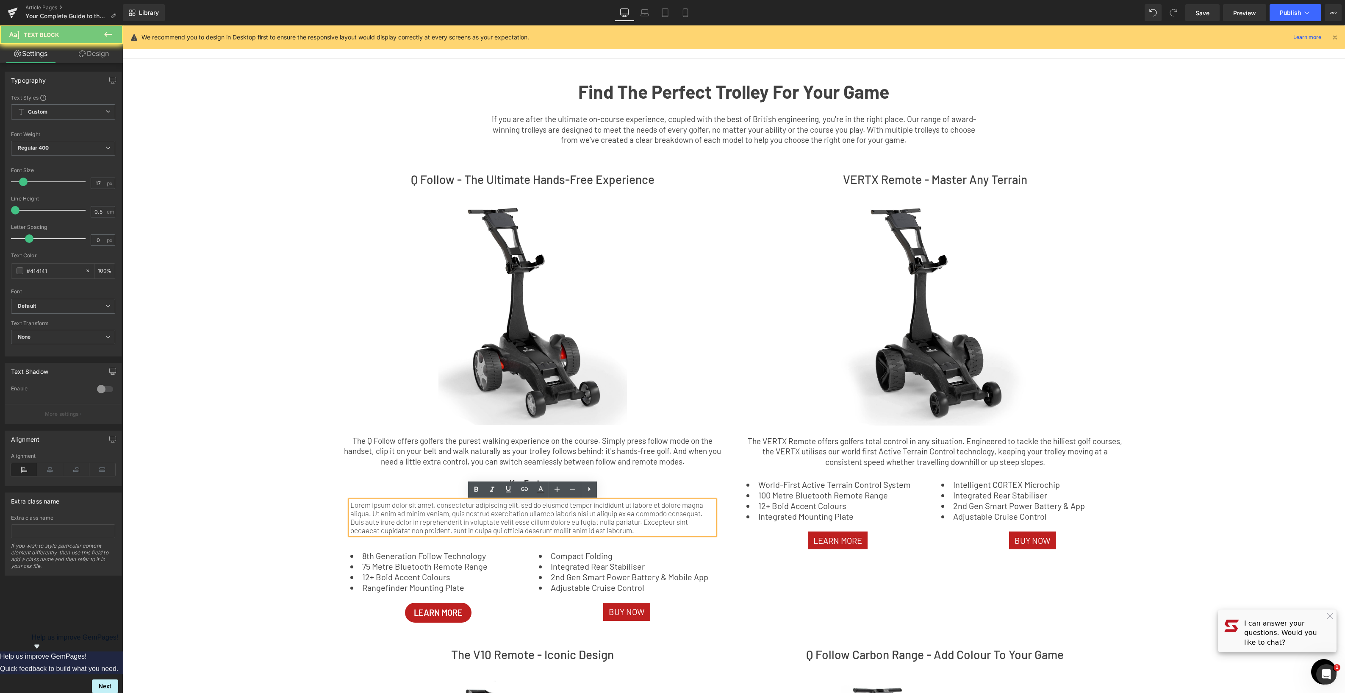
drag, startPoint x: 562, startPoint y: 518, endPoint x: 631, endPoint y: 532, distance: 70.4
click at [562, 518] on p "Lorem ipsum dolor sit amet, consectetur adipiscing elit, sed do eiusmod tempor …" at bounding box center [532, 517] width 364 height 34
drag, startPoint x: 631, startPoint y: 532, endPoint x: 404, endPoint y: 510, distance: 228.1
click at [402, 510] on p "Lorem ipsum dolor sit amet, consectetur adipiscing elit, sed do eiusmod tempor …" at bounding box center [532, 517] width 364 height 34
click at [398, 518] on p "Lorem ipsum dolor sit amet, consectetur adipiscing elit, sed do eiusmod tempor …" at bounding box center [532, 517] width 364 height 34
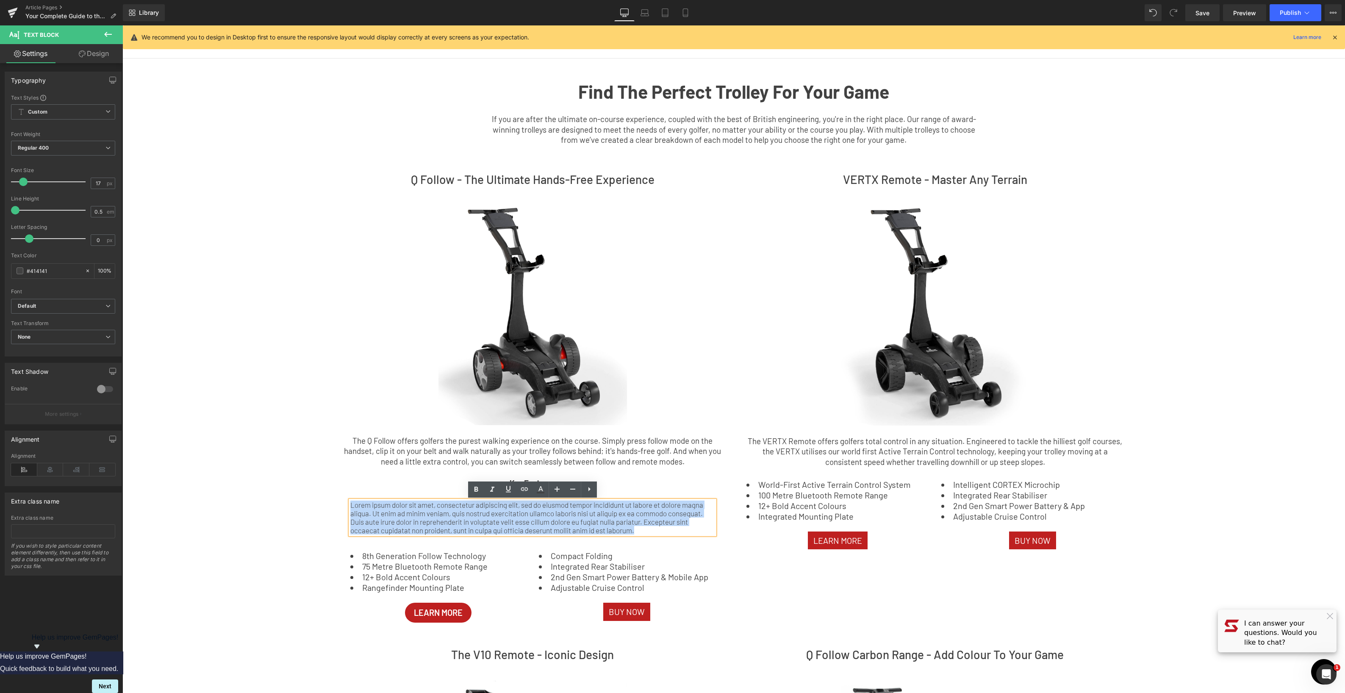
drag, startPoint x: 352, startPoint y: 507, endPoint x: 688, endPoint y: 538, distance: 337.3
click at [688, 534] on div "Lorem ipsum dolor sit amet, consectetur adipiscing elit, sed do eiusmod tempor …" at bounding box center [532, 517] width 364 height 34
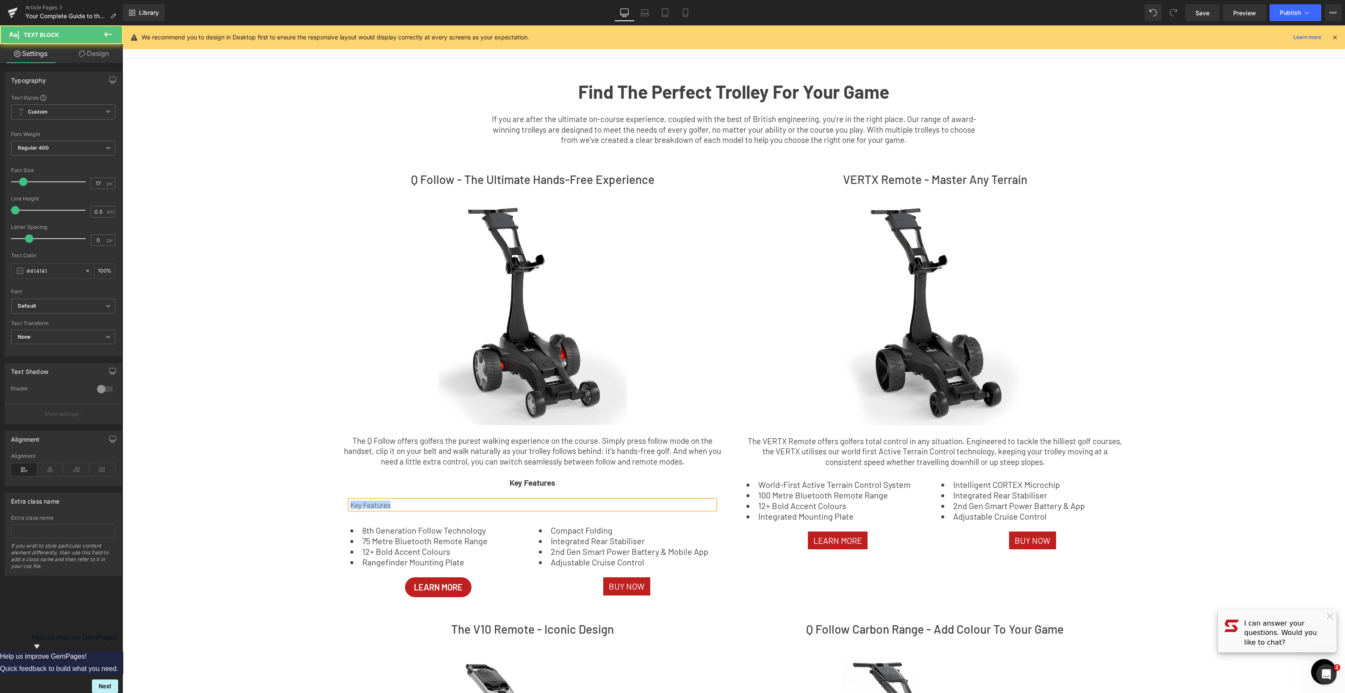
drag, startPoint x: 394, startPoint y: 506, endPoint x: 269, endPoint y: 500, distance: 125.5
drag, startPoint x: 476, startPoint y: 490, endPoint x: 484, endPoint y: 491, distance: 8.1
click at [476, 490] on icon at bounding box center [476, 489] width 10 height 10
drag, startPoint x: 399, startPoint y: 507, endPoint x: 299, endPoint y: 496, distance: 100.9
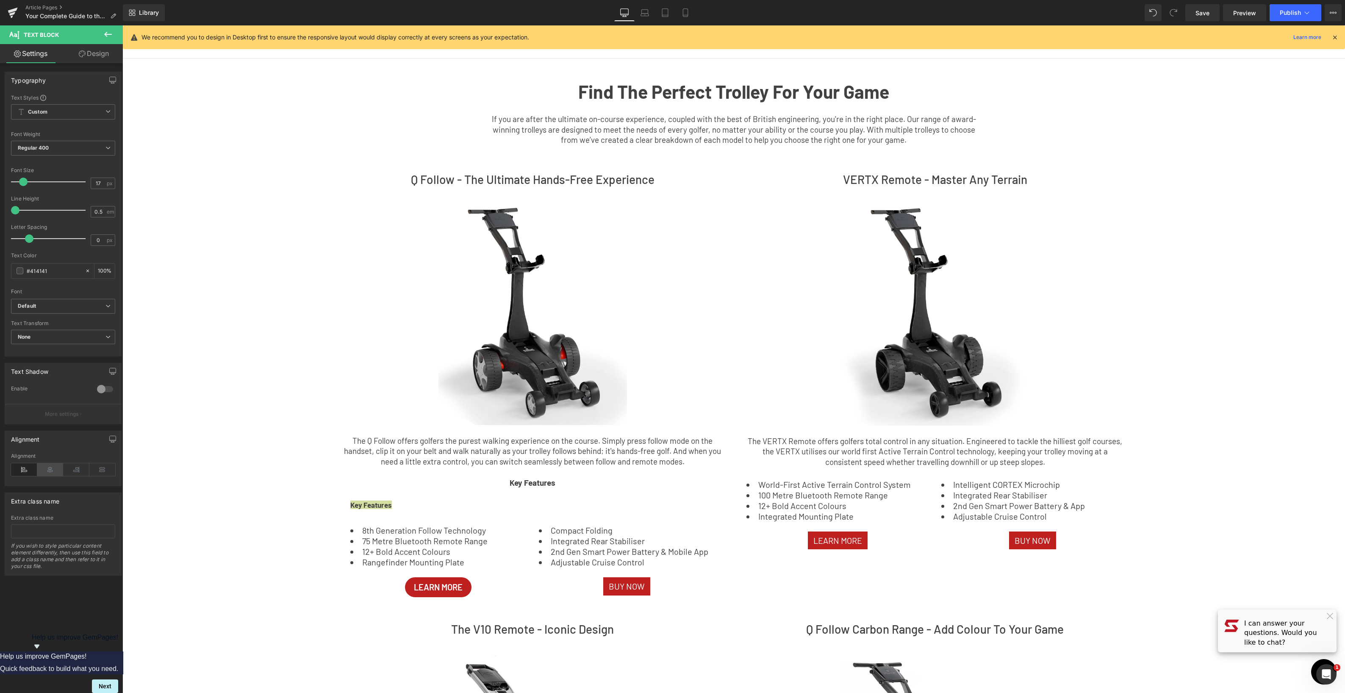
click at [47, 473] on icon at bounding box center [50, 469] width 26 height 13
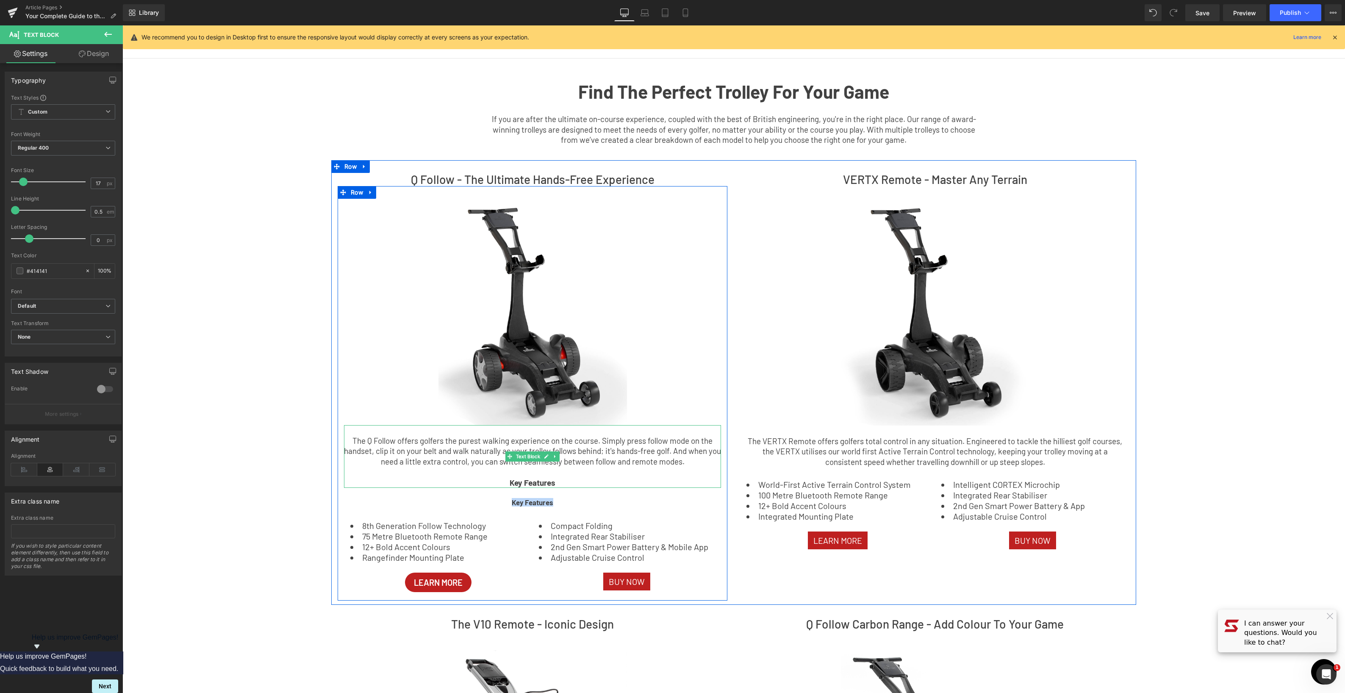
click at [548, 483] on strong "Key Features" at bounding box center [533, 482] width 46 height 10
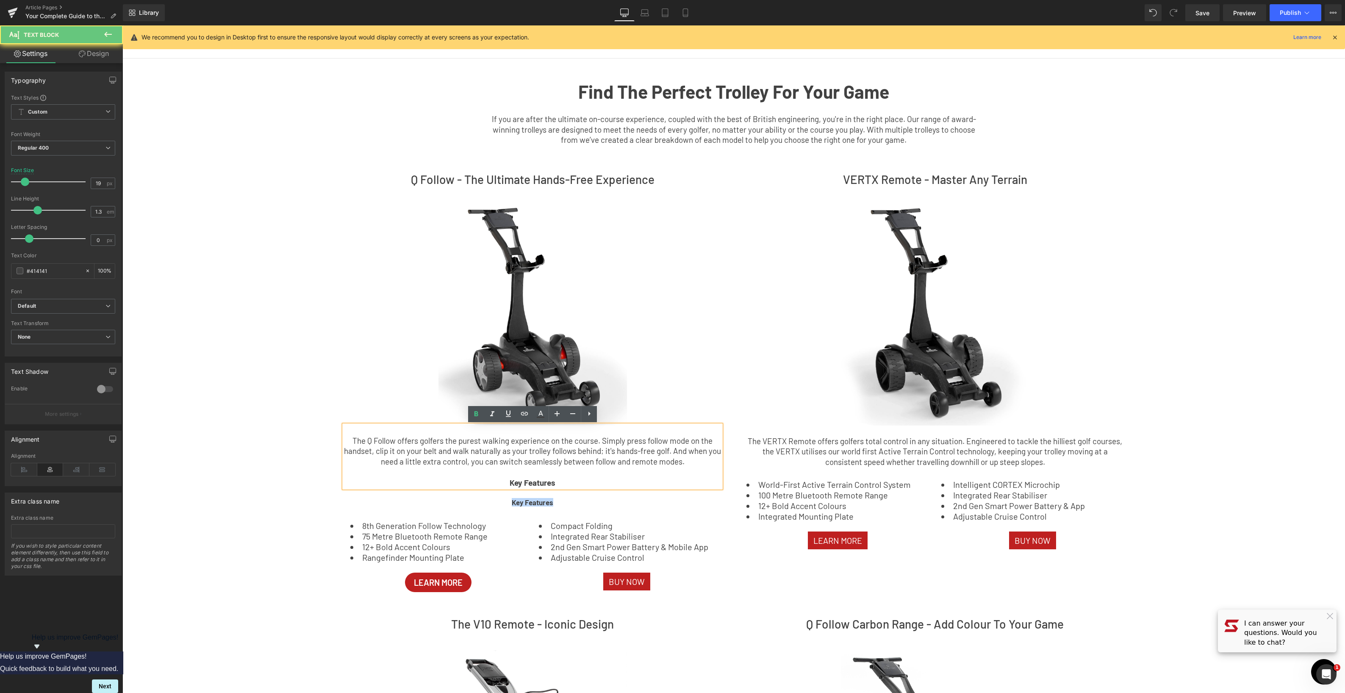
click at [548, 483] on strong "Key Features" at bounding box center [533, 482] width 46 height 10
drag, startPoint x: 532, startPoint y: 502, endPoint x: 544, endPoint y: 502, distance: 12.3
click at [532, 502] on span "Text Block" at bounding box center [528, 502] width 28 height 10
click at [544, 502] on icon at bounding box center [546, 502] width 5 height 5
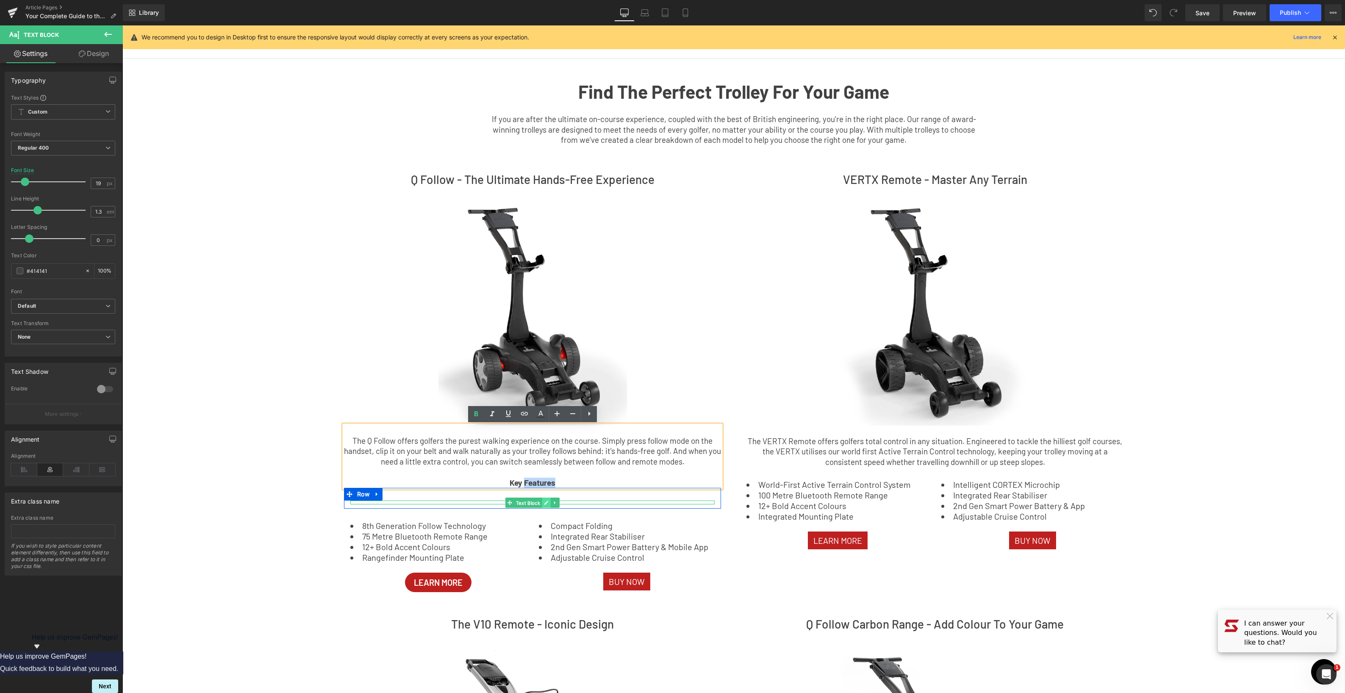
click at [544, 502] on icon at bounding box center [546, 502] width 5 height 5
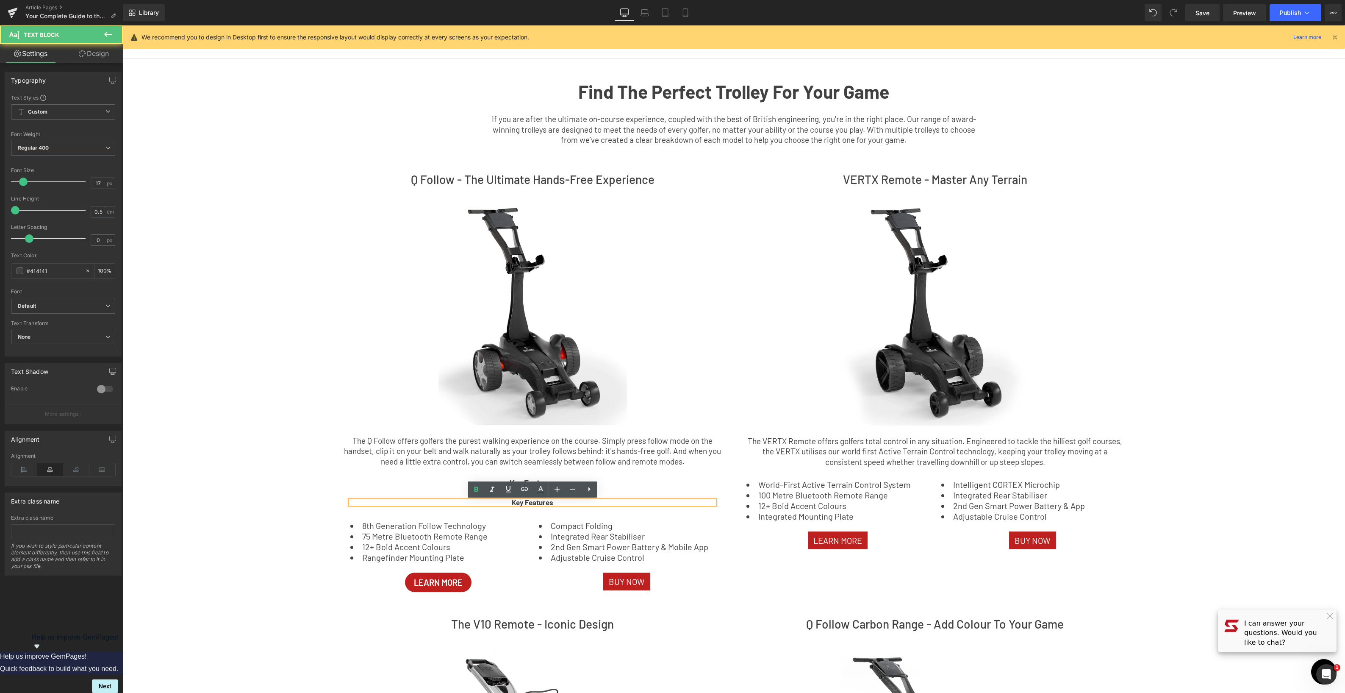
click at [527, 501] on strong "Key Features" at bounding box center [533, 502] width 42 height 8
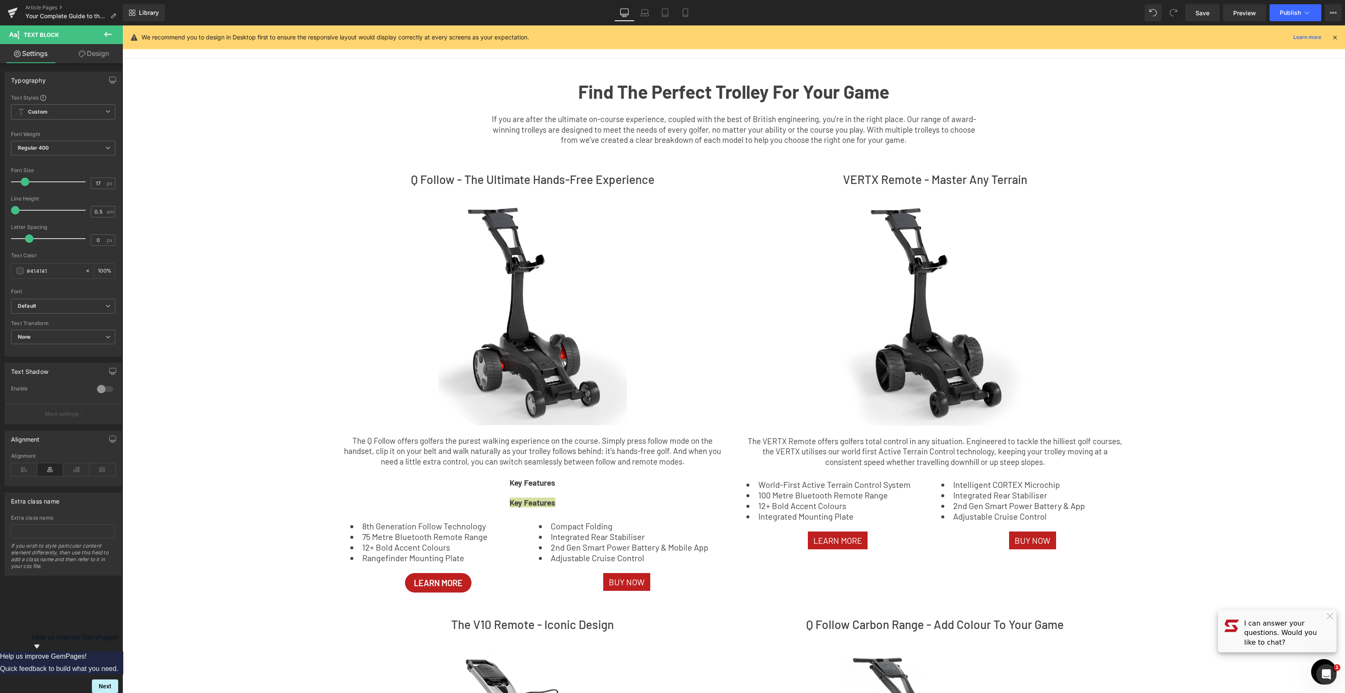
click at [25, 183] on div at bounding box center [50, 181] width 70 height 17
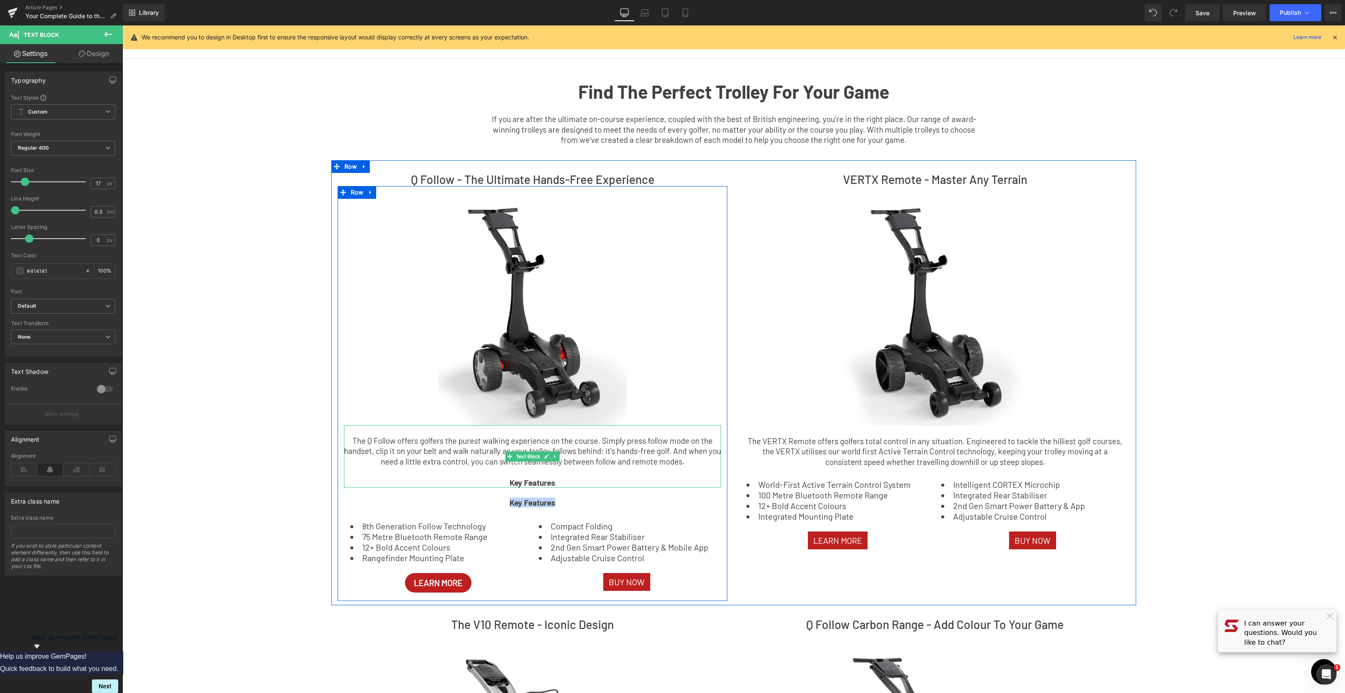
drag, startPoint x: 561, startPoint y: 484, endPoint x: 567, endPoint y: 457, distance: 27.4
click at [456, 468] on div "The Q Follow offers golfers the purest walking experience on the course. Simply…" at bounding box center [532, 456] width 377 height 63
click at [547, 471] on p at bounding box center [532, 472] width 377 height 11
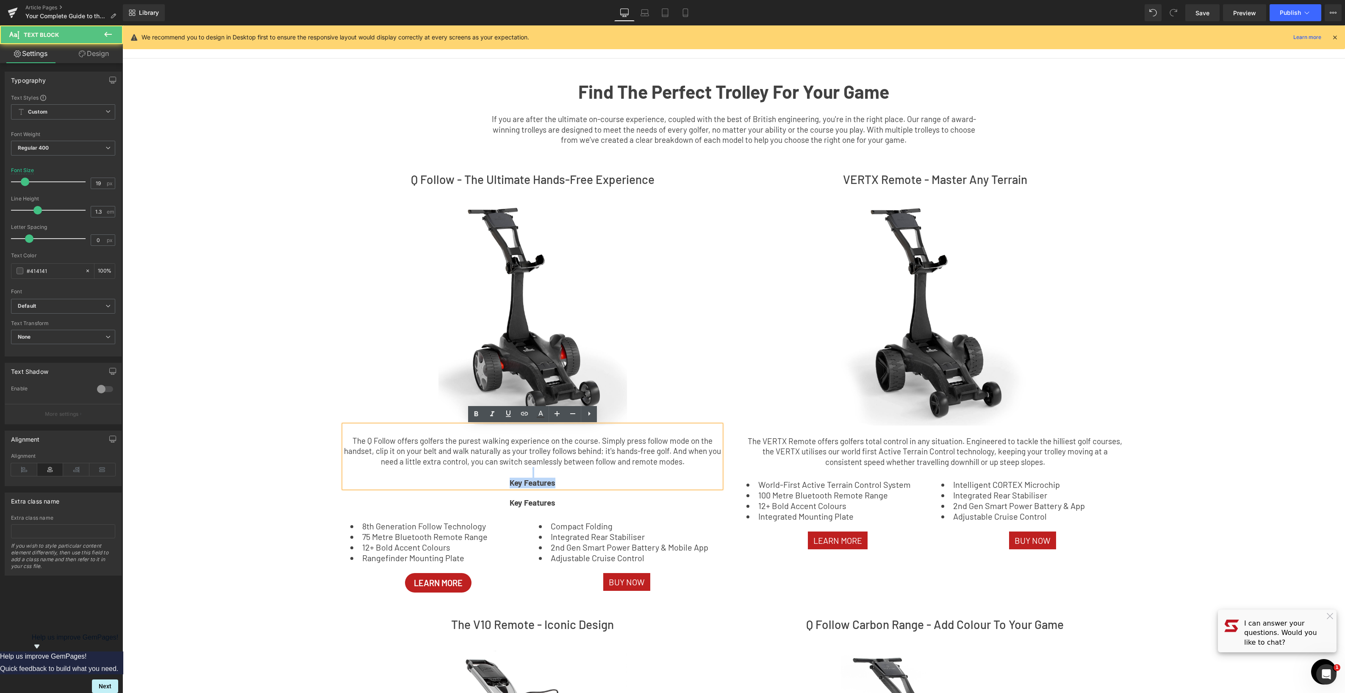
drag, startPoint x: 560, startPoint y: 481, endPoint x: 624, endPoint y: 468, distance: 64.5
click at [624, 468] on div "The Q Follow offers golfers the purest walking experience on the course. Simply…" at bounding box center [532, 456] width 377 height 63
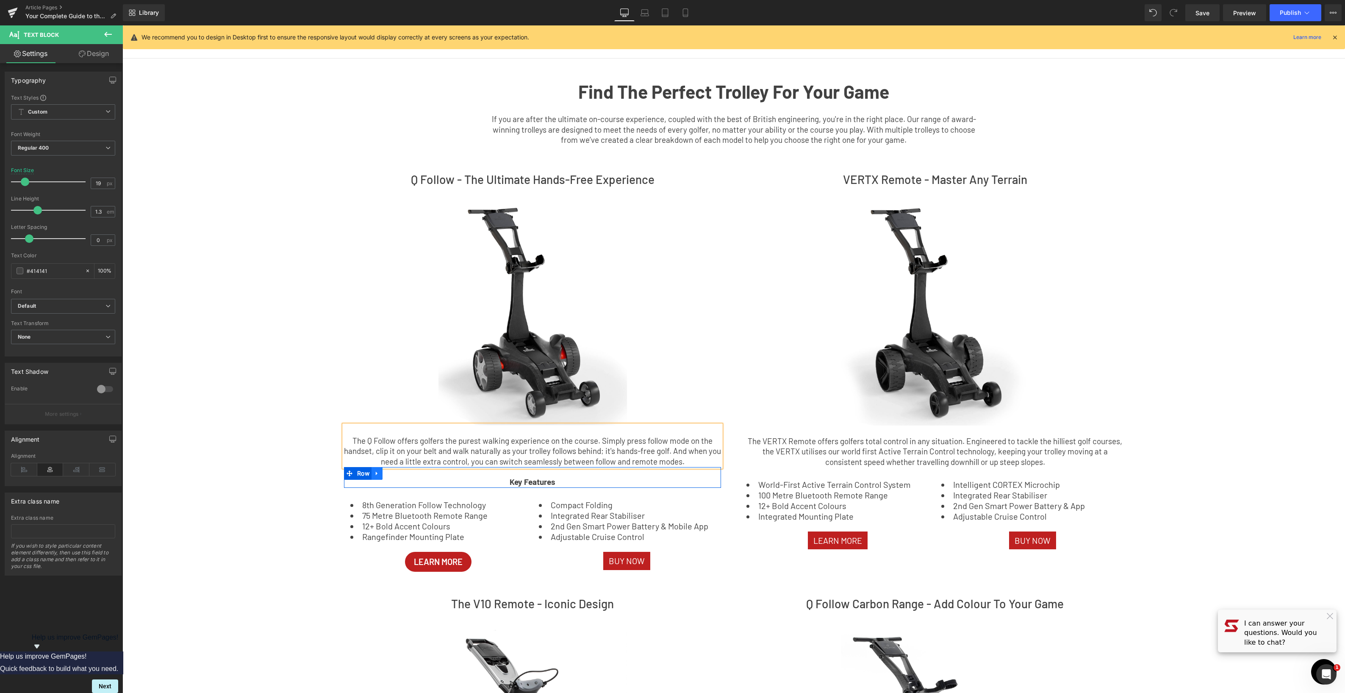
click at [375, 473] on icon at bounding box center [377, 473] width 6 height 6
click at [390, 475] on icon at bounding box center [388, 473] width 6 height 6
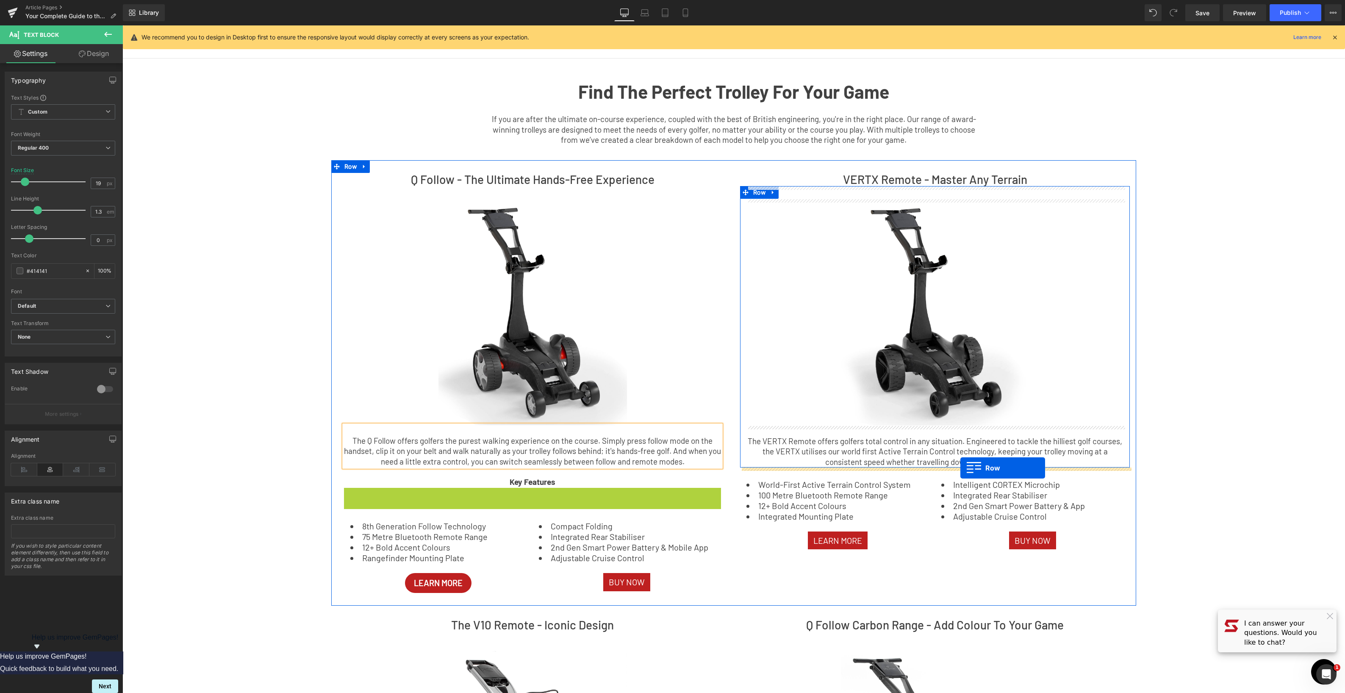
drag, startPoint x: 350, startPoint y: 494, endPoint x: 960, endPoint y: 468, distance: 611.0
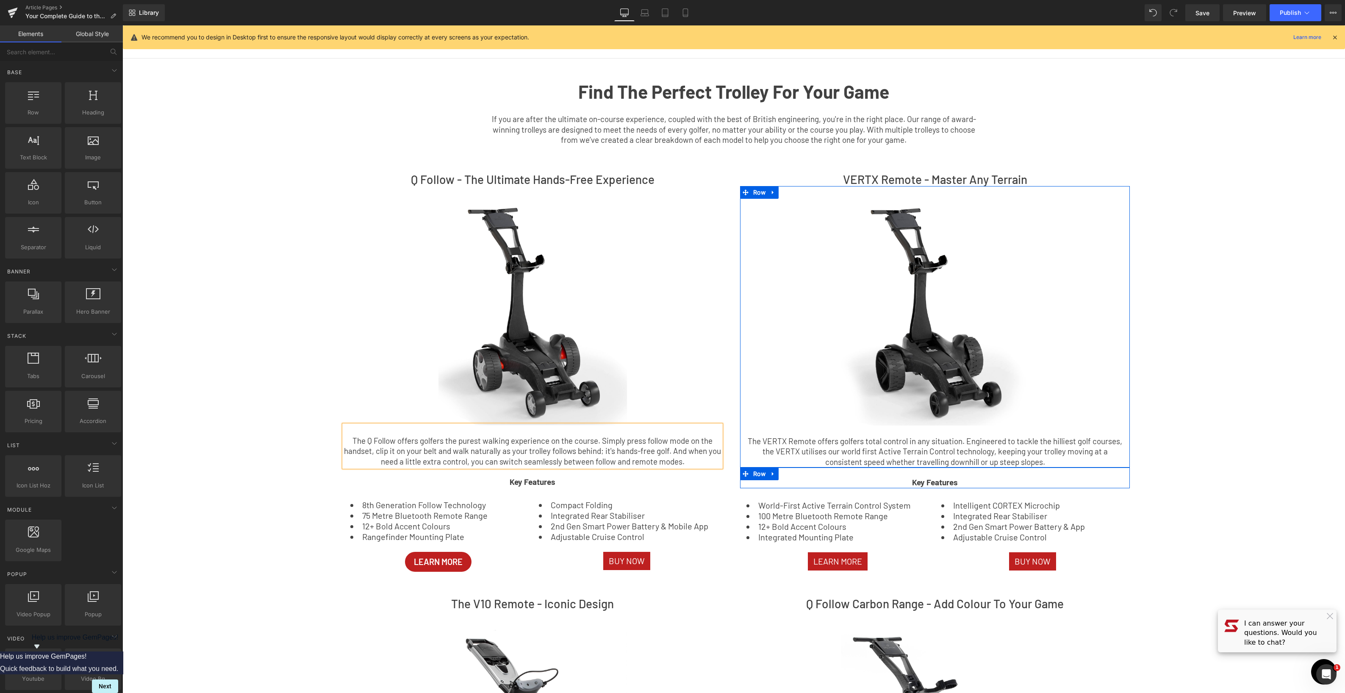
drag, startPoint x: 1240, startPoint y: 400, endPoint x: 1197, endPoint y: 392, distance: 43.9
click at [994, 447] on p "The VERTX Remote offers golfers total control in any situation. Engineered to t…" at bounding box center [934, 451] width 377 height 31
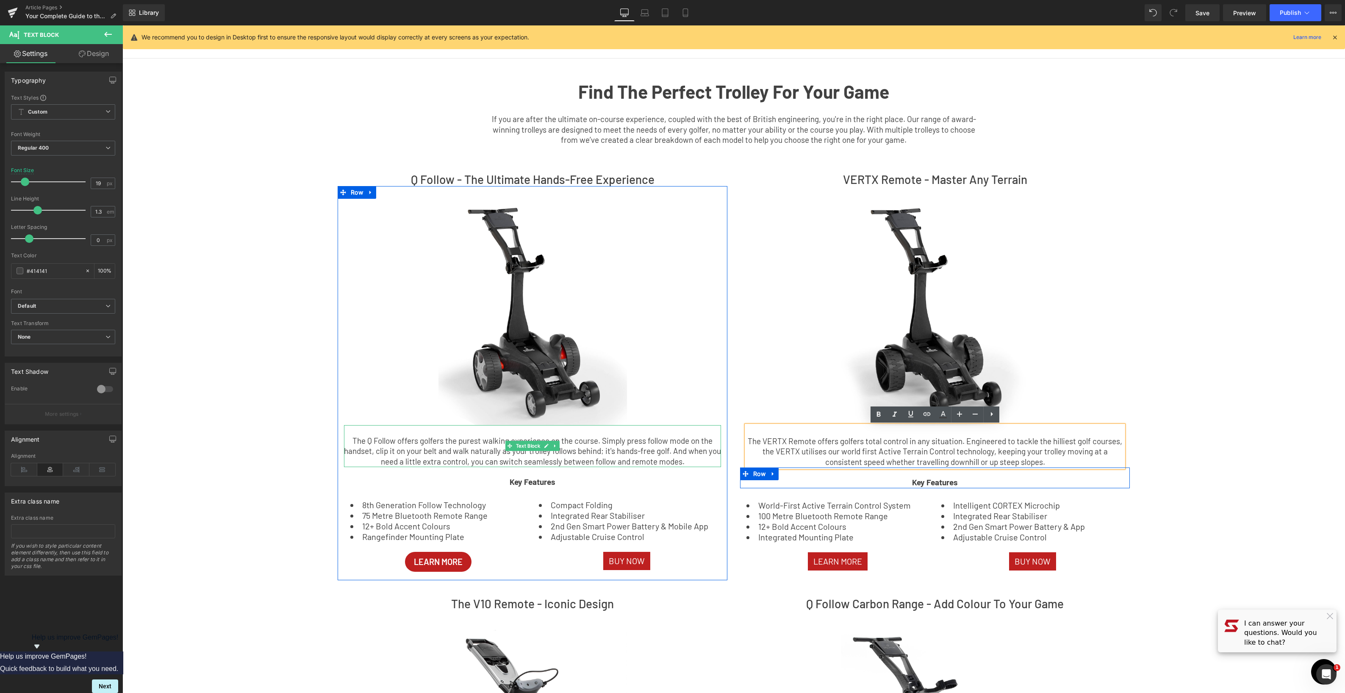
click at [552, 446] on link at bounding box center [555, 446] width 9 height 10
click at [661, 447] on p "The Q Follow offers golfers the purest walking experience on the course. Simply…" at bounding box center [532, 450] width 377 height 31
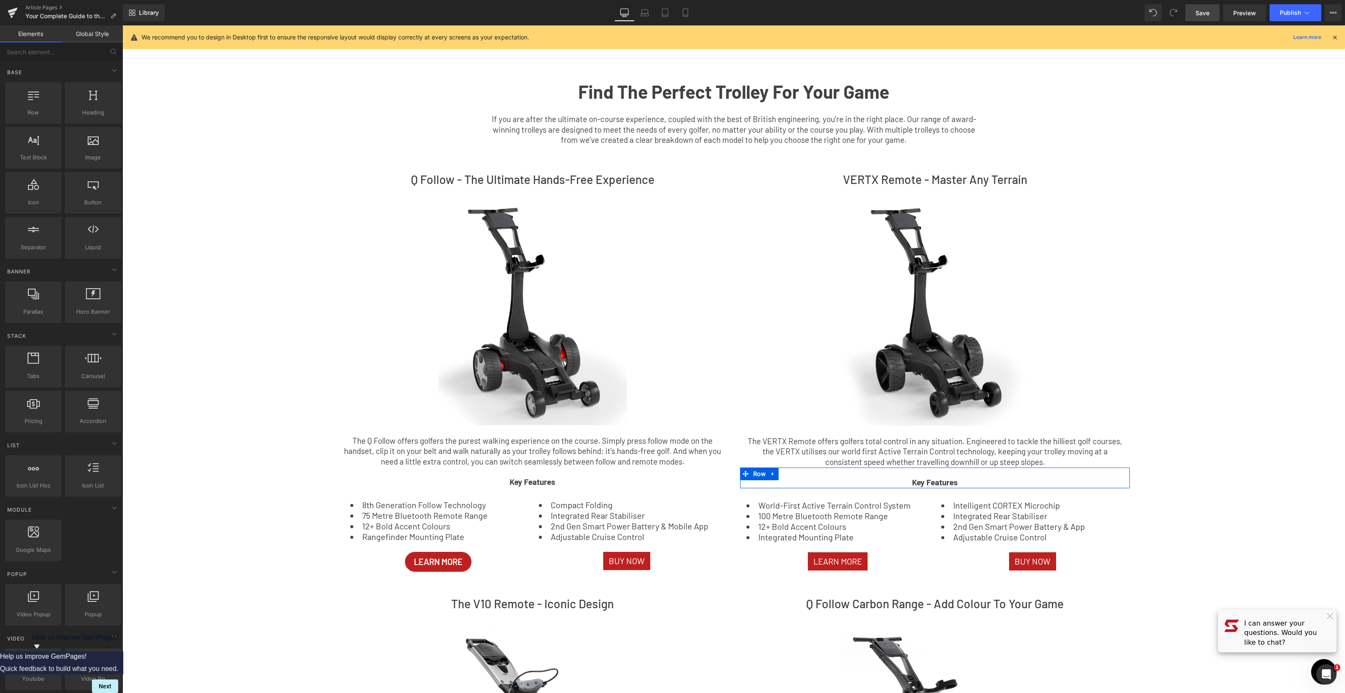
click at [1197, 15] on span "Save" at bounding box center [1202, 12] width 14 height 9
click at [588, 175] on h2 "Q Follow - The Ultimate Hands-Free Experience" at bounding box center [533, 179] width 390 height 13
